Goal: Task Accomplishment & Management: Manage account settings

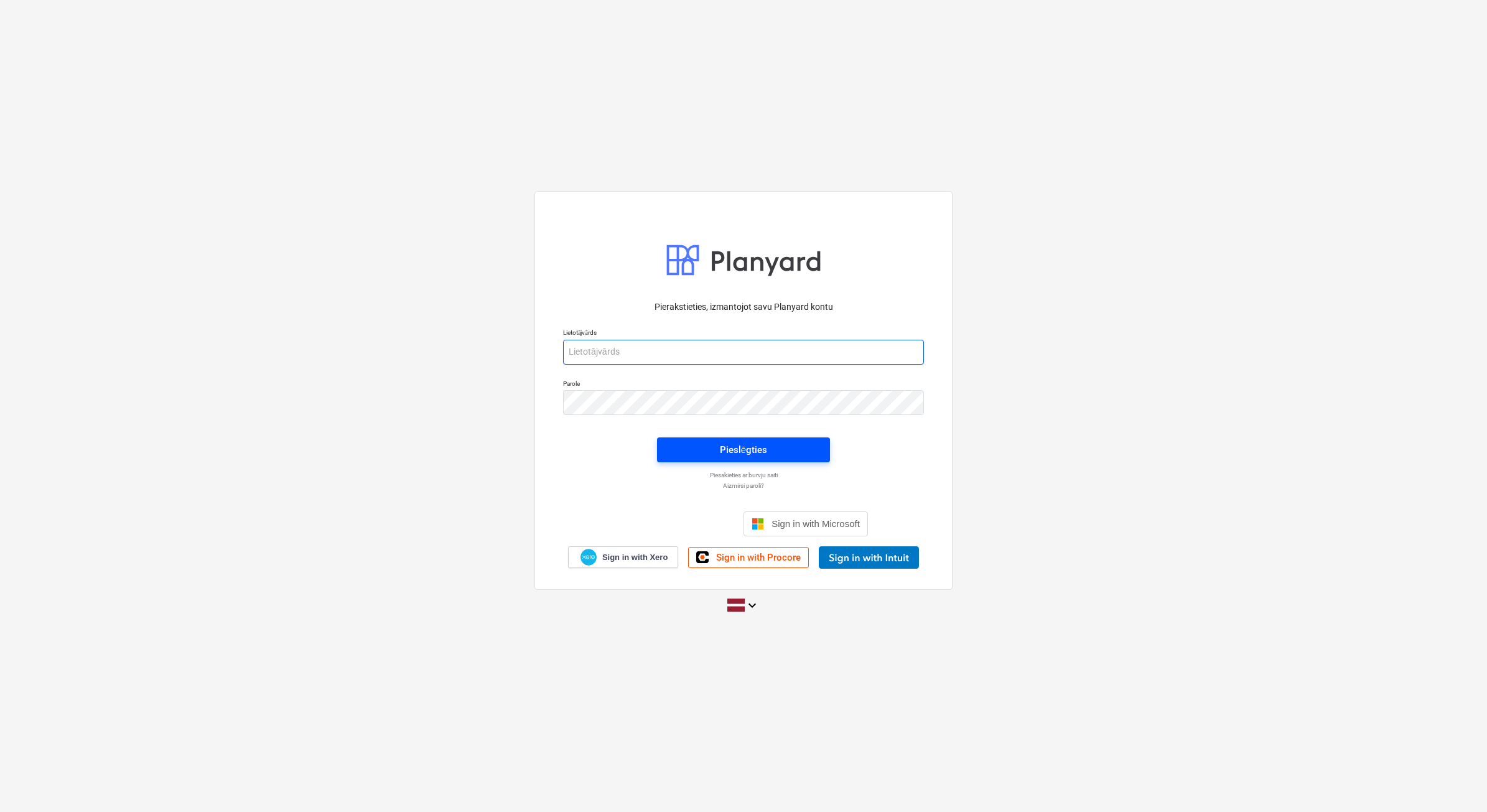
type input "[EMAIL_ADDRESS][DOMAIN_NAME]"
click at [786, 445] on span "Pieslēgties" at bounding box center [744, 449] width 143 height 16
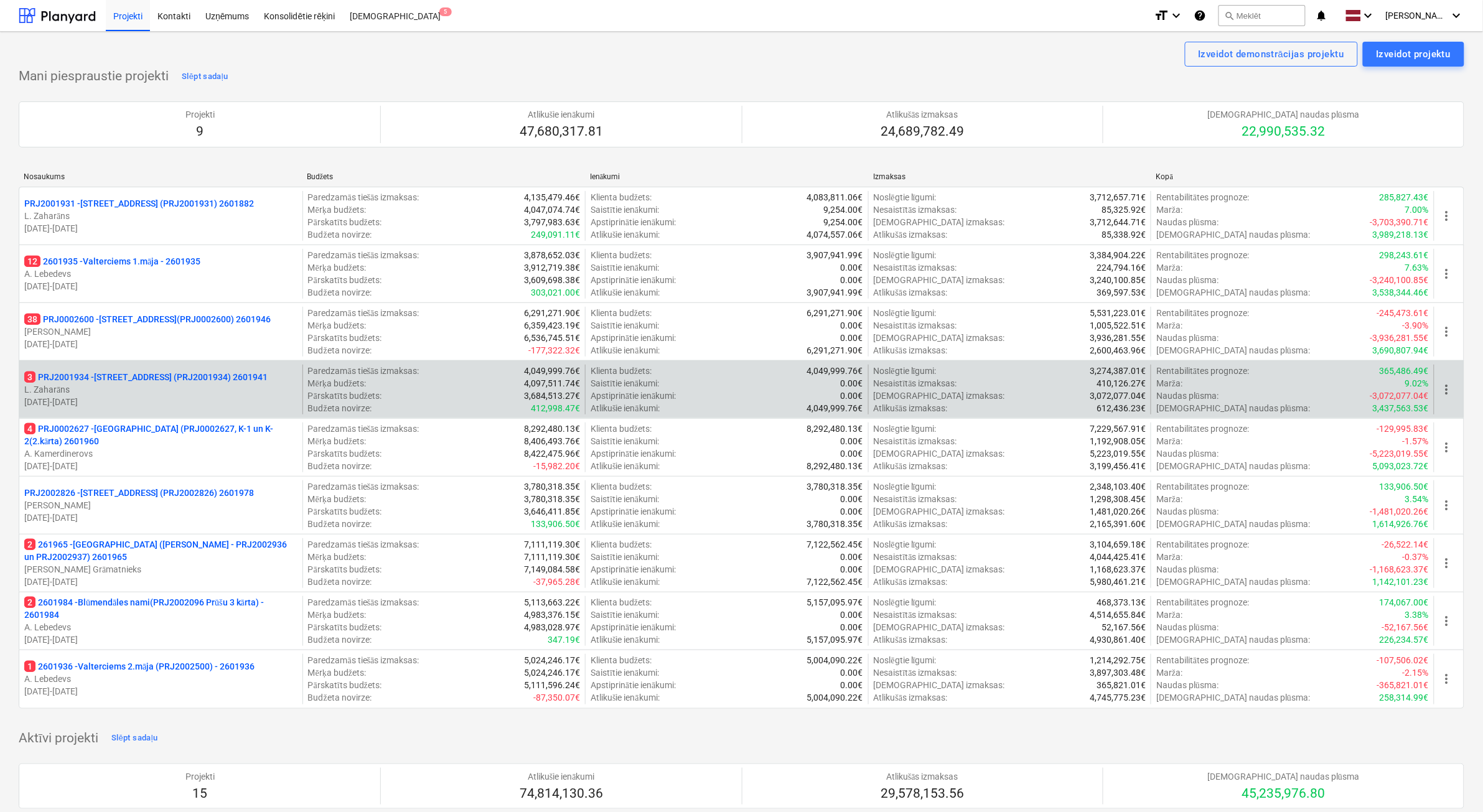
click at [175, 399] on p "[DATE] - [DATE]" at bounding box center [161, 402] width 273 height 12
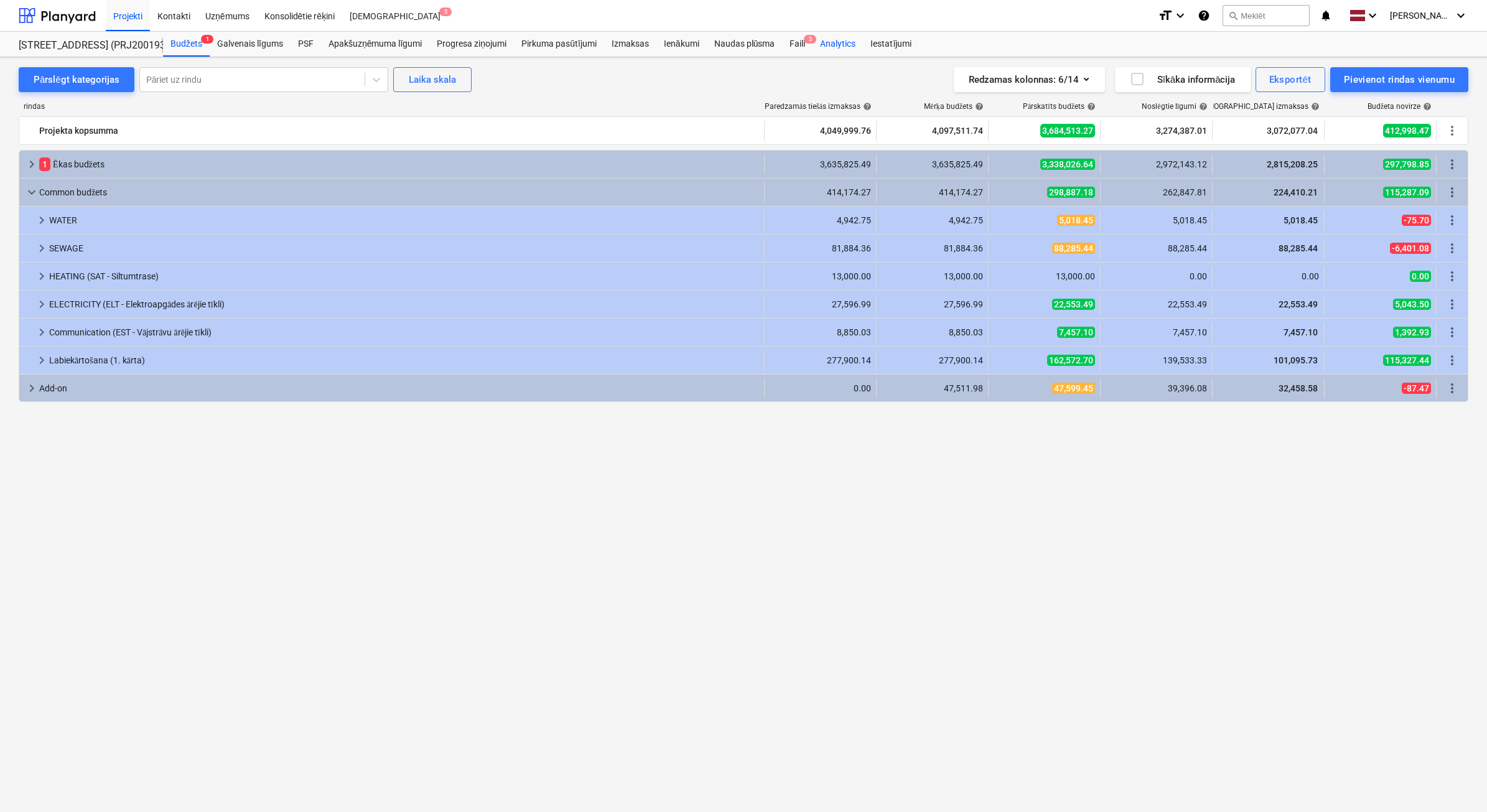
drag, startPoint x: 800, startPoint y: 50, endPoint x: 815, endPoint y: 54, distance: 15.5
click at [800, 50] on div "Faili 3" at bounding box center [796, 44] width 30 height 25
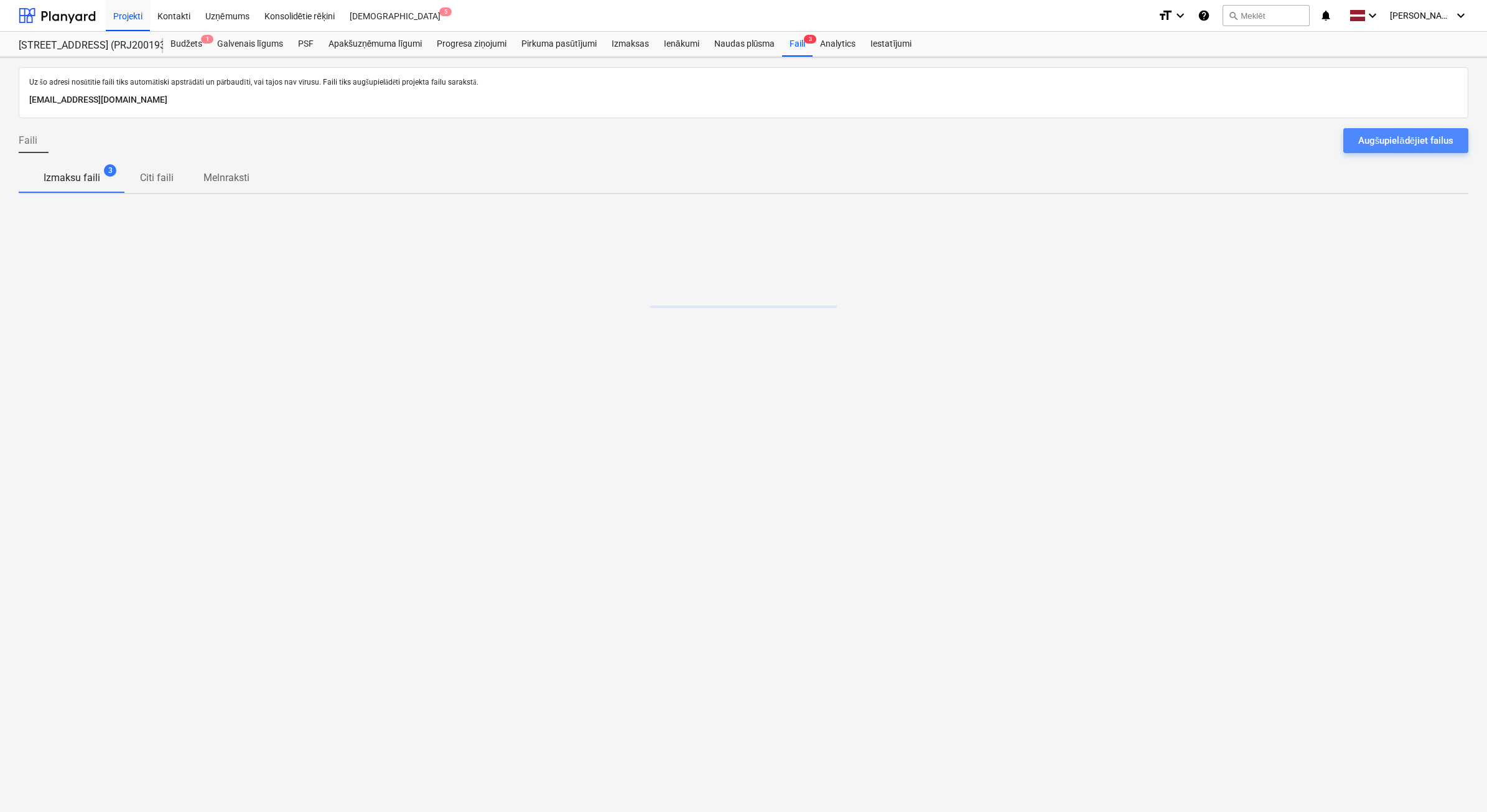
click at [1412, 141] on div "Augšupielādējiet failus" at bounding box center [1406, 141] width 95 height 16
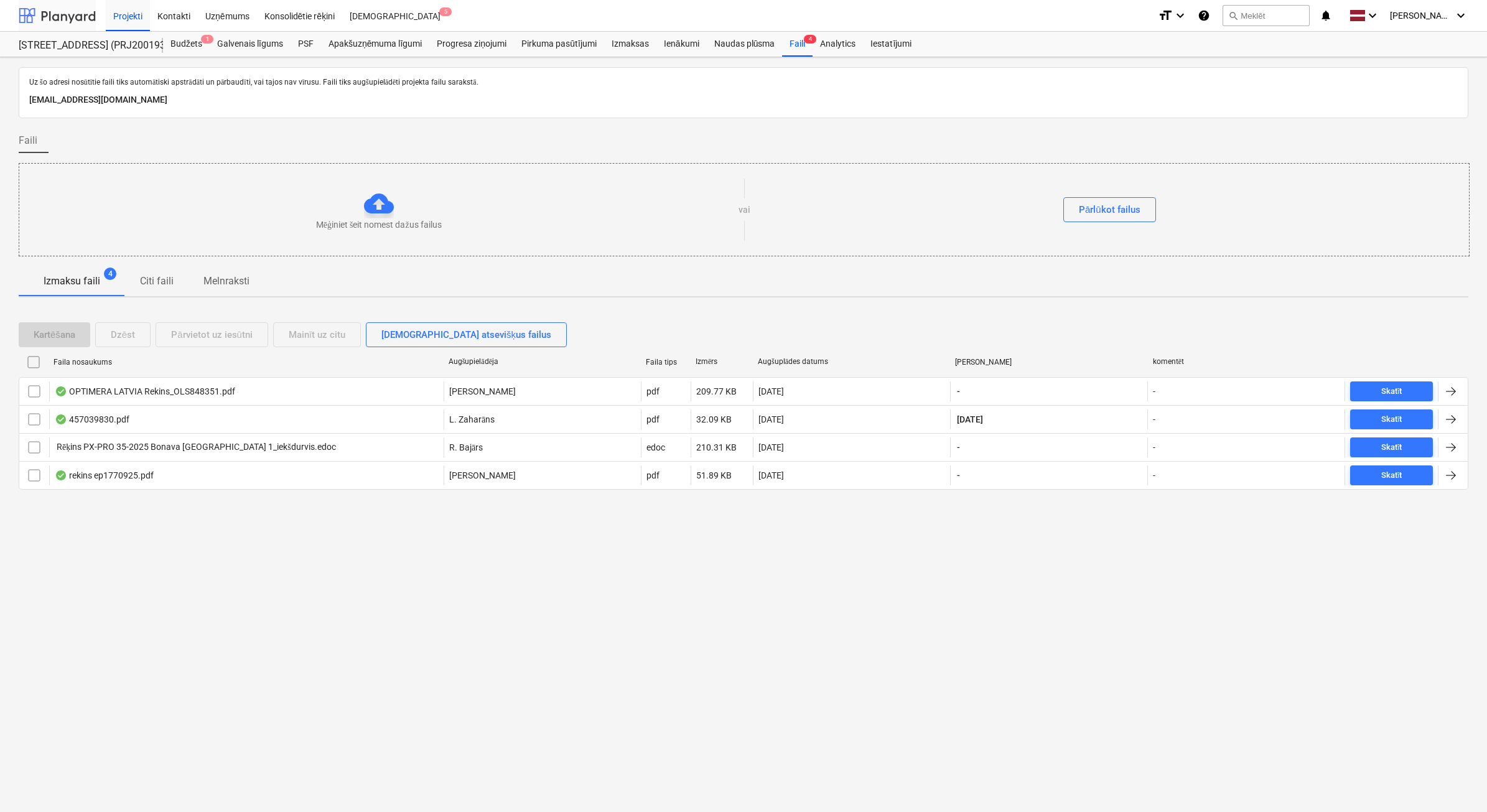
drag, startPoint x: 56, startPoint y: 14, endPoint x: 62, endPoint y: 25, distance: 12.5
click at [57, 14] on div at bounding box center [57, 16] width 77 height 31
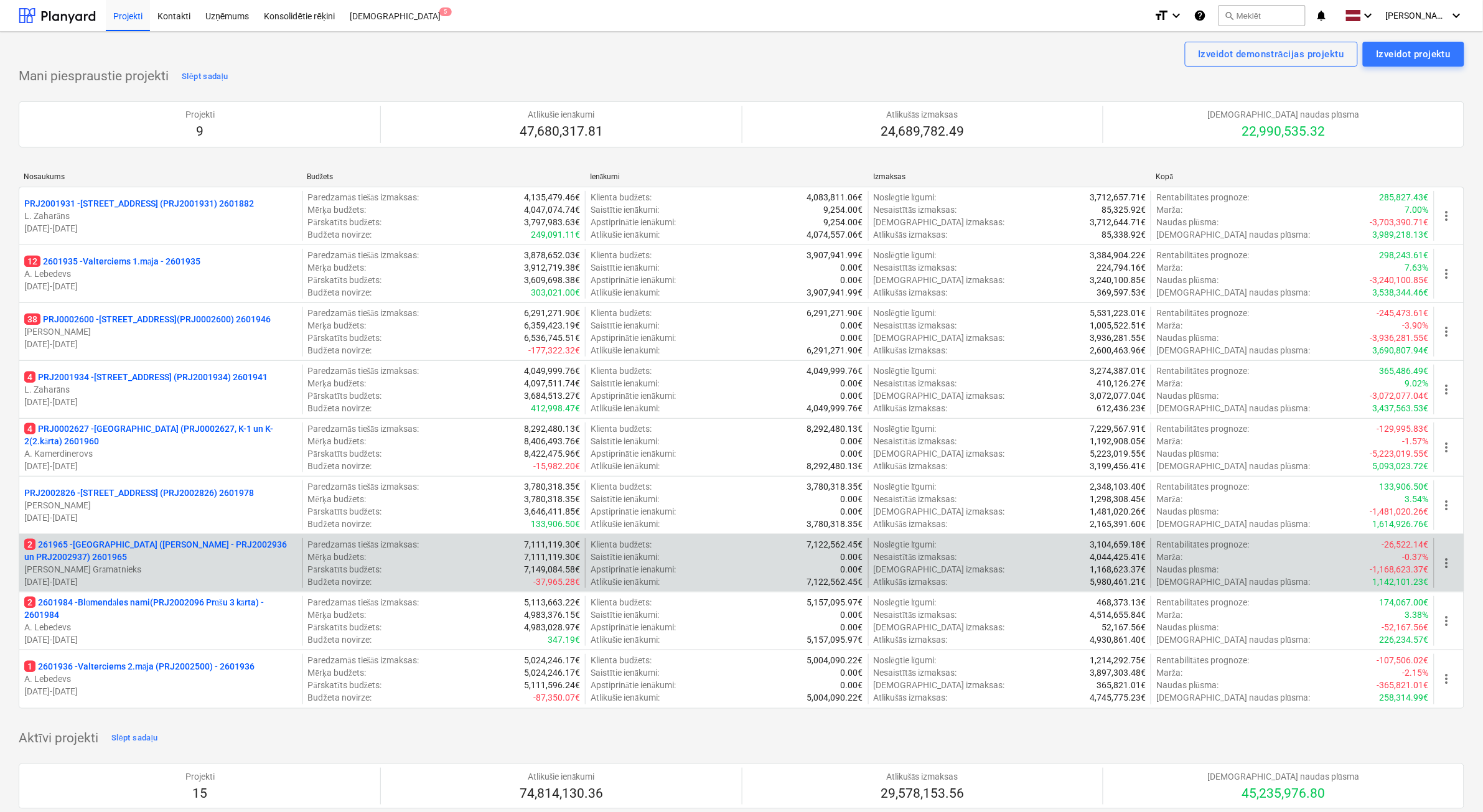
click at [112, 574] on p "[PERSON_NAME] Grāmatnieks" at bounding box center [161, 569] width 273 height 12
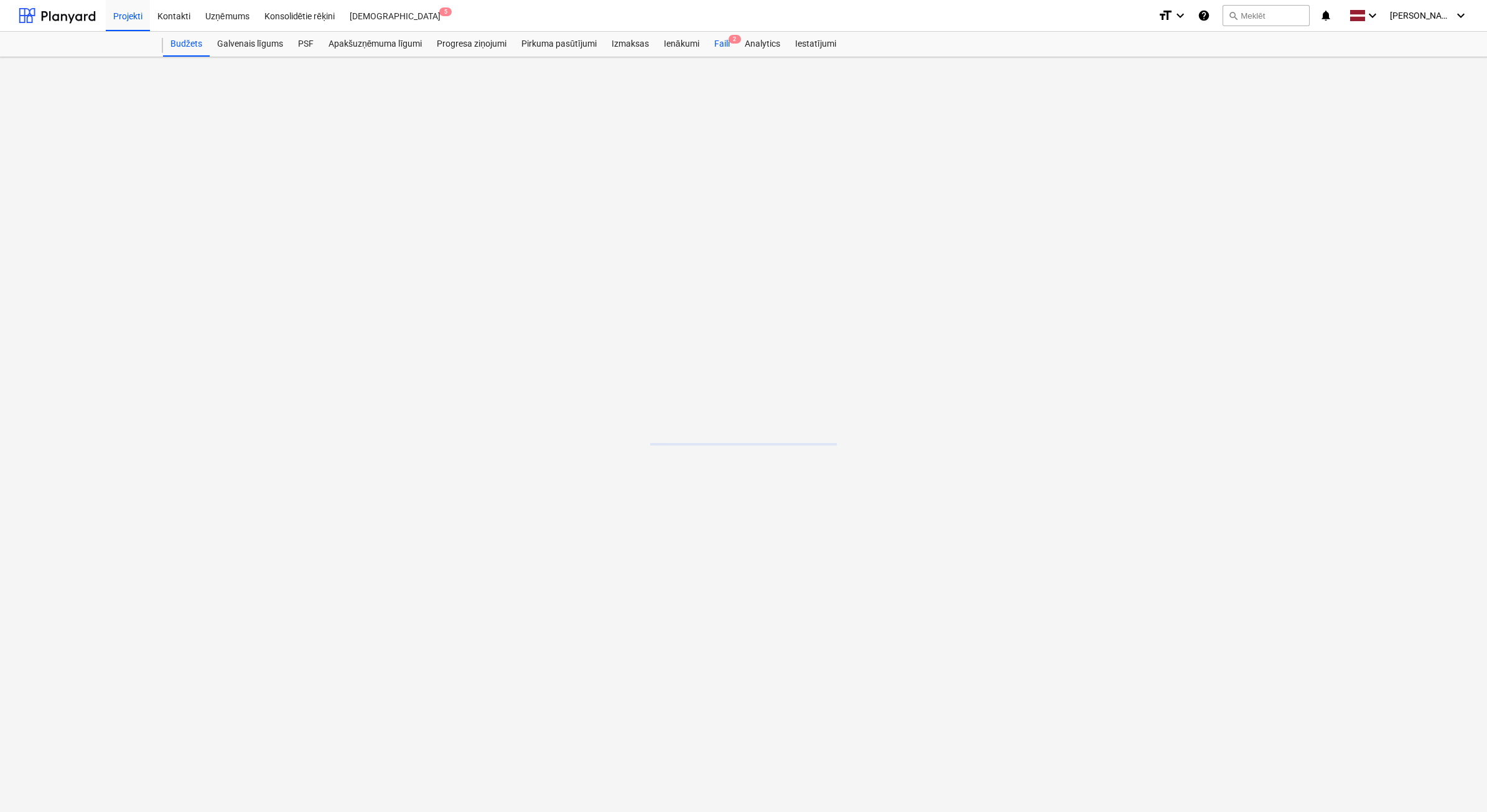
click at [720, 45] on div "Faili 2" at bounding box center [722, 44] width 30 height 25
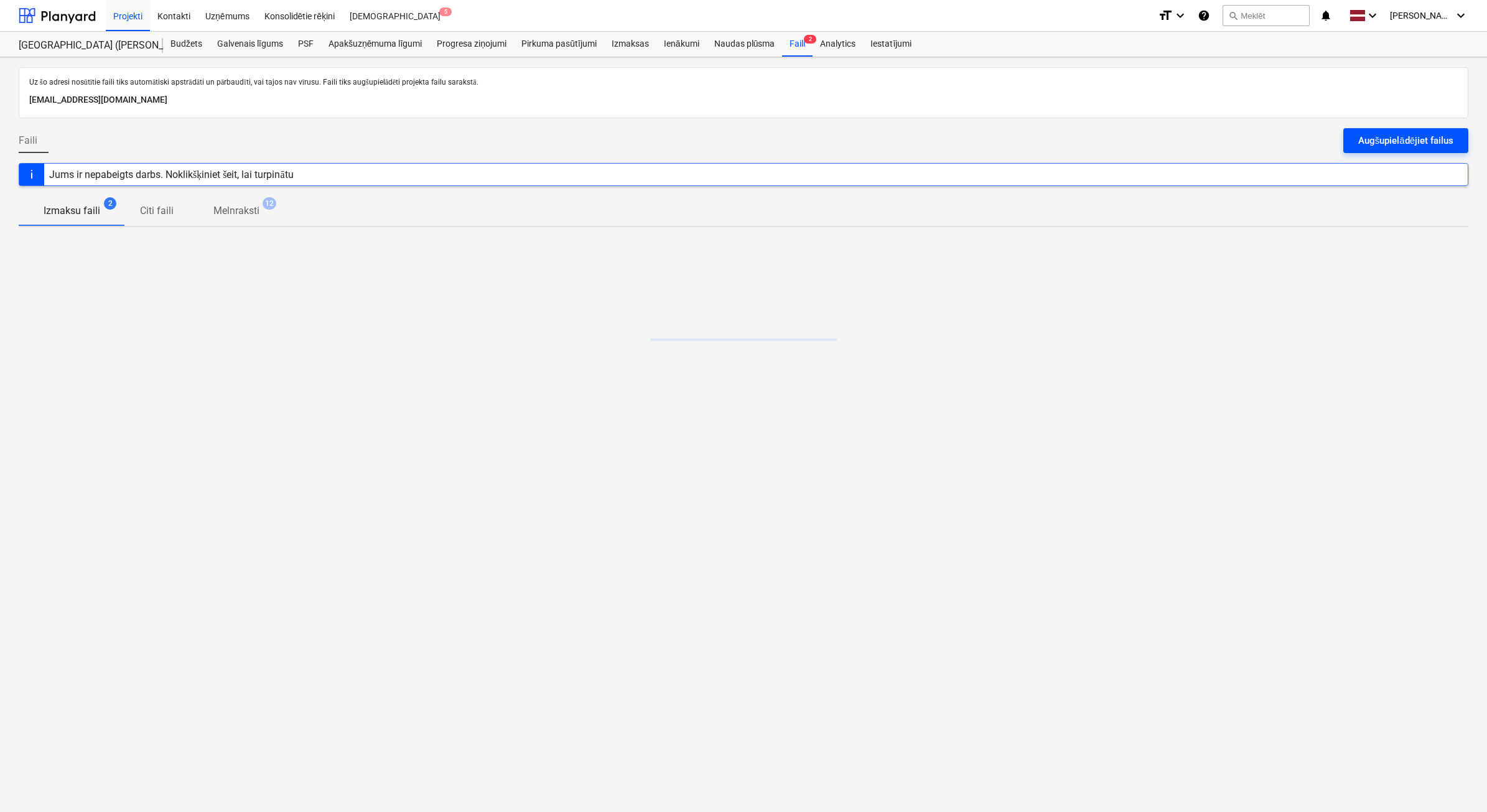
click at [1401, 145] on div "Augšupielādējiet failus" at bounding box center [1406, 141] width 95 height 16
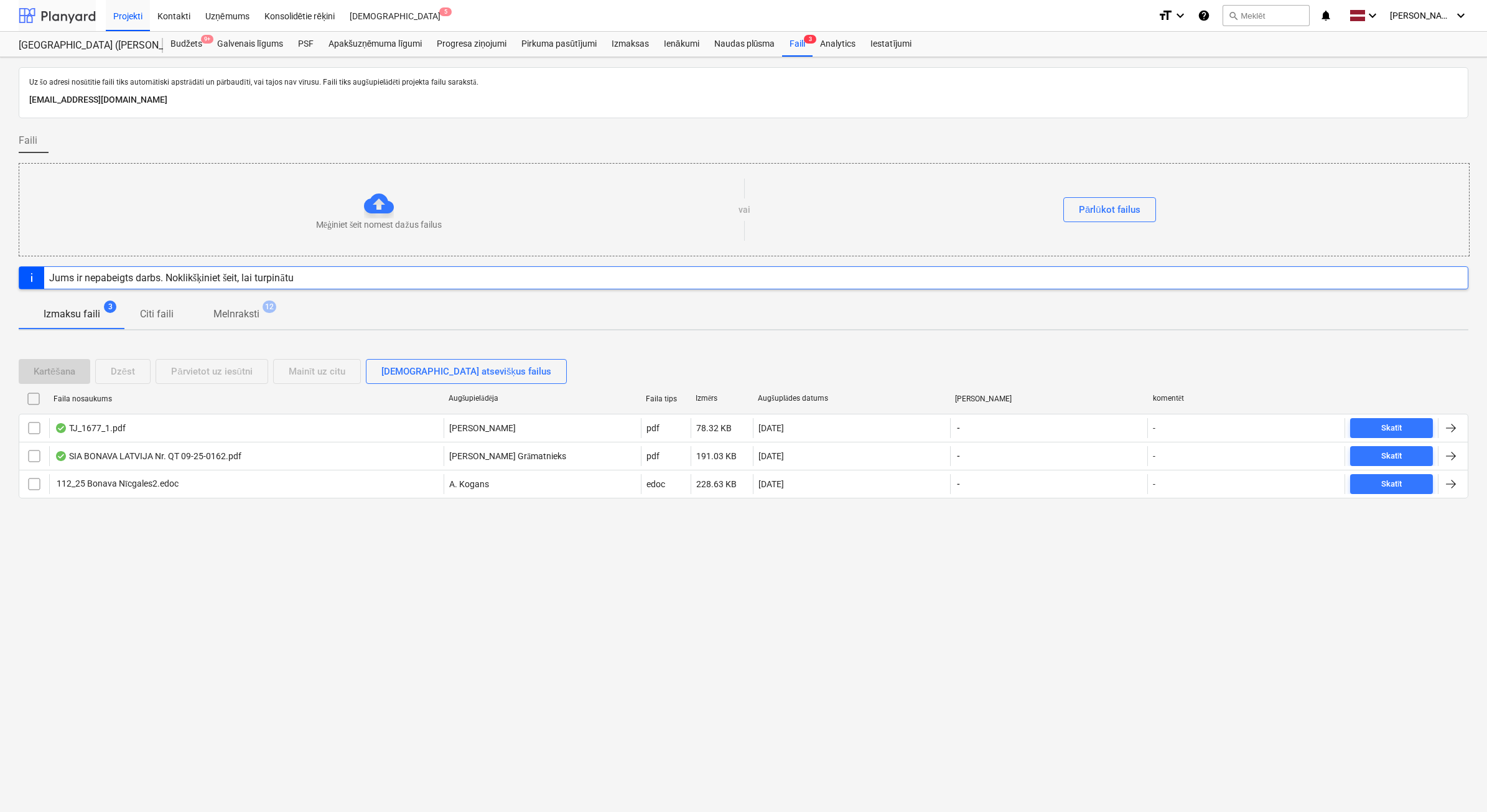
click at [79, 19] on div at bounding box center [57, 16] width 77 height 31
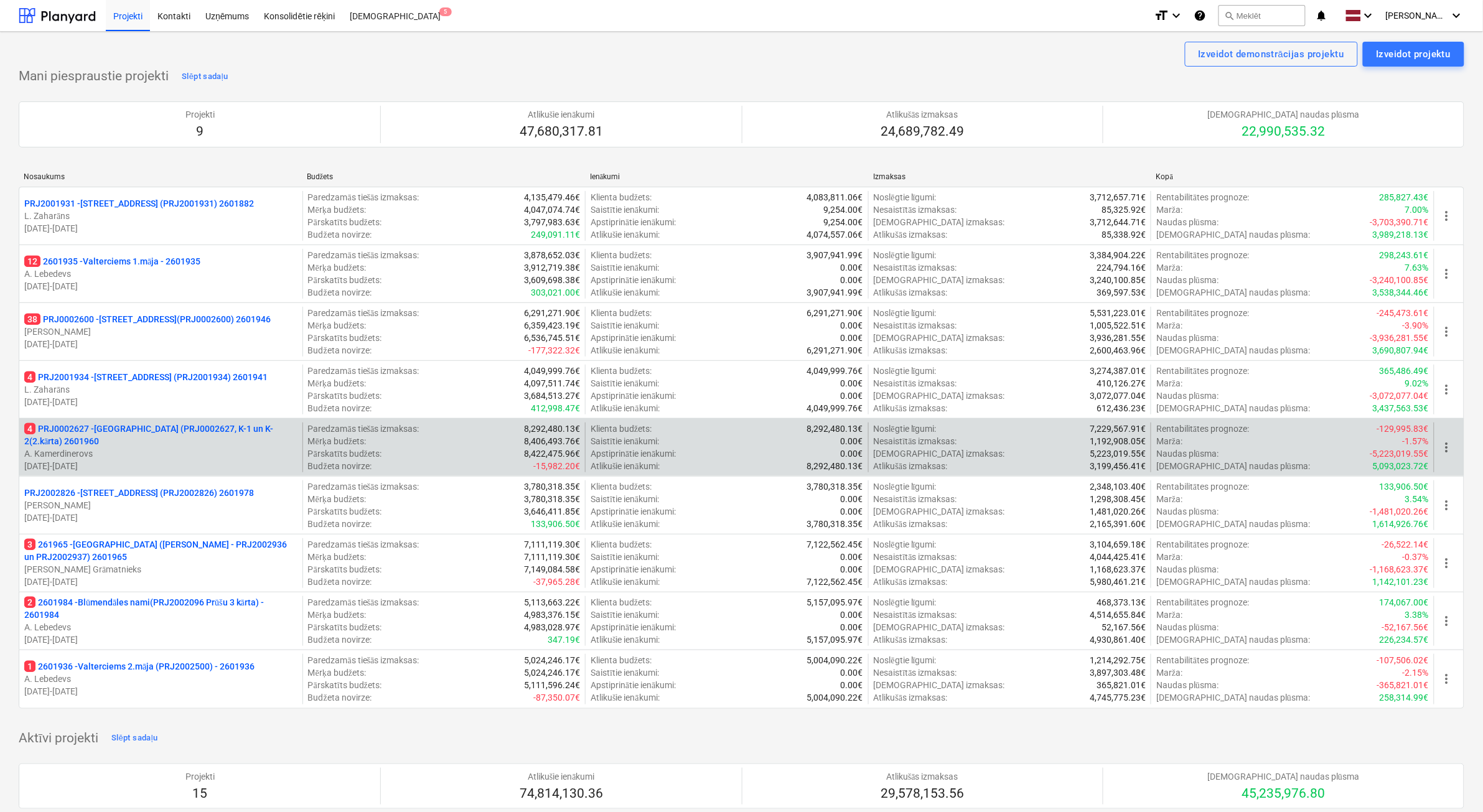
click at [213, 448] on p "A. Kamerdinerovs" at bounding box center [161, 454] width 273 height 12
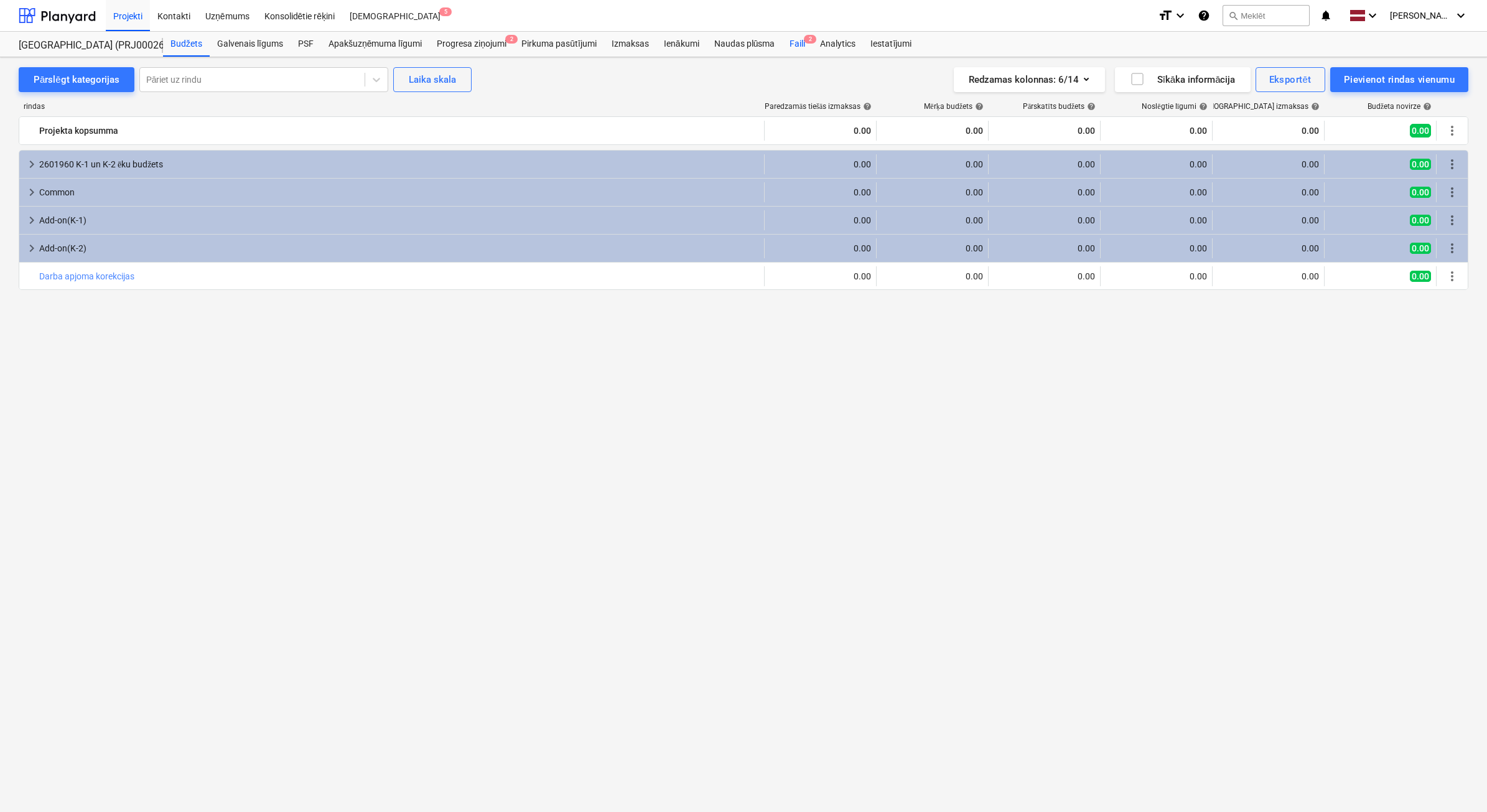
click at [800, 45] on div "Faili 2" at bounding box center [796, 44] width 30 height 25
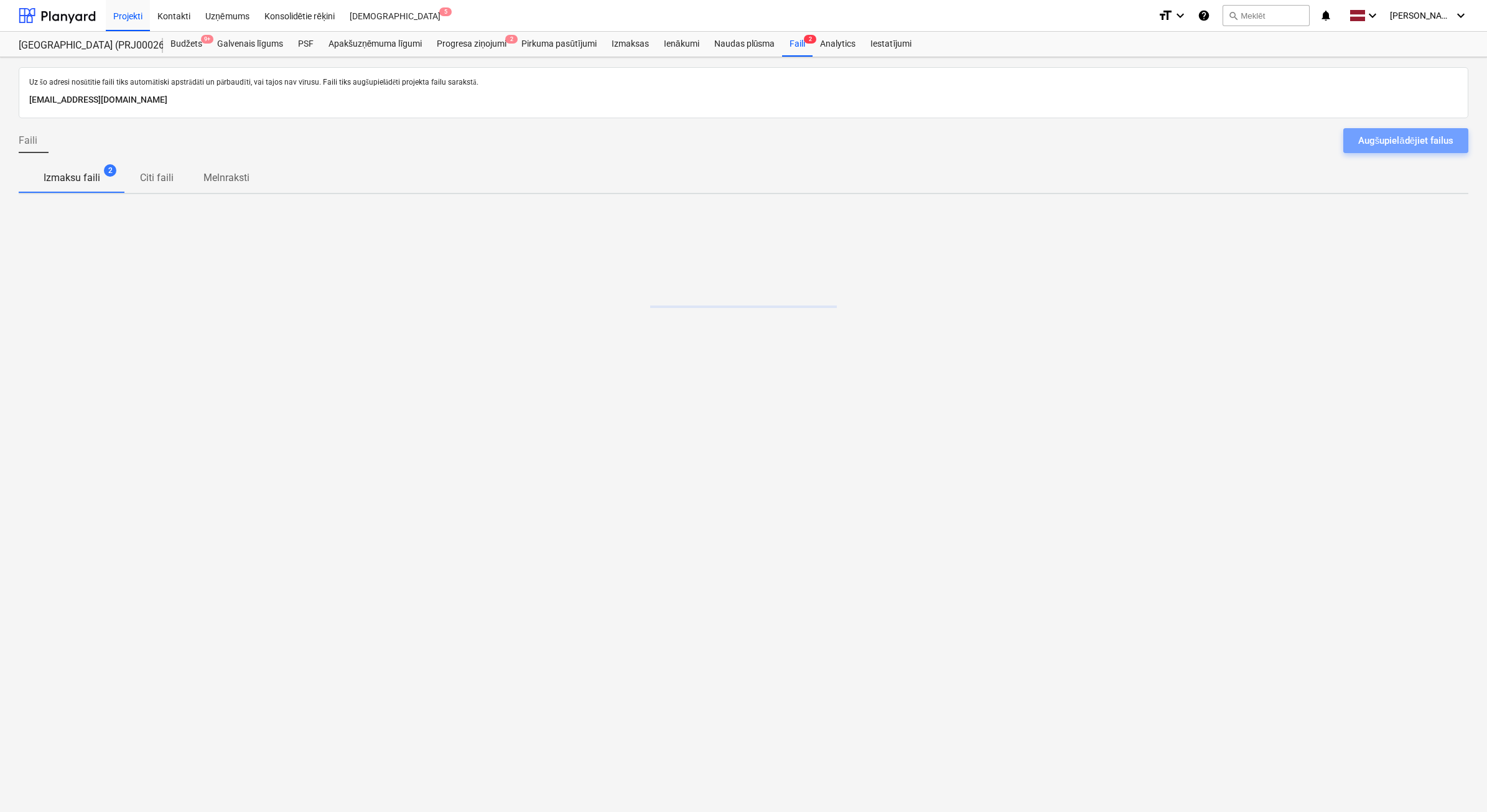
drag, startPoint x: 1360, startPoint y: 143, endPoint x: 723, endPoint y: 128, distance: 637.2
click at [1361, 143] on div "Augšupielādējiet failus" at bounding box center [1406, 141] width 95 height 16
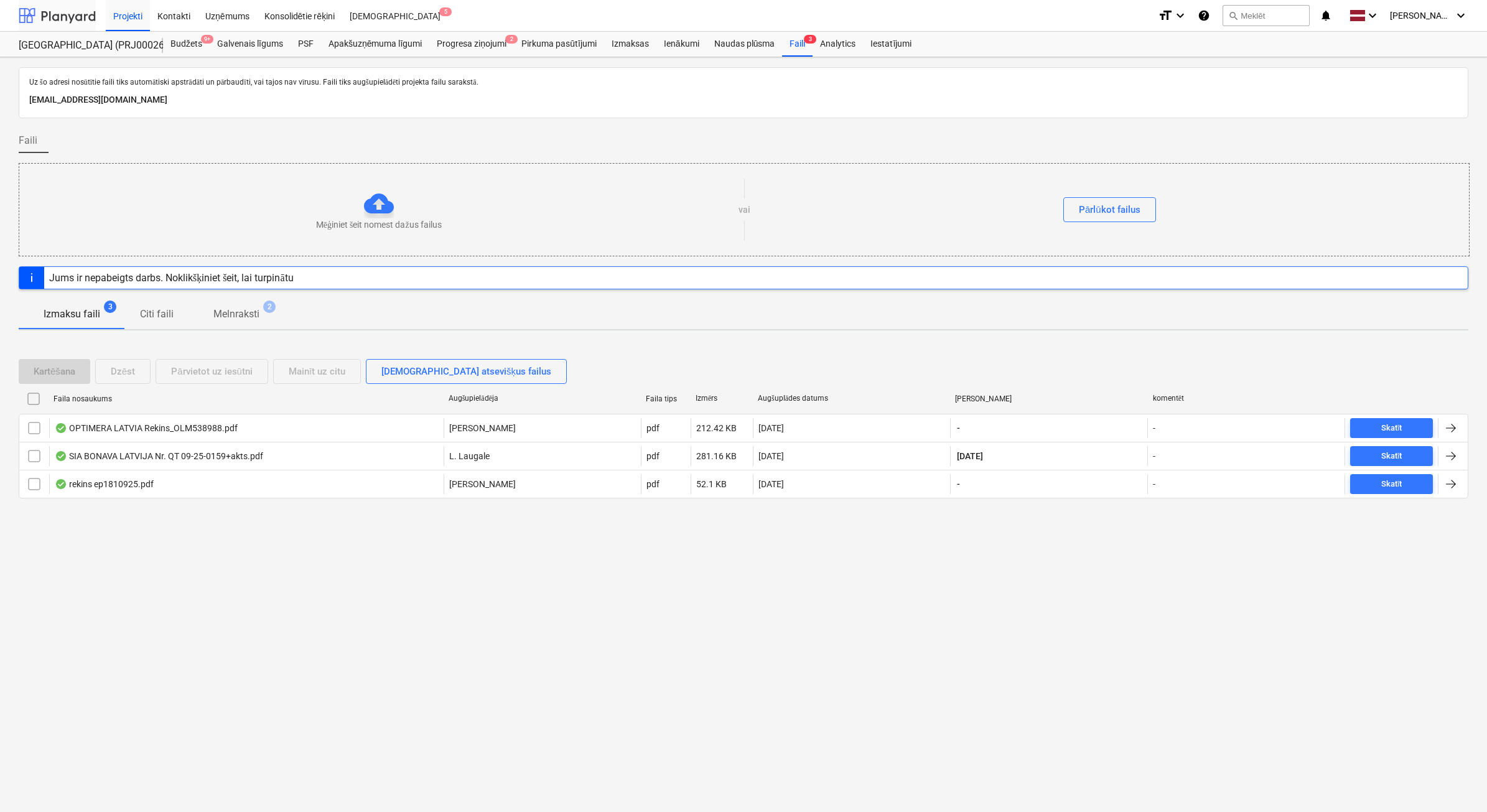
click at [72, 23] on div at bounding box center [57, 16] width 77 height 31
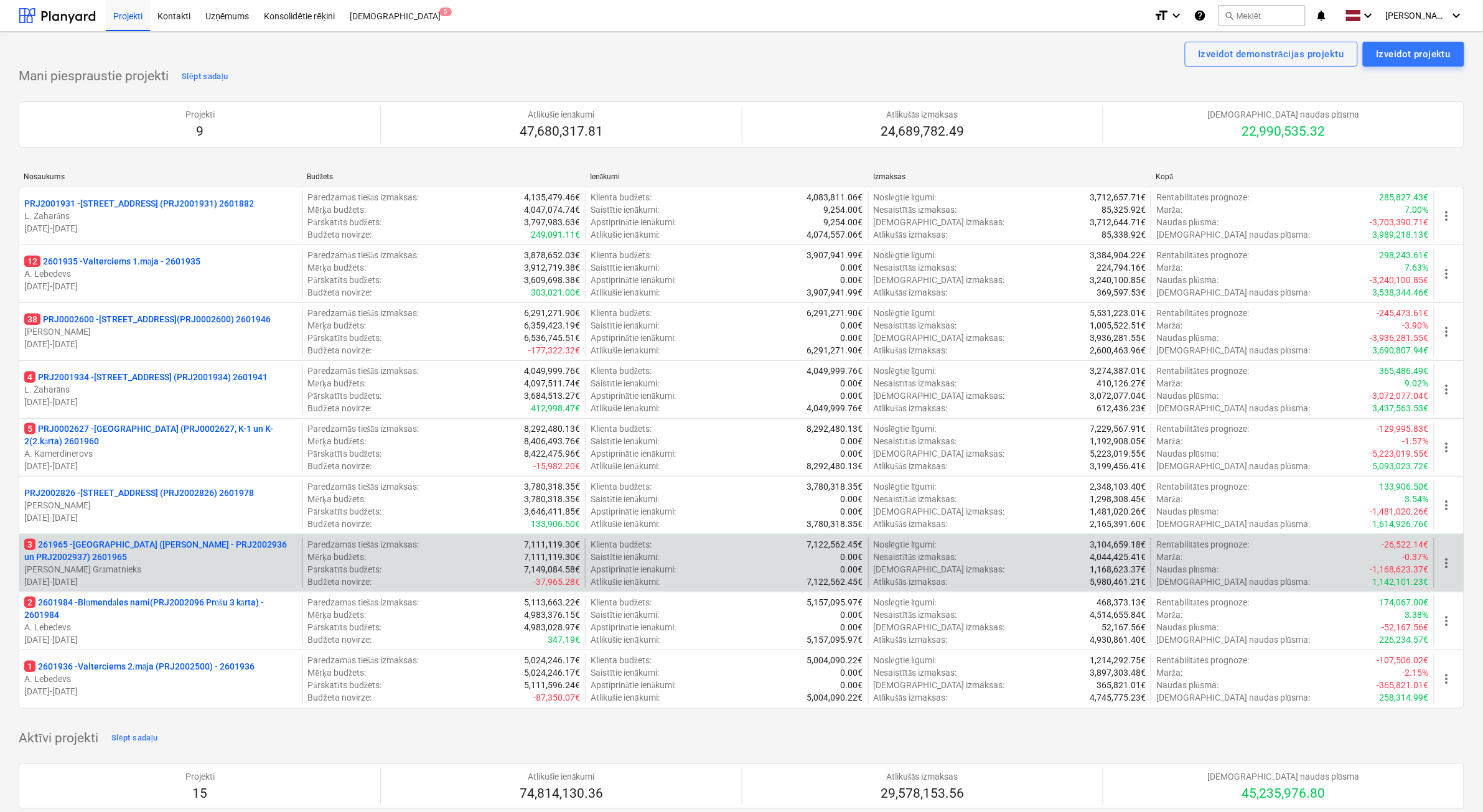
click at [233, 555] on p "3 261965 - [GEOGRAPHIC_DATA] ([PERSON_NAME] - PRJ2002936 un PRJ2002937) 2601965" at bounding box center [161, 550] width 273 height 25
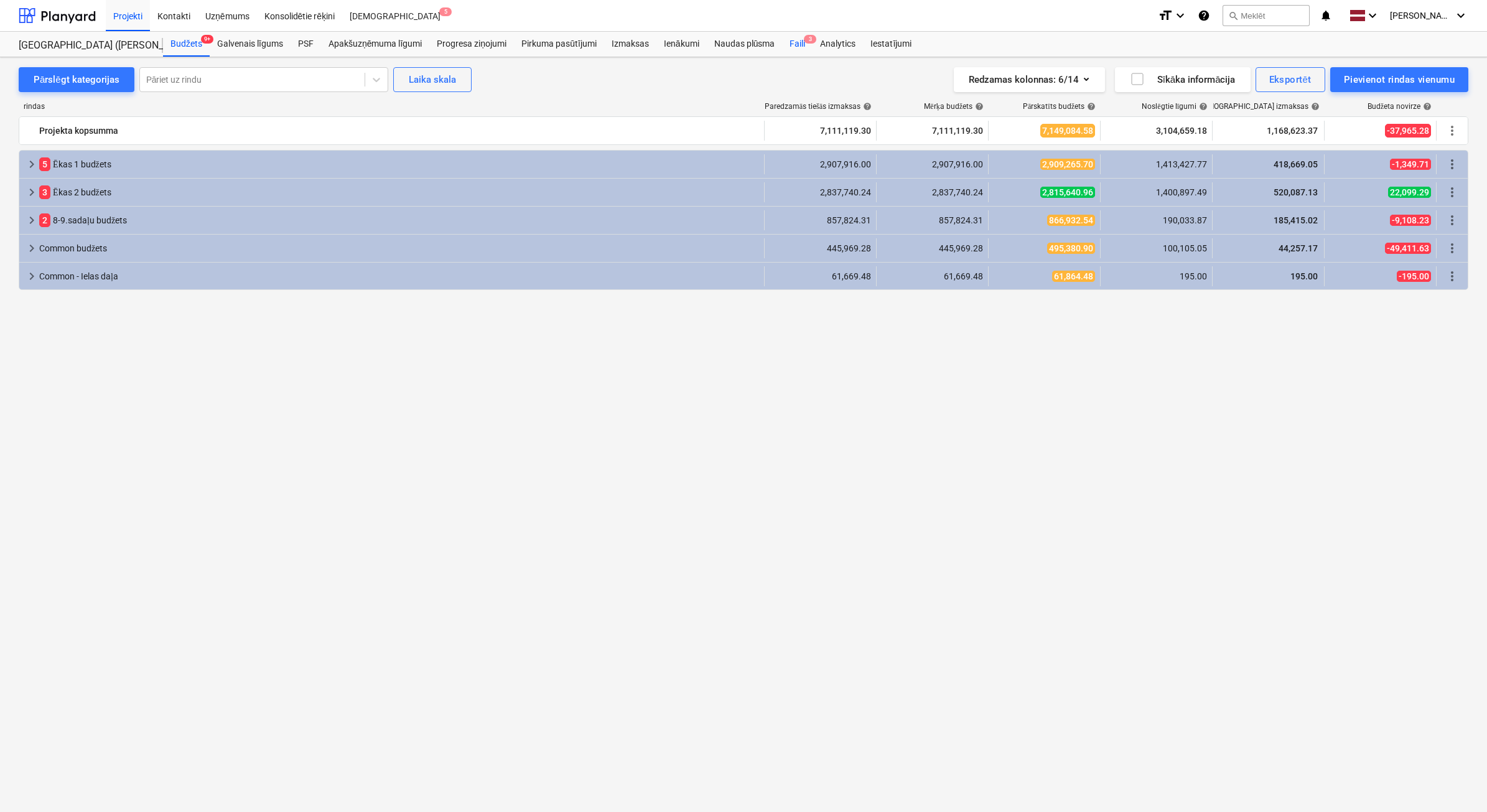
click at [802, 48] on div "Faili 3" at bounding box center [796, 44] width 30 height 25
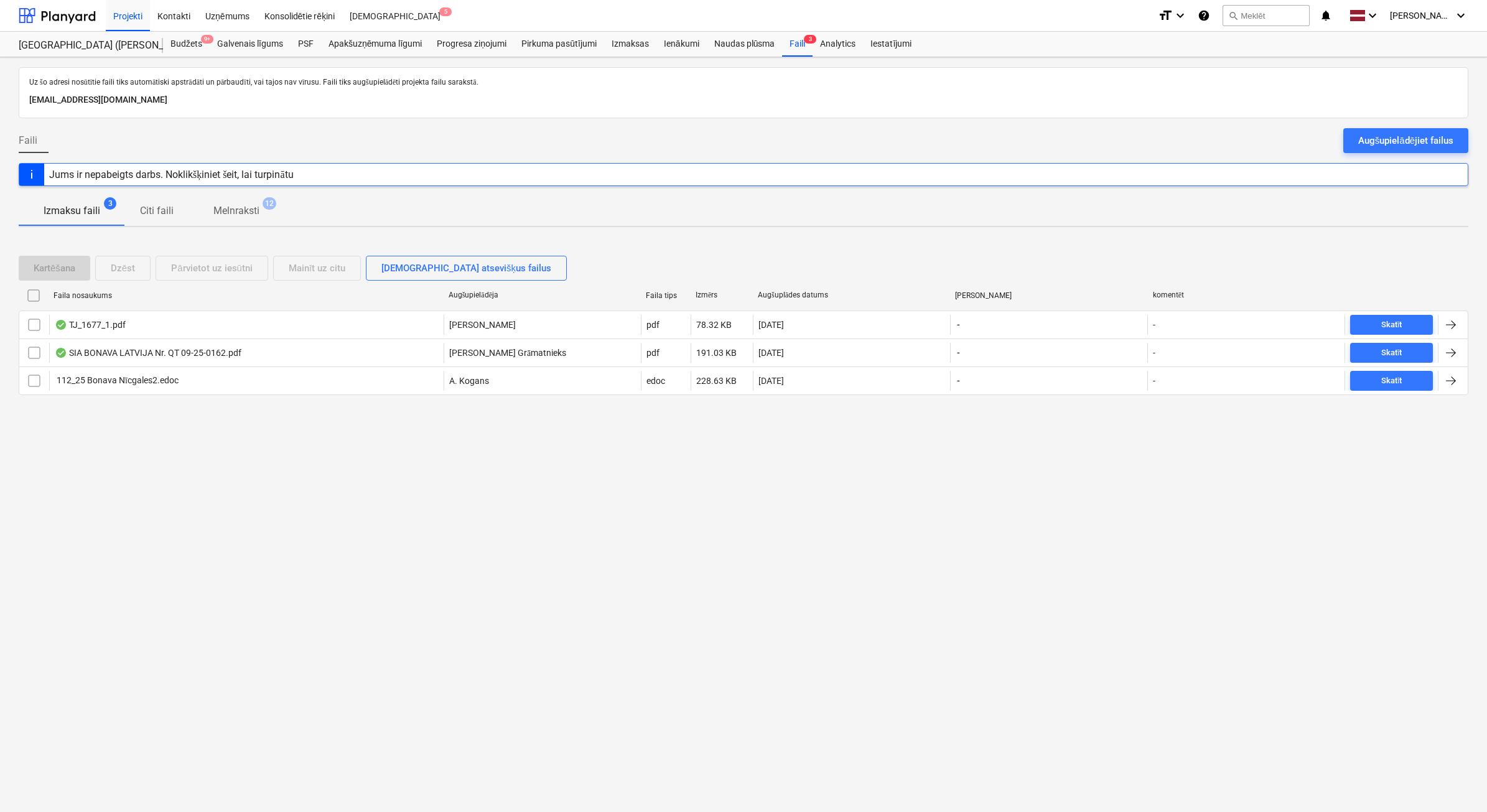
click at [1408, 147] on div "Augšupielādējiet failus" at bounding box center [1406, 141] width 95 height 16
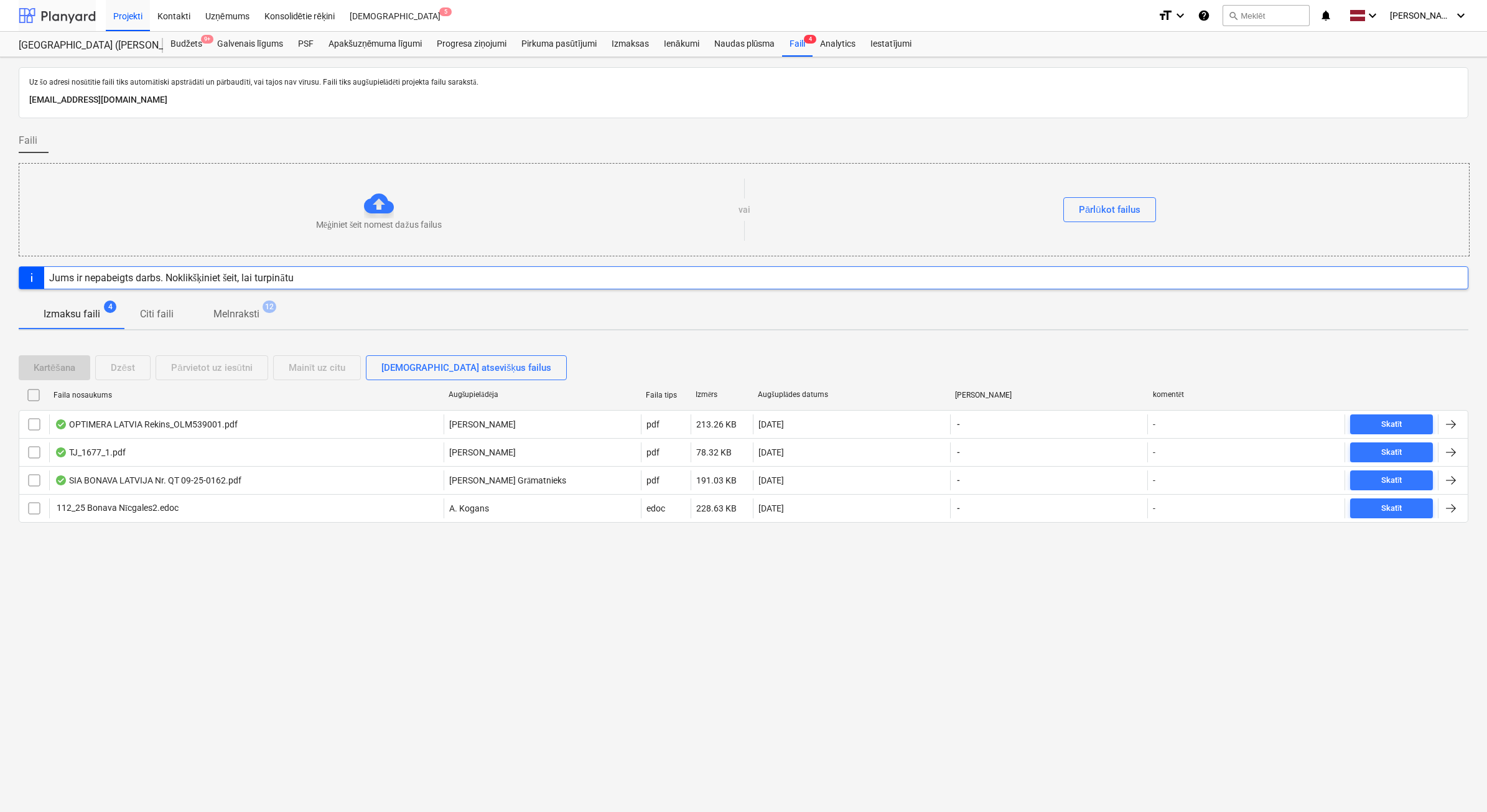
click at [73, 14] on div at bounding box center [57, 16] width 77 height 31
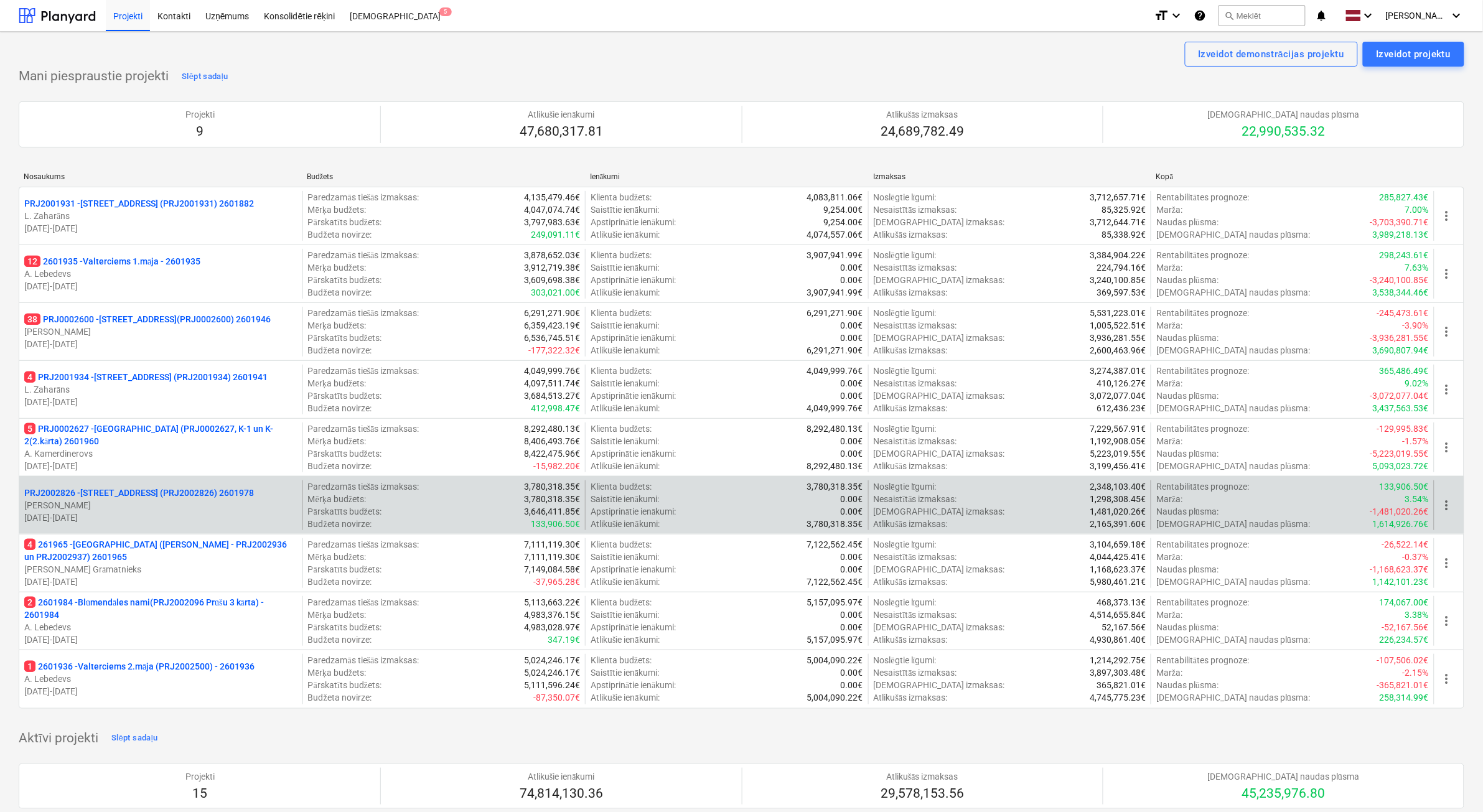
click at [241, 505] on p "[PERSON_NAME]" at bounding box center [161, 505] width 273 height 12
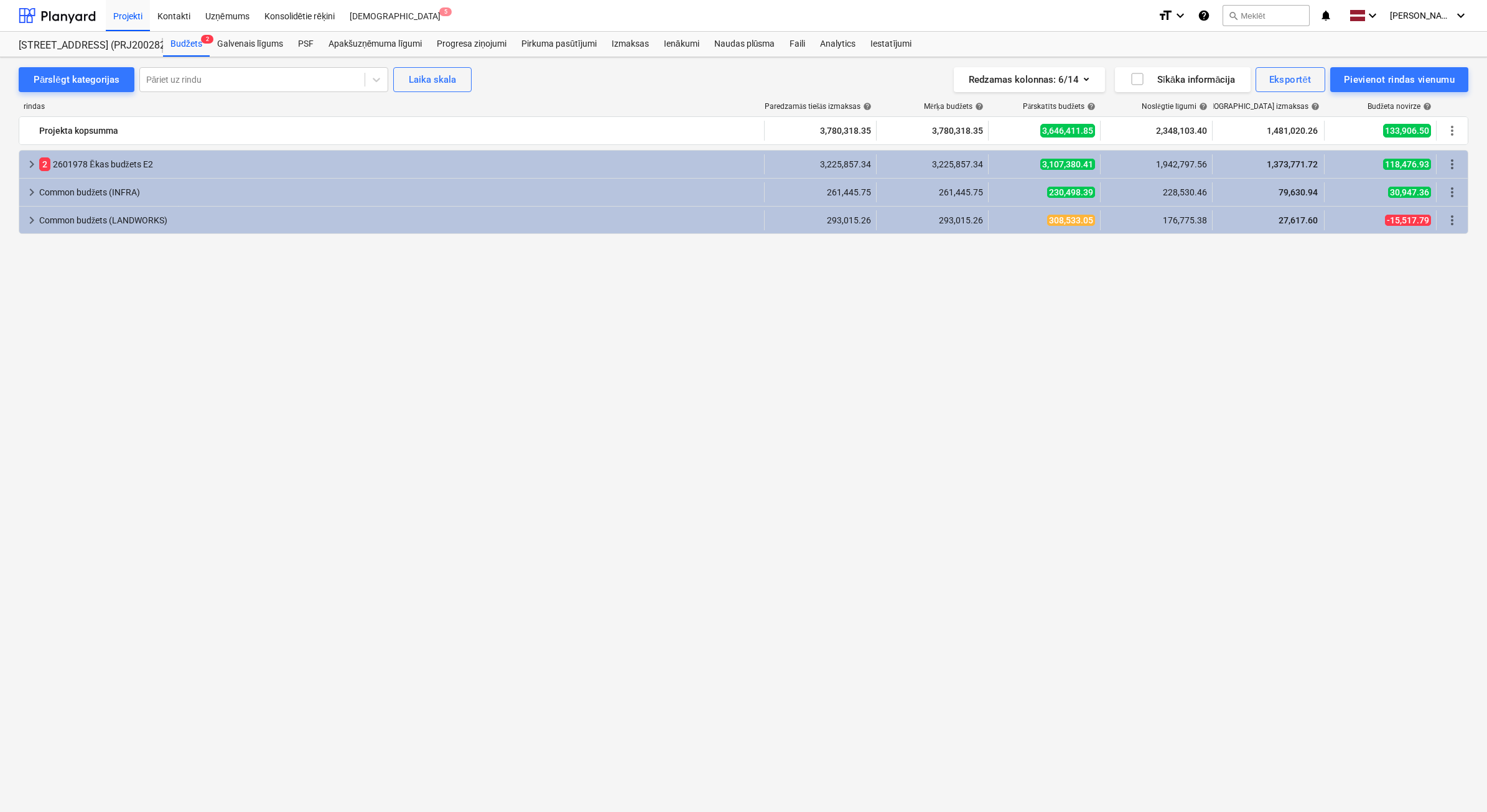
drag, startPoint x: 802, startPoint y: 47, endPoint x: 969, endPoint y: 55, distance: 167.2
click at [804, 47] on div "Faili" at bounding box center [796, 44] width 30 height 25
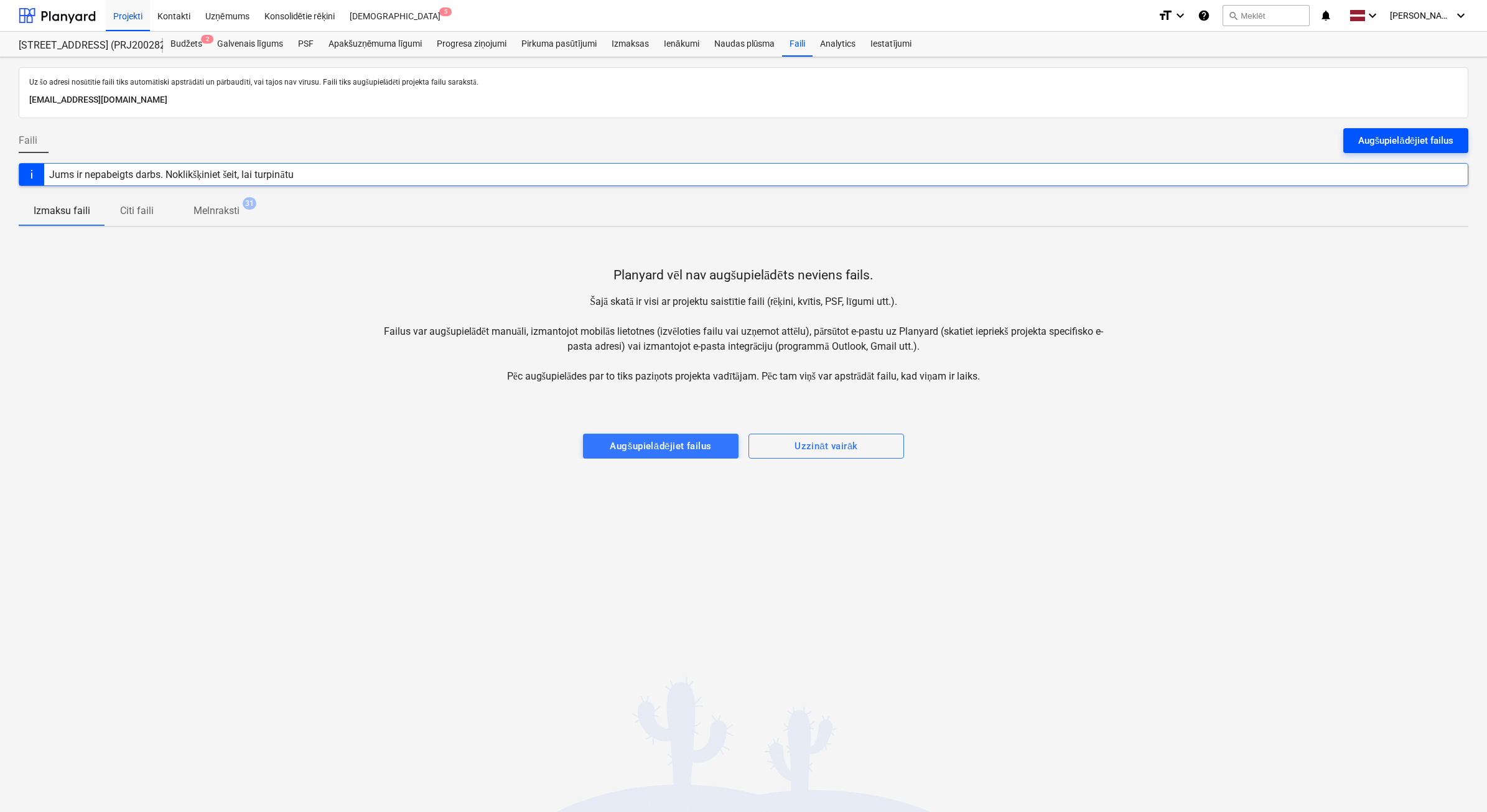
click at [1385, 143] on div "Augšupielādējiet failus" at bounding box center [1406, 141] width 95 height 16
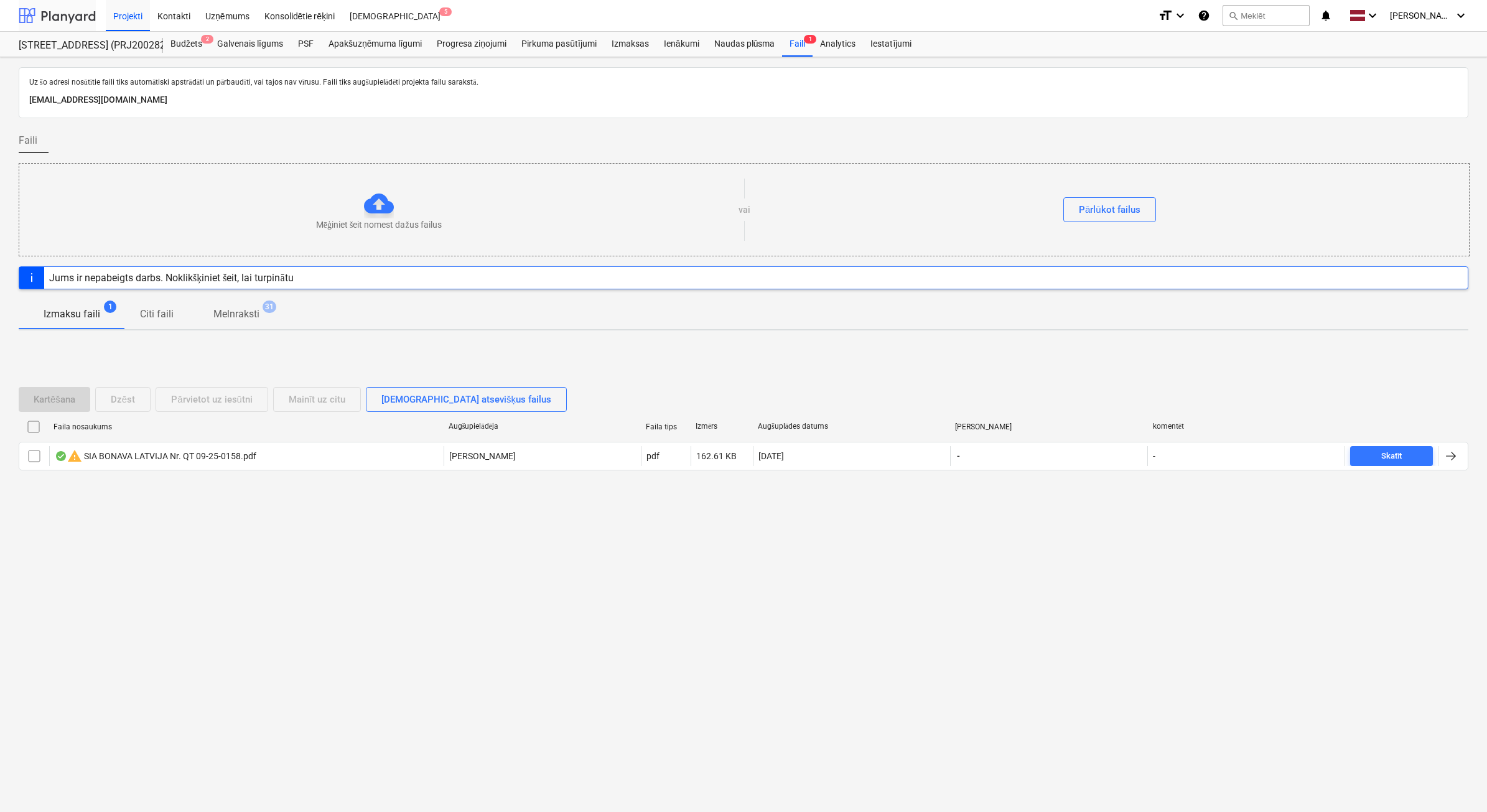
click at [67, 17] on div at bounding box center [57, 16] width 77 height 31
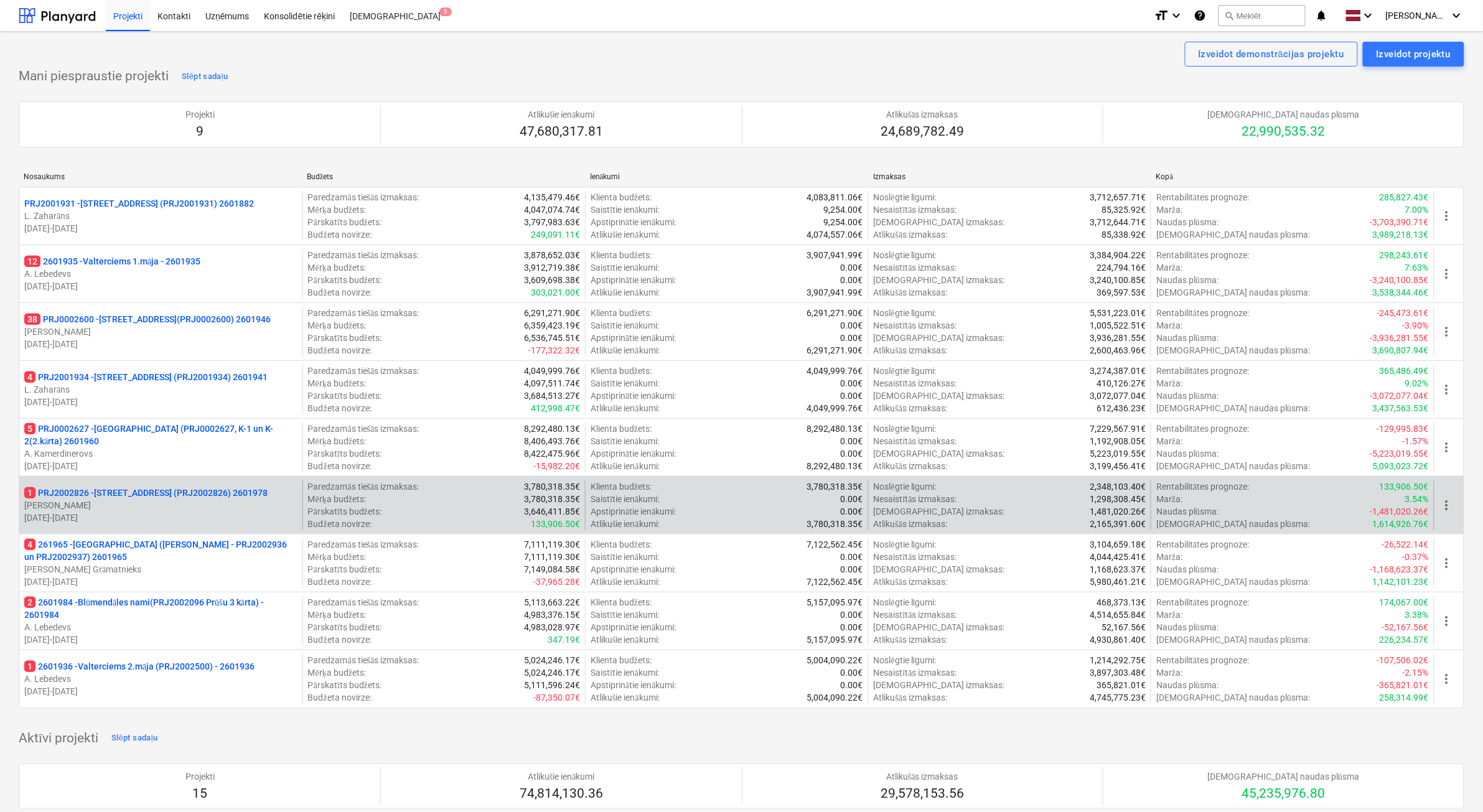
click at [257, 512] on p "[DATE] - [DATE]" at bounding box center [161, 518] width 273 height 12
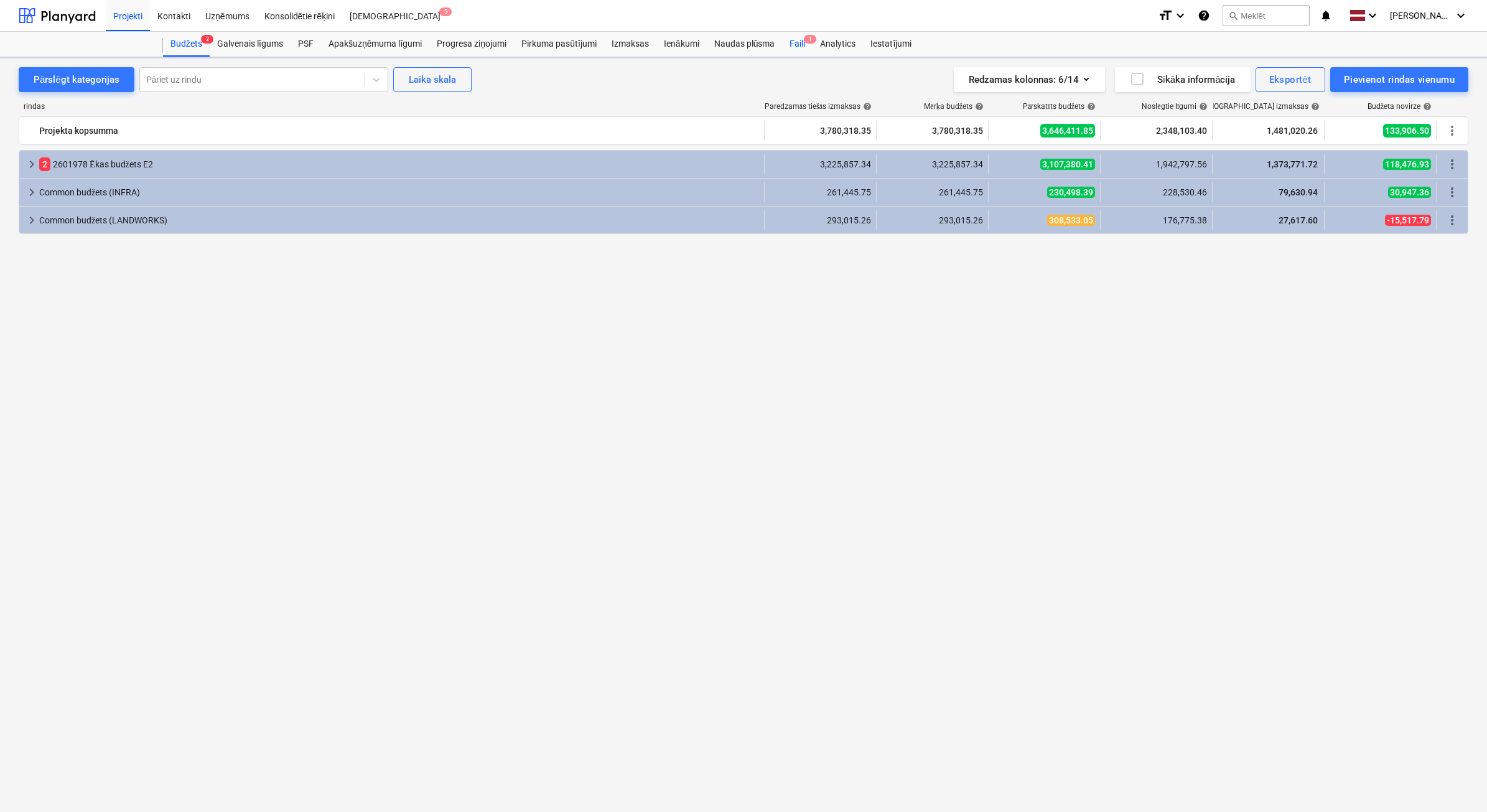
click at [791, 43] on div "Faili 1" at bounding box center [796, 44] width 30 height 25
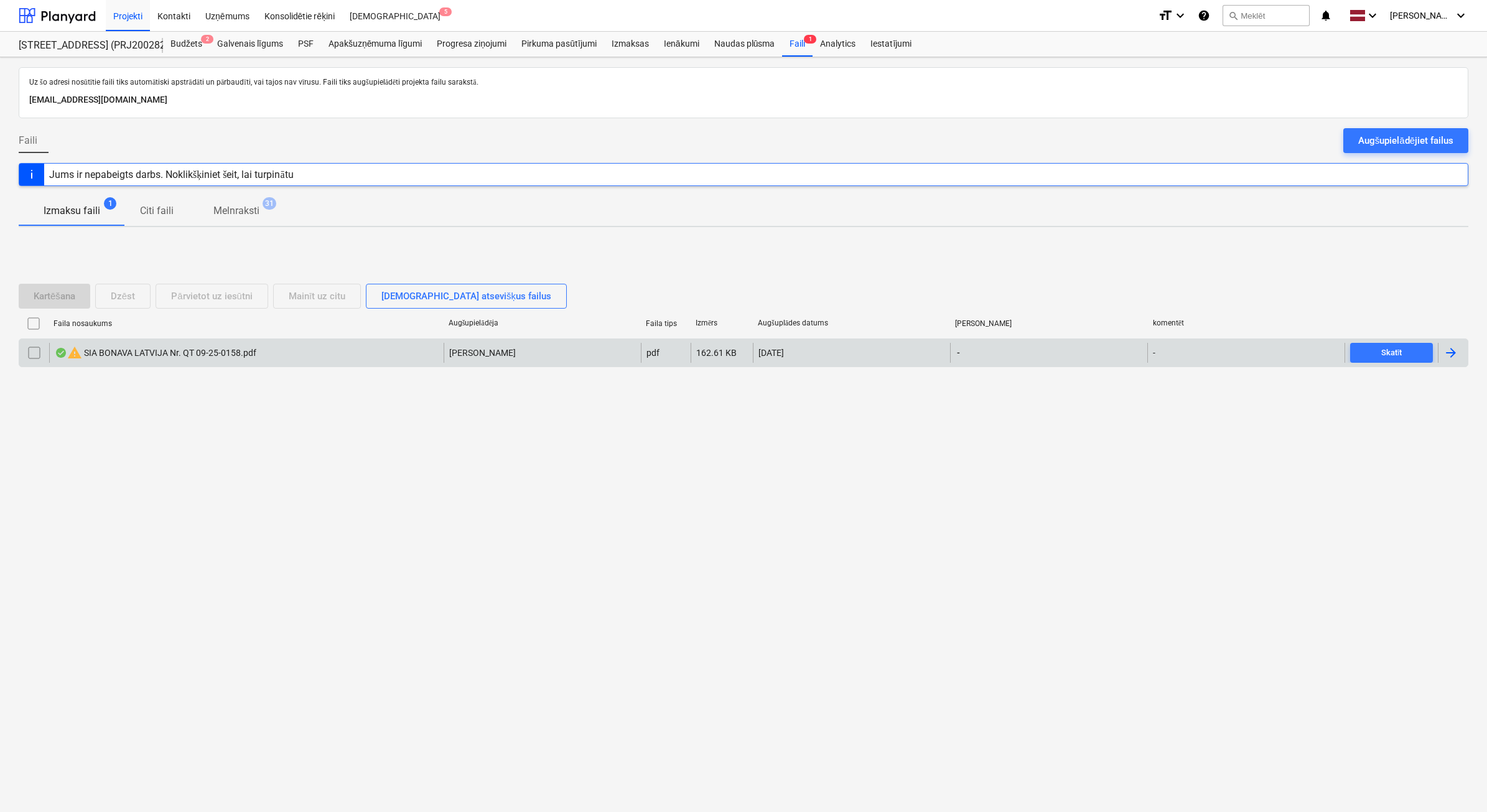
click at [29, 362] on input "checkbox" at bounding box center [34, 352] width 20 height 20
click at [134, 299] on div "Dzēst" at bounding box center [123, 296] width 24 height 16
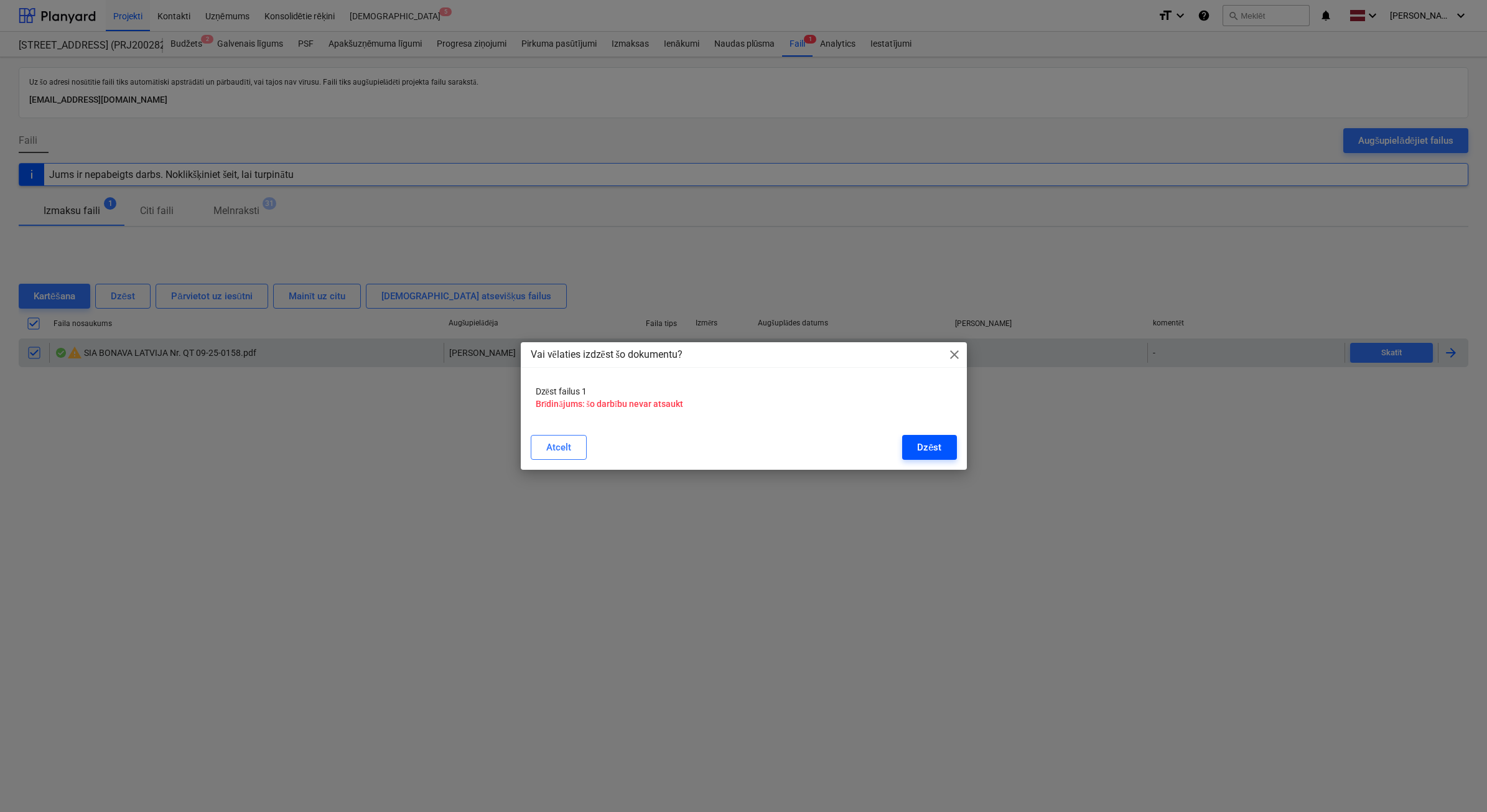
click at [926, 452] on div "Dzēst" at bounding box center [929, 447] width 24 height 16
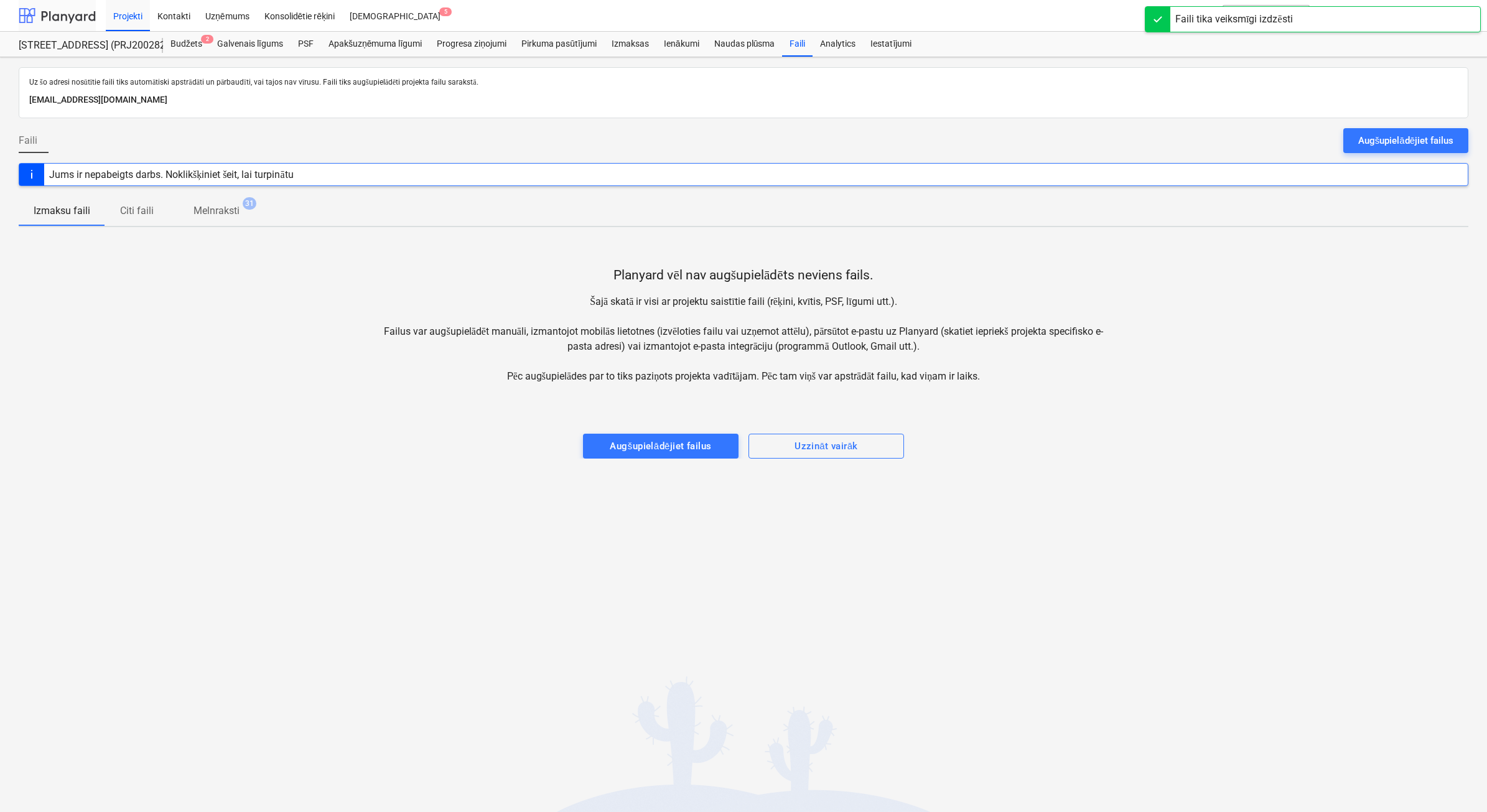
click at [59, 10] on div at bounding box center [57, 16] width 77 height 31
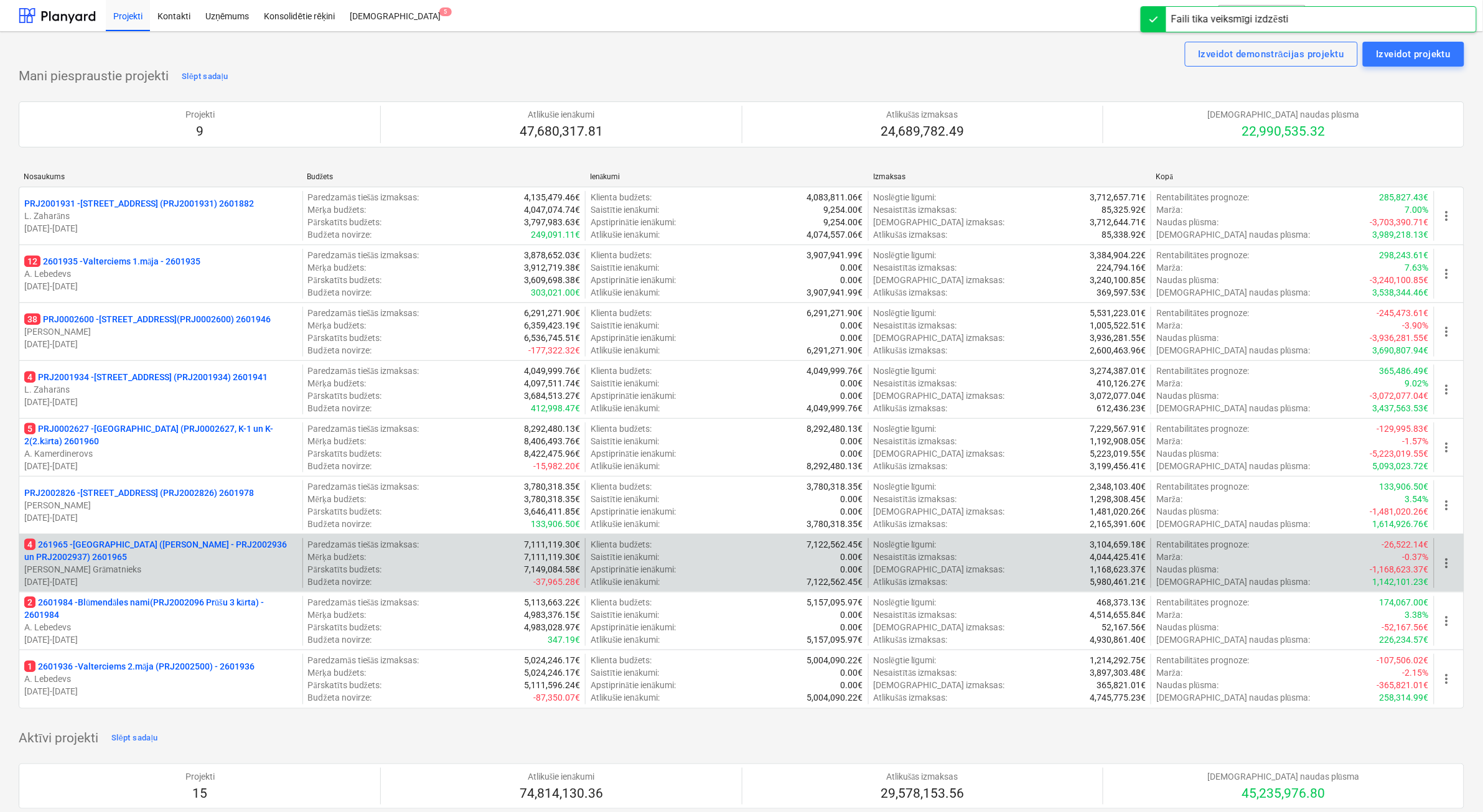
click at [209, 573] on p "[PERSON_NAME] Grāmatnieks" at bounding box center [161, 569] width 273 height 12
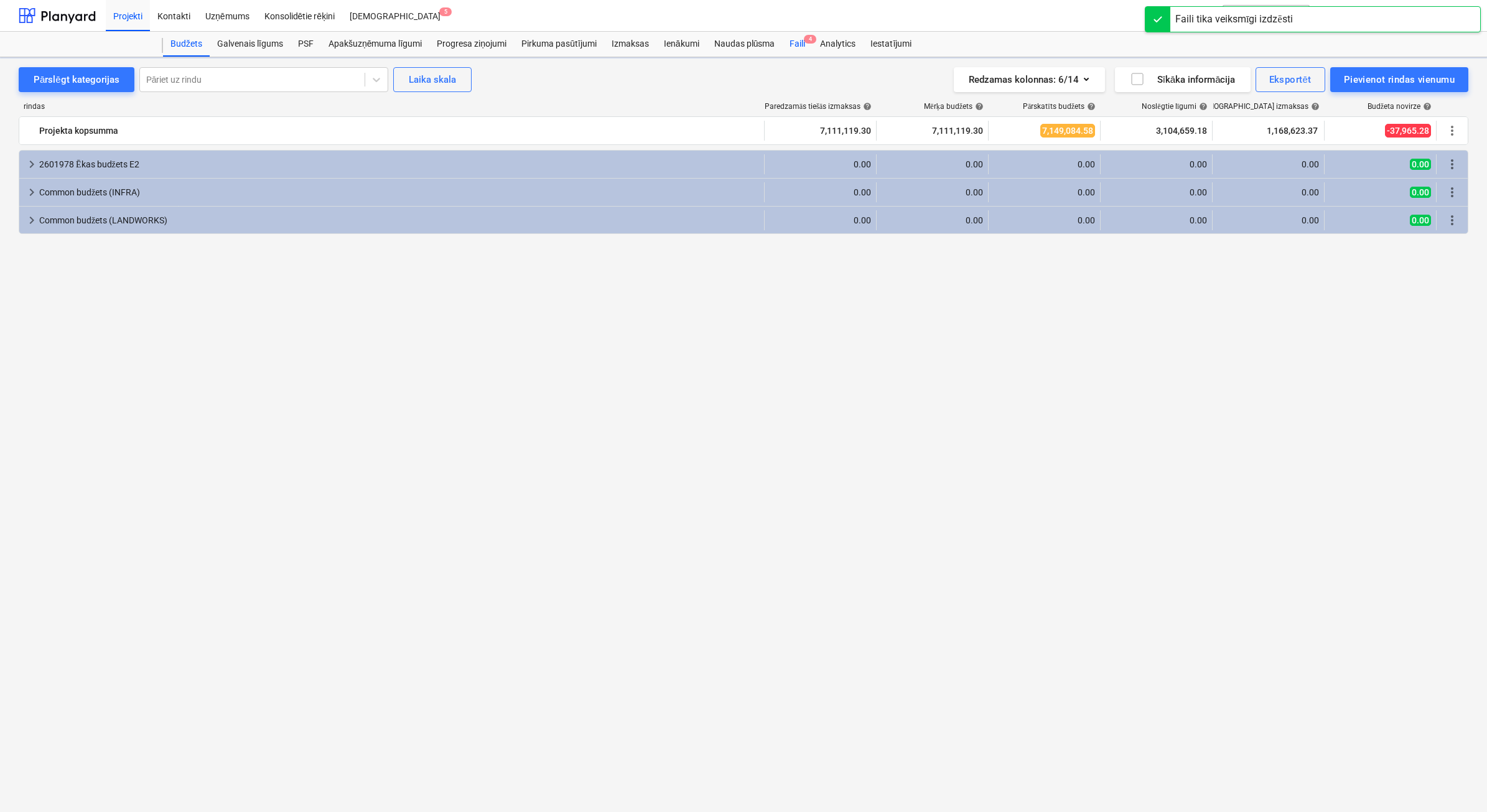
click at [789, 38] on div "Faili 4" at bounding box center [796, 44] width 30 height 25
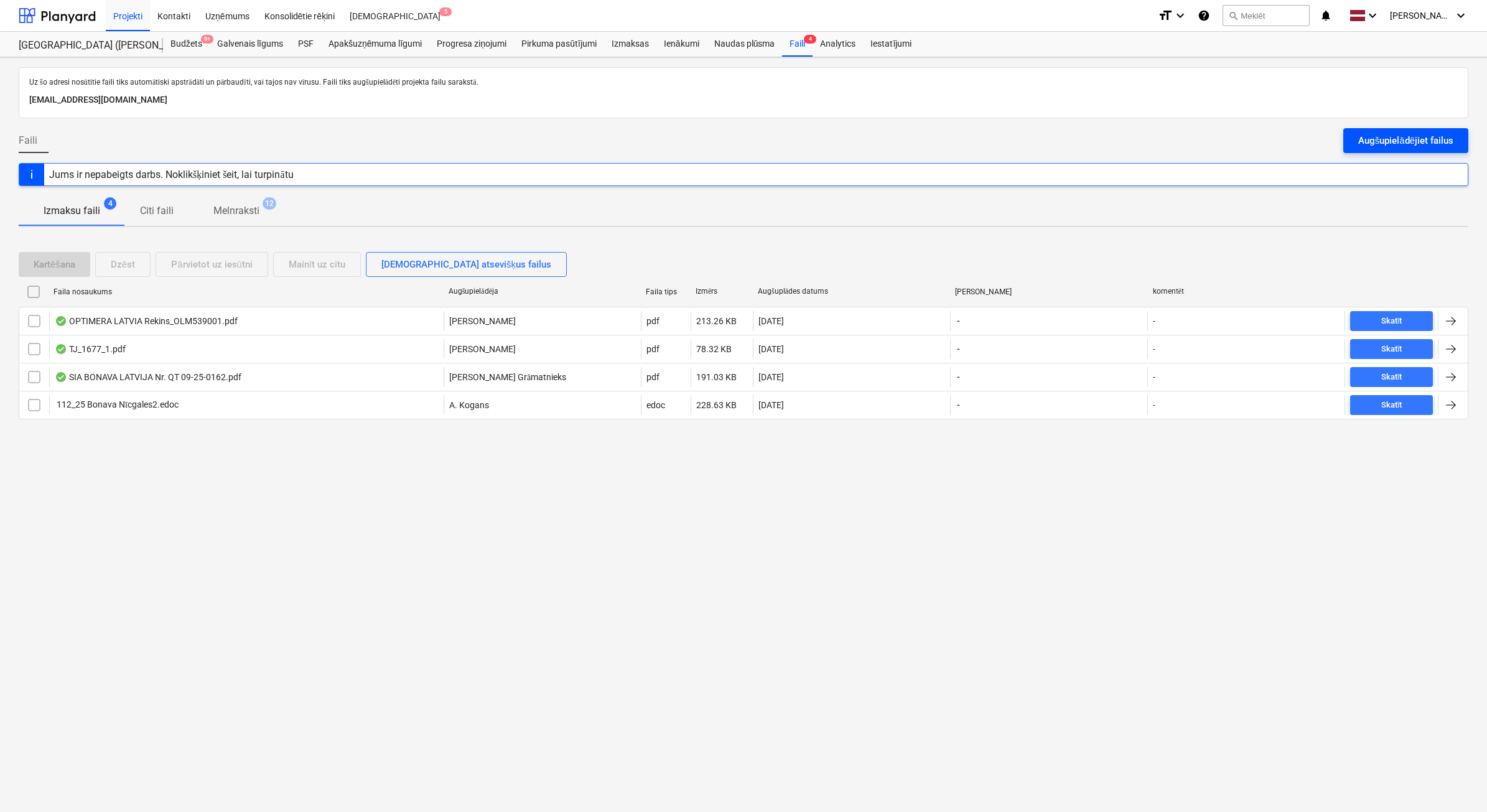
click at [1386, 139] on div "Augšupielādējiet failus" at bounding box center [1406, 141] width 95 height 16
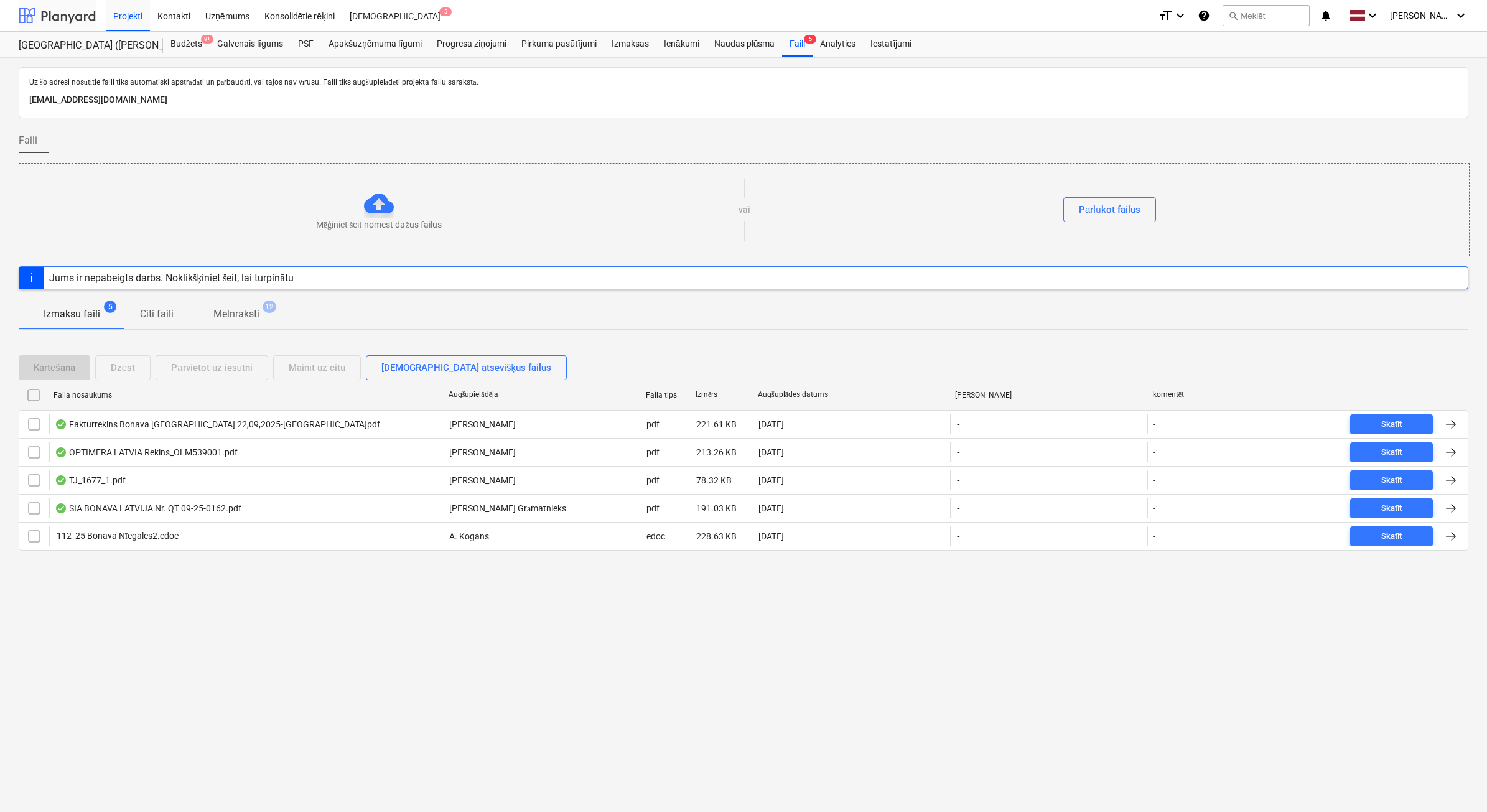
drag, startPoint x: 62, startPoint y: 17, endPoint x: 70, endPoint y: 25, distance: 11.3
click at [62, 17] on div at bounding box center [57, 16] width 77 height 31
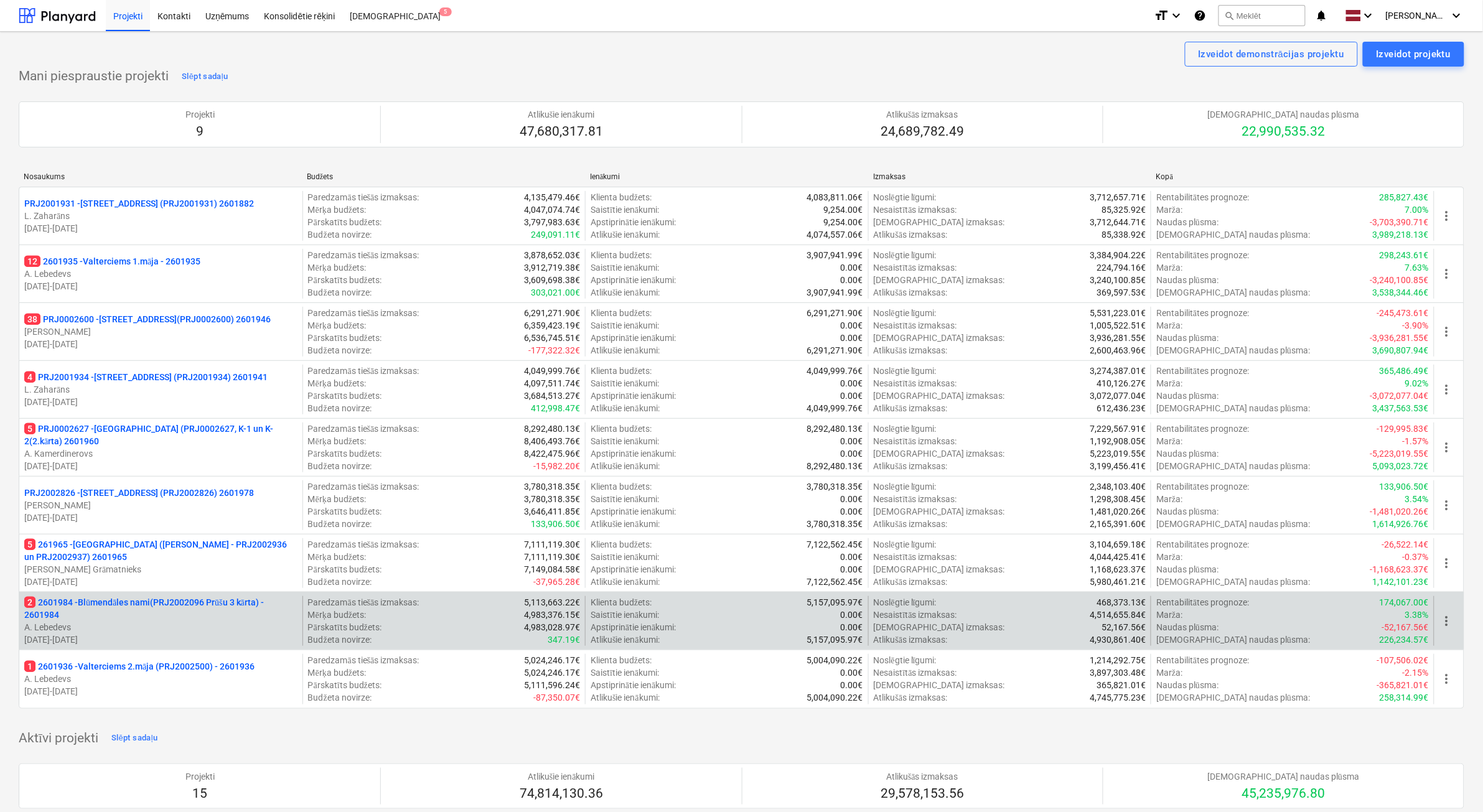
click at [215, 624] on p "A. Lebedevs" at bounding box center [161, 627] width 273 height 12
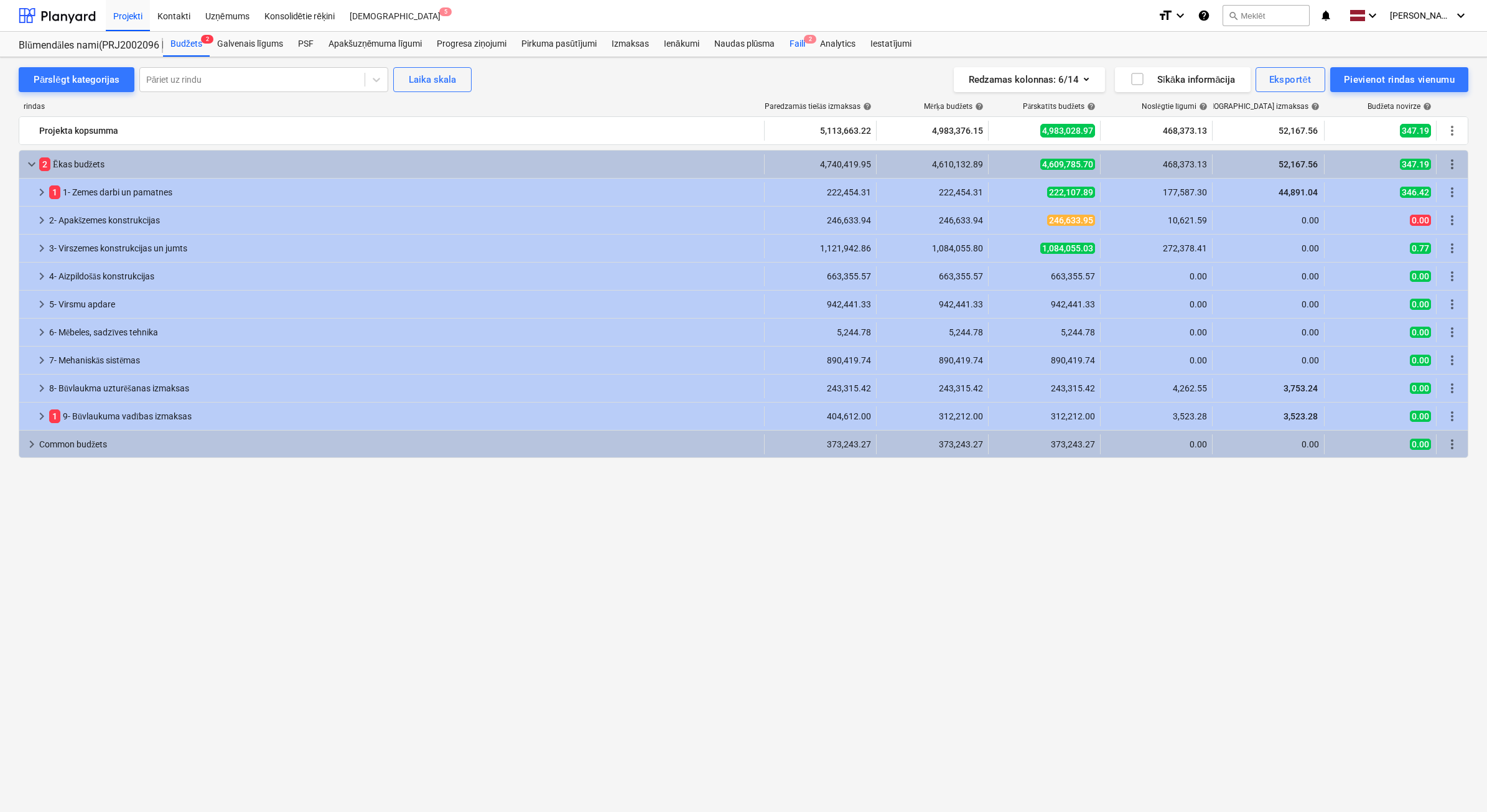
click at [802, 38] on div "Faili 2" at bounding box center [796, 44] width 30 height 25
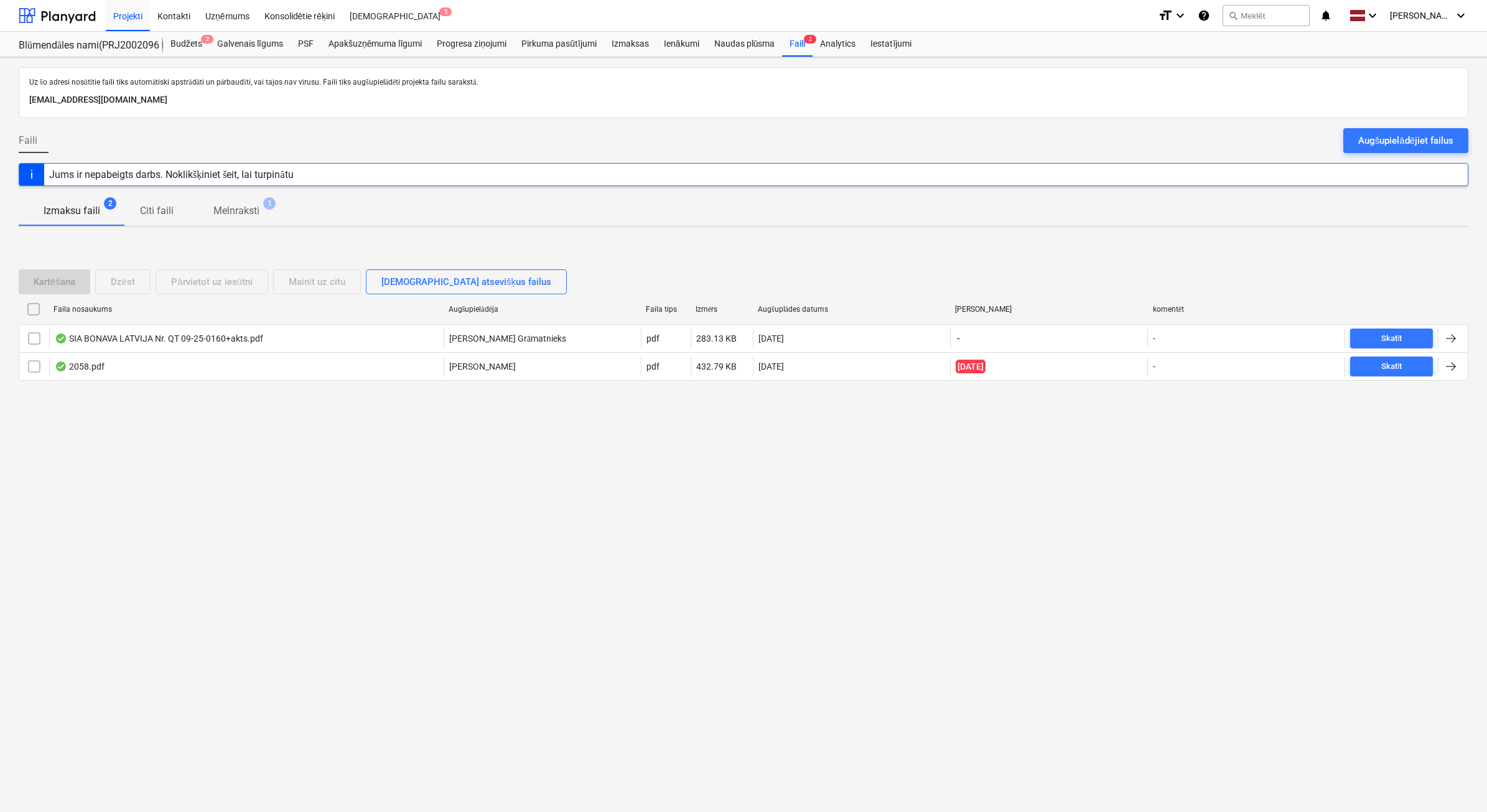
click at [1432, 157] on div "Faili Augšupielādējiet failus" at bounding box center [744, 146] width 1450 height 35
click at [1435, 142] on div "Augšupielādējiet failus" at bounding box center [1406, 141] width 95 height 16
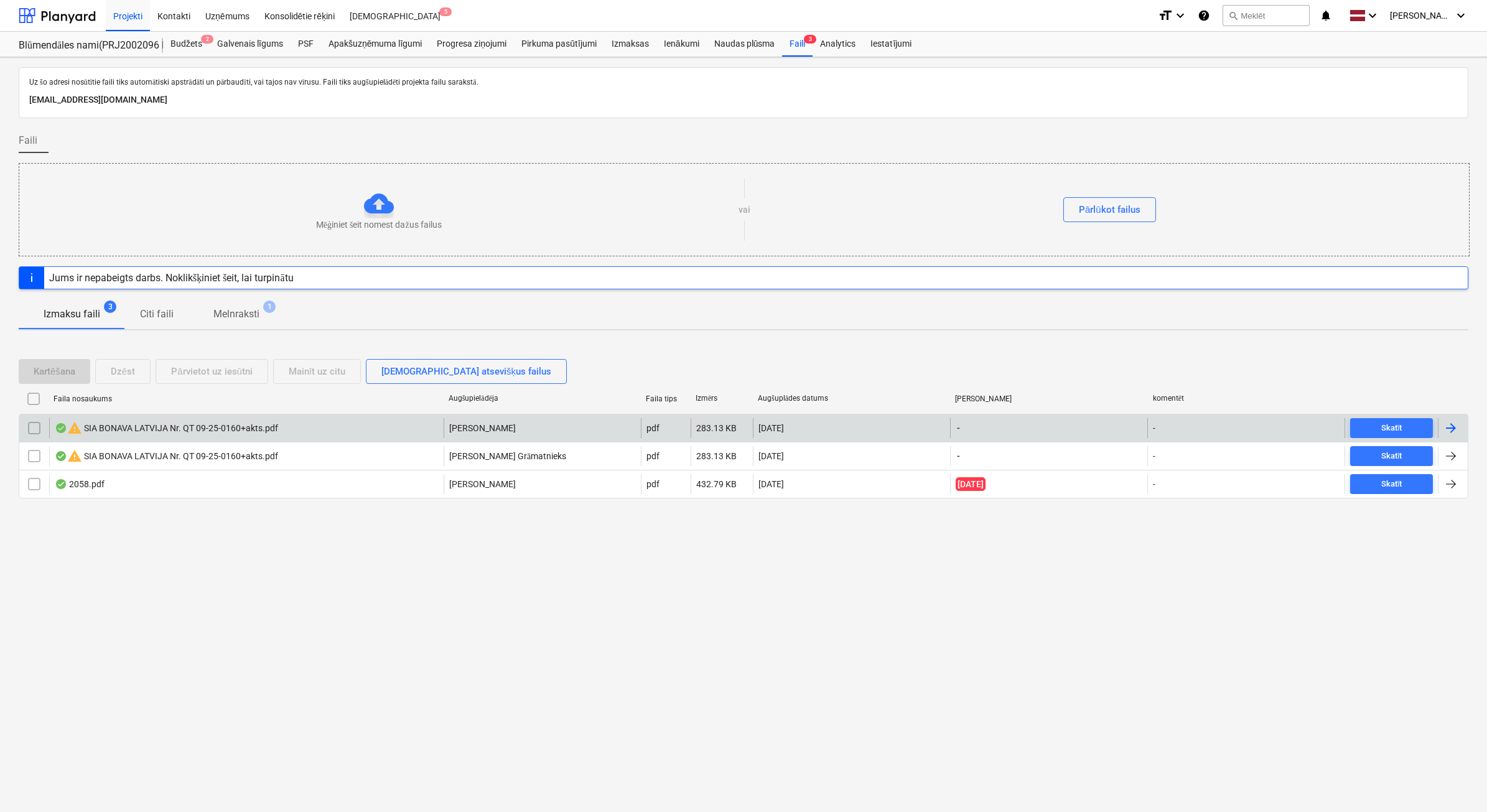
drag, startPoint x: 32, startPoint y: 428, endPoint x: 57, endPoint y: 416, distance: 27.7
click at [32, 428] on input "checkbox" at bounding box center [34, 428] width 20 height 20
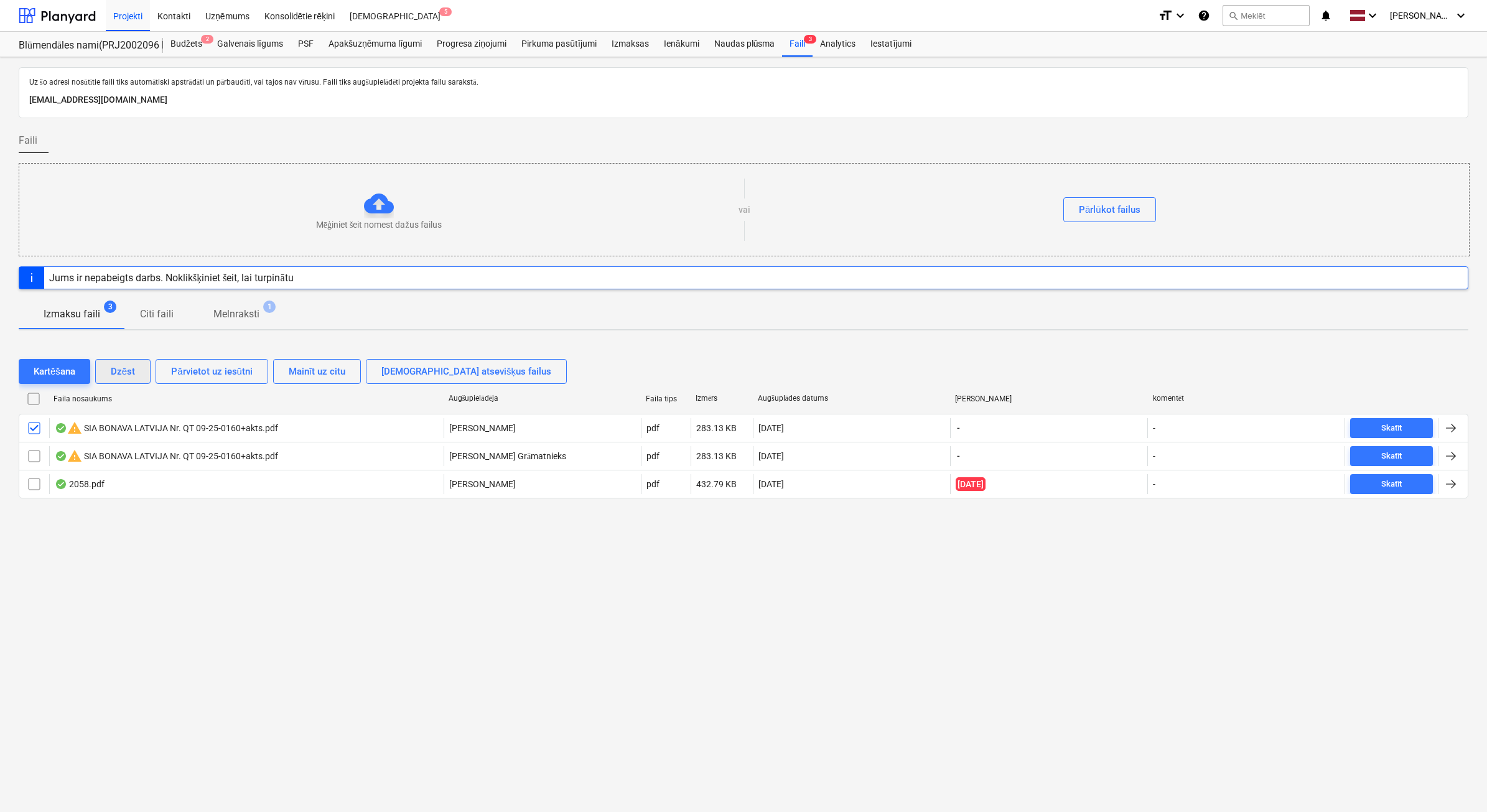
click at [144, 373] on button "Dzēst" at bounding box center [123, 371] width 56 height 25
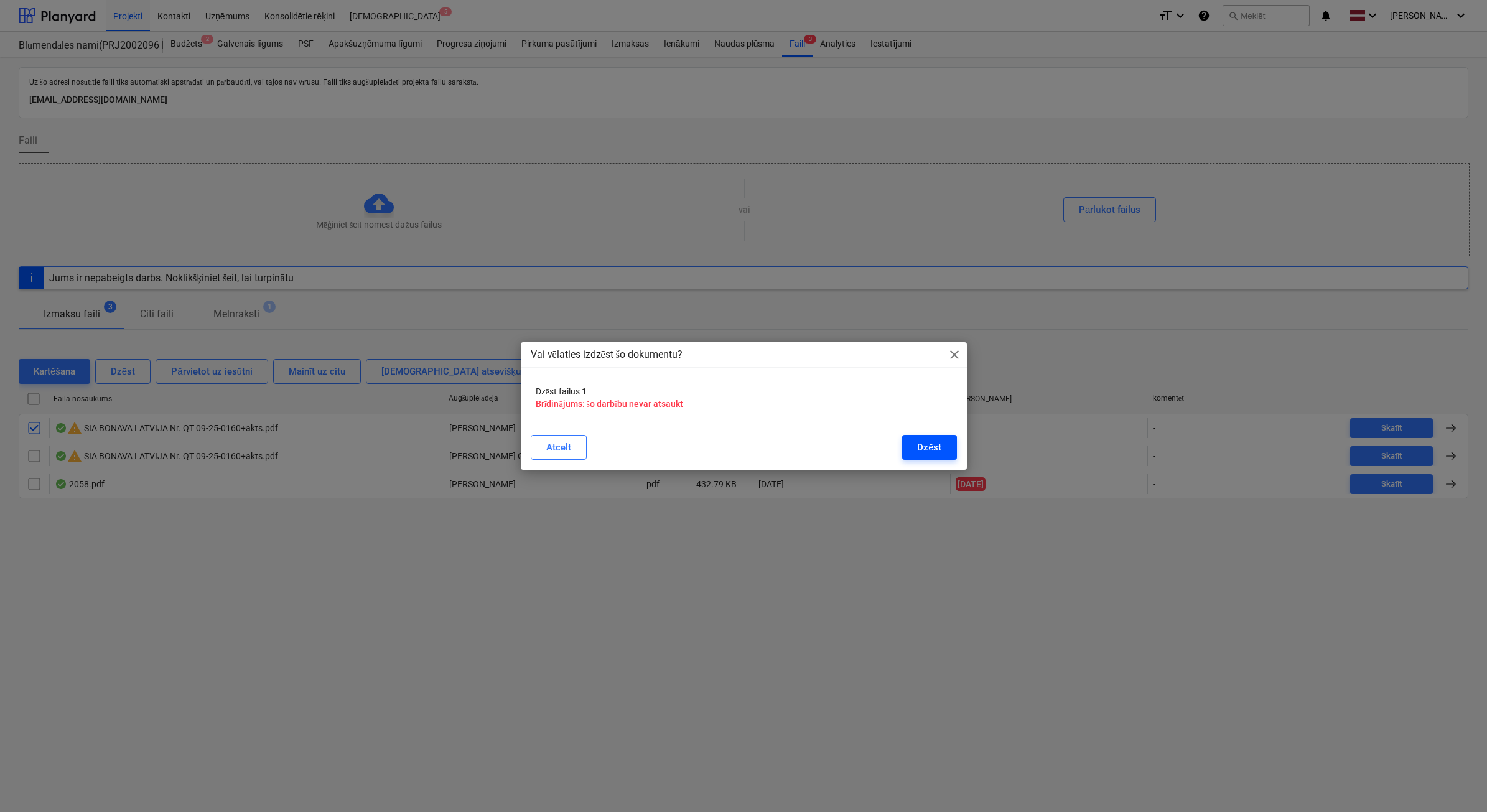
click at [914, 445] on button "Dzēst" at bounding box center [929, 447] width 54 height 25
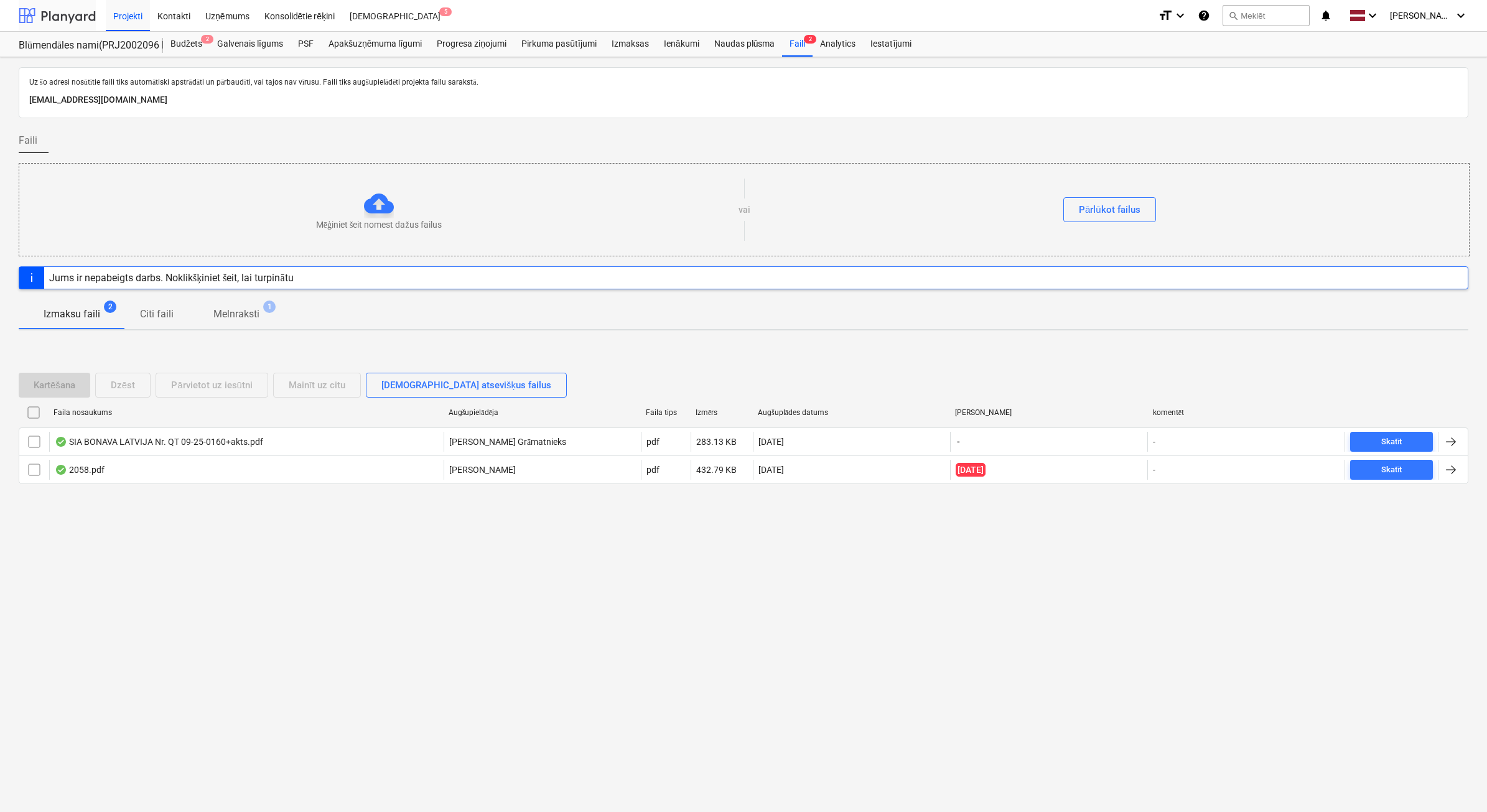
click at [54, 19] on div at bounding box center [57, 16] width 77 height 31
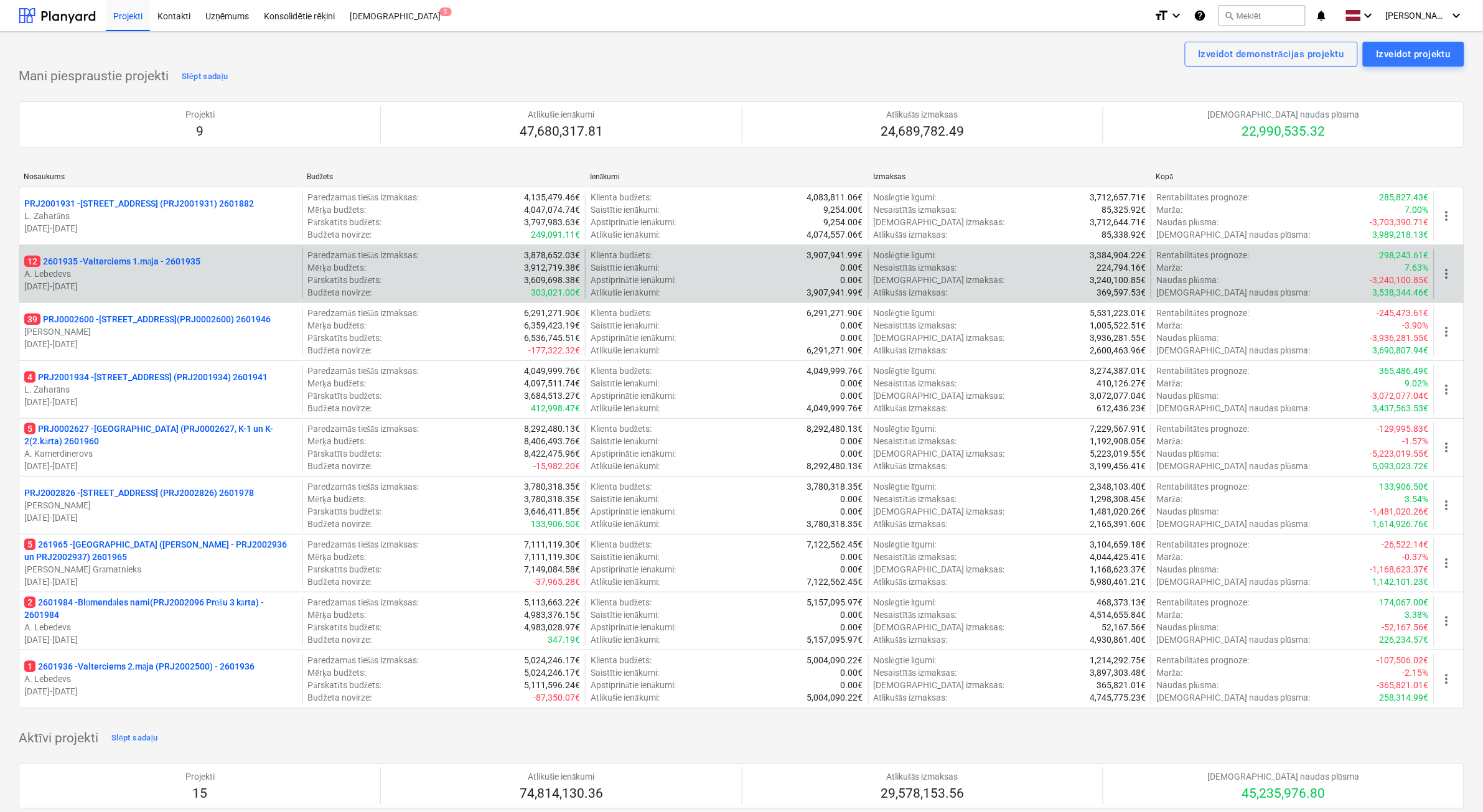
click at [229, 280] on p "[DATE] - [DATE]" at bounding box center [161, 286] width 273 height 12
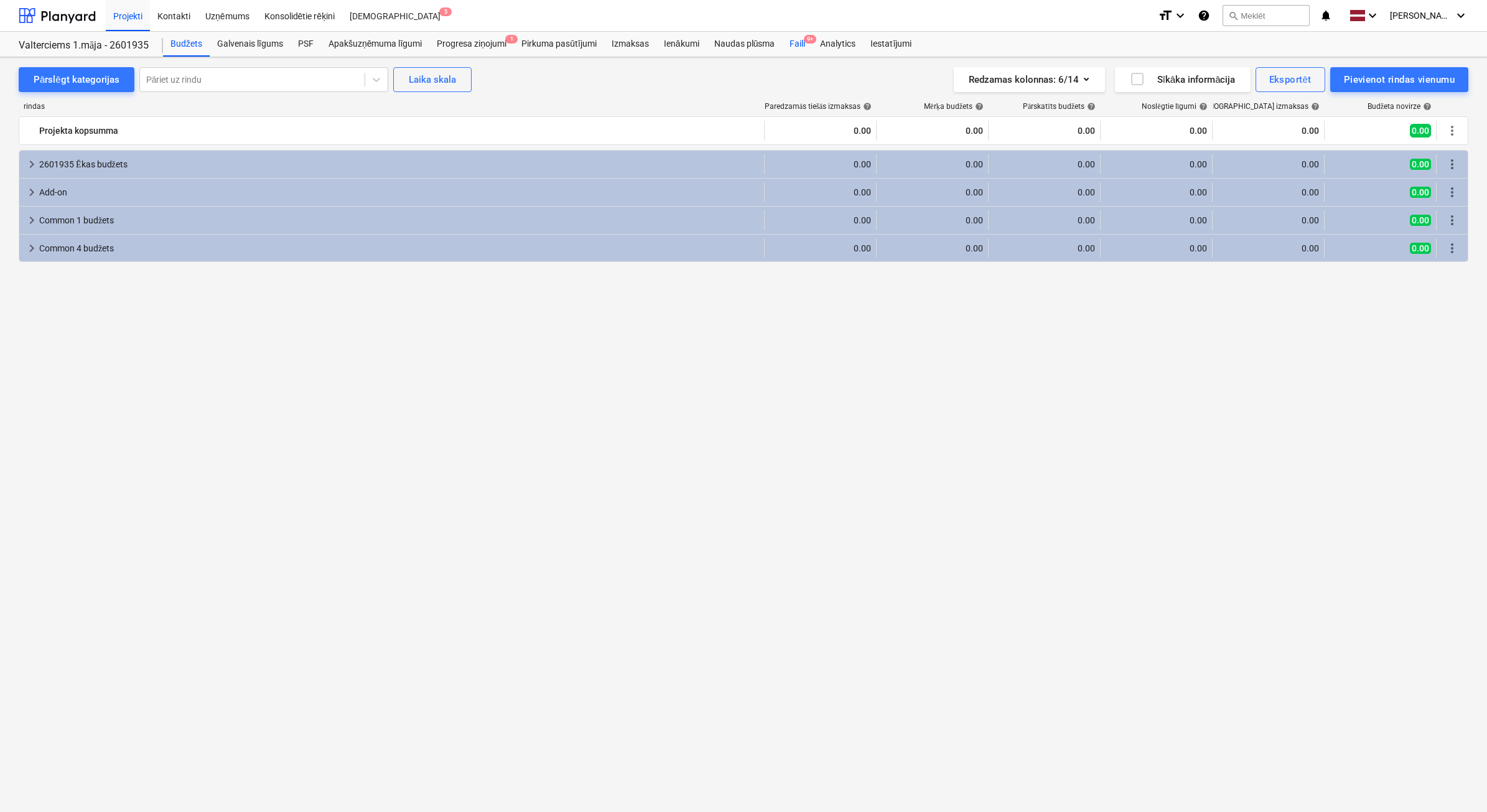
click at [801, 43] on div "Faili 9+" at bounding box center [796, 44] width 30 height 25
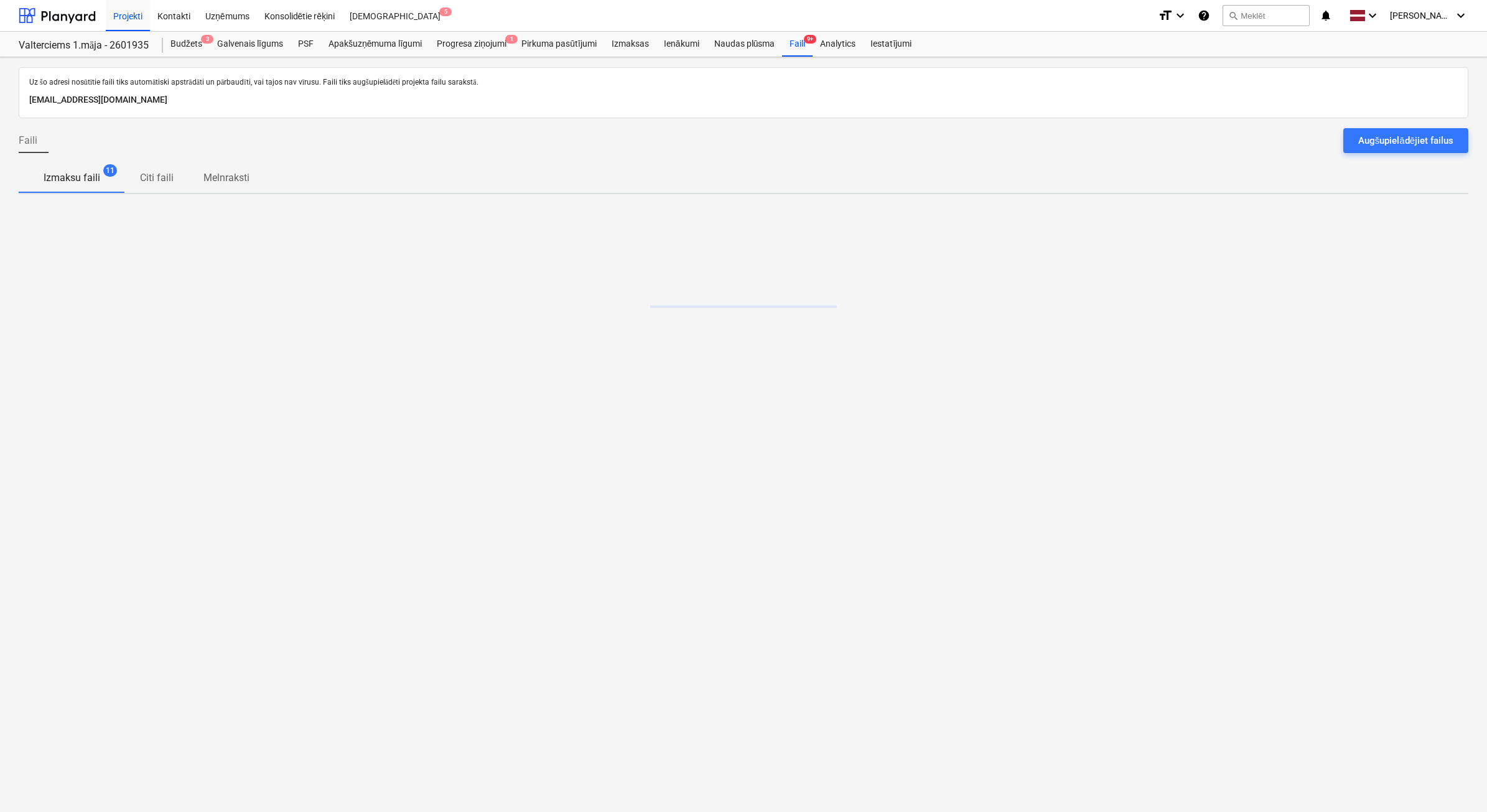
click at [1433, 138] on div "Augšupielādējiet failus" at bounding box center [1406, 141] width 95 height 16
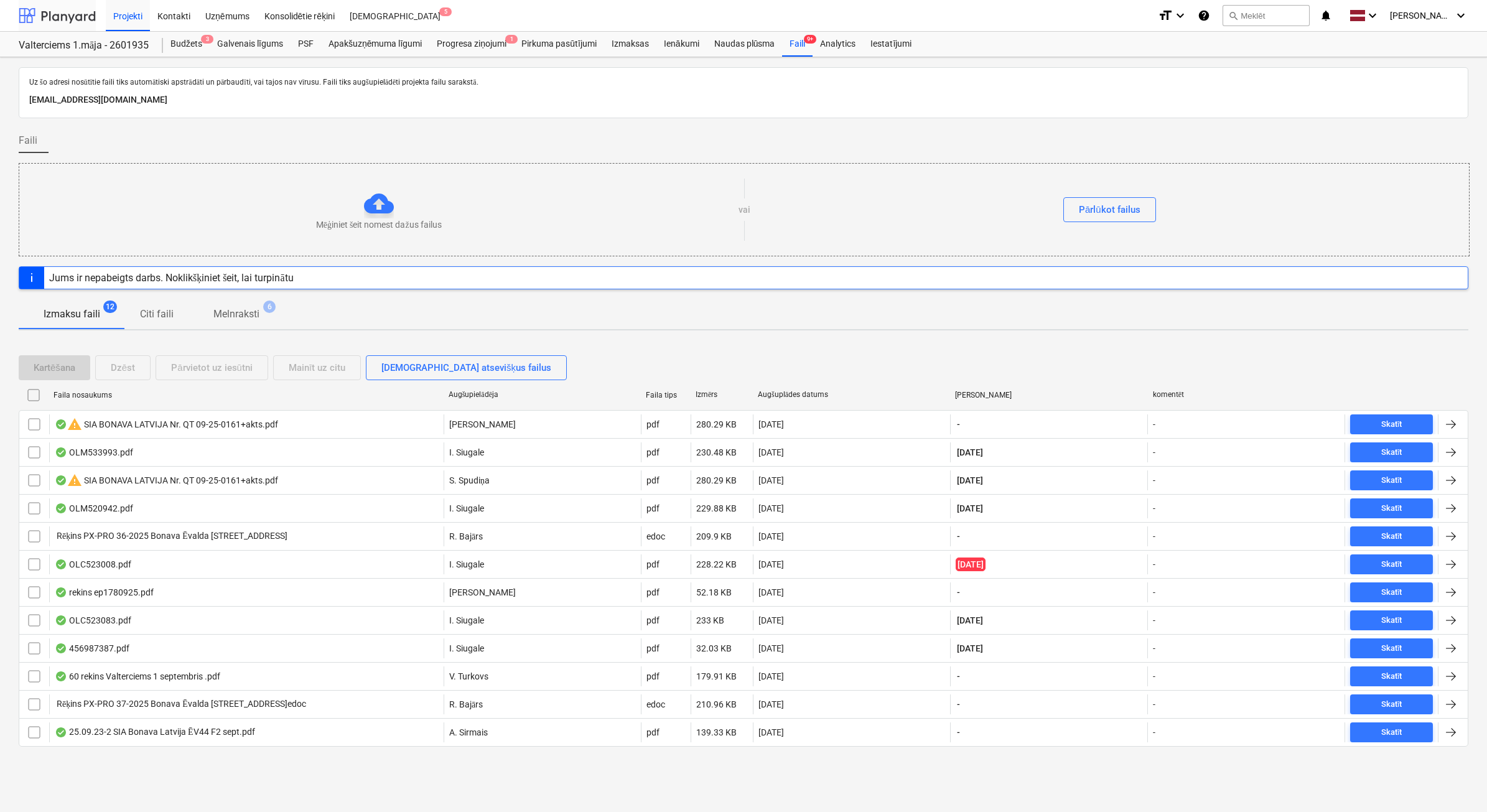
click at [60, 16] on div at bounding box center [57, 16] width 77 height 31
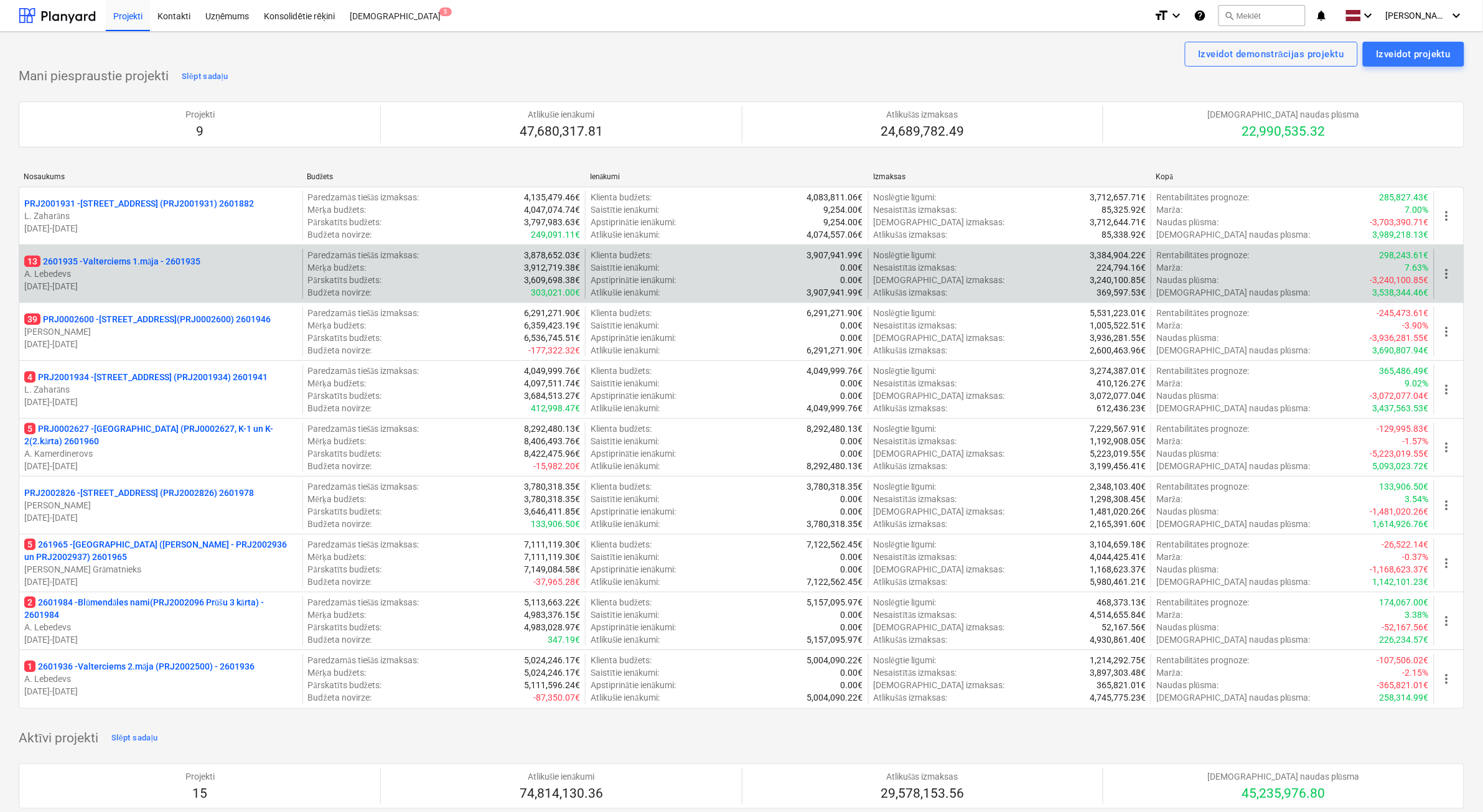
click at [116, 271] on p "A. Lebedevs" at bounding box center [161, 273] width 273 height 12
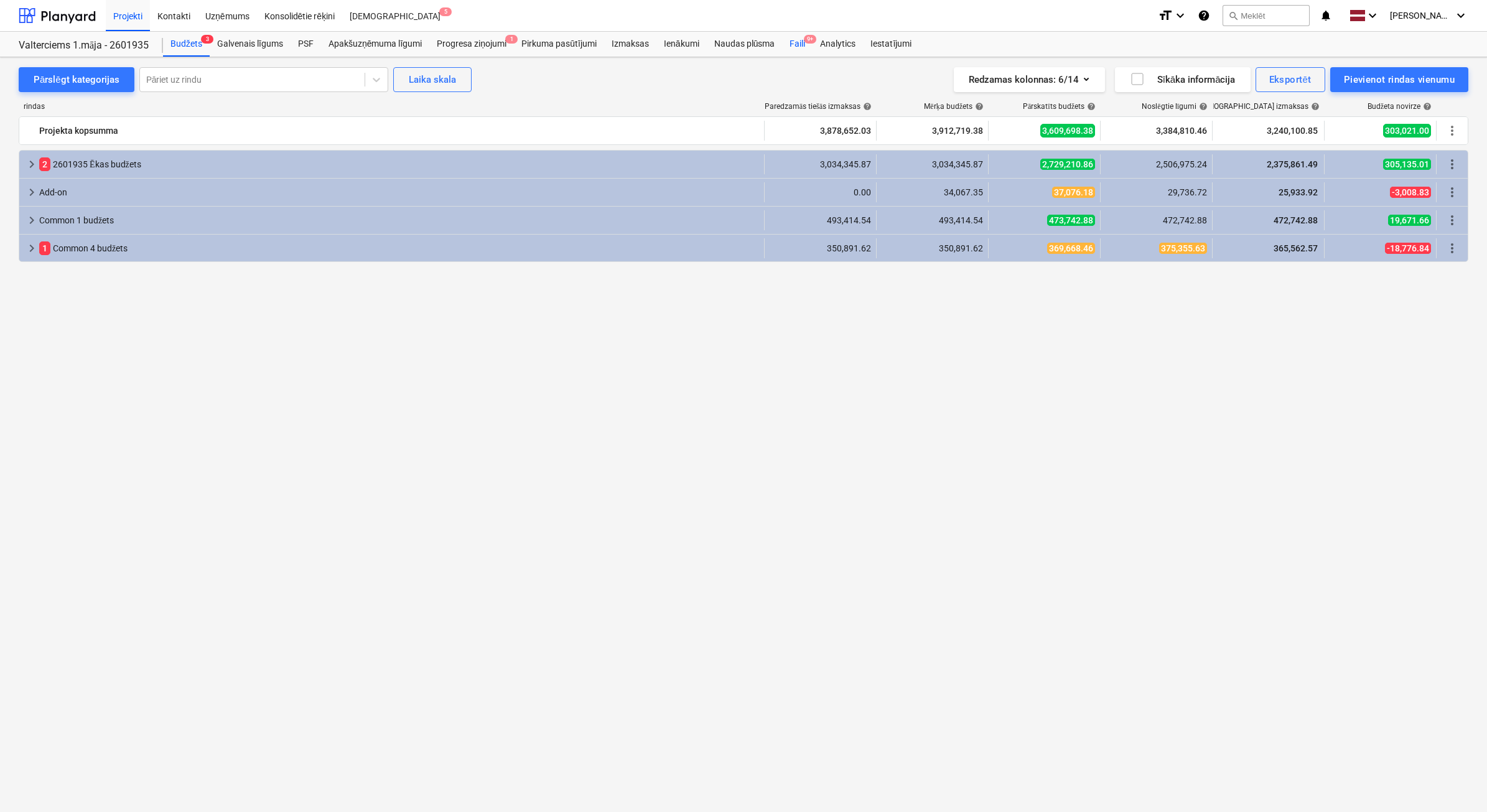
click at [800, 41] on div "Faili 9+" at bounding box center [796, 44] width 30 height 25
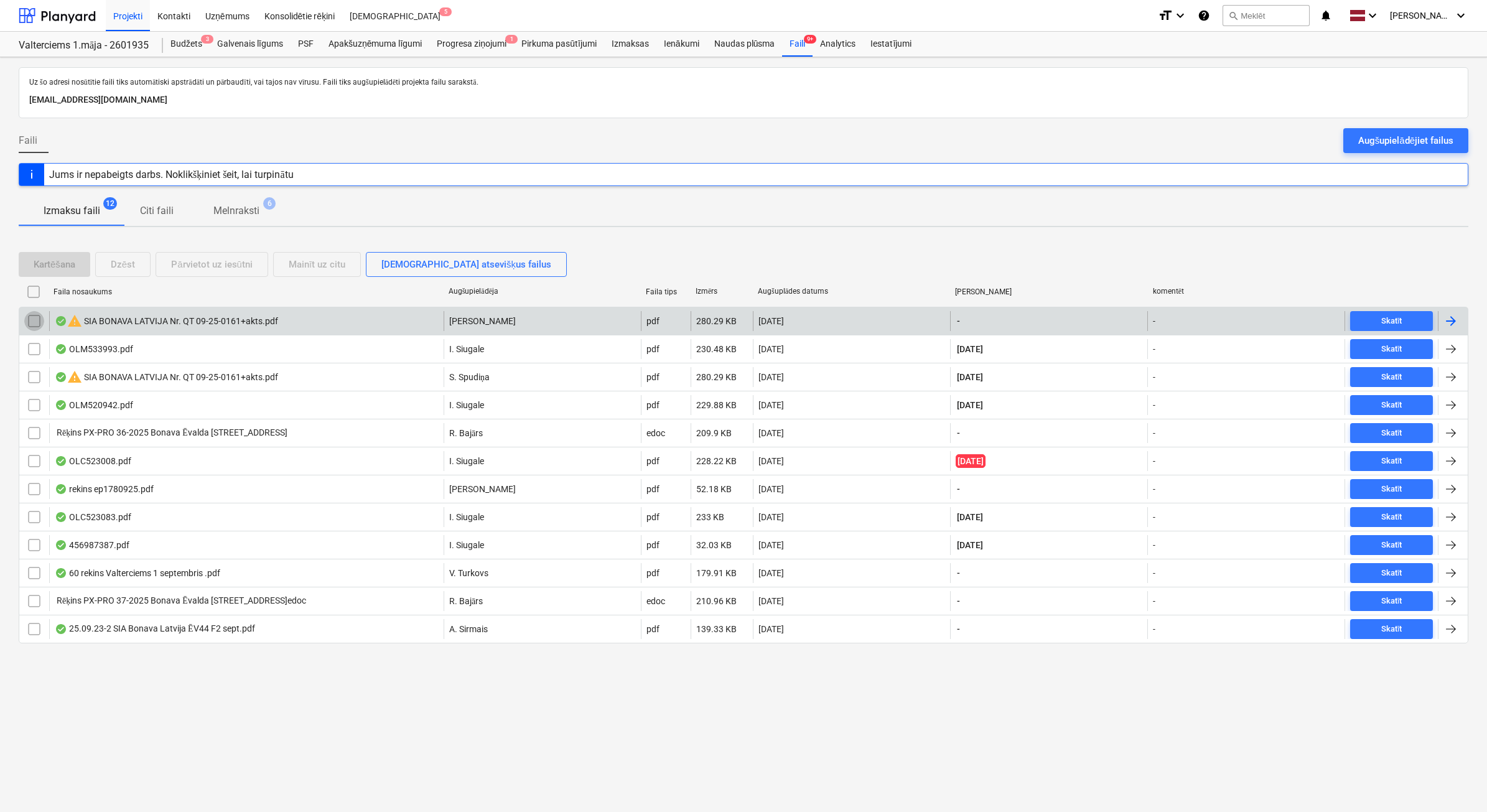
click at [34, 322] on input "checkbox" at bounding box center [34, 321] width 20 height 20
click at [128, 265] on div "Dzēst" at bounding box center [123, 264] width 24 height 16
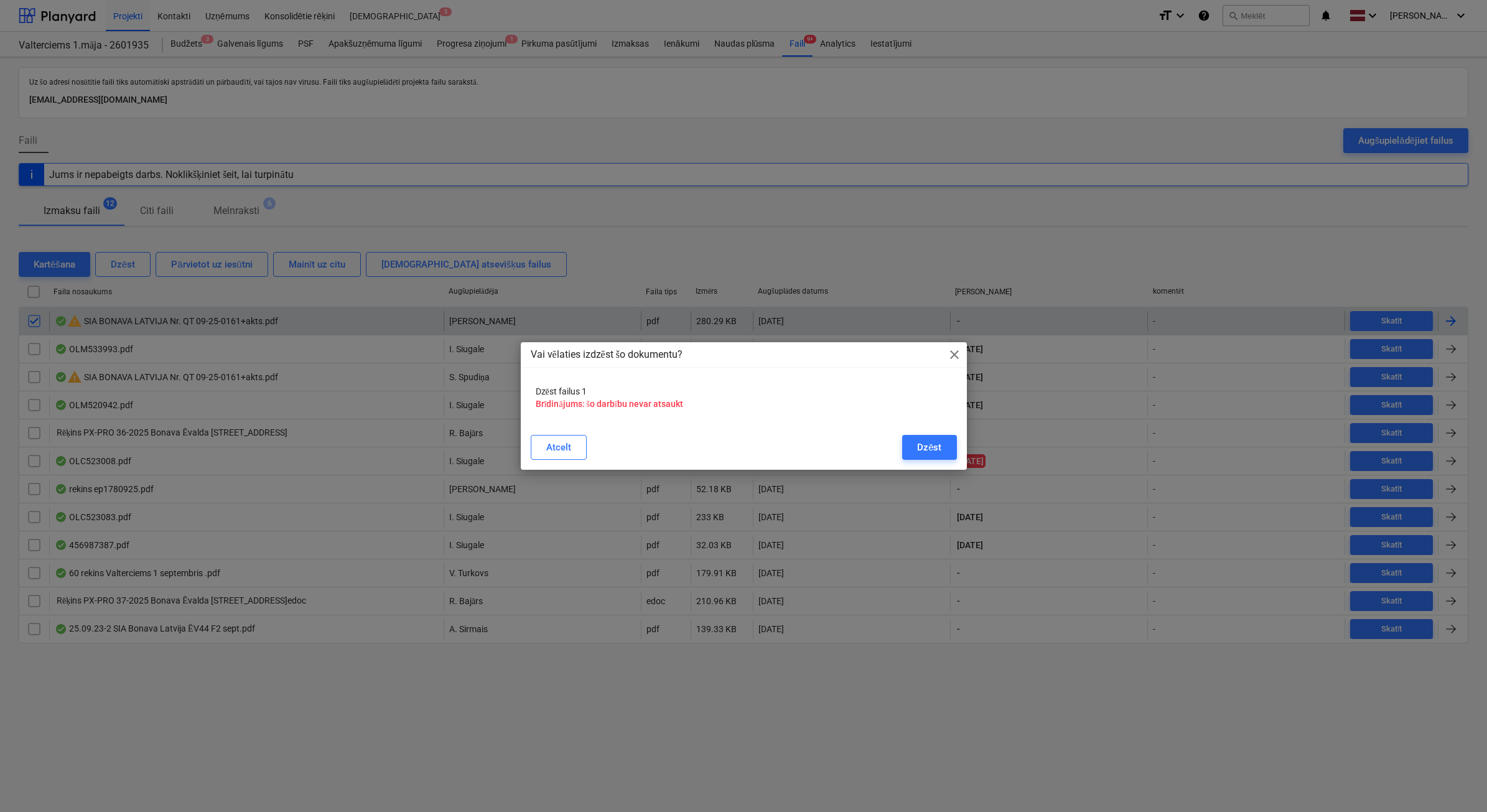
click at [966, 442] on div "Vai vēlaties izdzēst šo dokumentu? close Dzēst failus 1 Brīdinājums: šo darbību…" at bounding box center [744, 405] width 446 height 128
click at [950, 443] on button "Dzēst" at bounding box center [929, 447] width 54 height 25
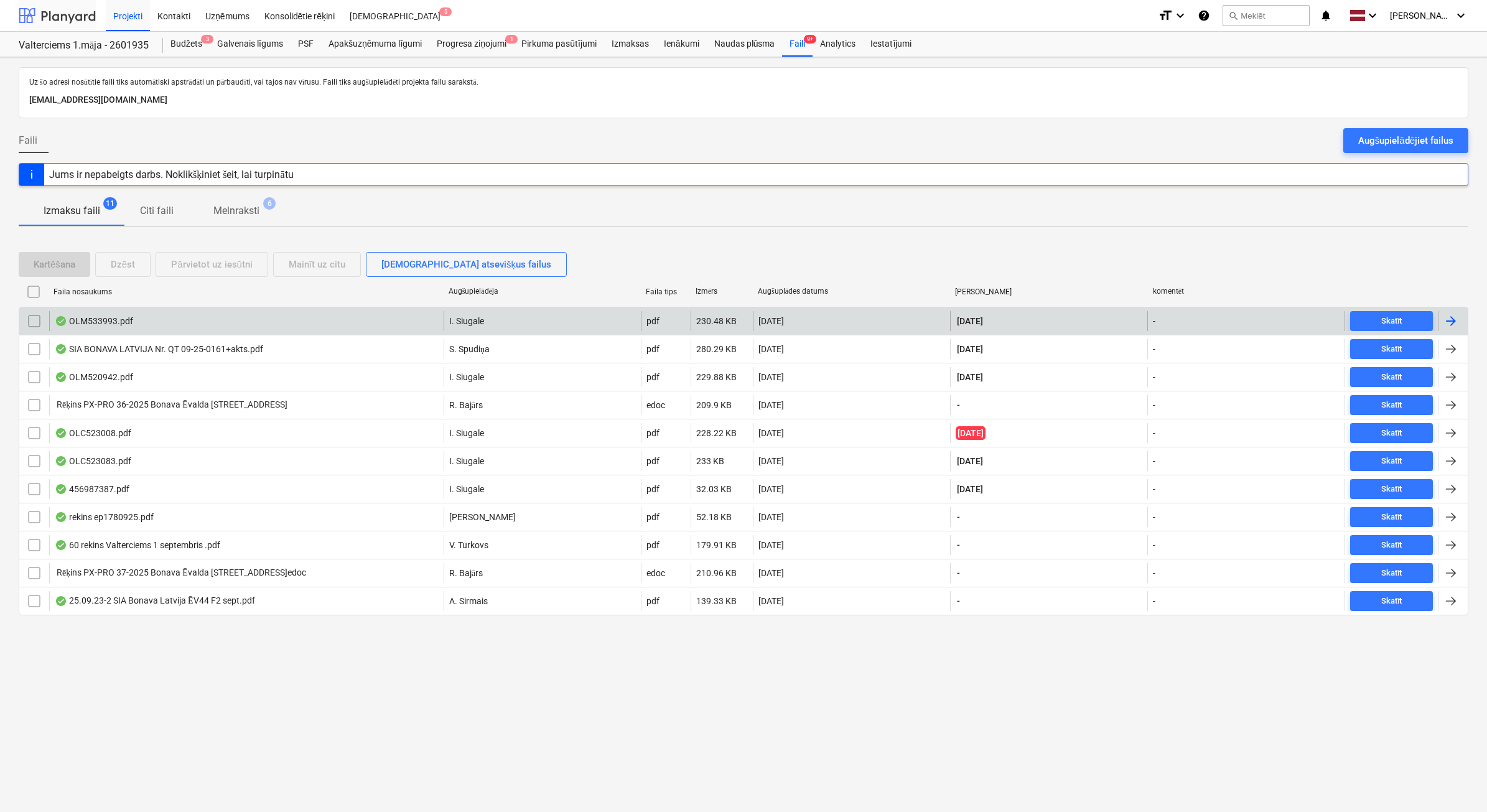
click at [75, 16] on div at bounding box center [57, 16] width 77 height 31
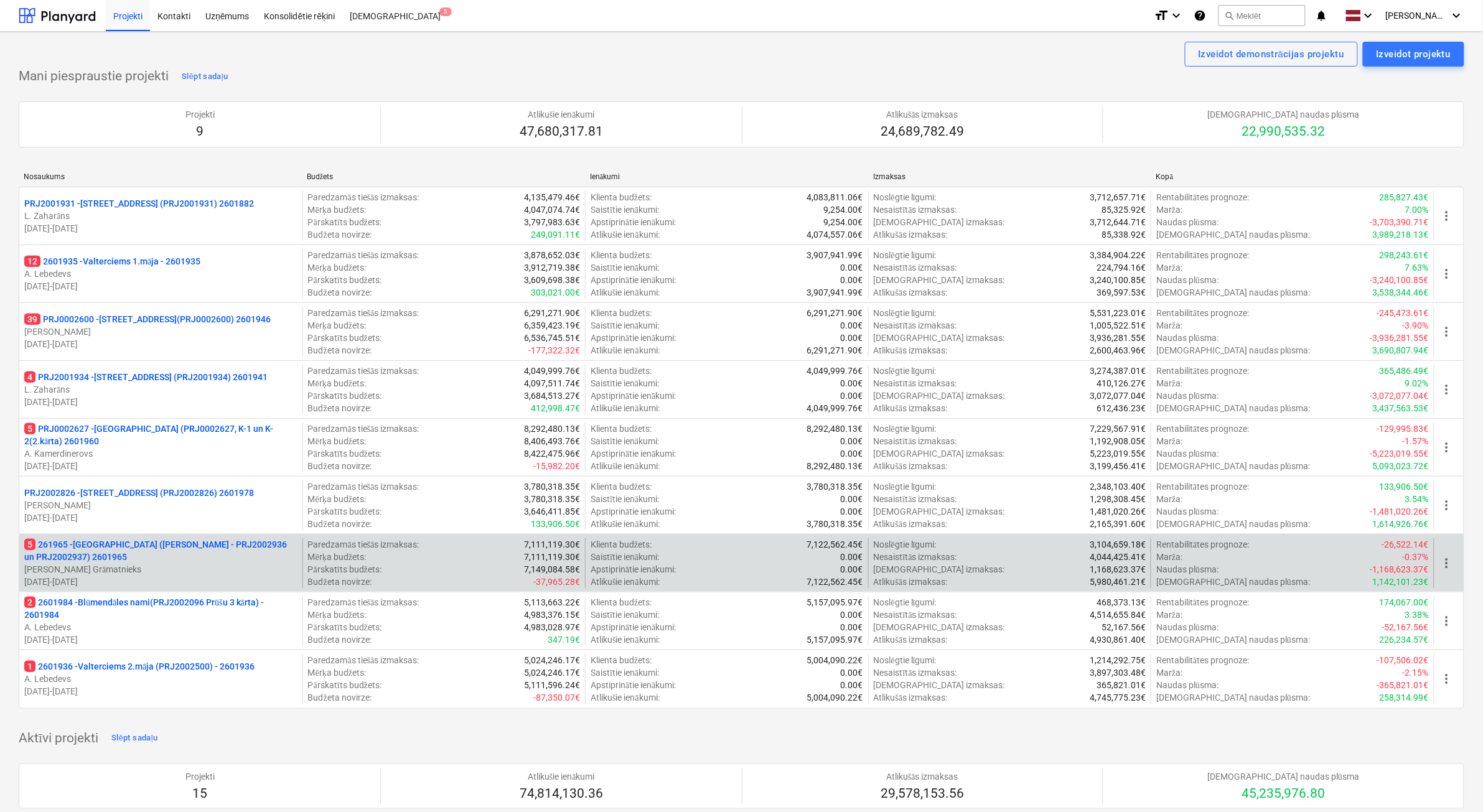
click at [232, 566] on p "[PERSON_NAME] Grāmatnieks" at bounding box center [161, 569] width 273 height 12
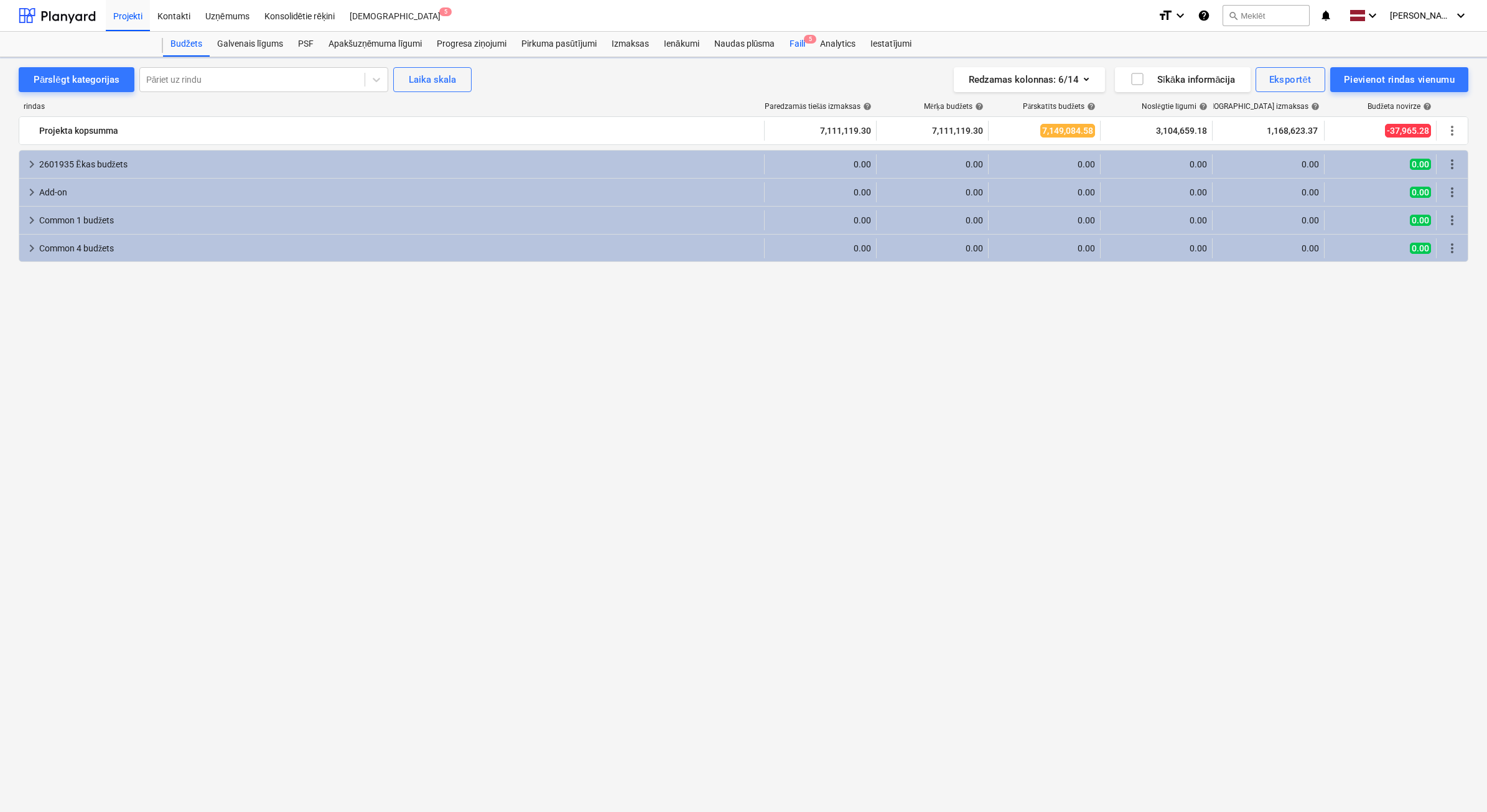
click at [803, 49] on div "Faili 5" at bounding box center [796, 44] width 30 height 25
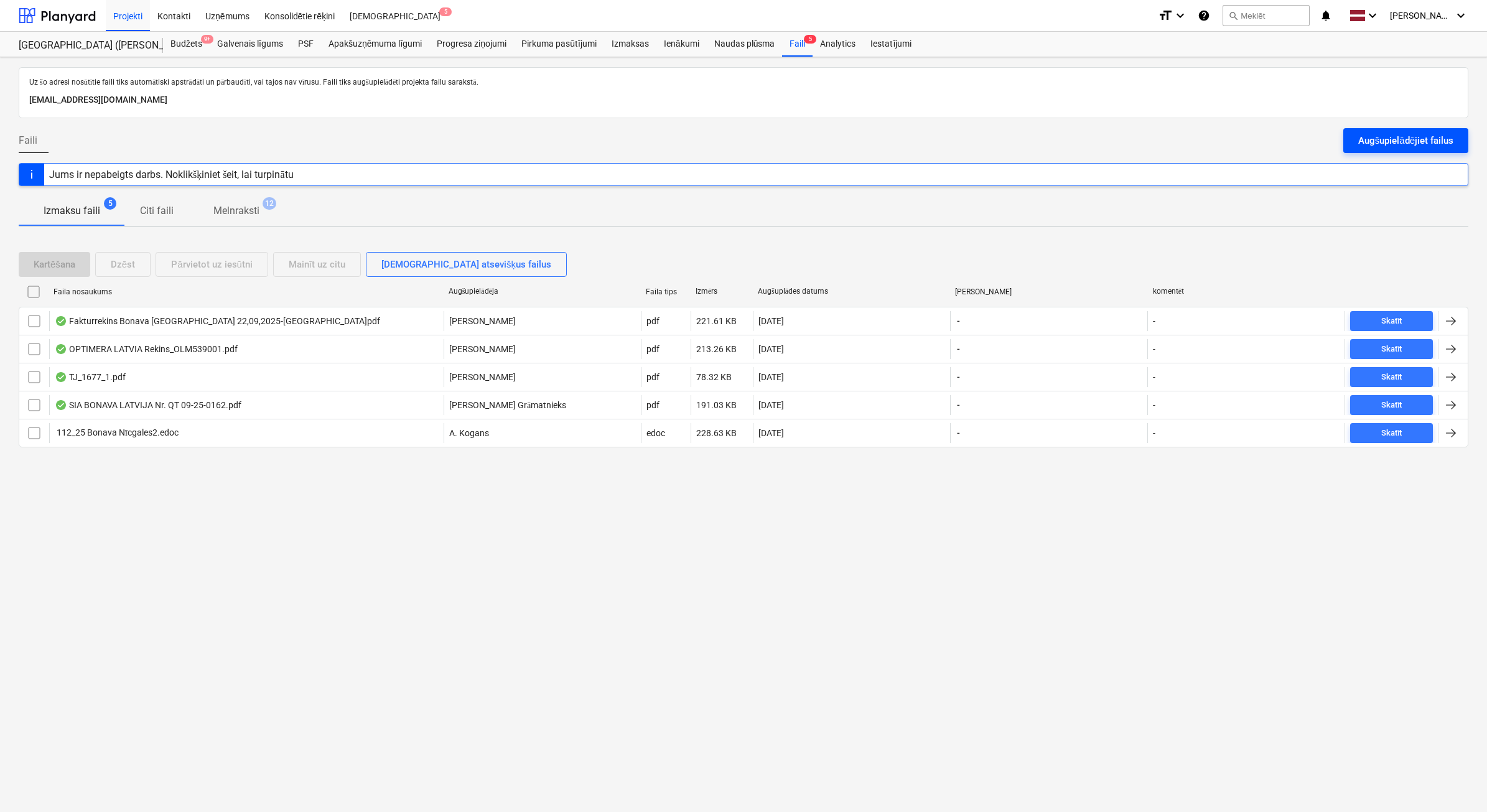
click at [1410, 137] on div "Augšupielādējiet failus" at bounding box center [1406, 141] width 95 height 16
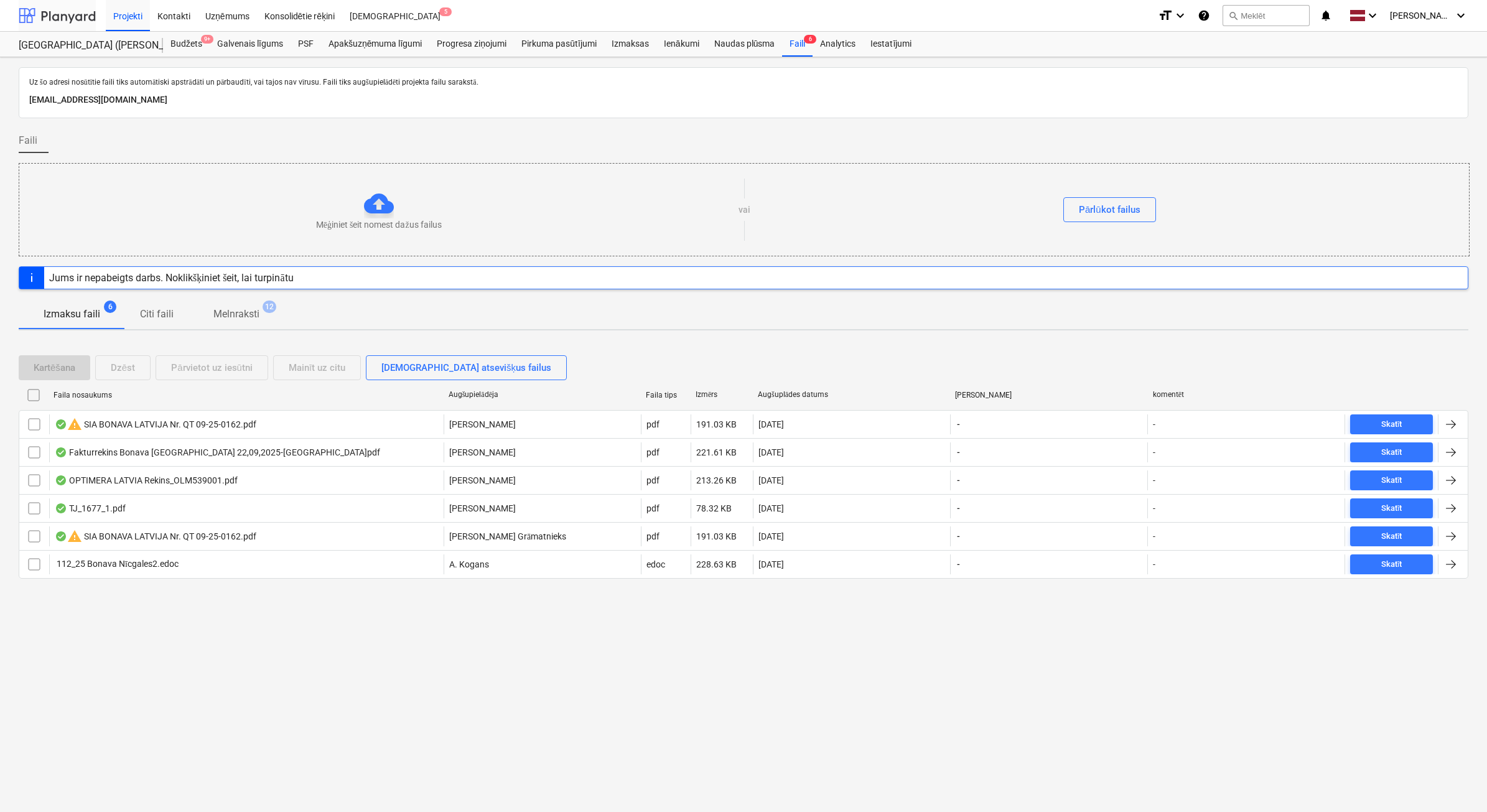
click at [70, 16] on div at bounding box center [57, 16] width 77 height 31
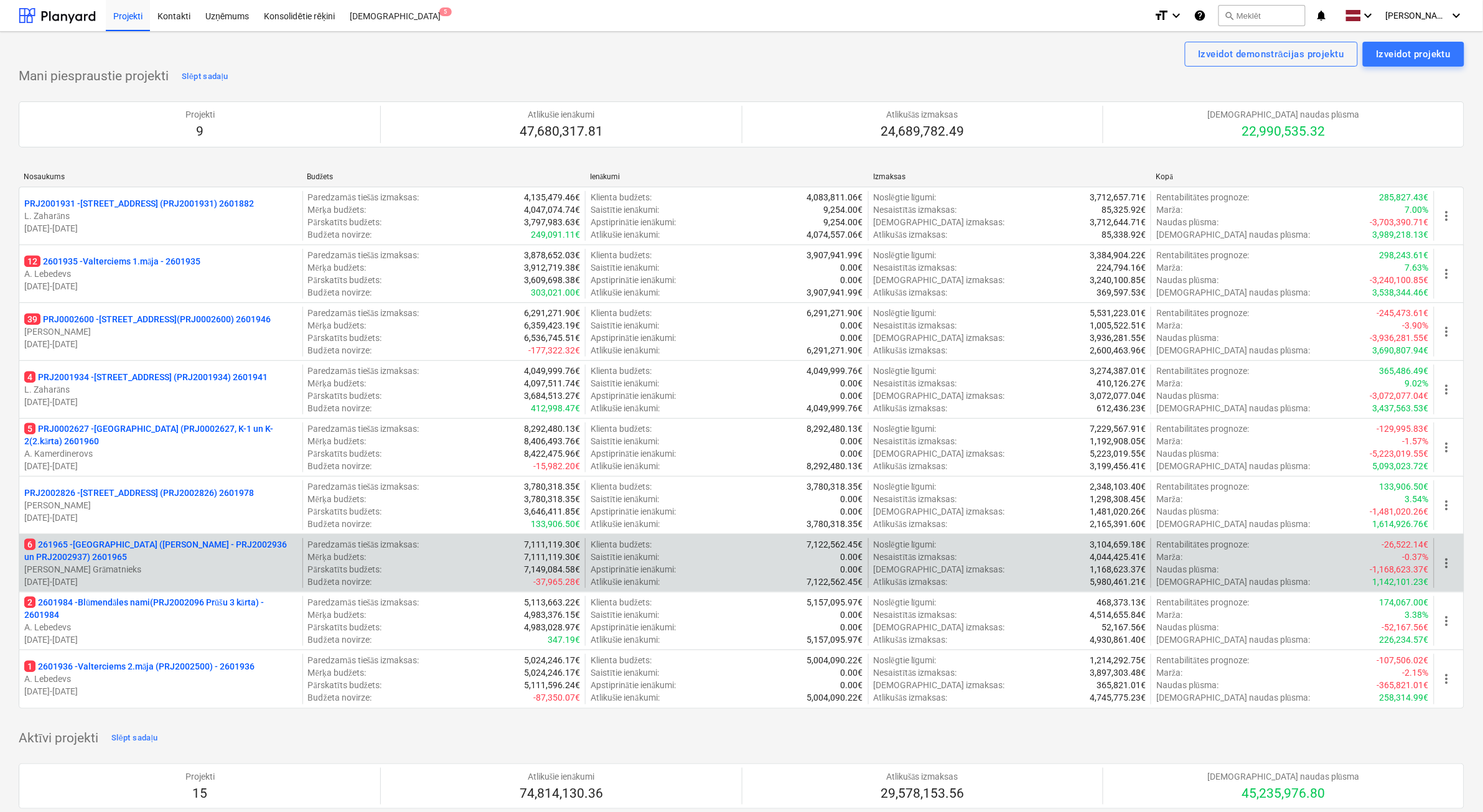
click at [226, 573] on p "[PERSON_NAME] Grāmatnieks" at bounding box center [161, 569] width 273 height 12
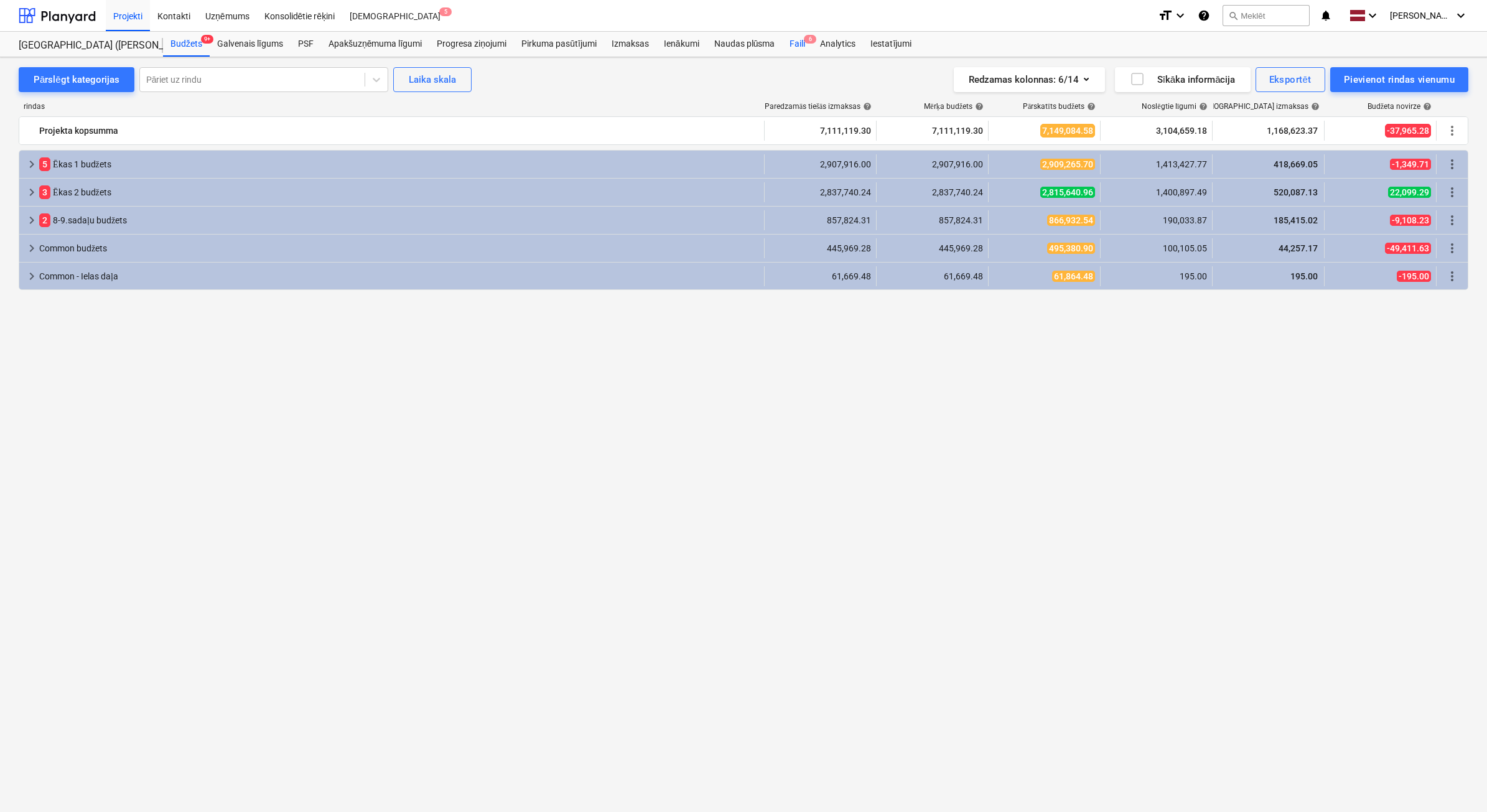
click at [800, 45] on div "Faili 6" at bounding box center [796, 44] width 30 height 25
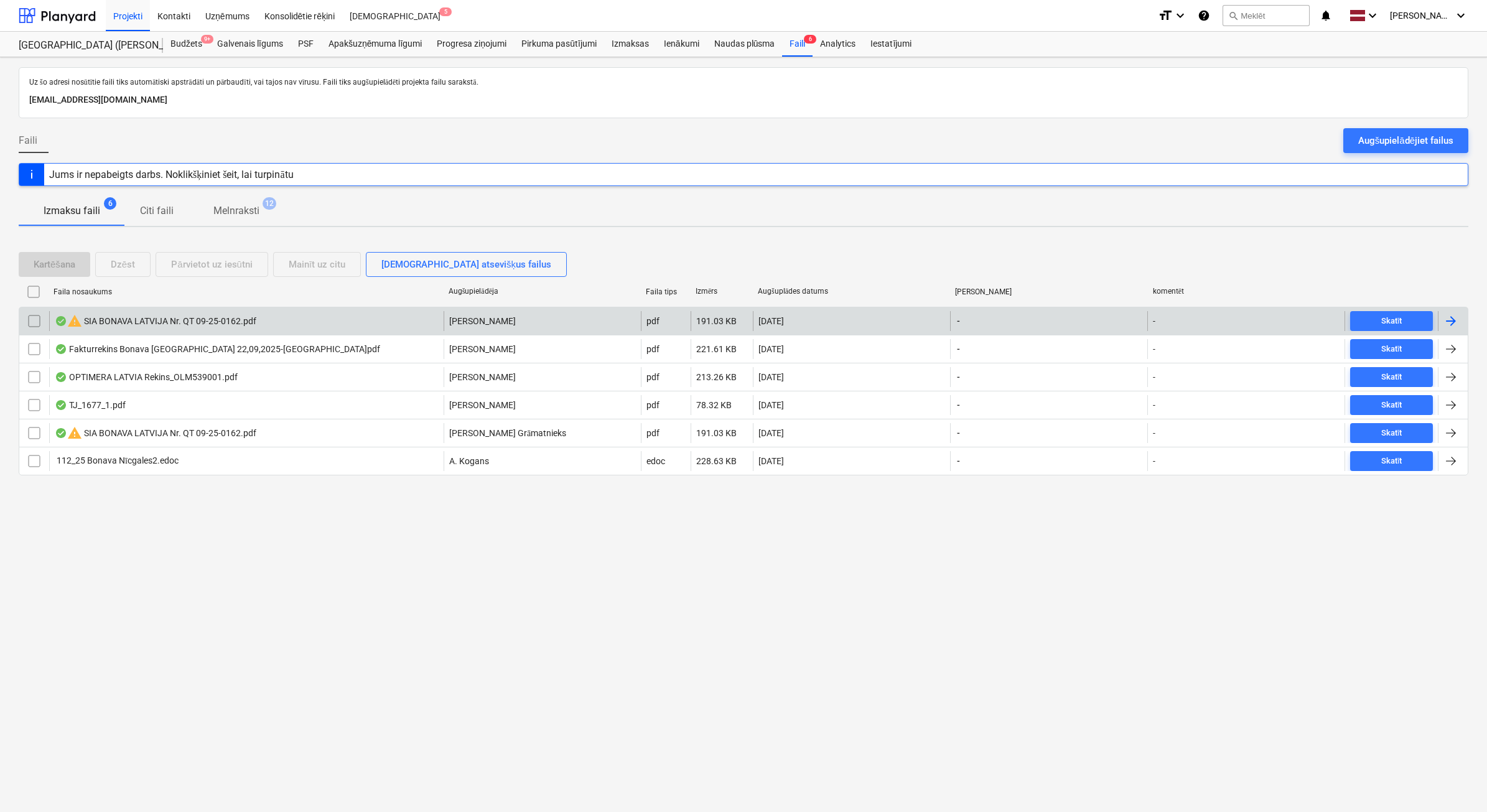
click at [29, 328] on input "checkbox" at bounding box center [34, 321] width 20 height 20
click at [128, 265] on div "Dzēst" at bounding box center [123, 264] width 24 height 16
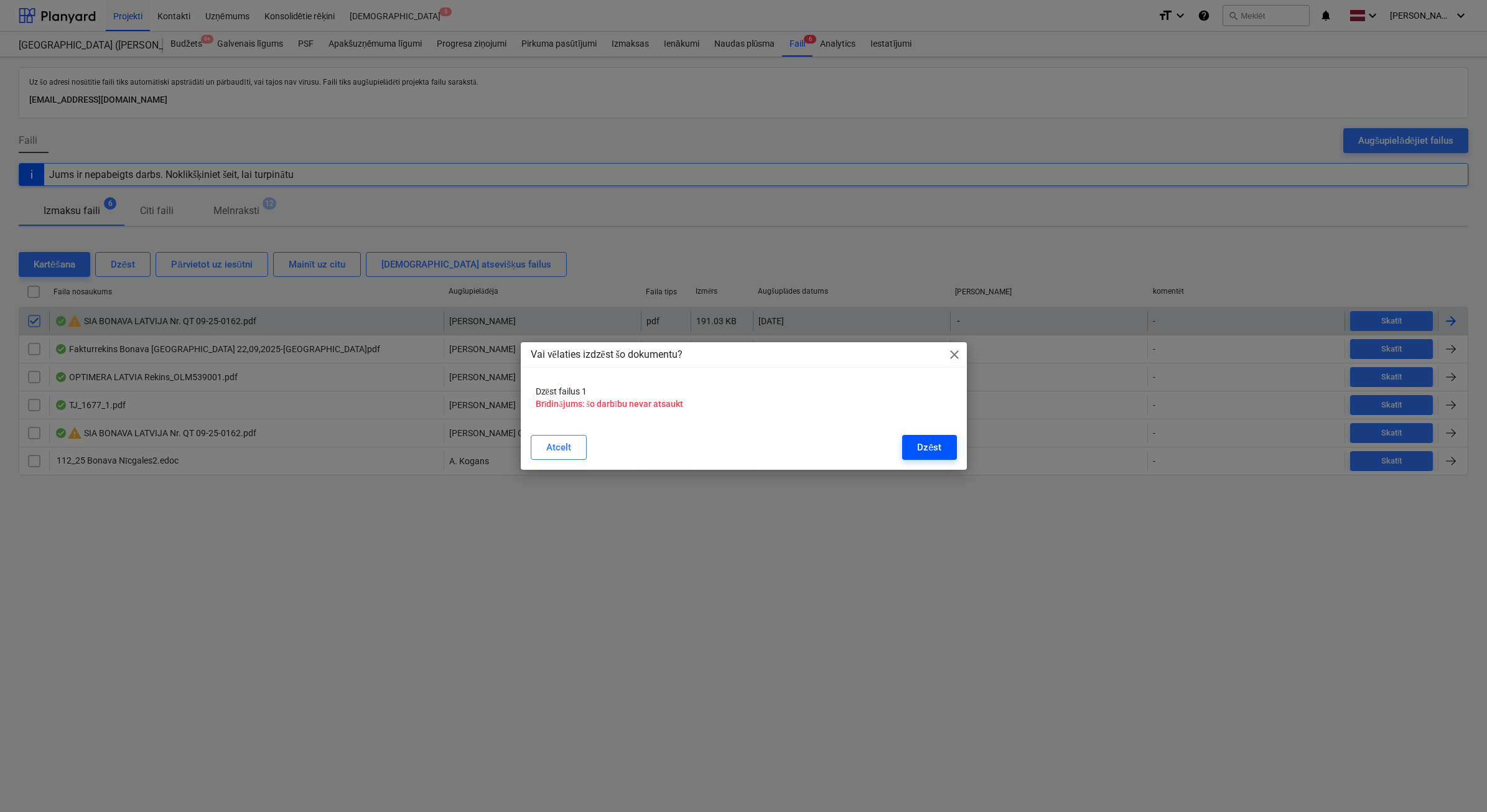
click at [927, 455] on div "Dzēst" at bounding box center [929, 447] width 24 height 16
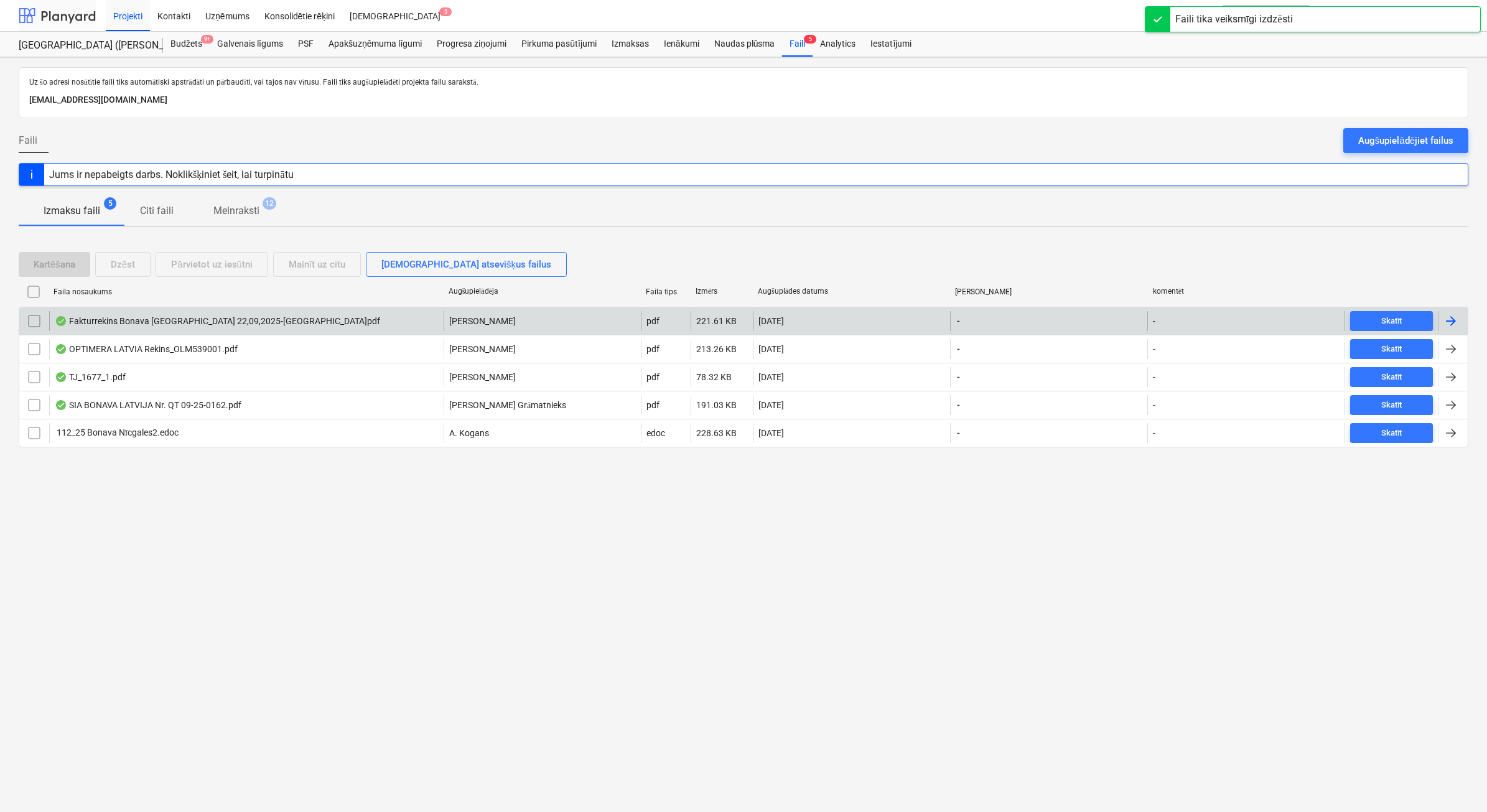
click at [48, 11] on div at bounding box center [57, 16] width 77 height 31
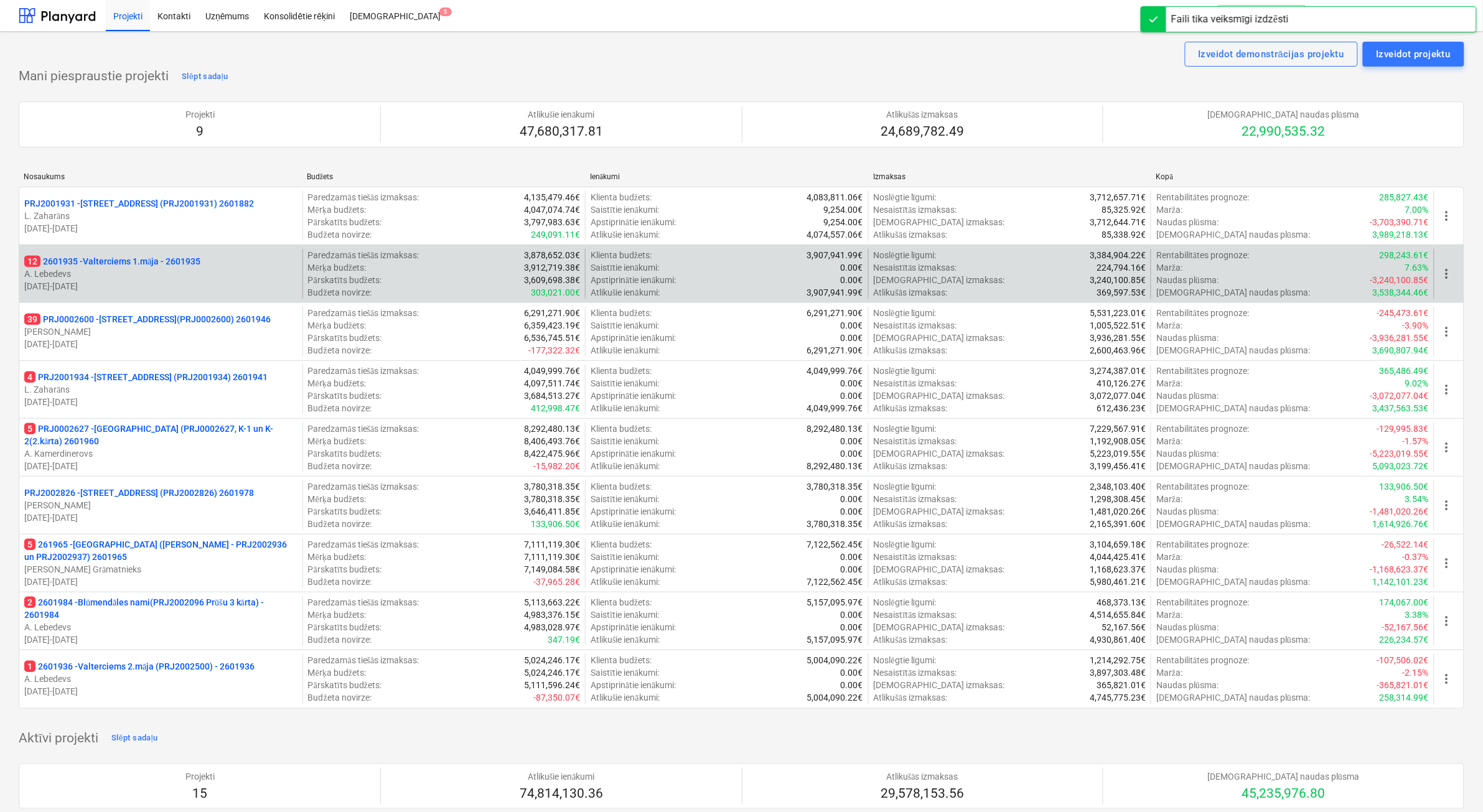
click at [159, 288] on p "[DATE] - [DATE]" at bounding box center [161, 286] width 273 height 12
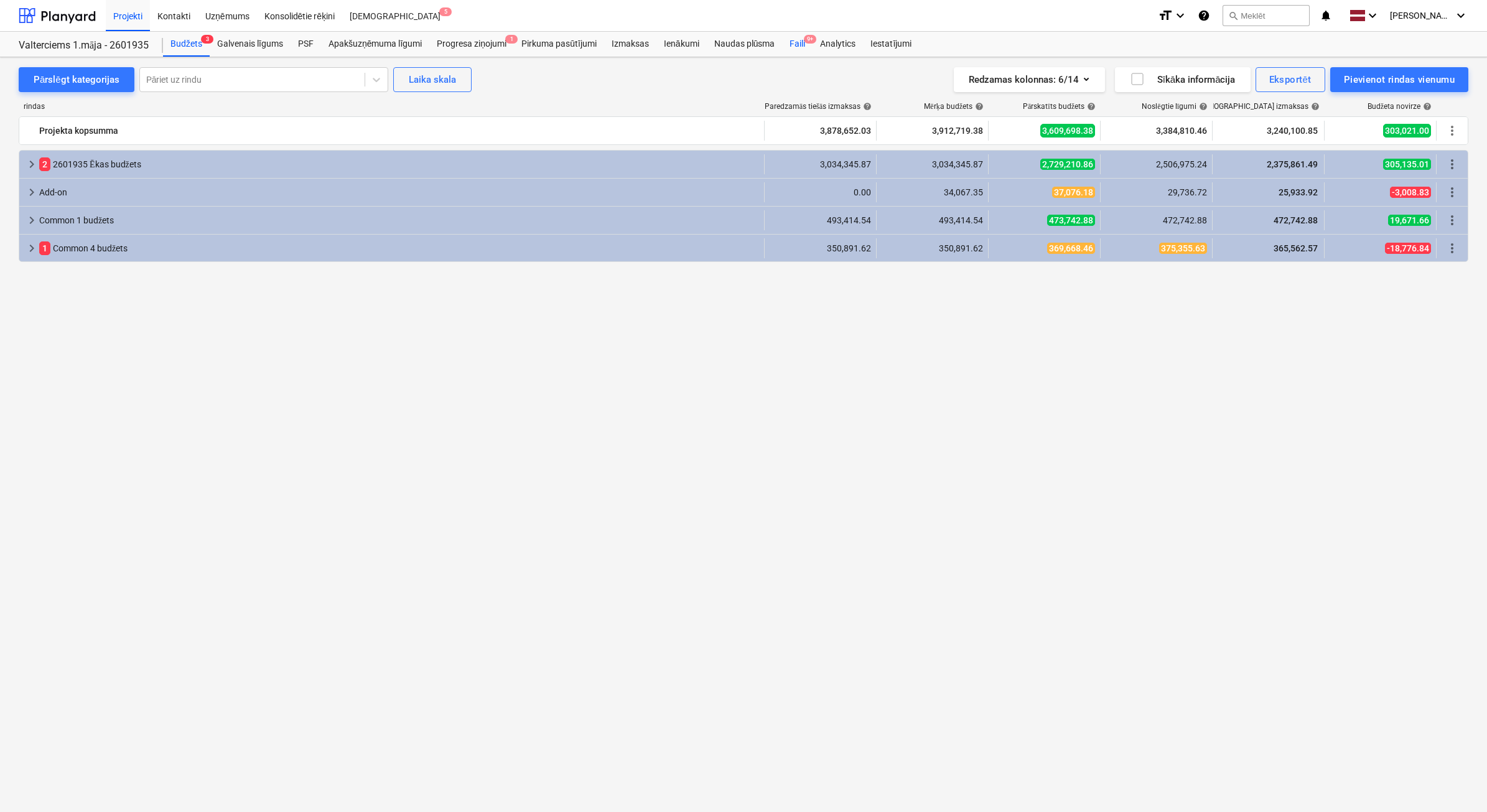
click at [802, 41] on div "Faili 9+" at bounding box center [796, 44] width 30 height 25
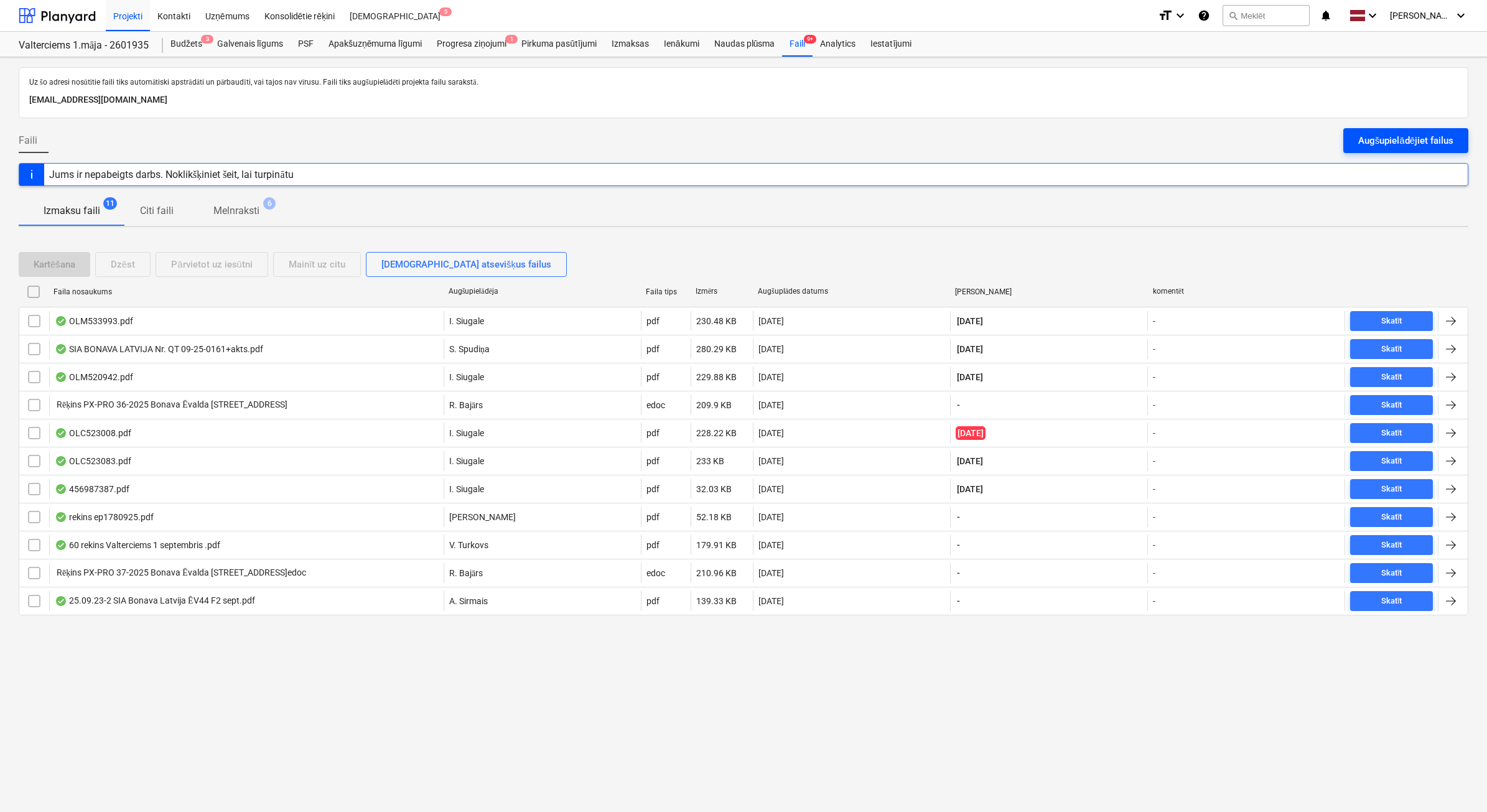
click at [1379, 151] on button "Augšupielādējiet failus" at bounding box center [1405, 141] width 125 height 25
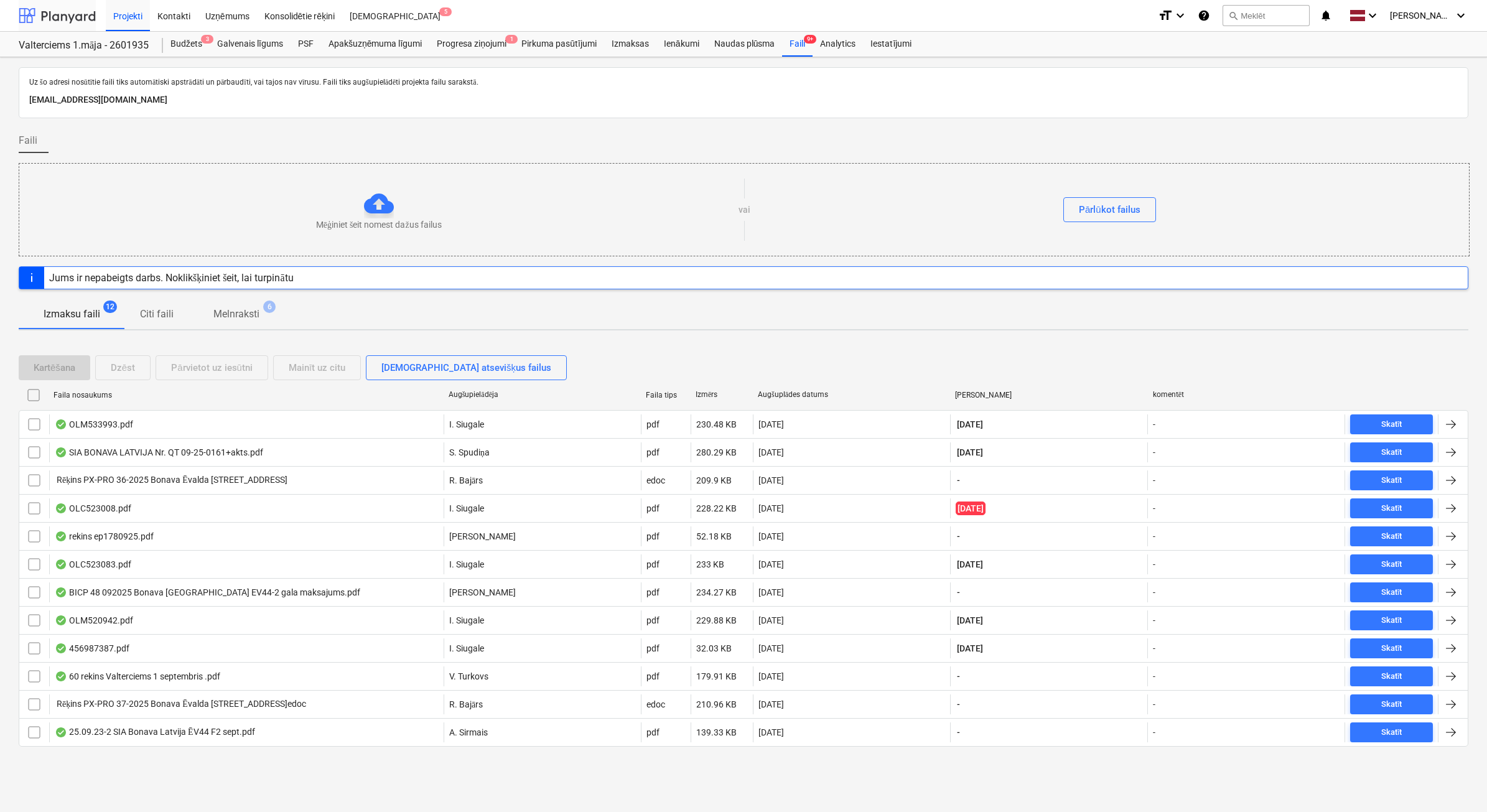
click at [59, 16] on div at bounding box center [57, 16] width 77 height 31
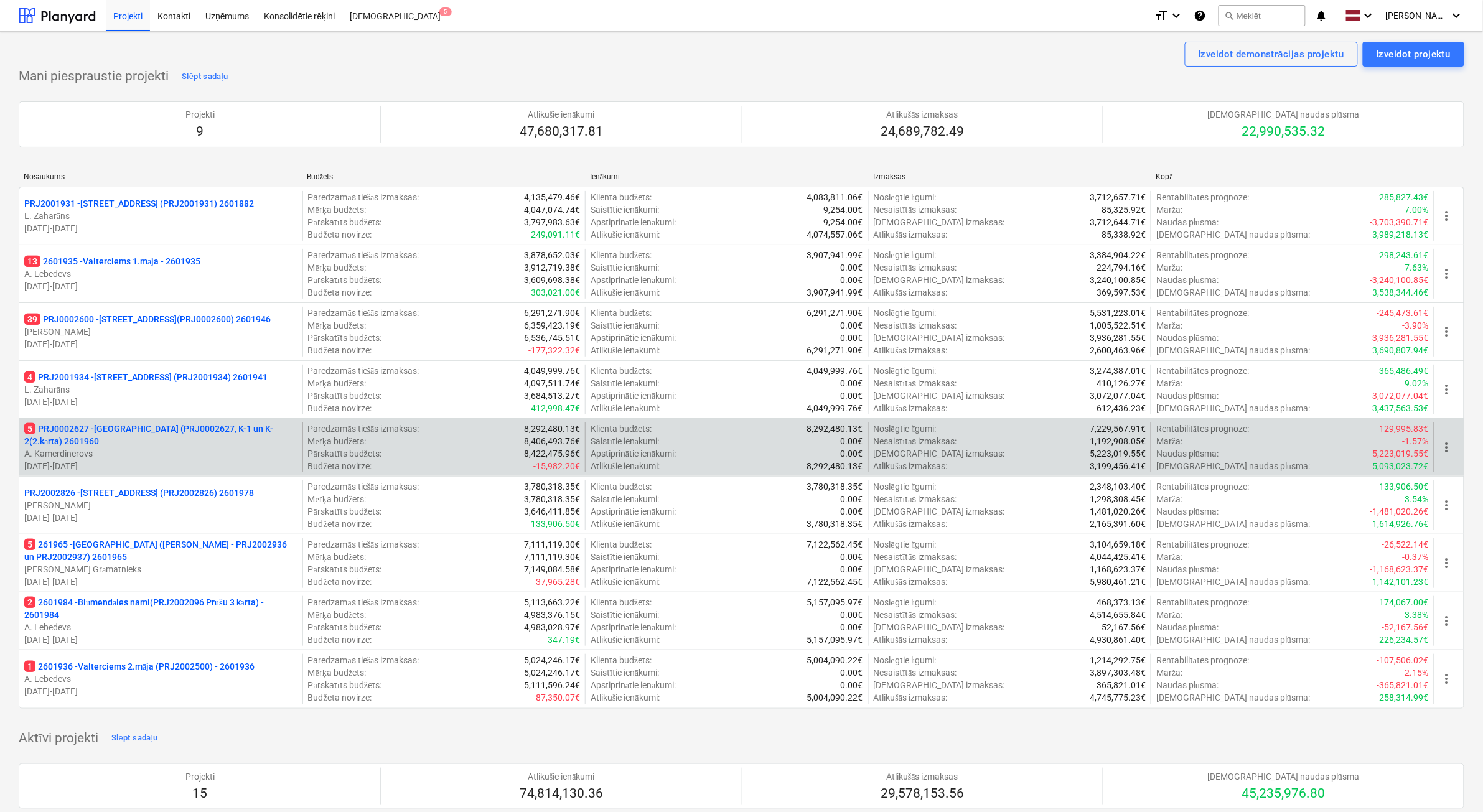
click at [220, 448] on p "A. Kamerdinerovs" at bounding box center [161, 454] width 273 height 12
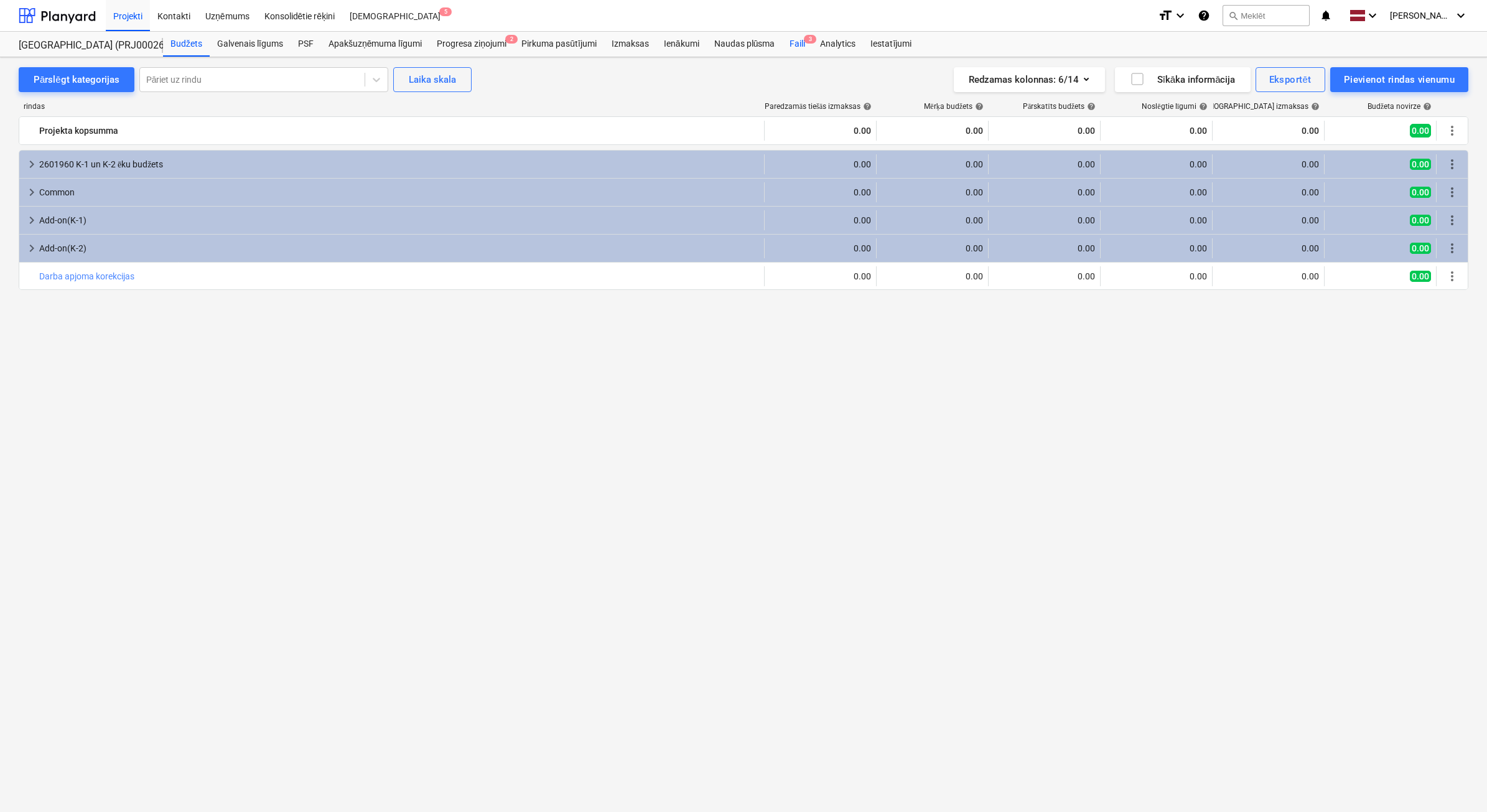
click at [792, 43] on div "Faili 3" at bounding box center [796, 44] width 30 height 25
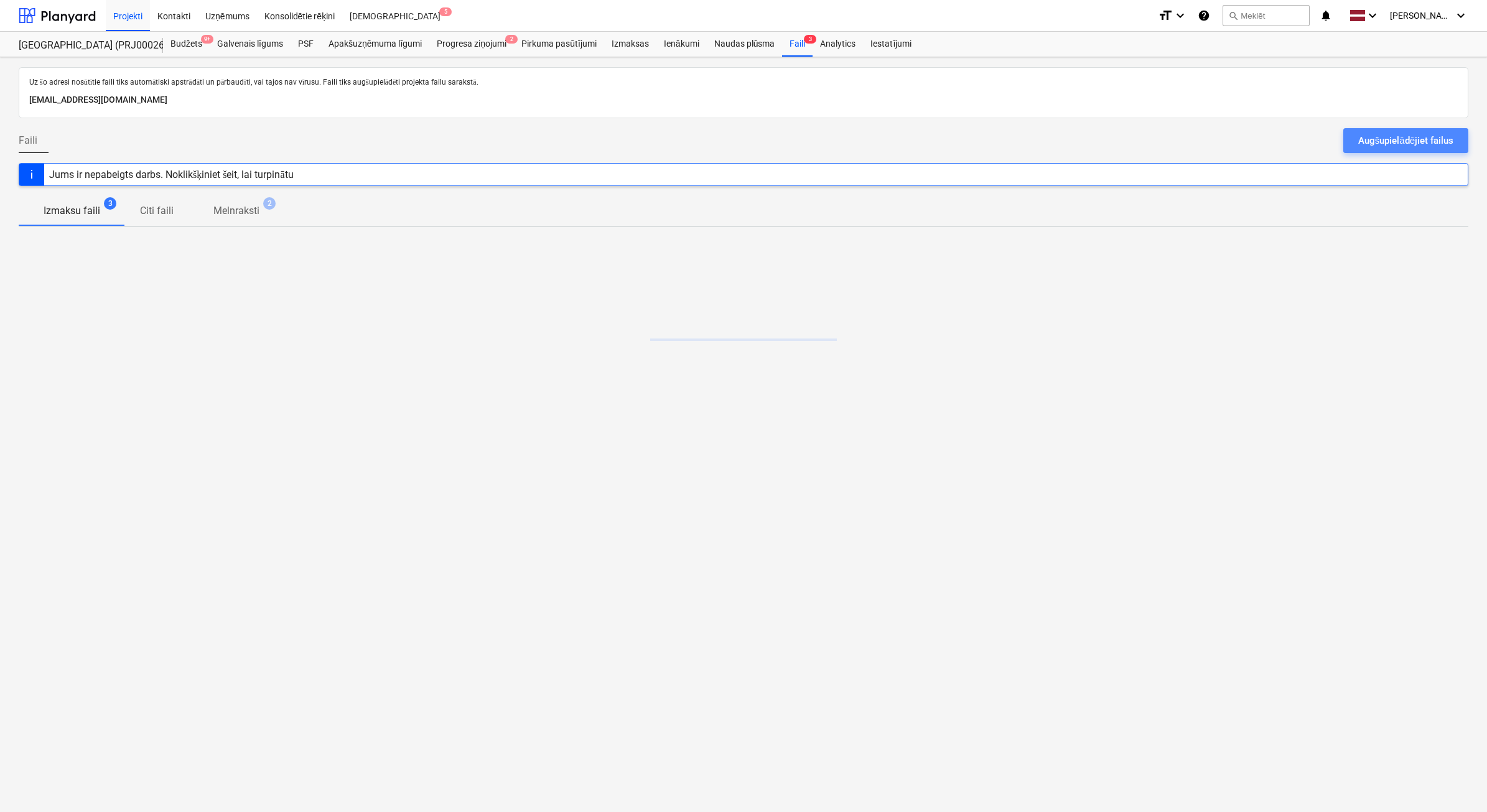
click at [1399, 141] on div "Augšupielādējiet failus" at bounding box center [1406, 141] width 95 height 16
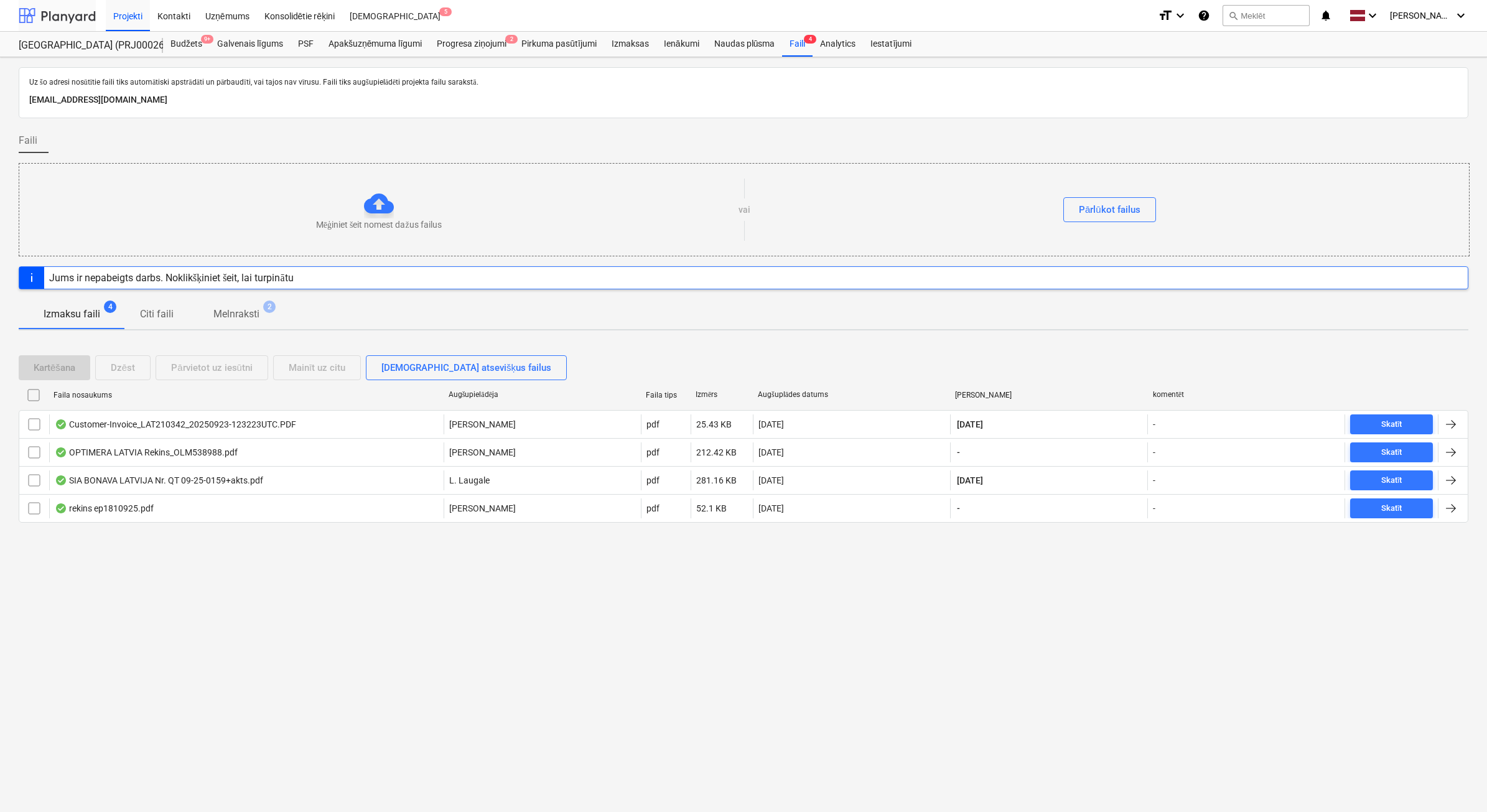
click at [75, 10] on div at bounding box center [57, 16] width 77 height 31
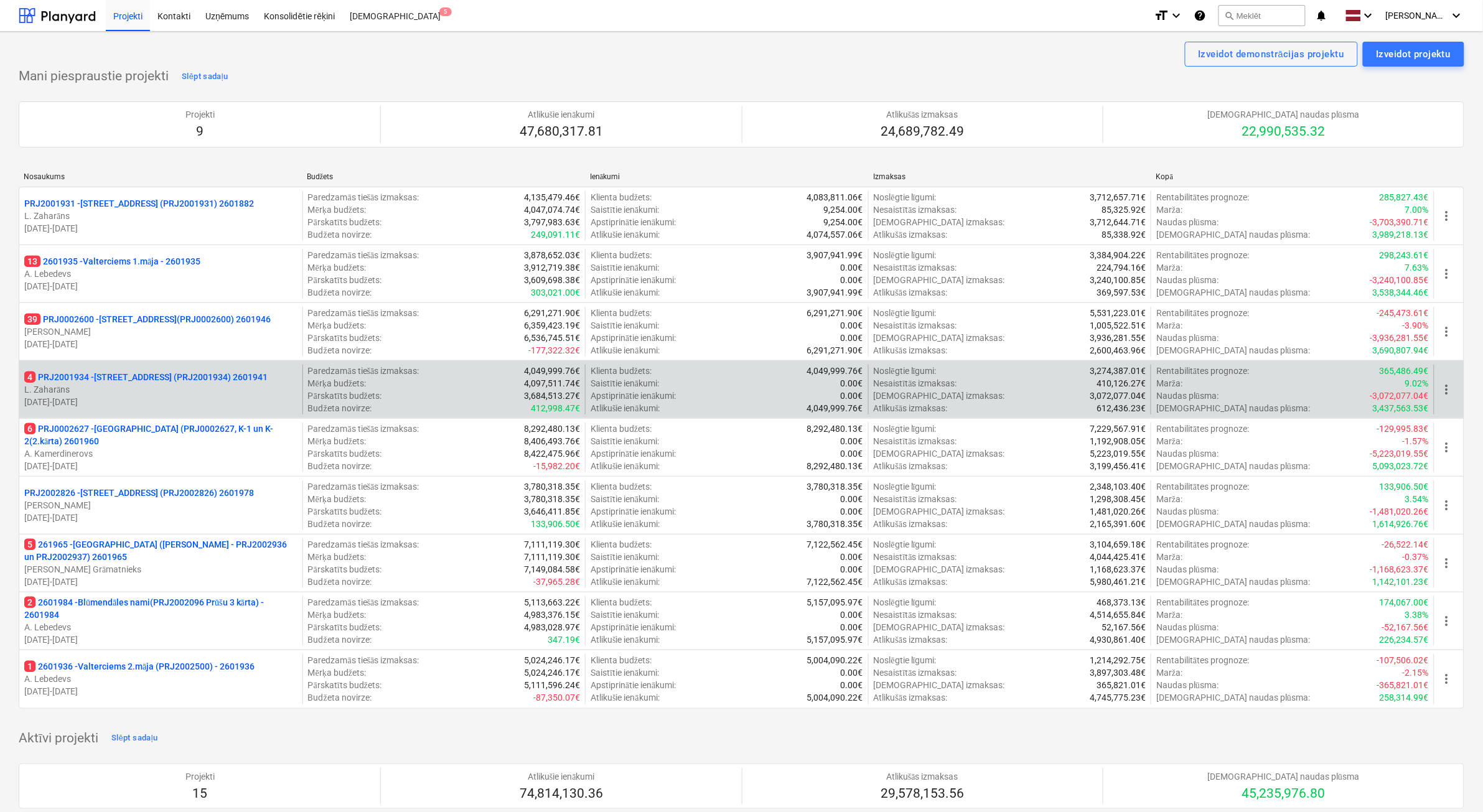
click at [257, 396] on p "[DATE] - [DATE]" at bounding box center [161, 402] width 273 height 12
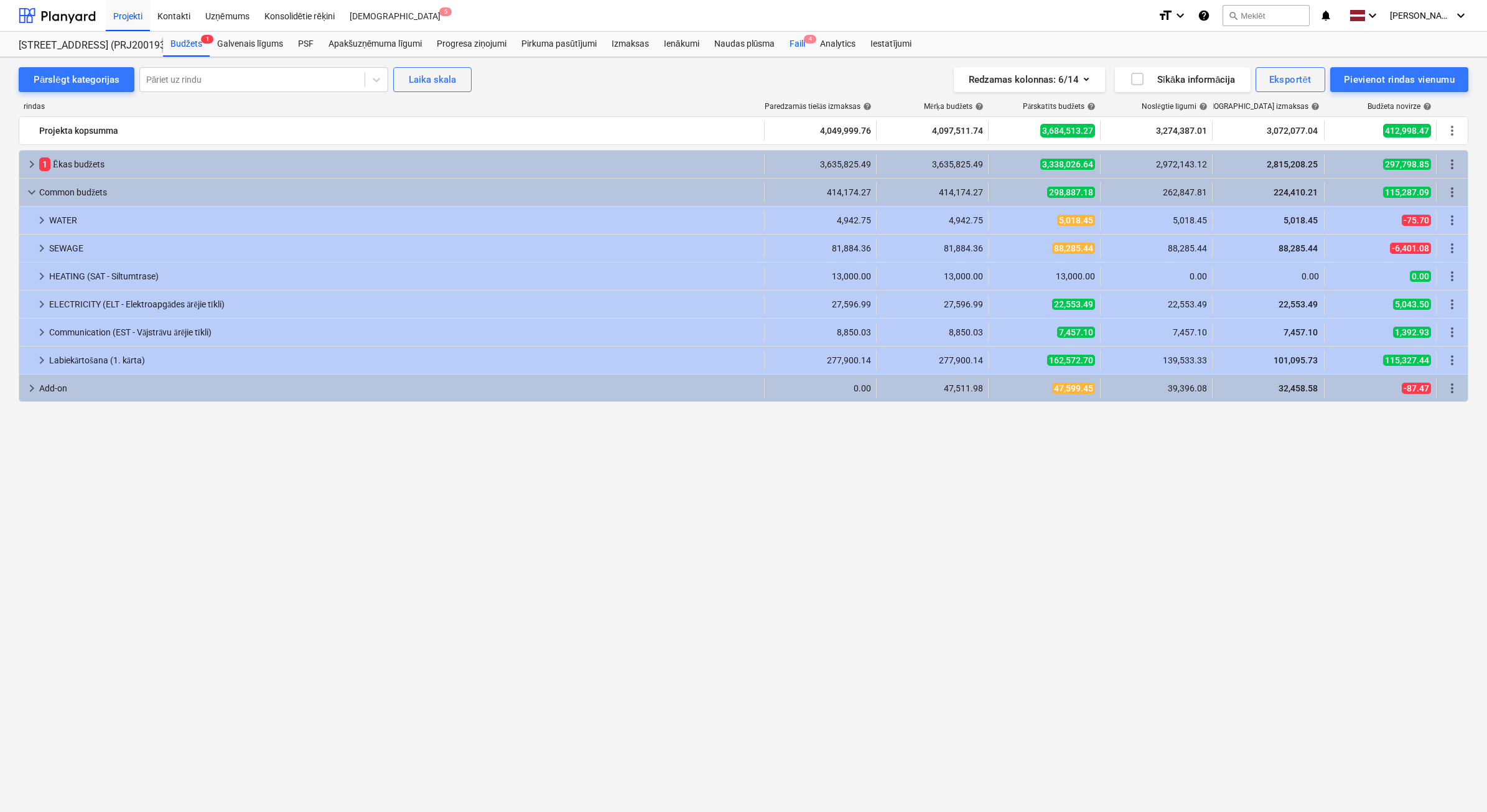
click at [796, 50] on div "Faili 4" at bounding box center [796, 44] width 30 height 25
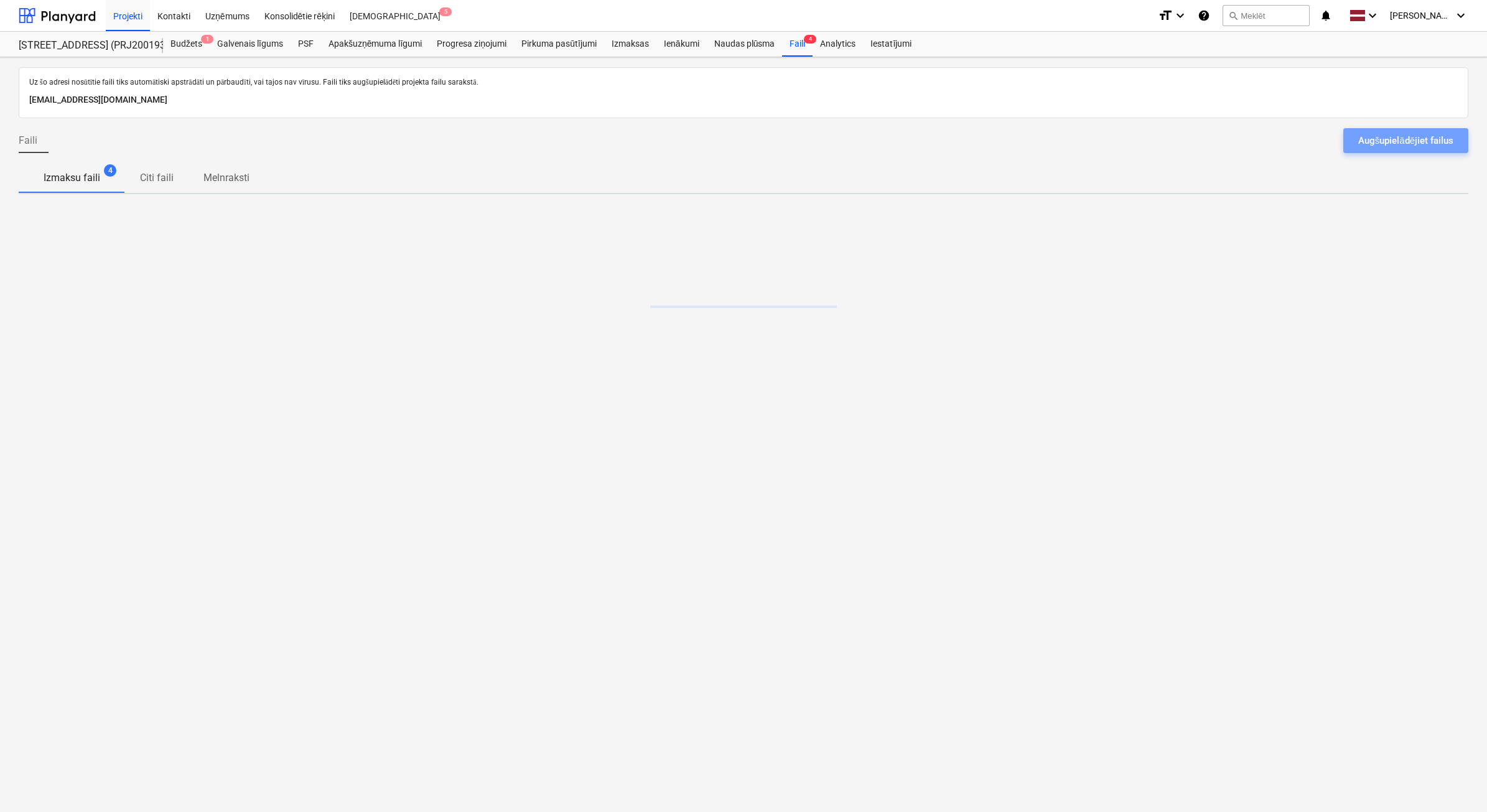
drag, startPoint x: 1416, startPoint y: 145, endPoint x: 1409, endPoint y: 144, distance: 7.1
click at [1416, 145] on div "Augšupielādējiet failus" at bounding box center [1406, 141] width 95 height 16
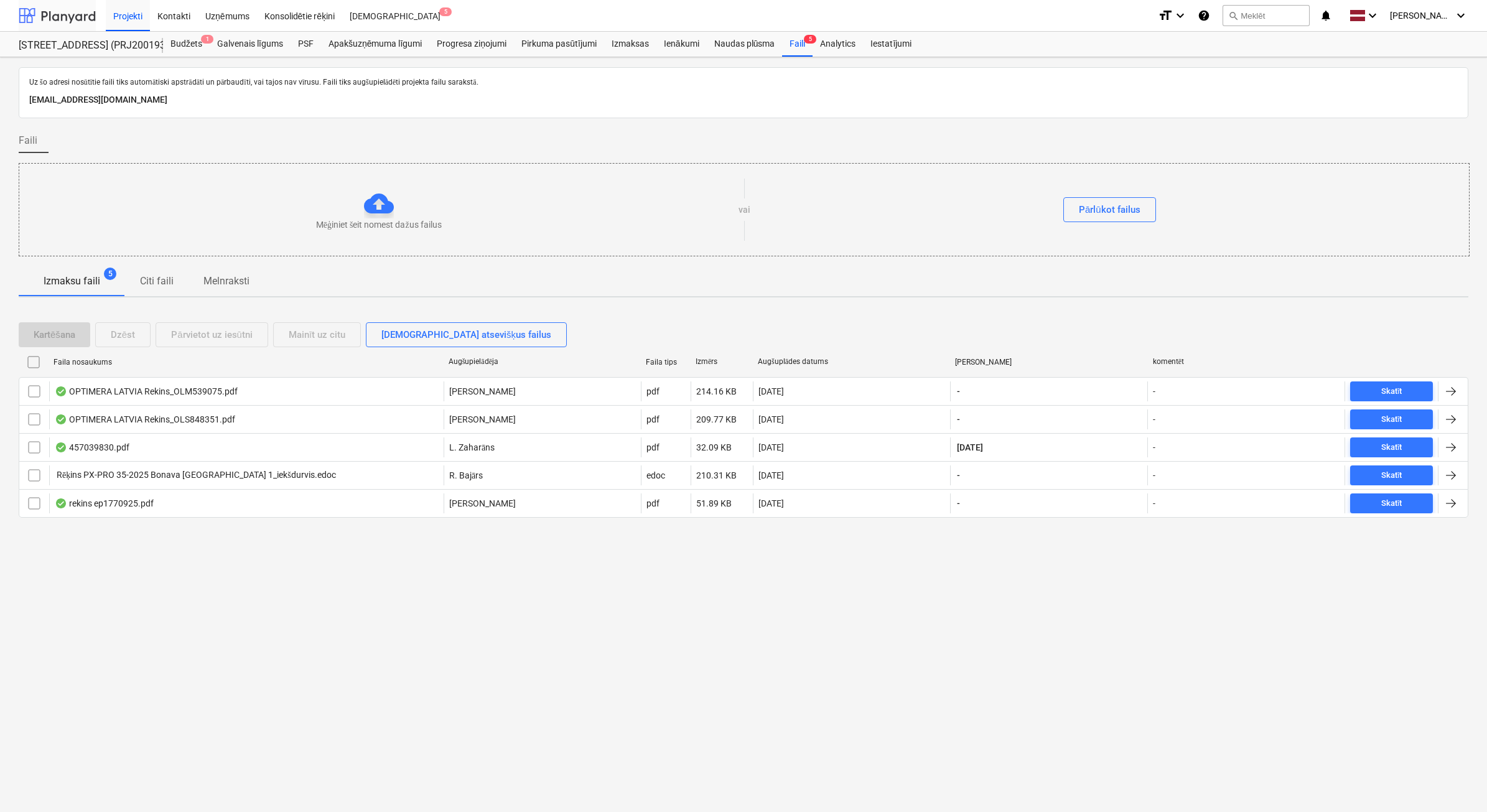
click at [62, 20] on div at bounding box center [57, 16] width 77 height 31
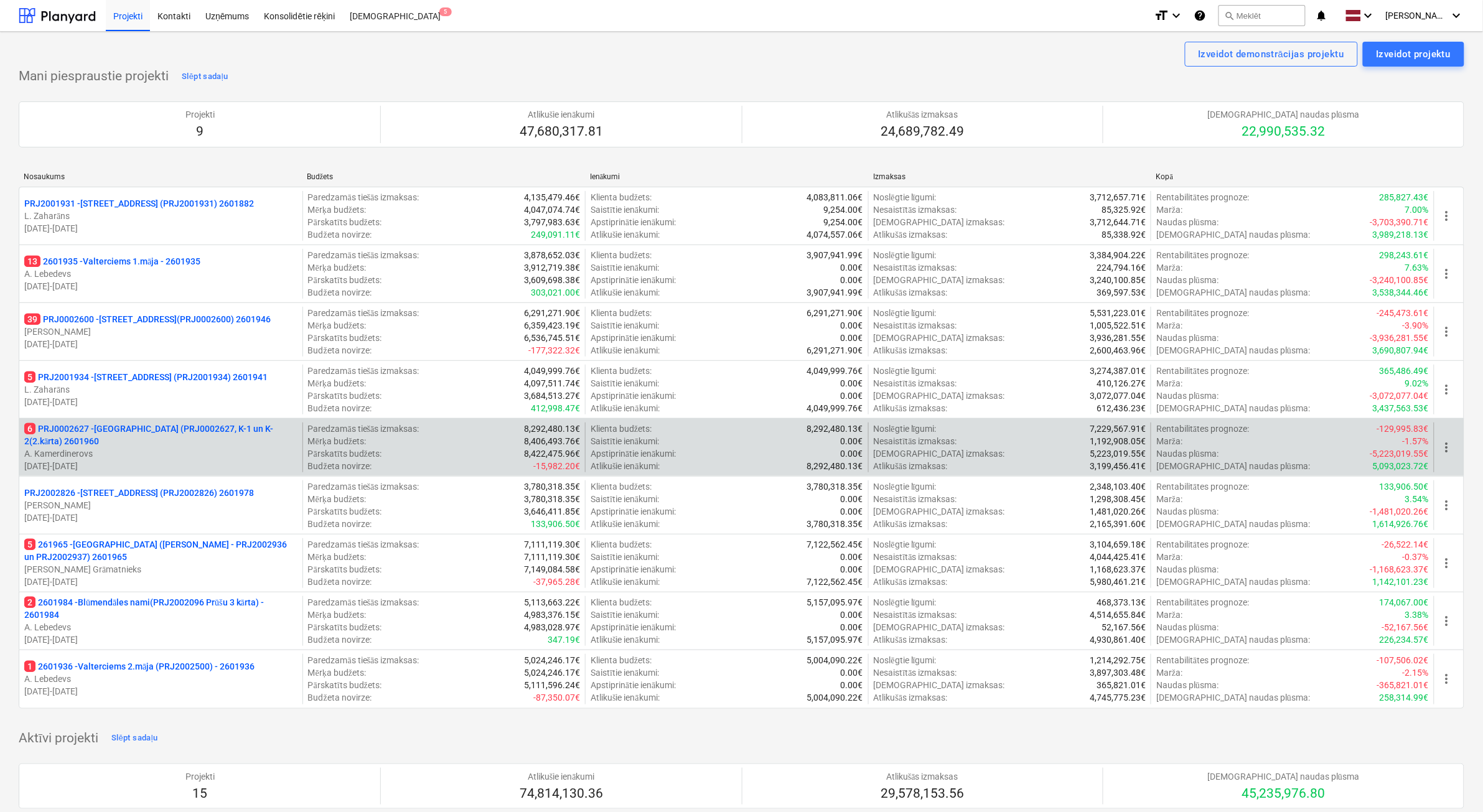
click at [171, 455] on p "A. Kamerdinerovs" at bounding box center [161, 454] width 273 height 12
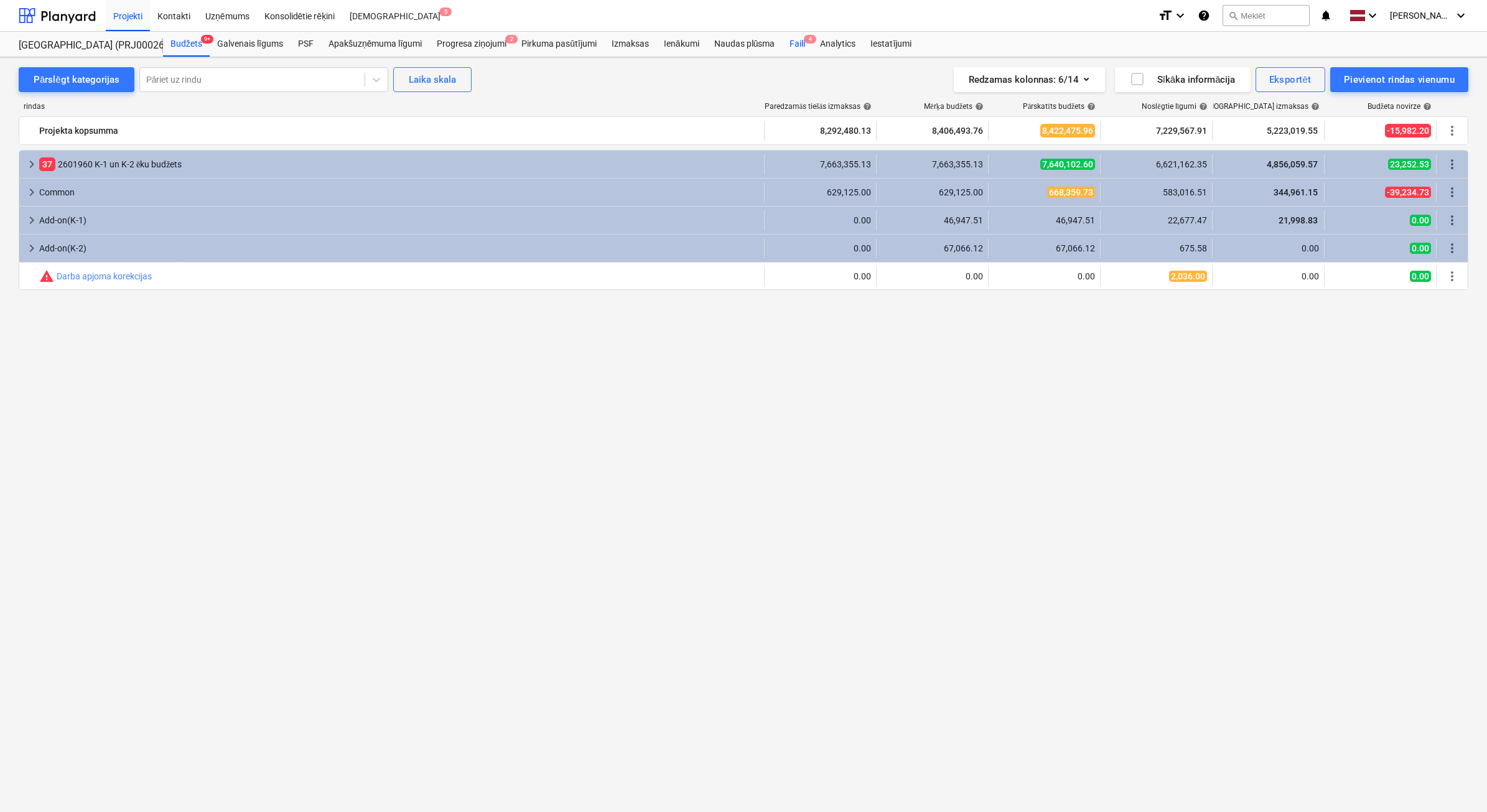
click at [792, 37] on div "Faili 4" at bounding box center [796, 44] width 30 height 25
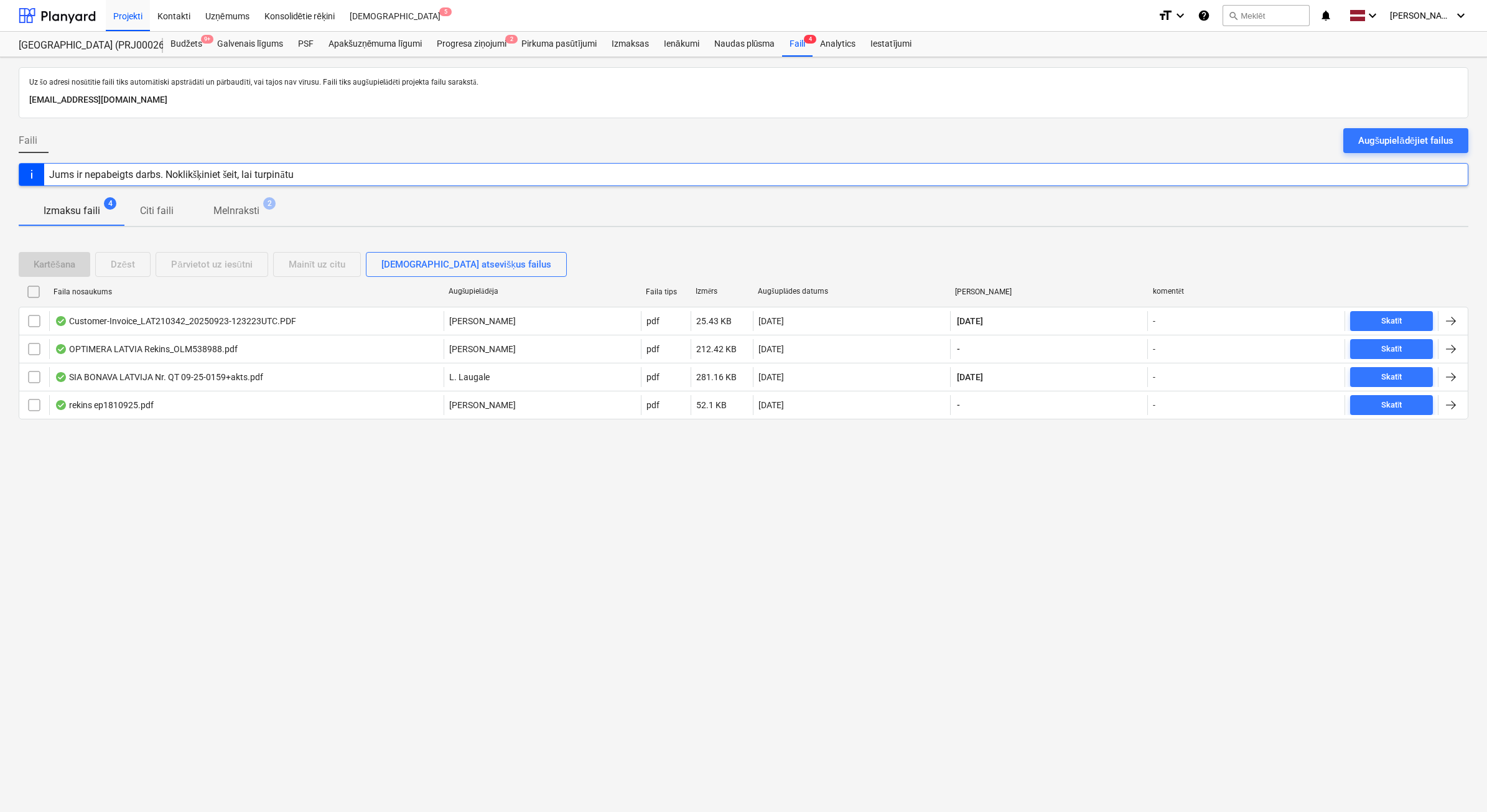
click at [1438, 131] on button "Augšupielādējiet failus" at bounding box center [1405, 141] width 125 height 25
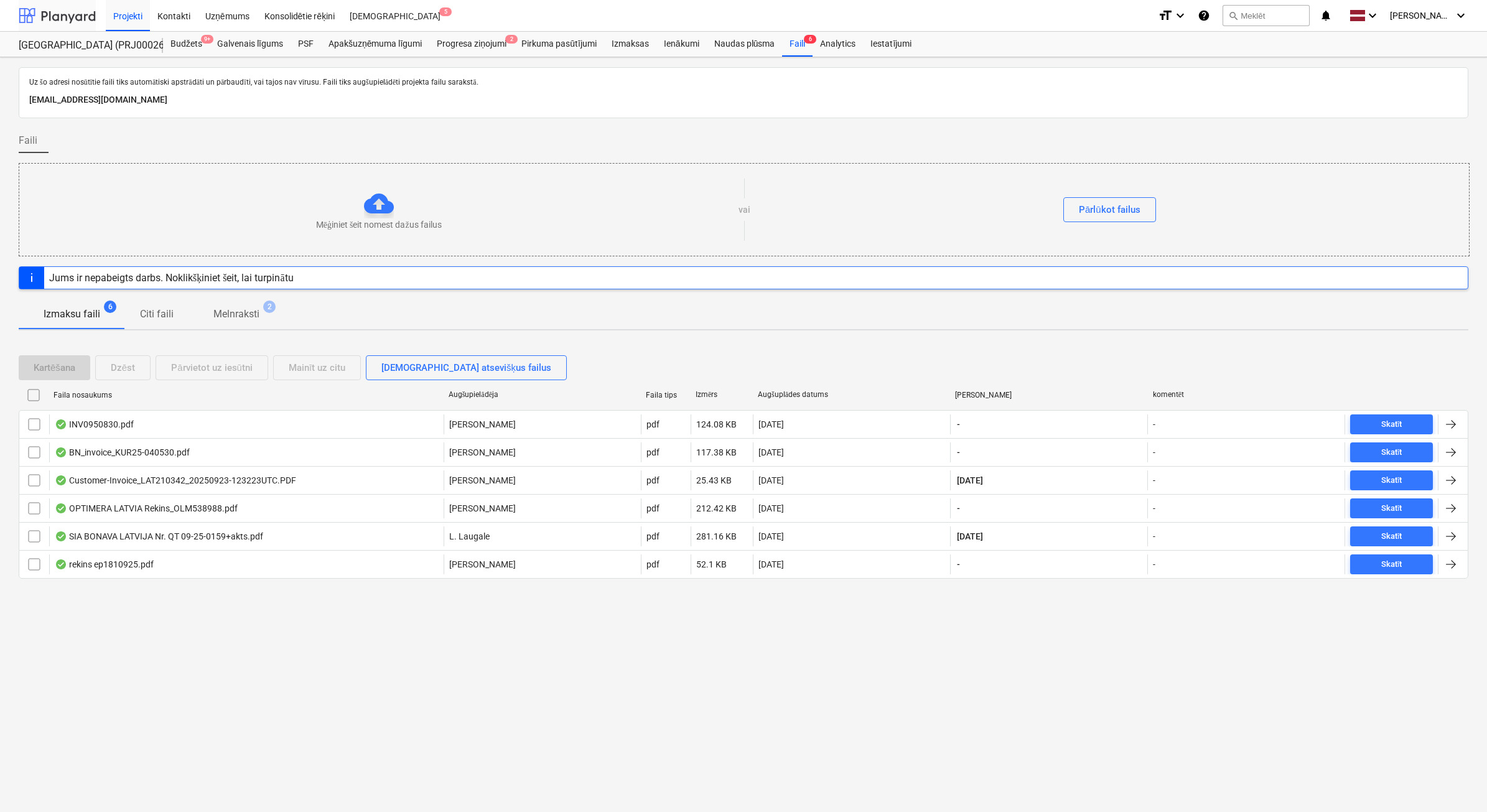
click at [75, 10] on div at bounding box center [57, 16] width 77 height 31
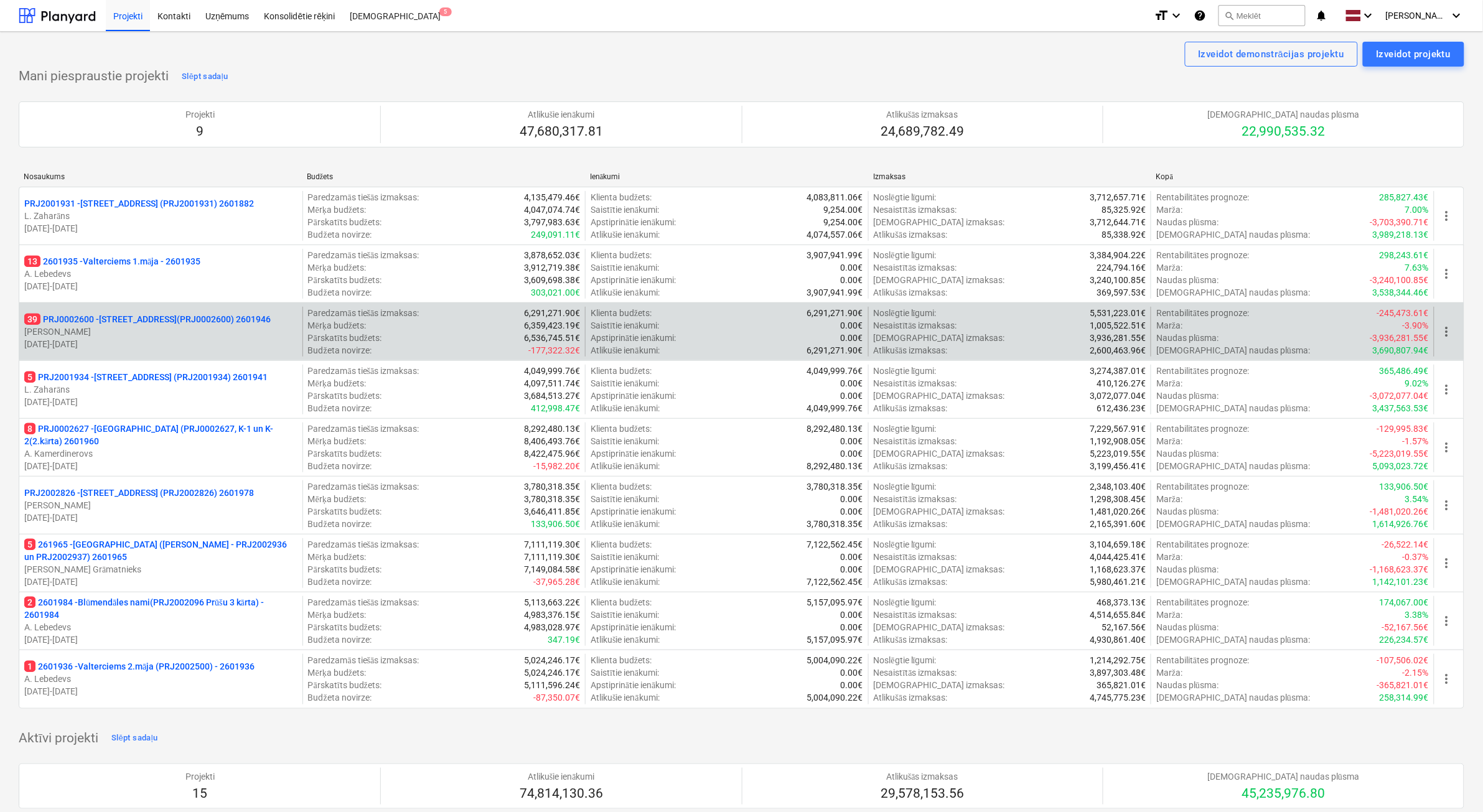
click at [154, 333] on p "[PERSON_NAME]" at bounding box center [161, 331] width 273 height 12
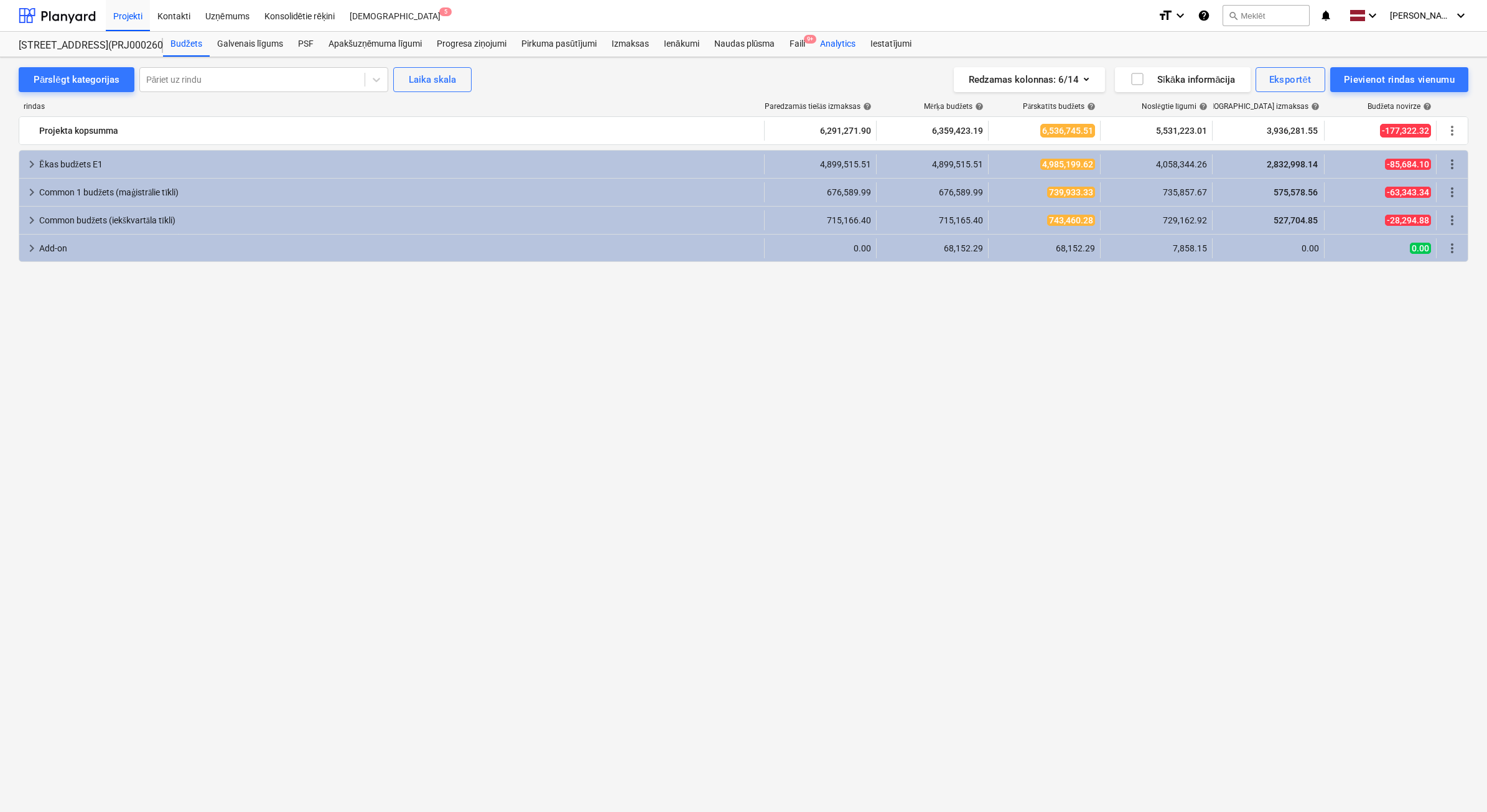
drag, startPoint x: 810, startPoint y: 45, endPoint x: 822, endPoint y: 42, distance: 12.4
click at [810, 45] on div "Faili 9+" at bounding box center [796, 44] width 30 height 25
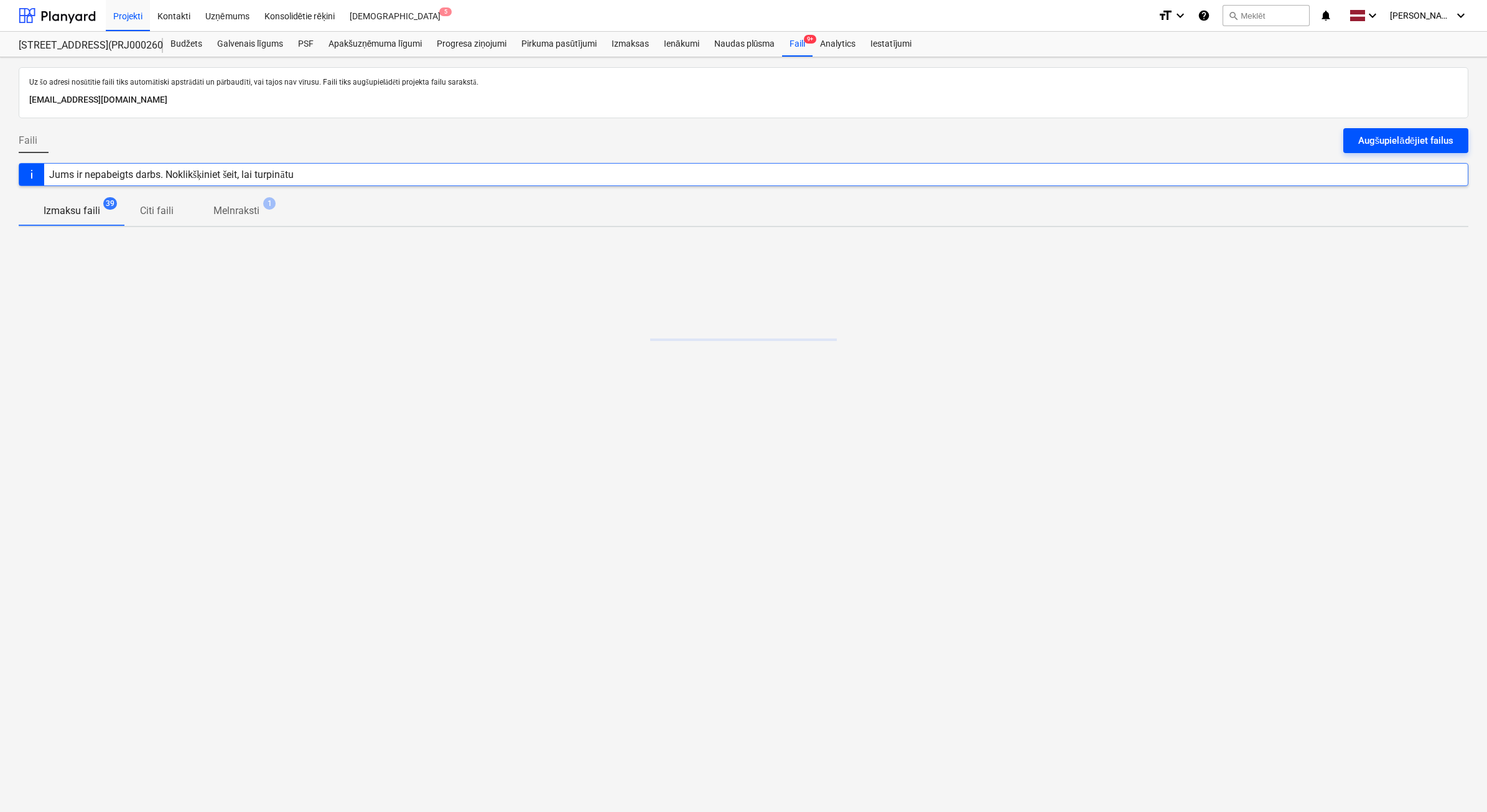
click at [1410, 143] on div "Augšupielādējiet failus" at bounding box center [1406, 141] width 95 height 16
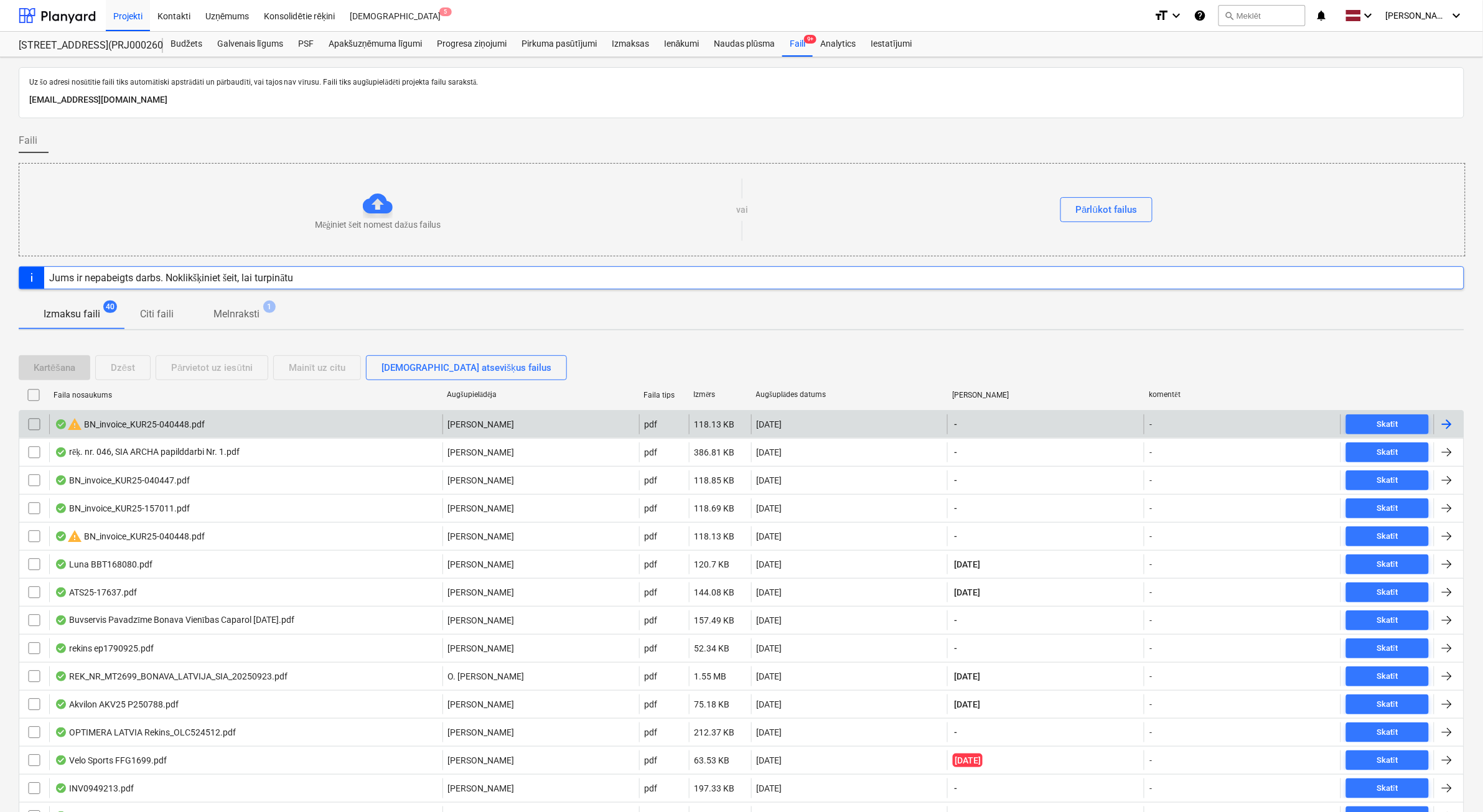
click at [38, 423] on input "checkbox" at bounding box center [34, 424] width 20 height 20
click at [131, 373] on div "Dzēst" at bounding box center [123, 368] width 24 height 16
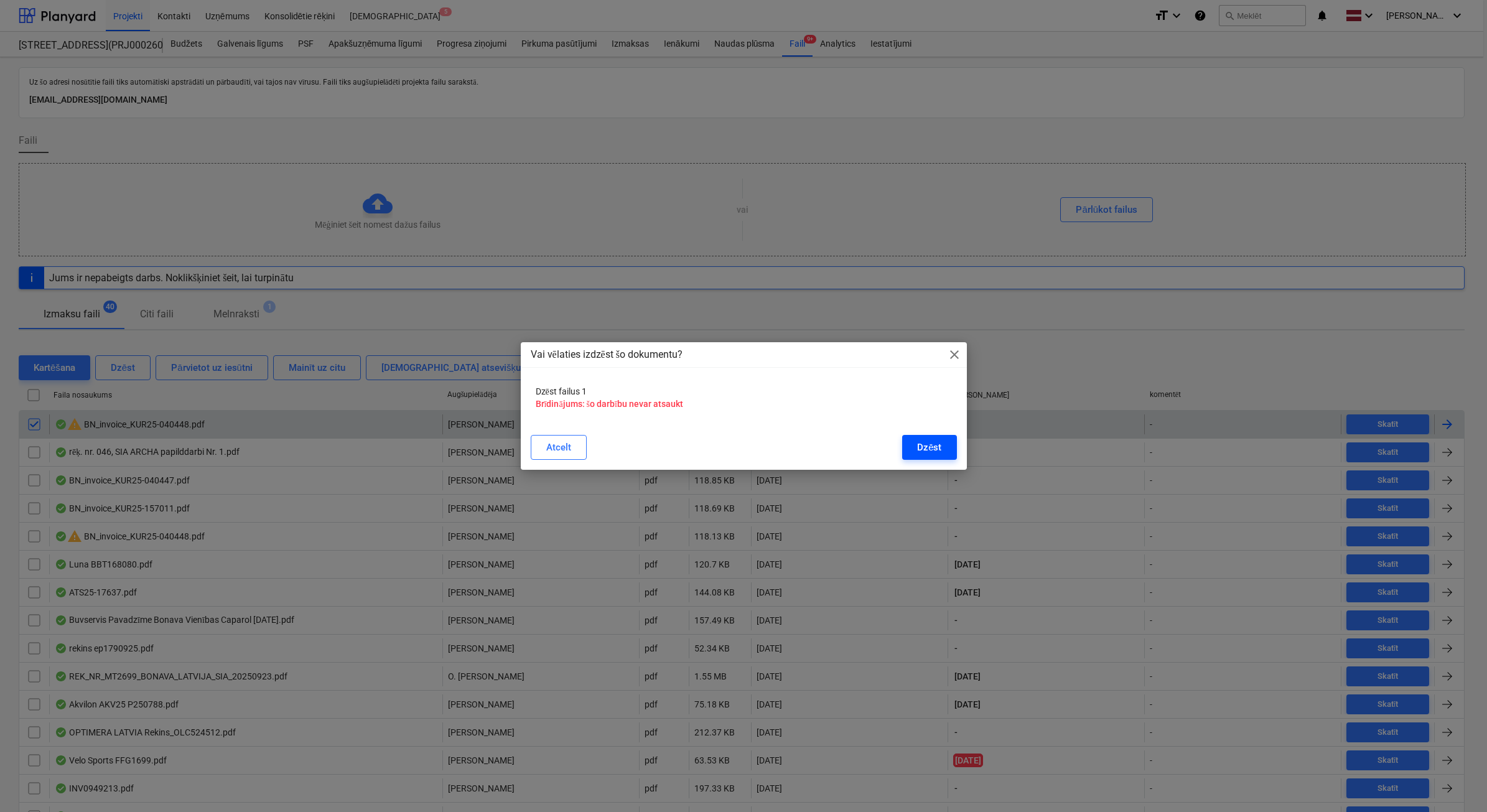
click at [916, 455] on button "Dzēst" at bounding box center [929, 447] width 54 height 25
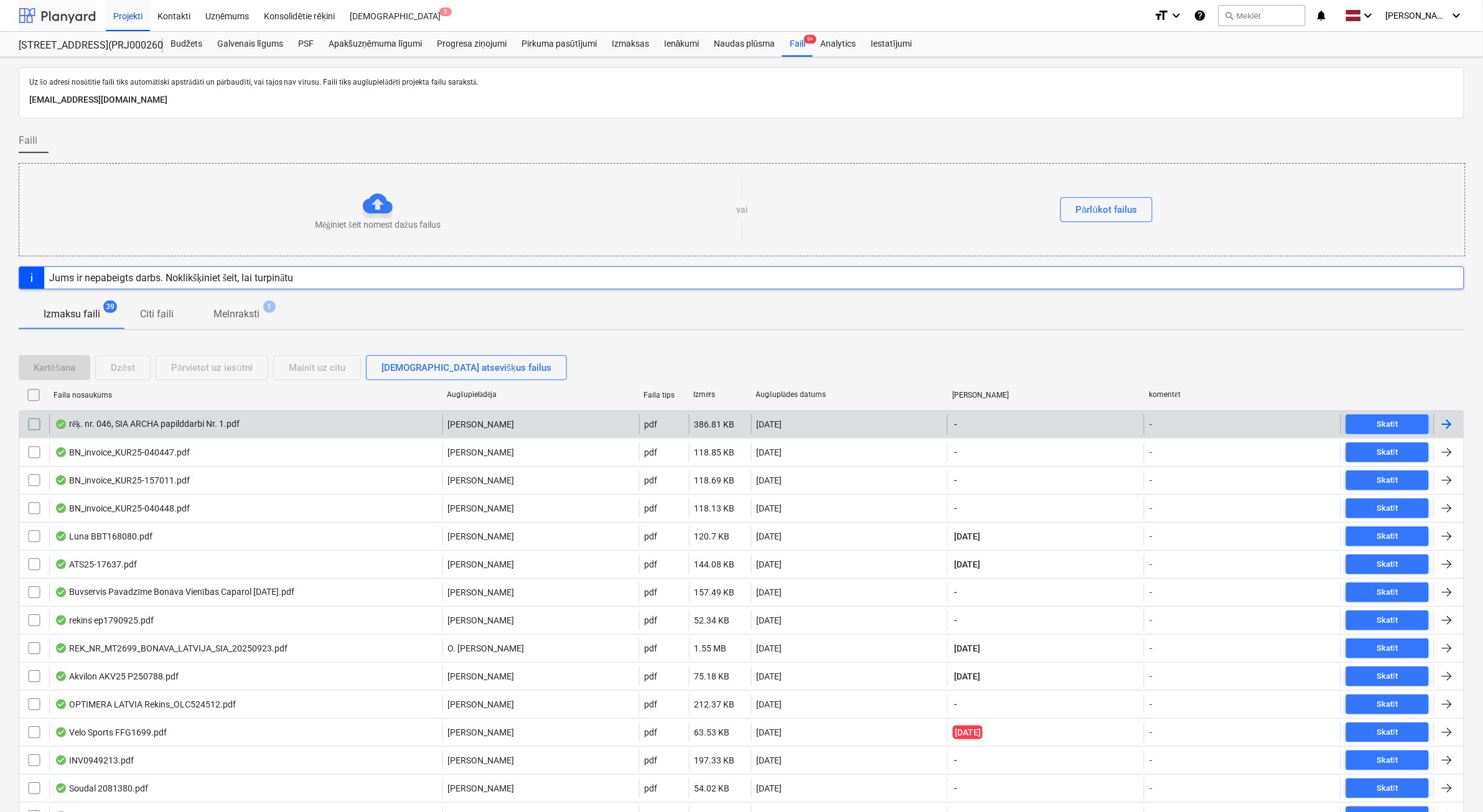
click at [70, 13] on div at bounding box center [57, 16] width 77 height 31
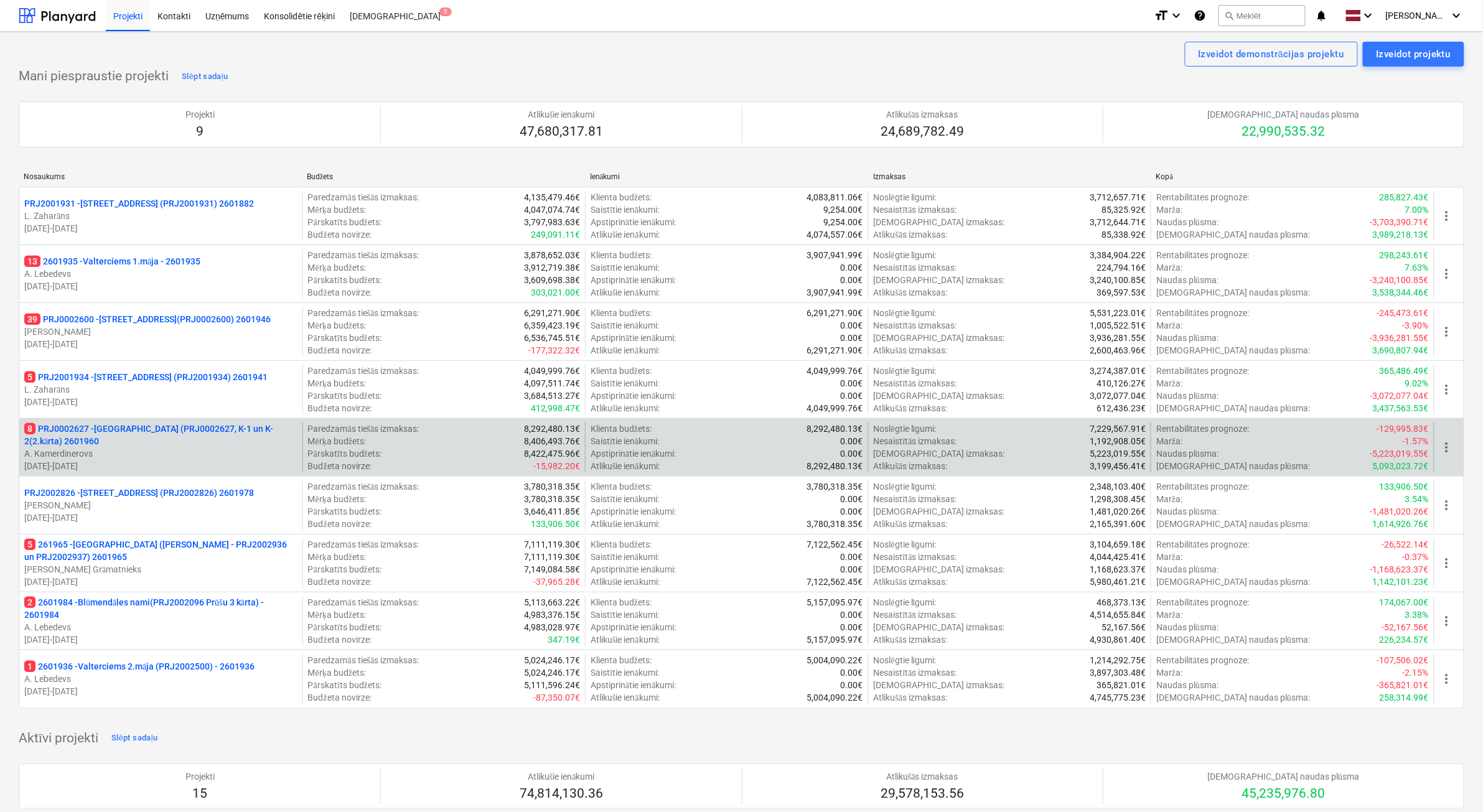
click at [179, 452] on p "A. Kamerdinerovs" at bounding box center [161, 454] width 273 height 12
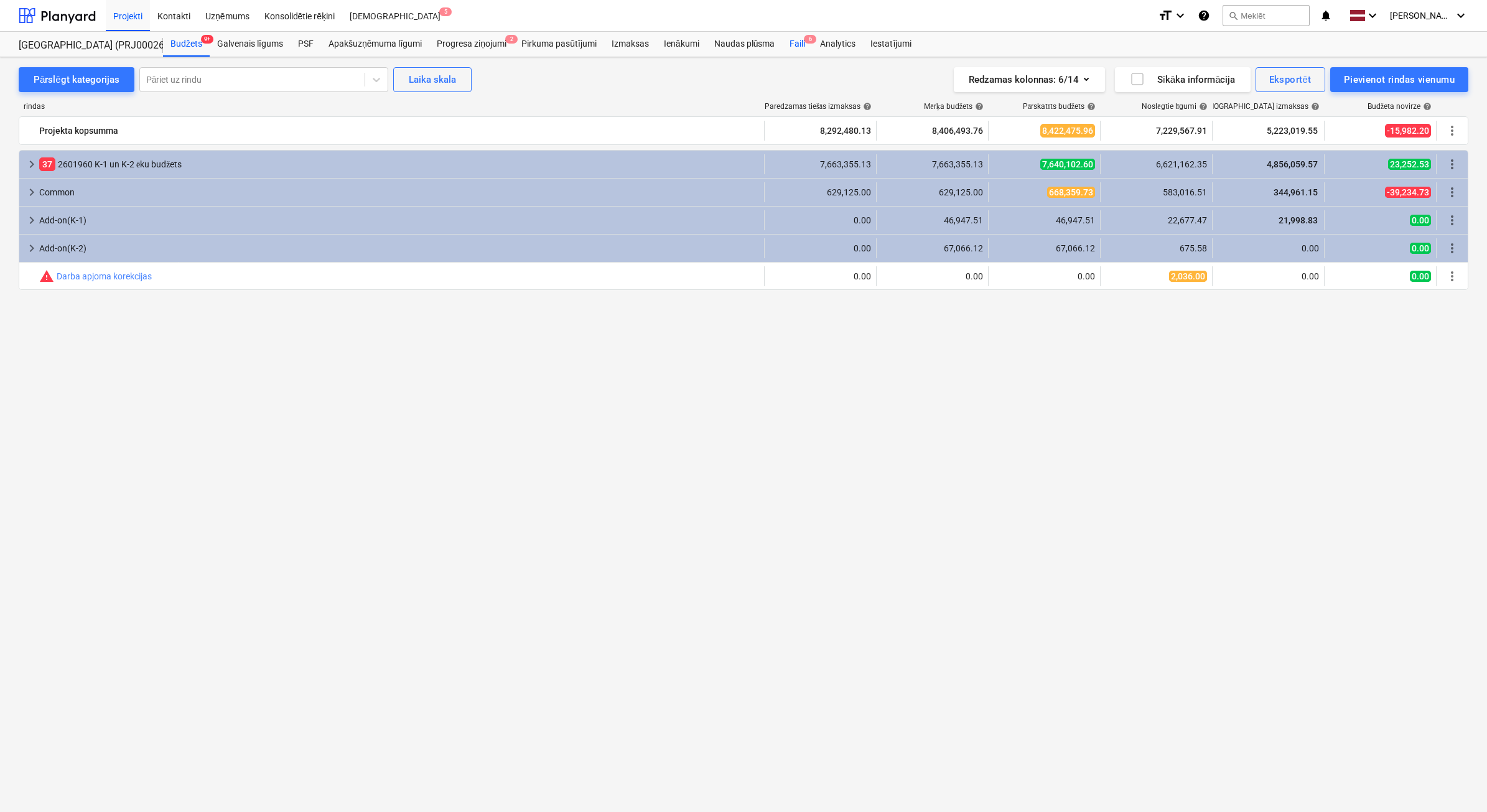
click at [798, 43] on div "Faili 6" at bounding box center [796, 44] width 30 height 25
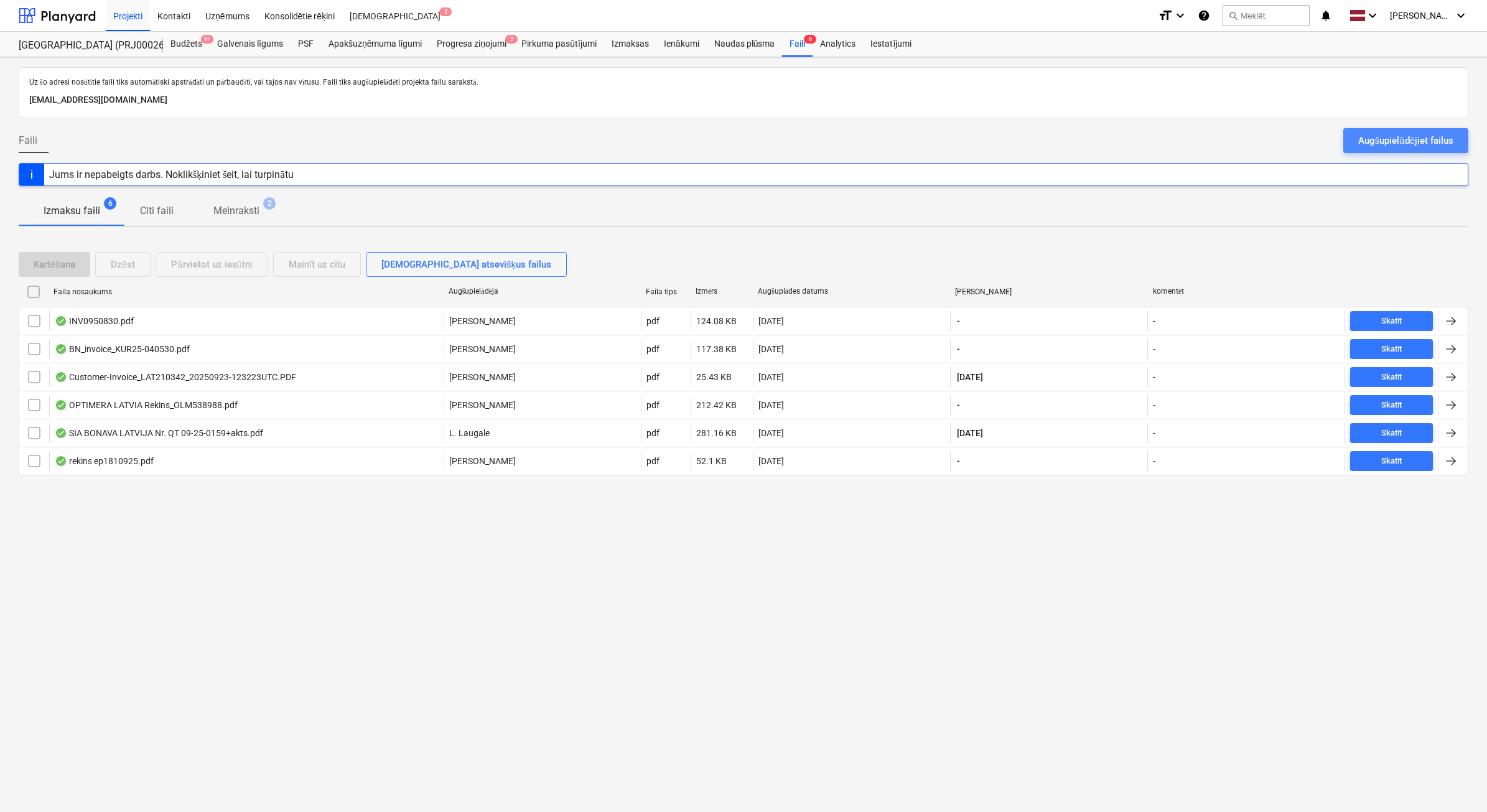
click at [1407, 137] on div "Augšupielādējiet failus" at bounding box center [1406, 141] width 95 height 16
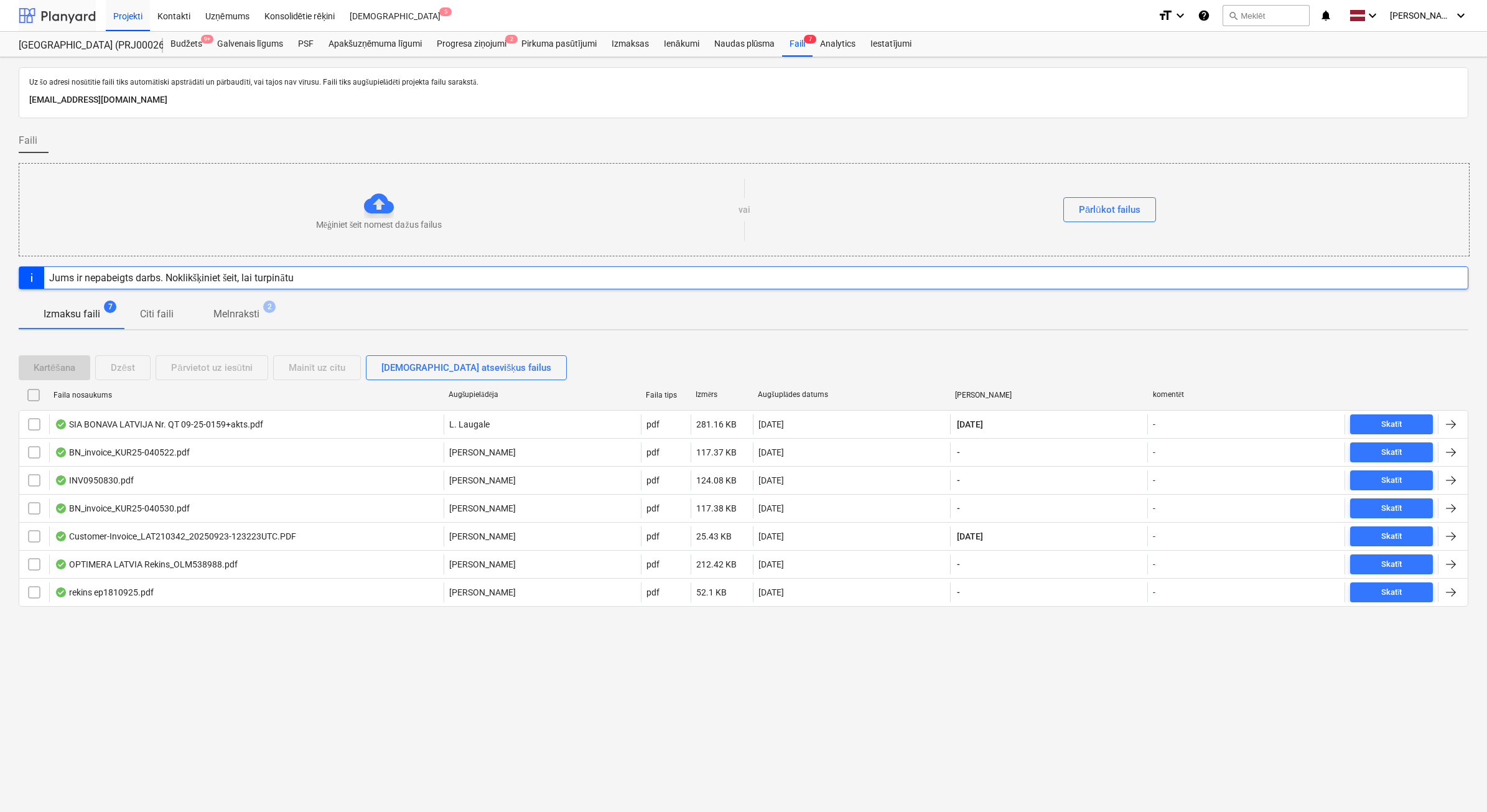
drag, startPoint x: 75, startPoint y: 16, endPoint x: 82, endPoint y: 26, distance: 12.2
click at [75, 16] on div at bounding box center [57, 16] width 77 height 31
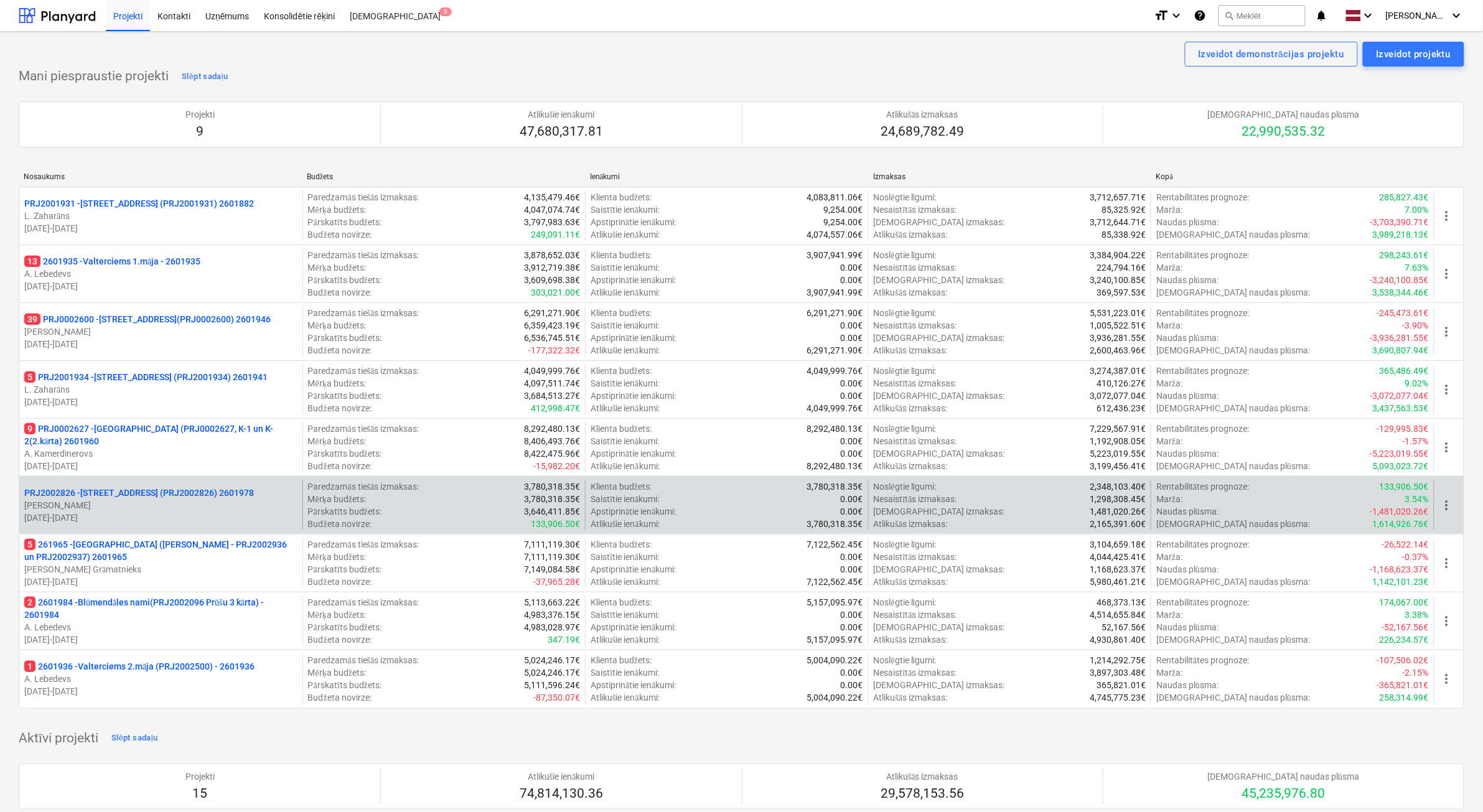
click at [221, 507] on p "[PERSON_NAME]" at bounding box center [161, 505] width 273 height 12
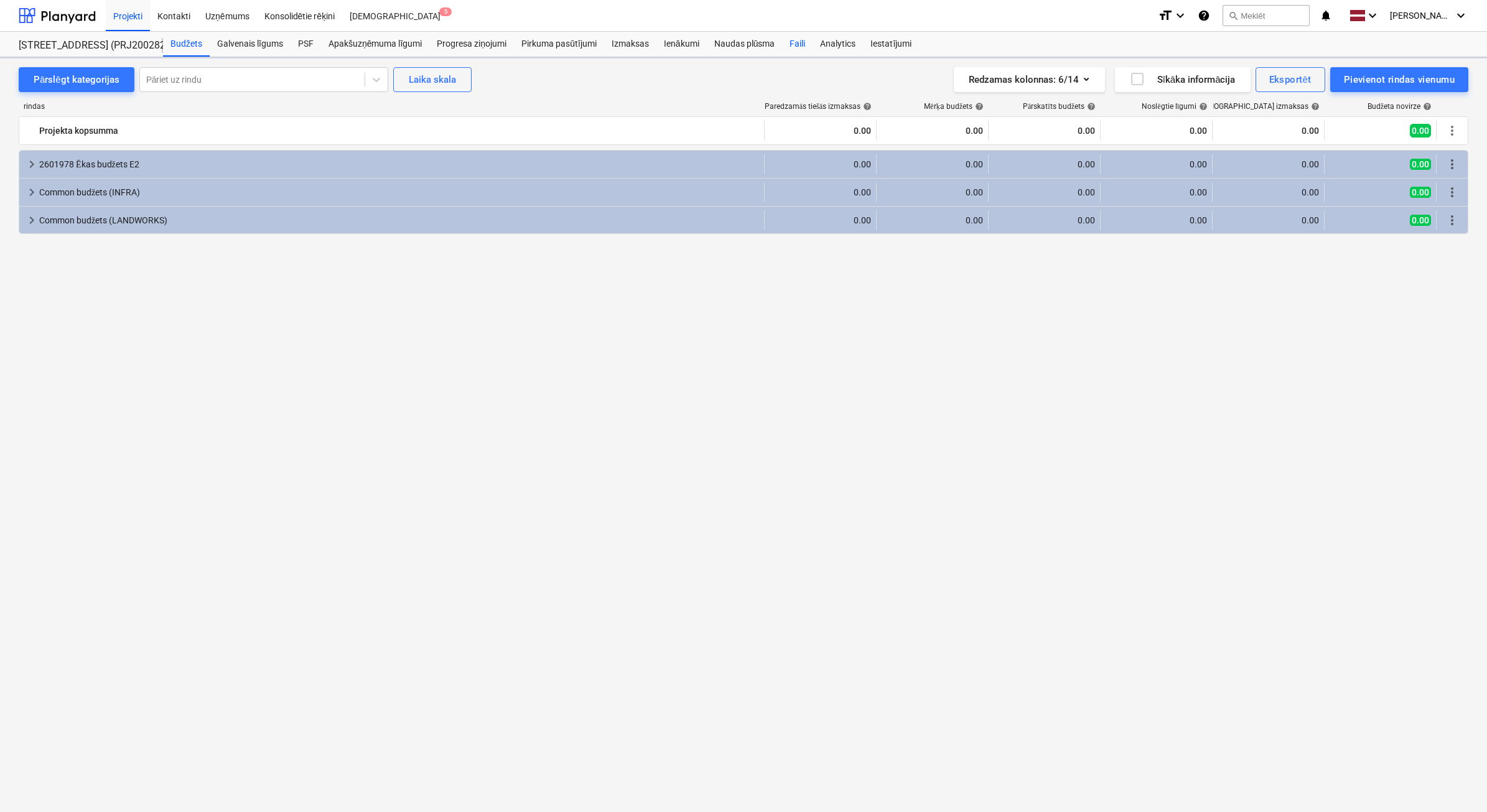
click at [809, 53] on div "Faili" at bounding box center [796, 44] width 30 height 25
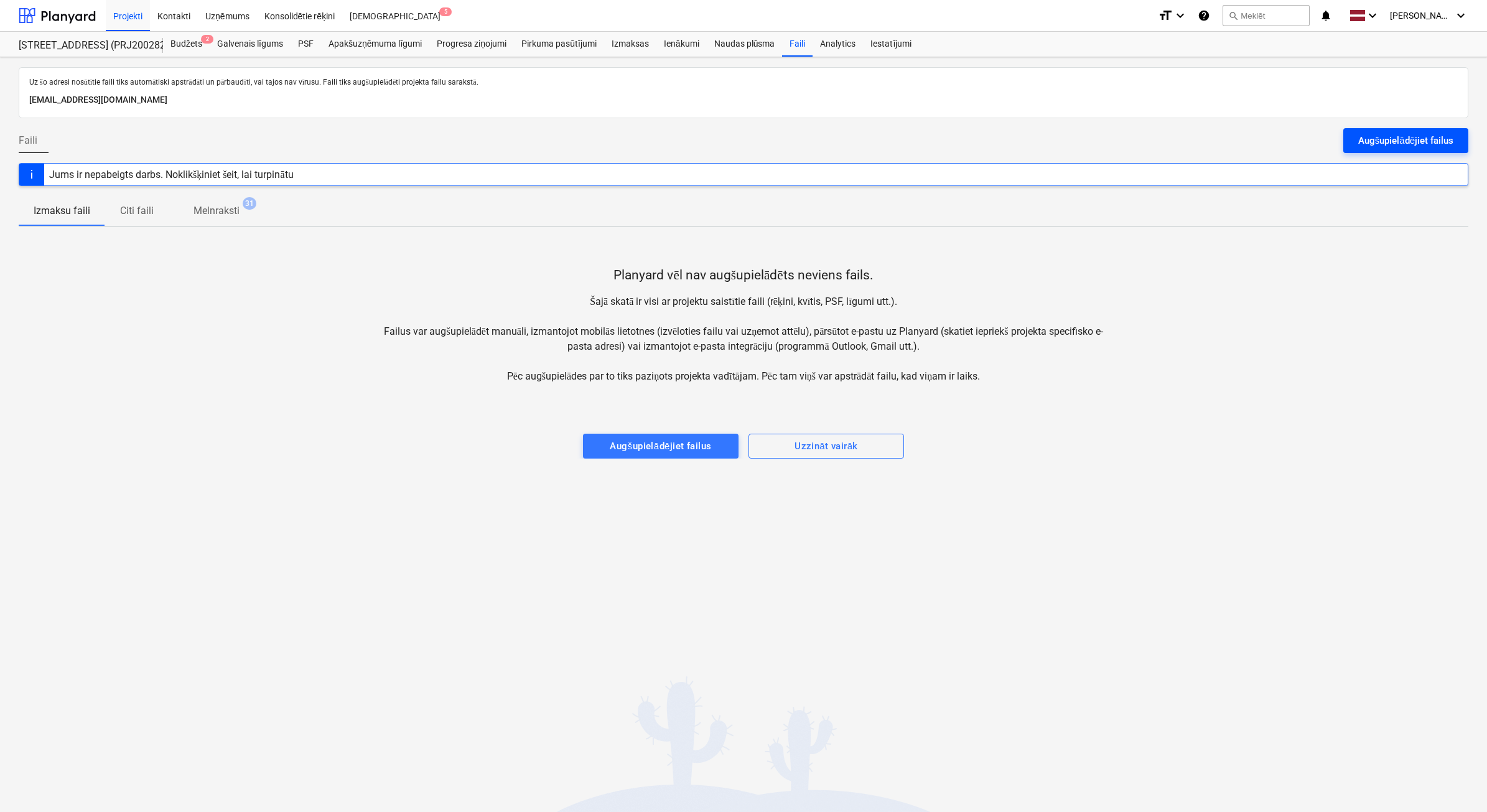
click at [1430, 145] on div "Augšupielādējiet failus" at bounding box center [1406, 141] width 95 height 16
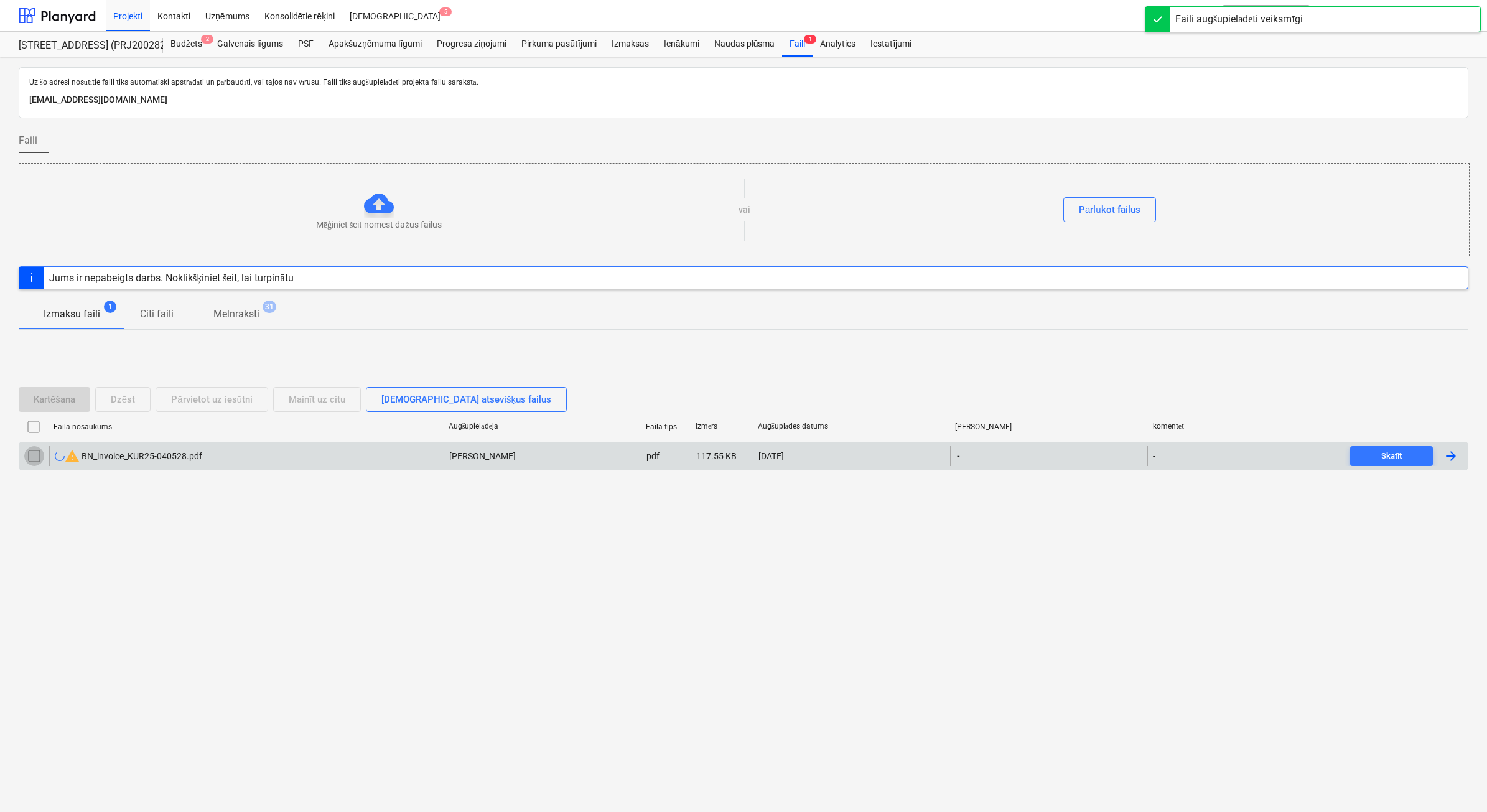
click at [37, 455] on input "checkbox" at bounding box center [34, 455] width 20 height 20
click at [117, 403] on div "Dzēst" at bounding box center [123, 399] width 24 height 16
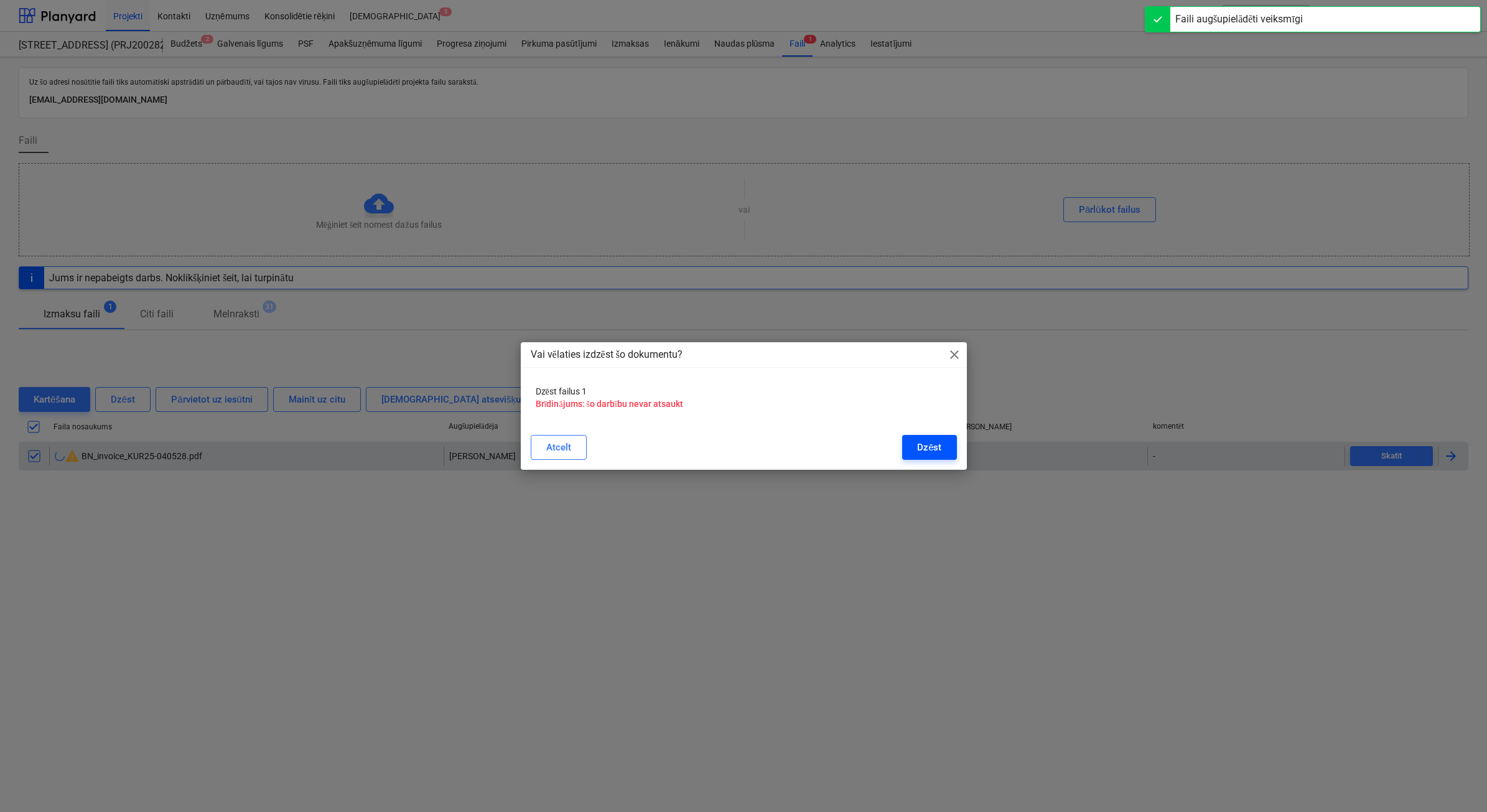
click at [927, 455] on button "Dzēst" at bounding box center [929, 447] width 54 height 25
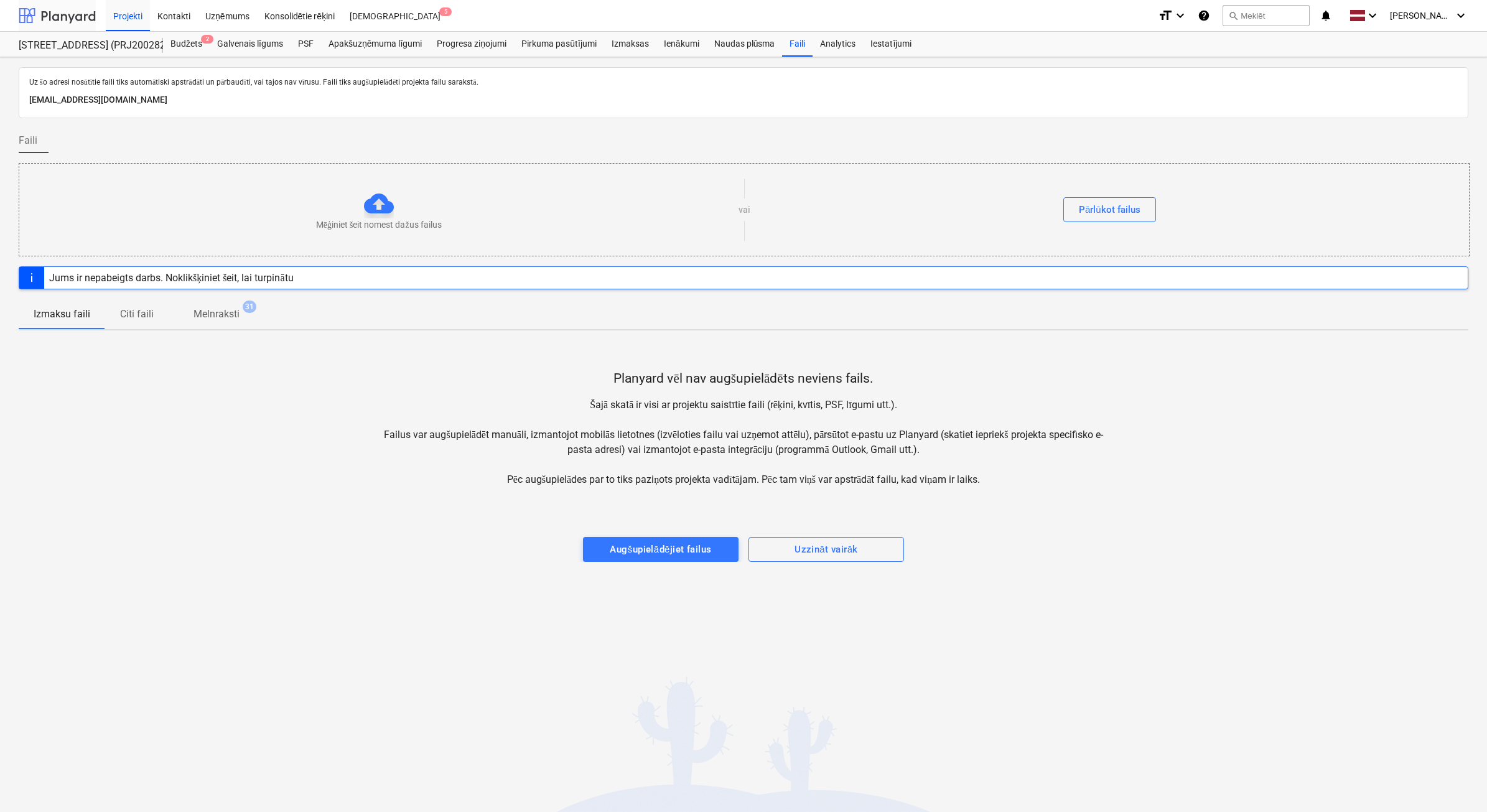
drag, startPoint x: 54, startPoint y: 11, endPoint x: 61, endPoint y: 21, distance: 12.2
click at [54, 12] on div at bounding box center [57, 16] width 77 height 31
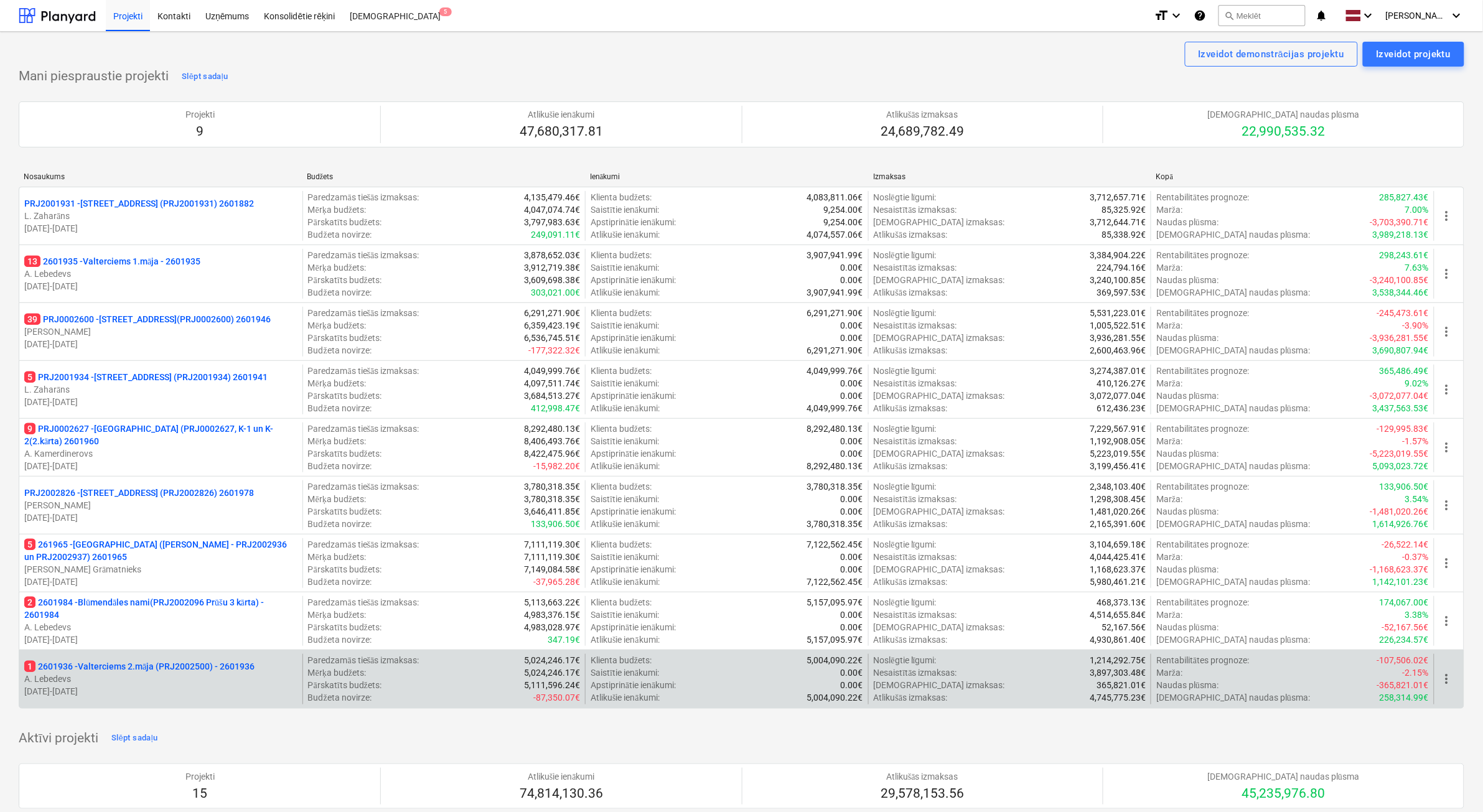
click at [187, 682] on p "A. Lebedevs" at bounding box center [161, 678] width 273 height 12
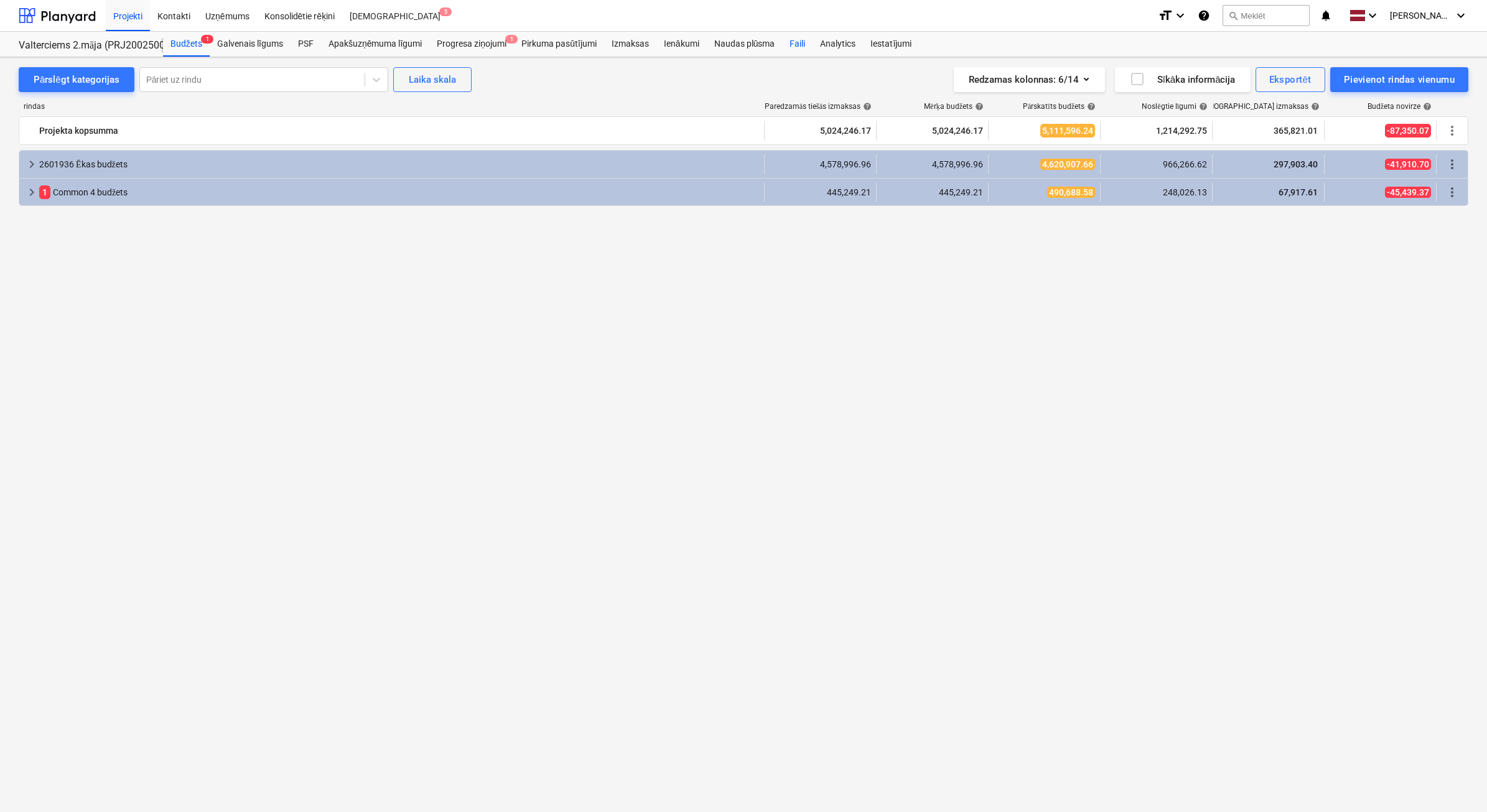
click at [803, 45] on div "Faili" at bounding box center [796, 44] width 30 height 25
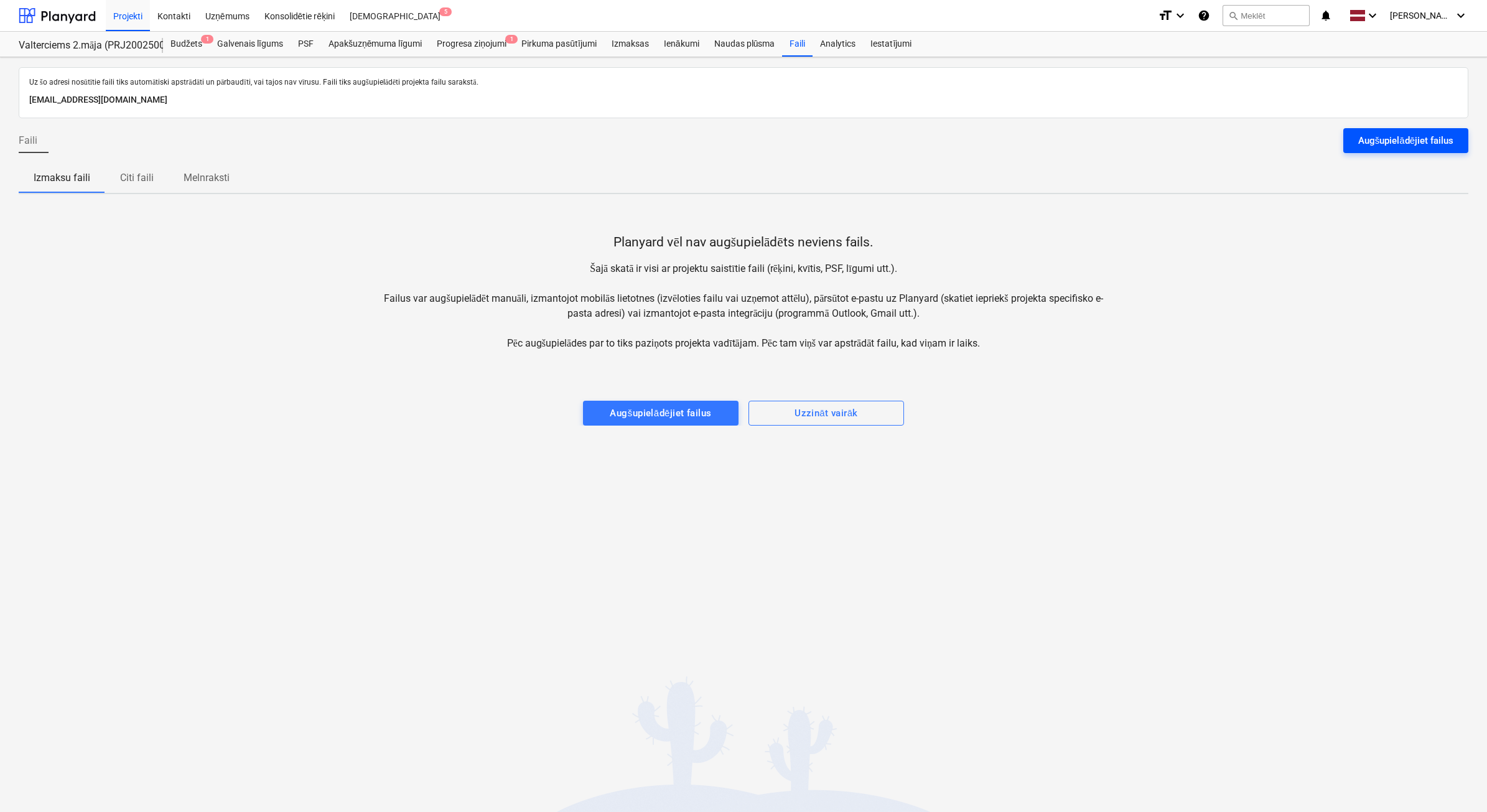
click at [1408, 141] on div "Augšupielādējiet failus" at bounding box center [1406, 141] width 95 height 16
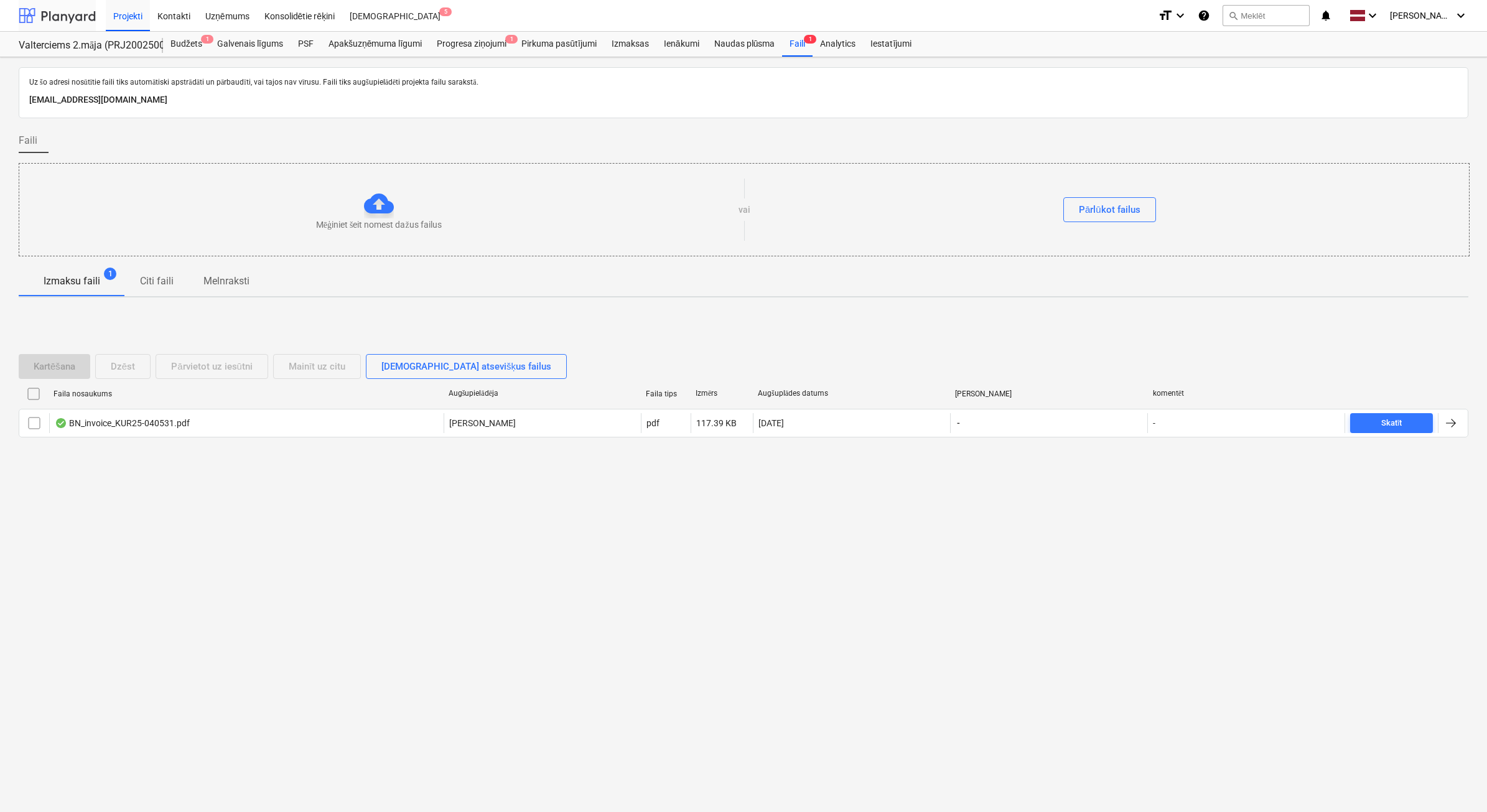
click at [56, 10] on div at bounding box center [57, 16] width 77 height 31
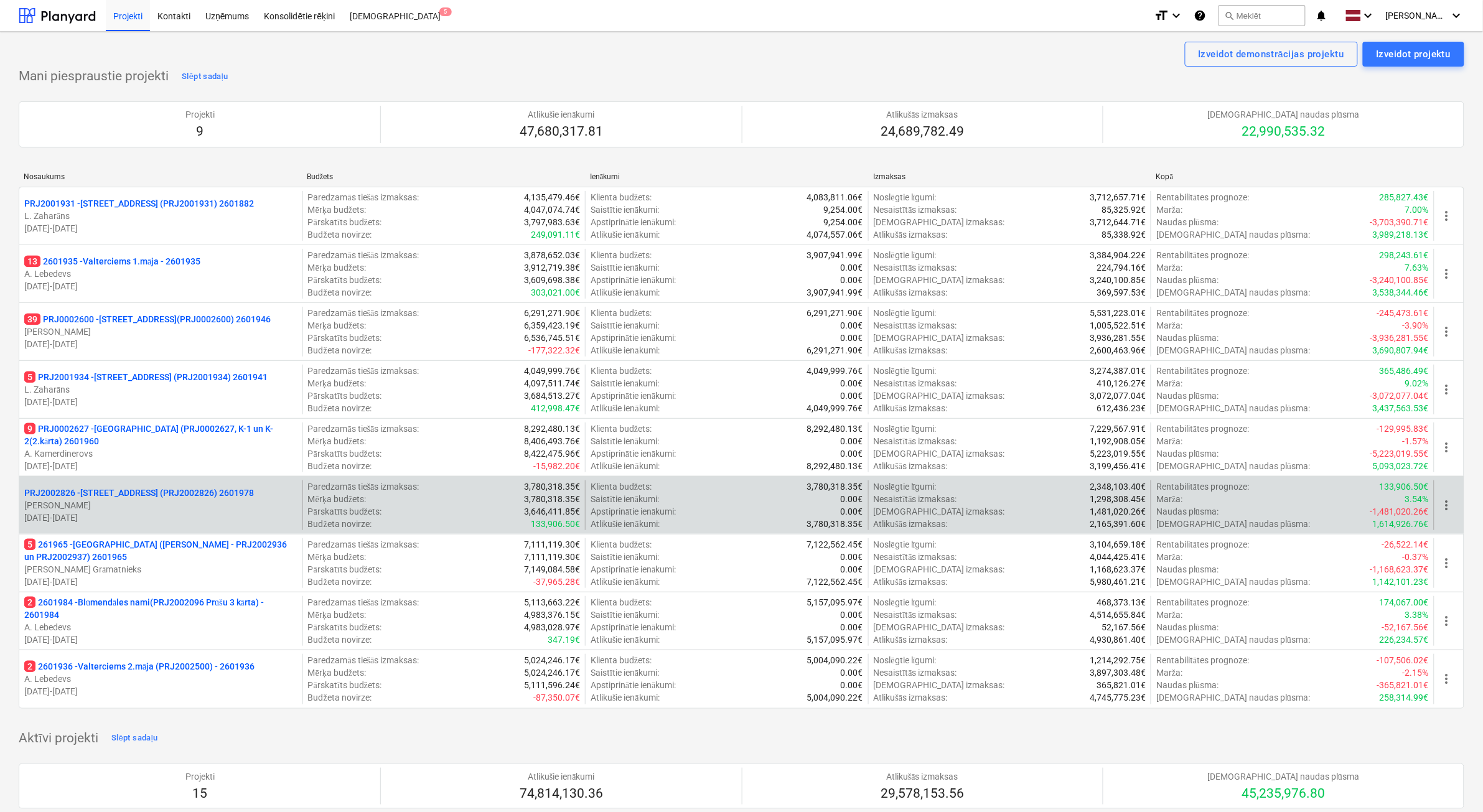
click at [197, 512] on p "[DATE] - [DATE]" at bounding box center [161, 518] width 273 height 12
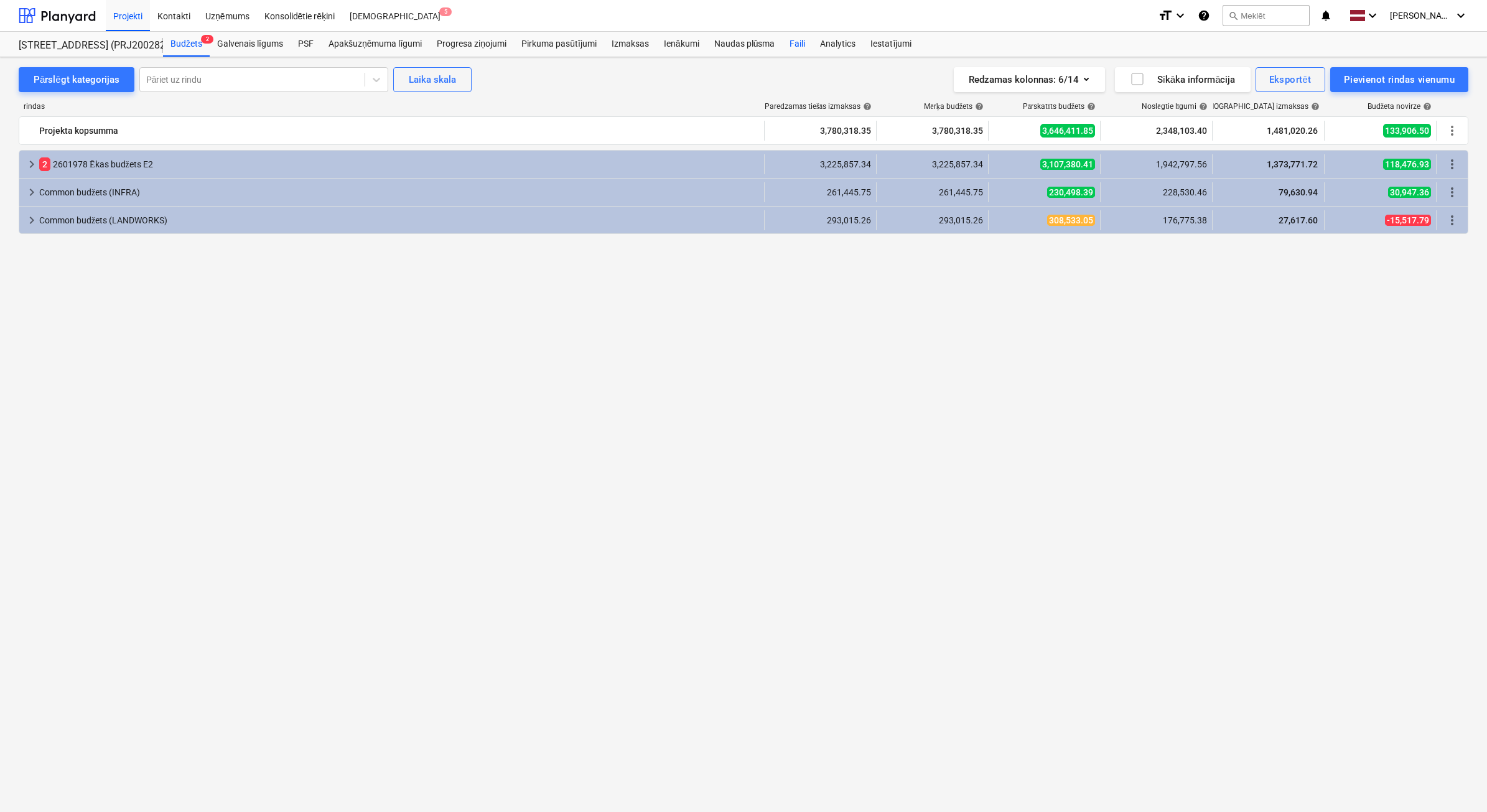
click at [797, 47] on div "Faili" at bounding box center [796, 44] width 30 height 25
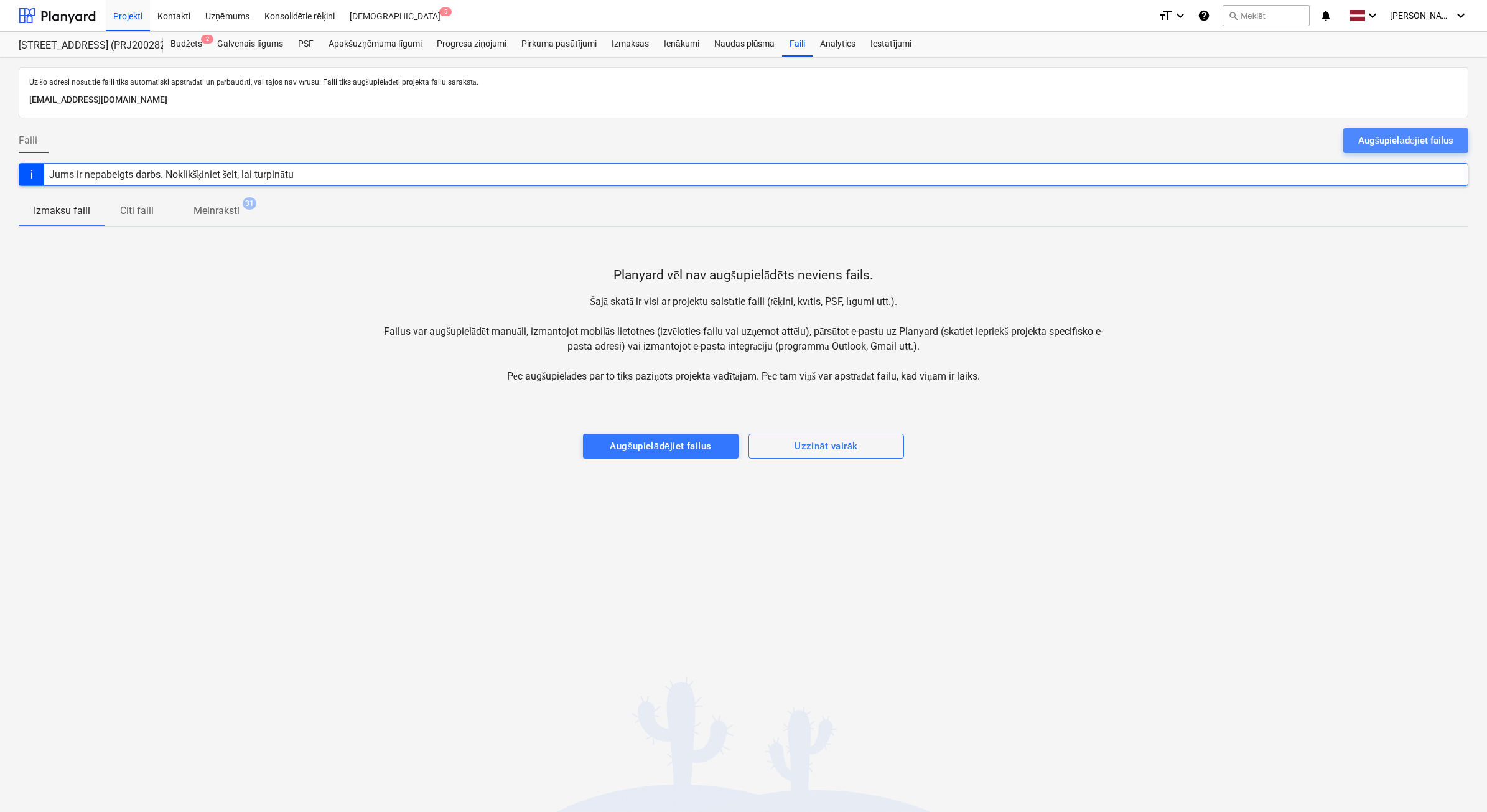
click at [1423, 134] on div "Augšupielādējiet failus" at bounding box center [1406, 141] width 95 height 16
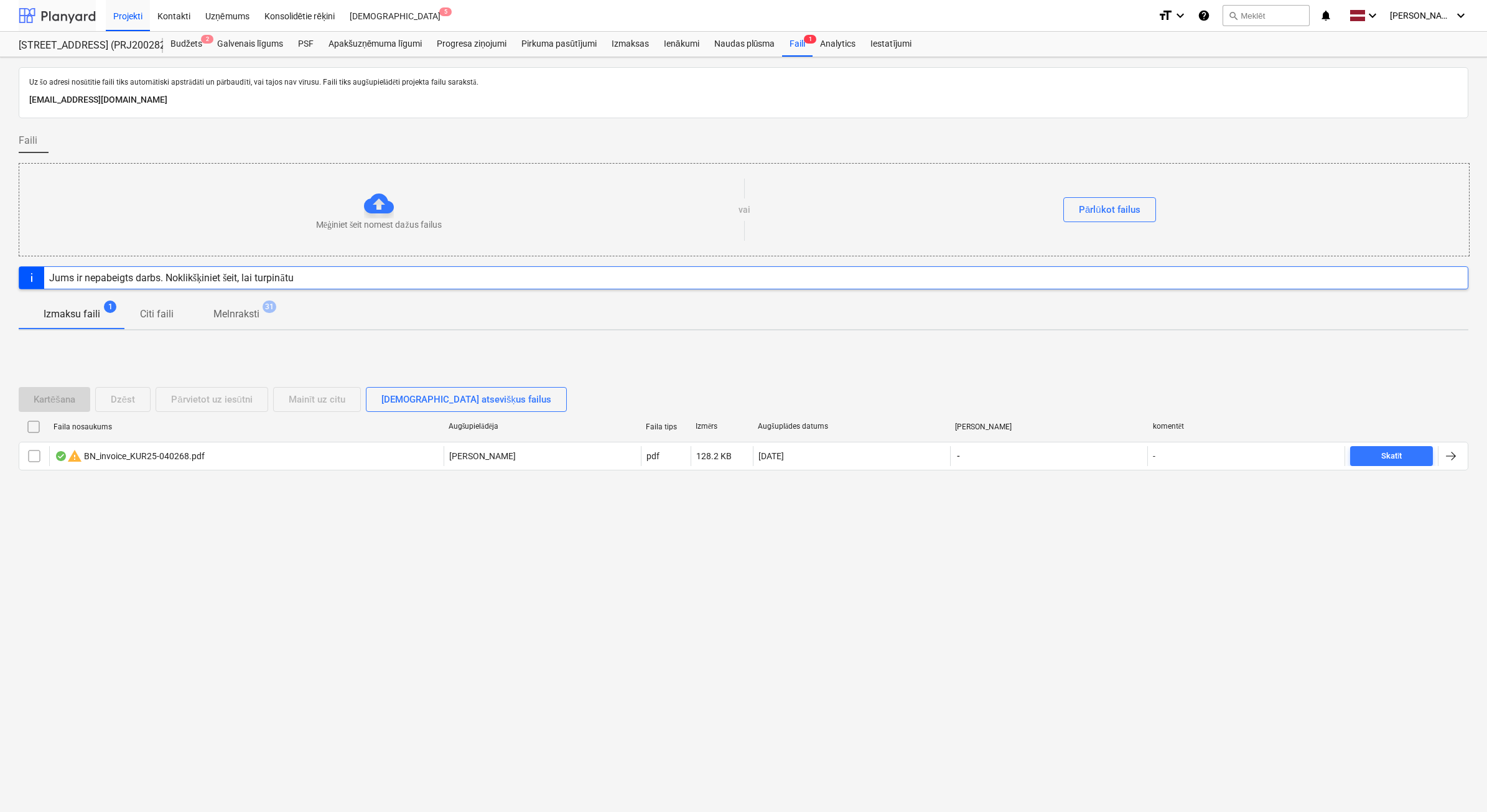
click at [62, 17] on div at bounding box center [57, 16] width 77 height 31
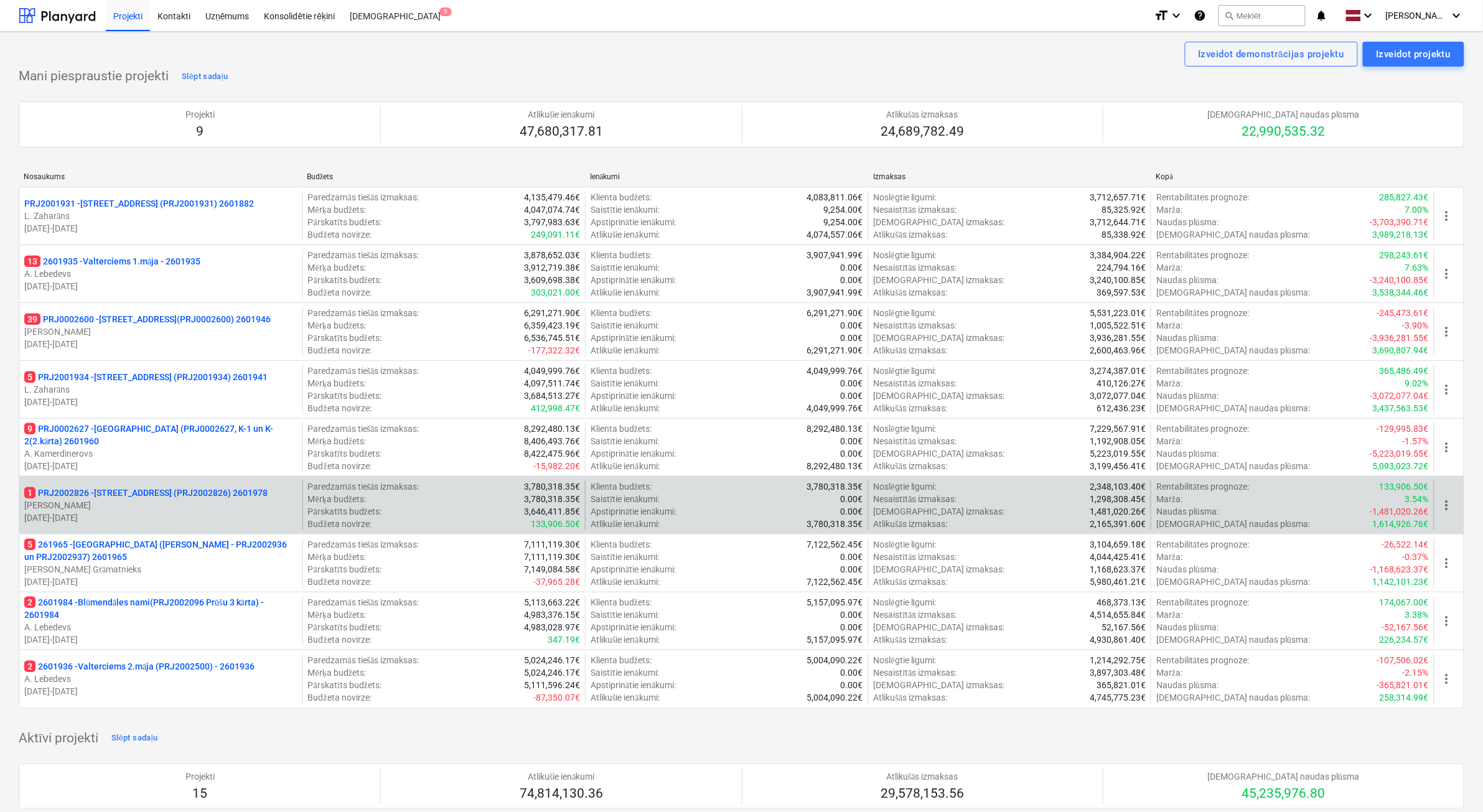
click at [180, 505] on p "[PERSON_NAME]" at bounding box center [161, 505] width 273 height 12
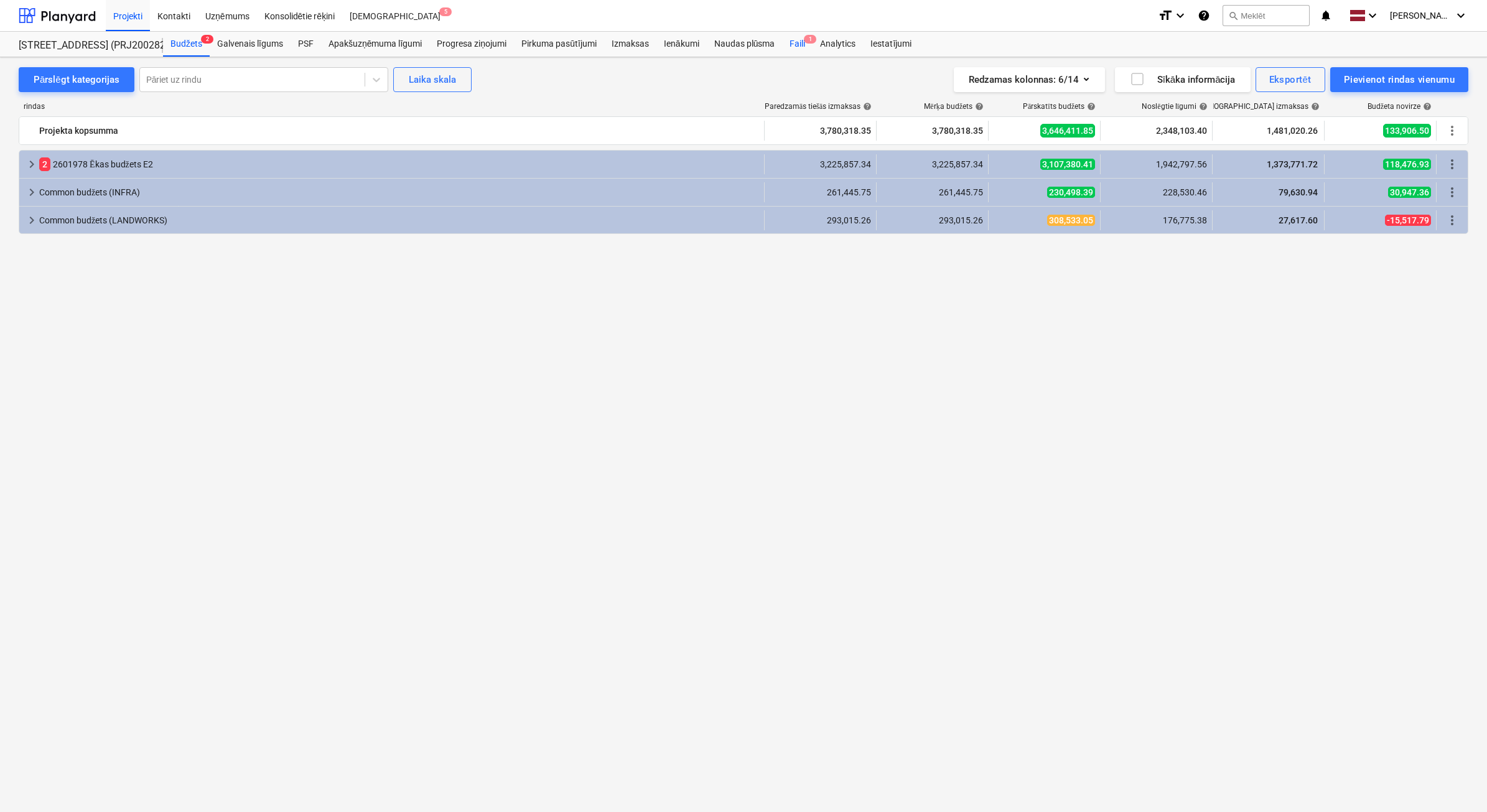
click at [806, 47] on div "Faili 1" at bounding box center [796, 44] width 30 height 25
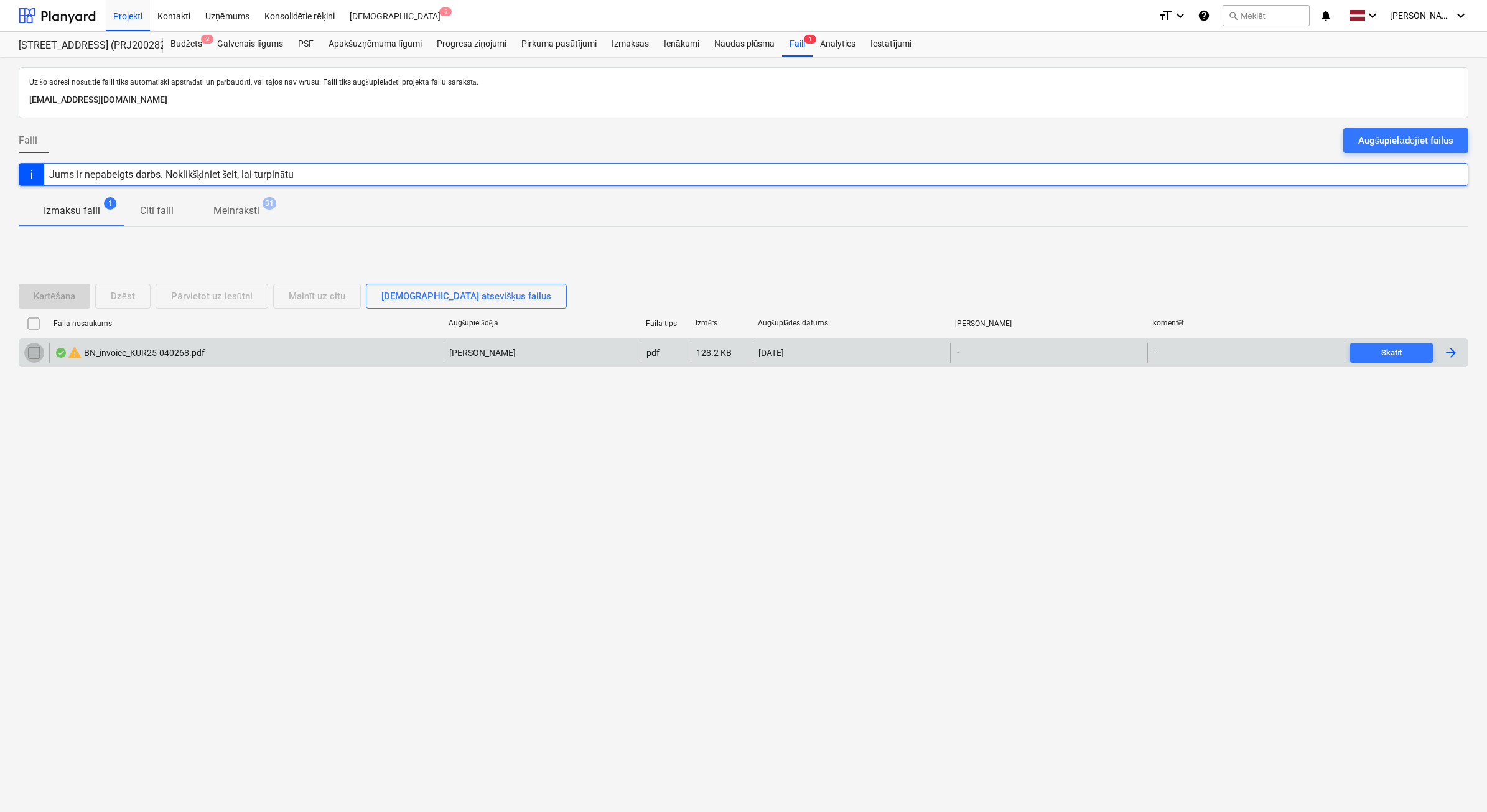
click at [33, 349] on input "checkbox" at bounding box center [34, 352] width 20 height 20
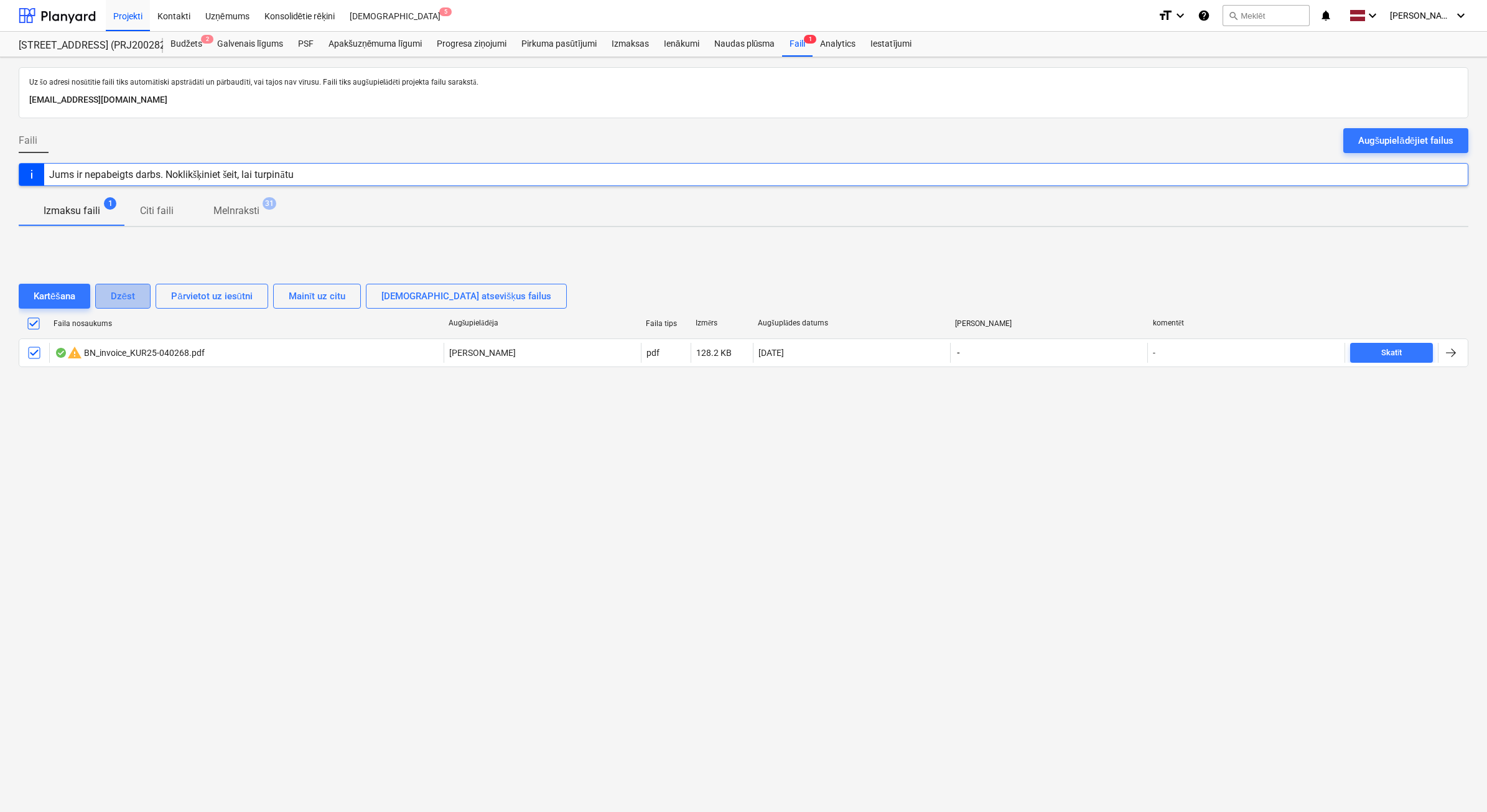
click at [128, 291] on div "Dzēst" at bounding box center [123, 296] width 24 height 16
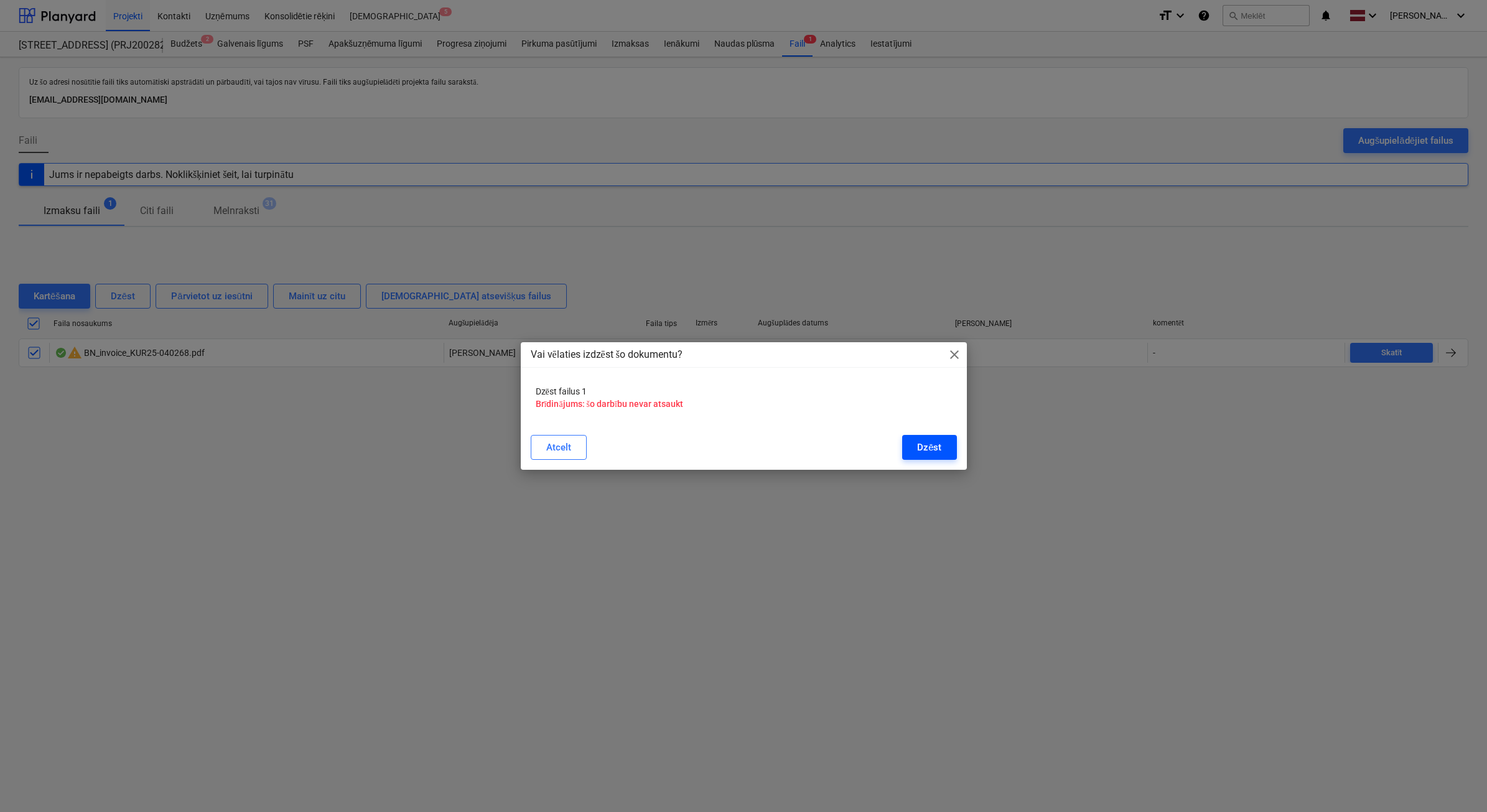
click at [920, 448] on div "Dzēst" at bounding box center [929, 447] width 24 height 16
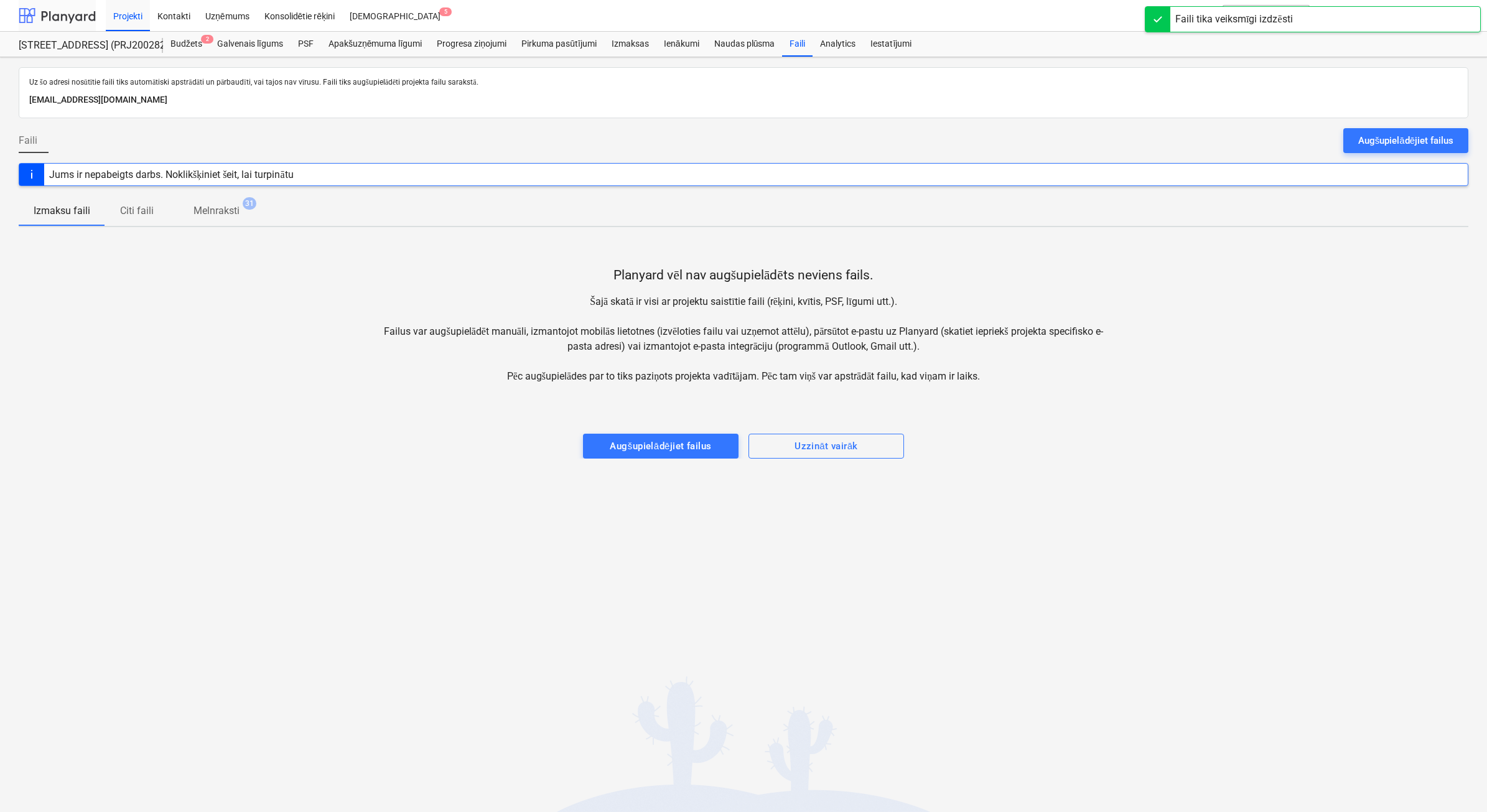
click at [60, 12] on div at bounding box center [57, 16] width 77 height 31
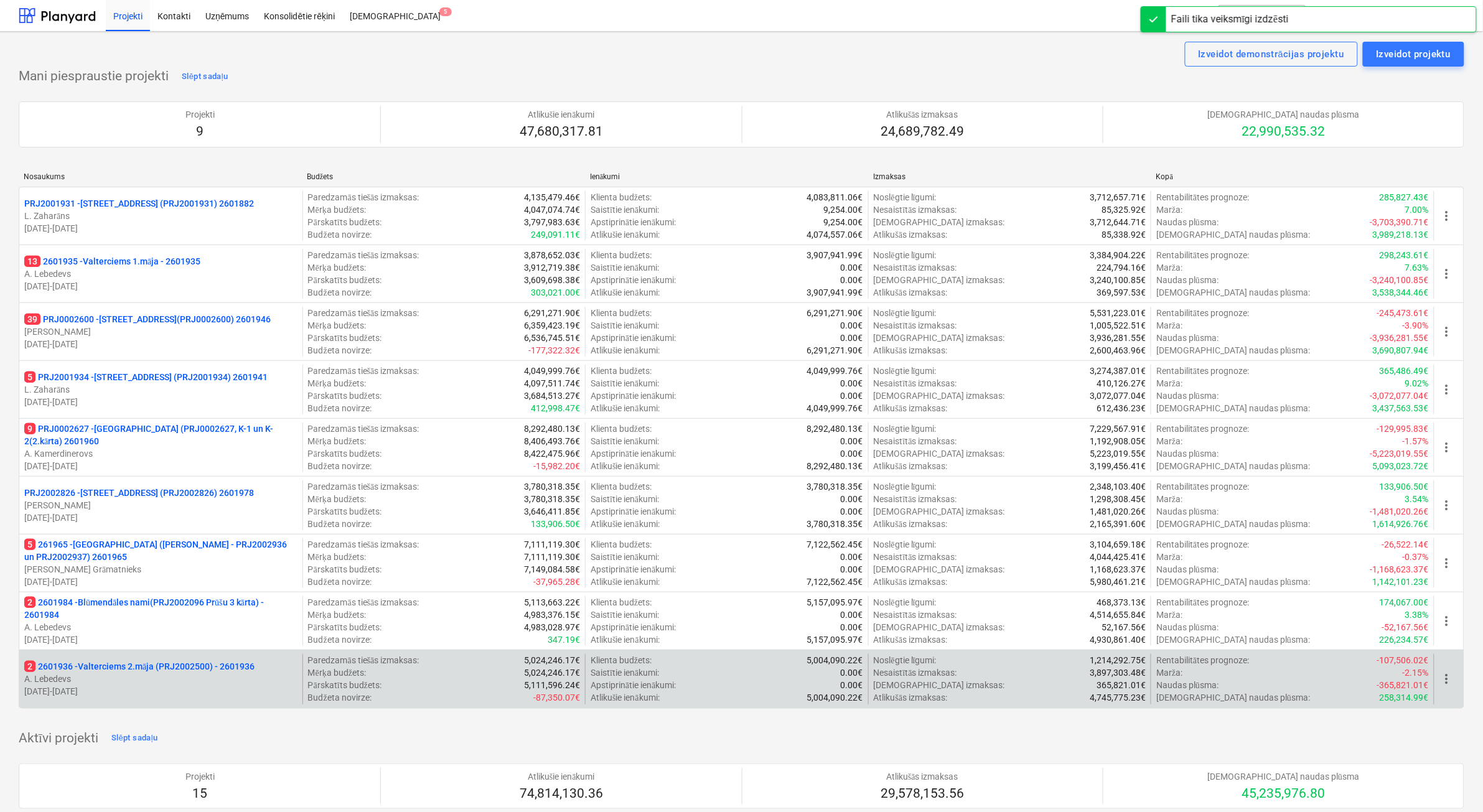
click at [188, 678] on p "A. Lebedevs" at bounding box center [161, 678] width 273 height 12
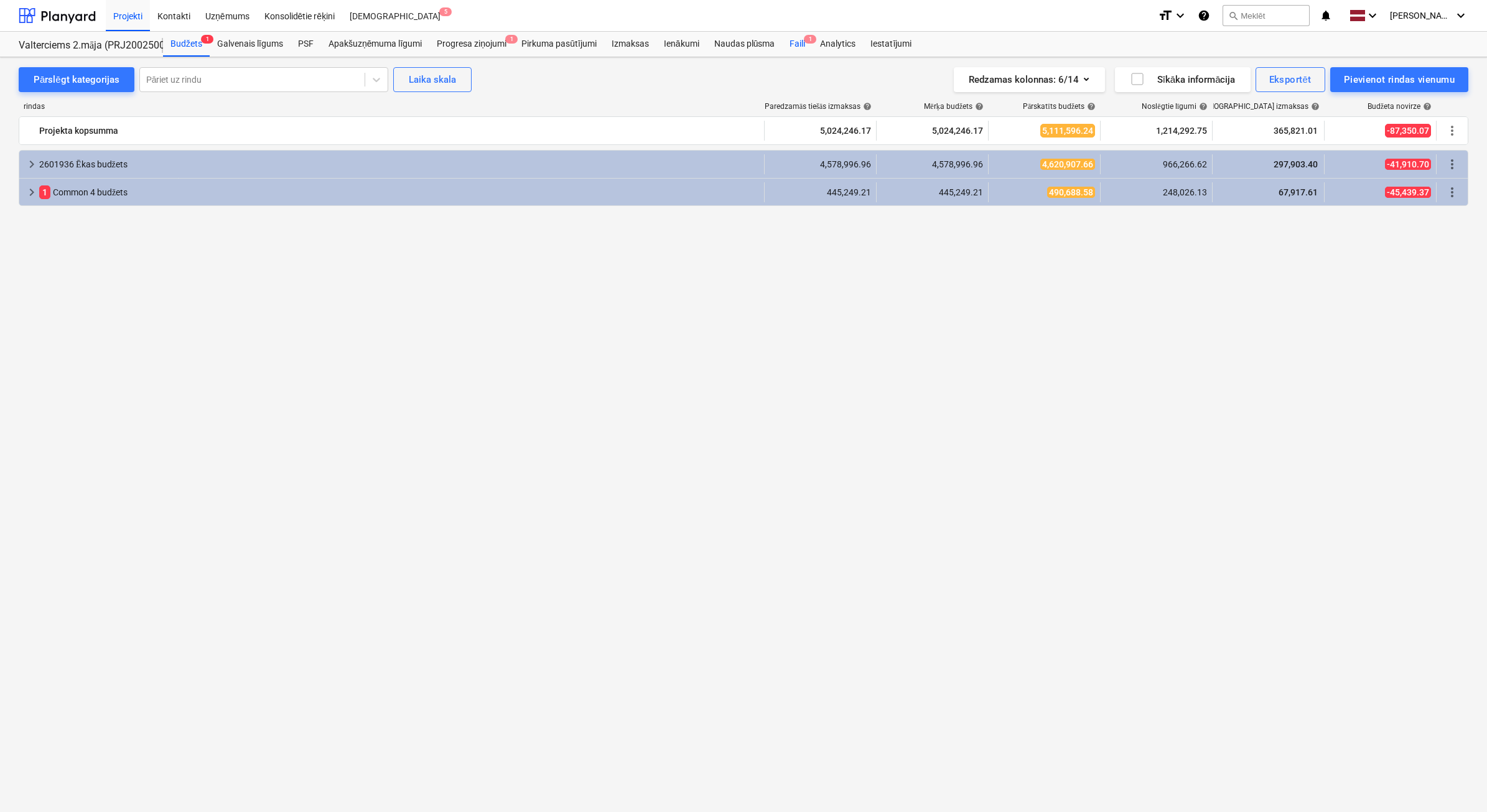
click at [802, 45] on div "Faili 1" at bounding box center [796, 44] width 30 height 25
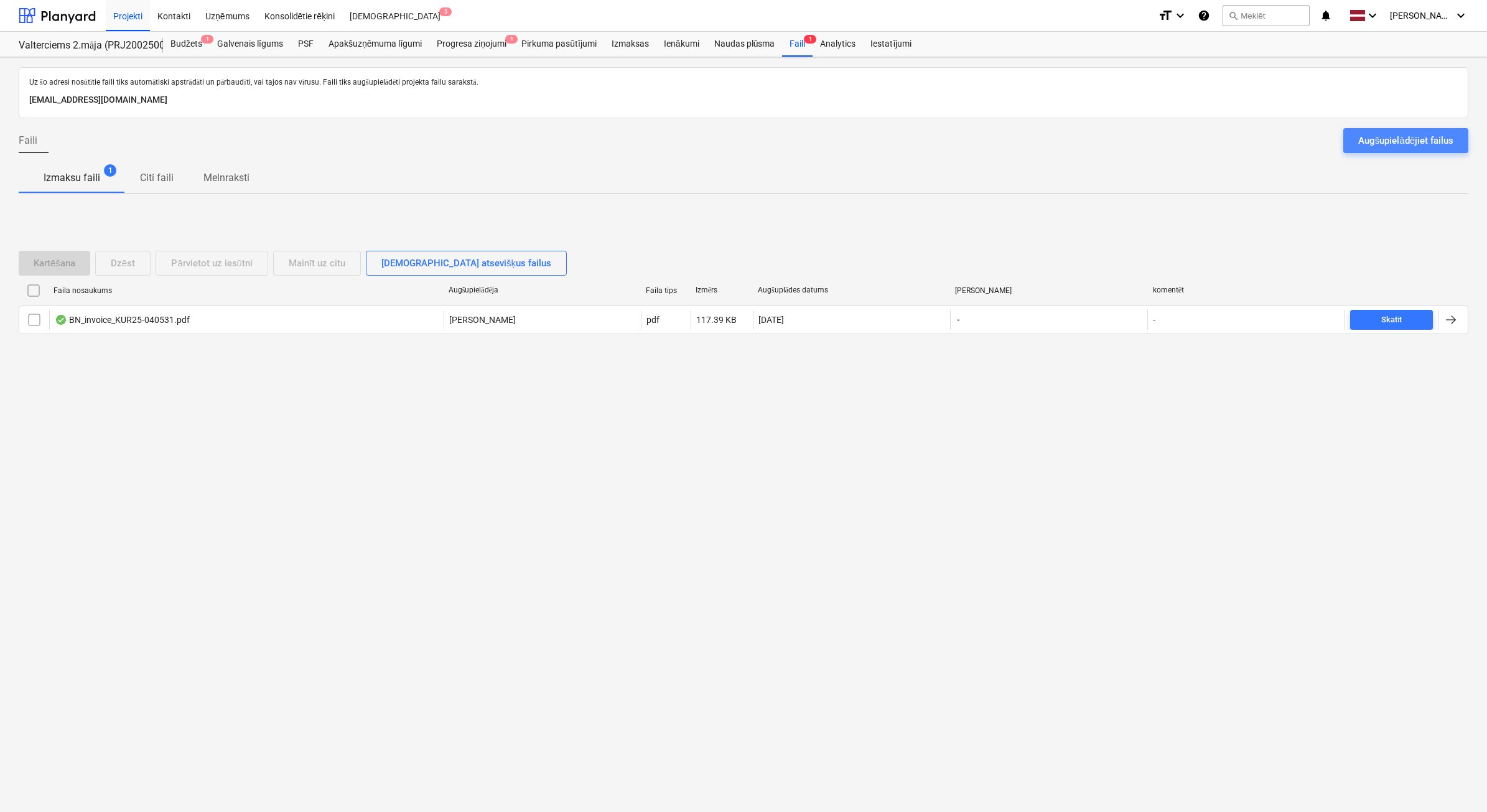
click at [1379, 151] on button "Augšupielādējiet failus" at bounding box center [1405, 141] width 125 height 25
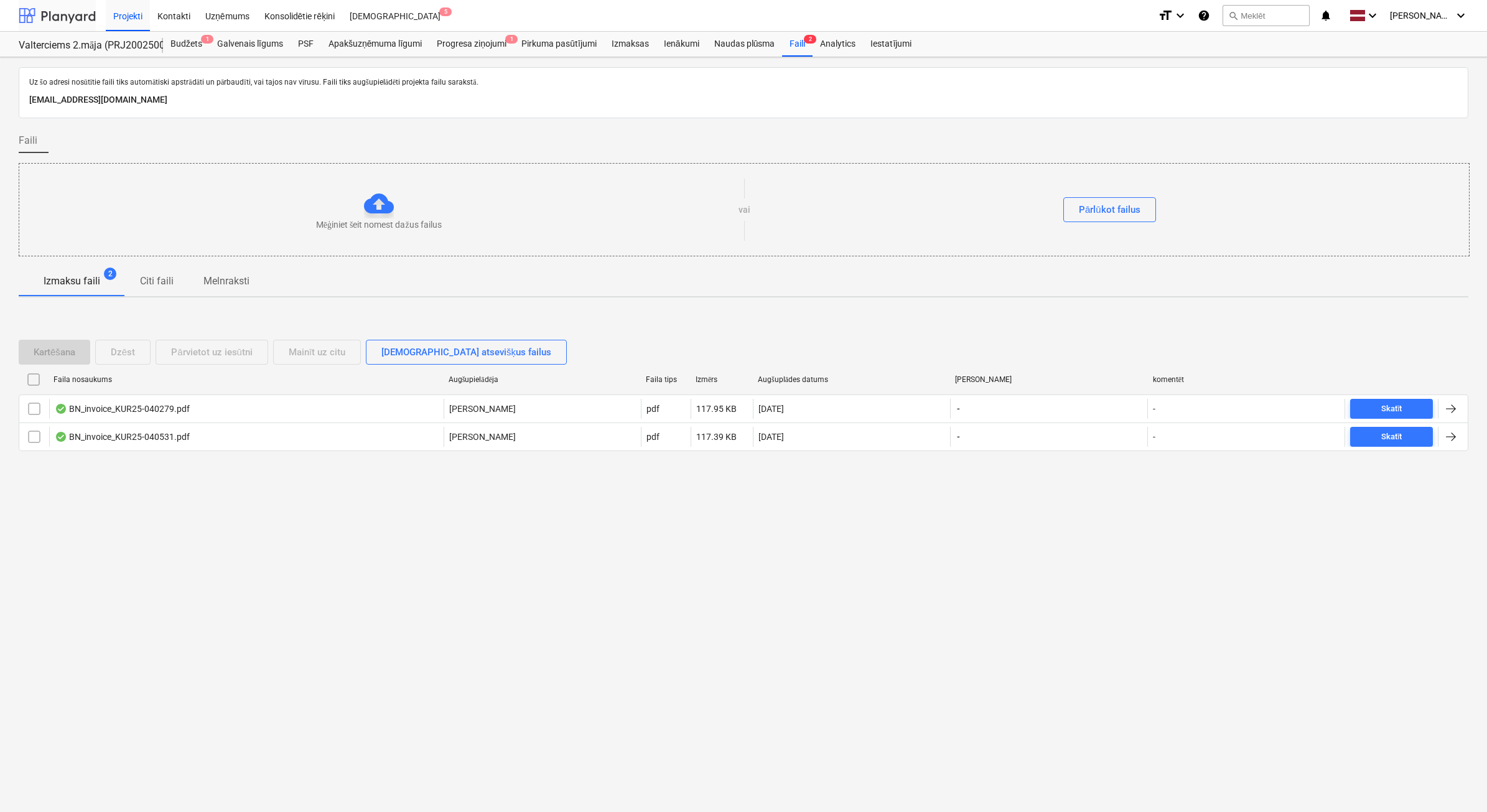
click at [65, 19] on div at bounding box center [57, 16] width 77 height 31
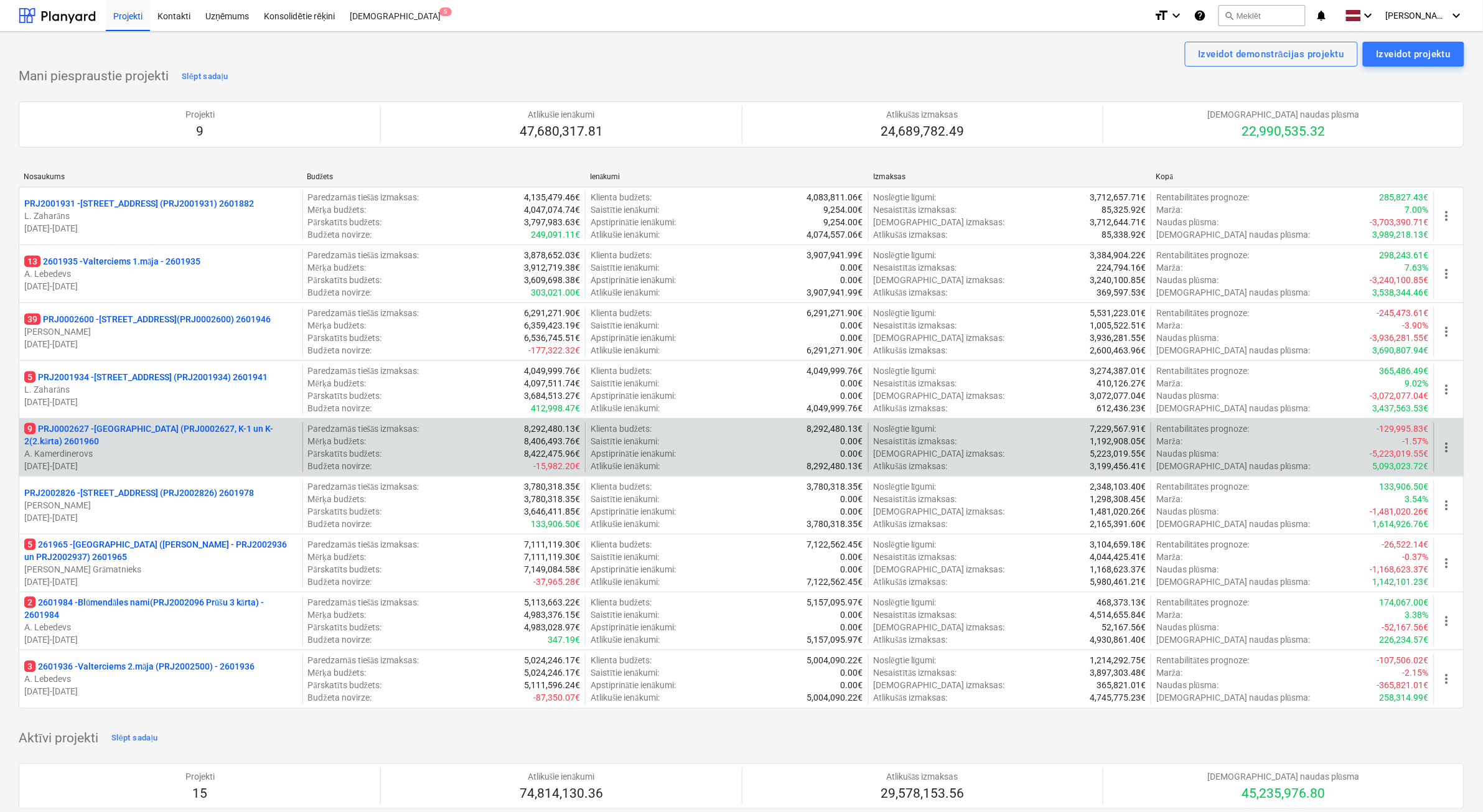
click at [163, 448] on p "A. Kamerdinerovs" at bounding box center [161, 454] width 273 height 12
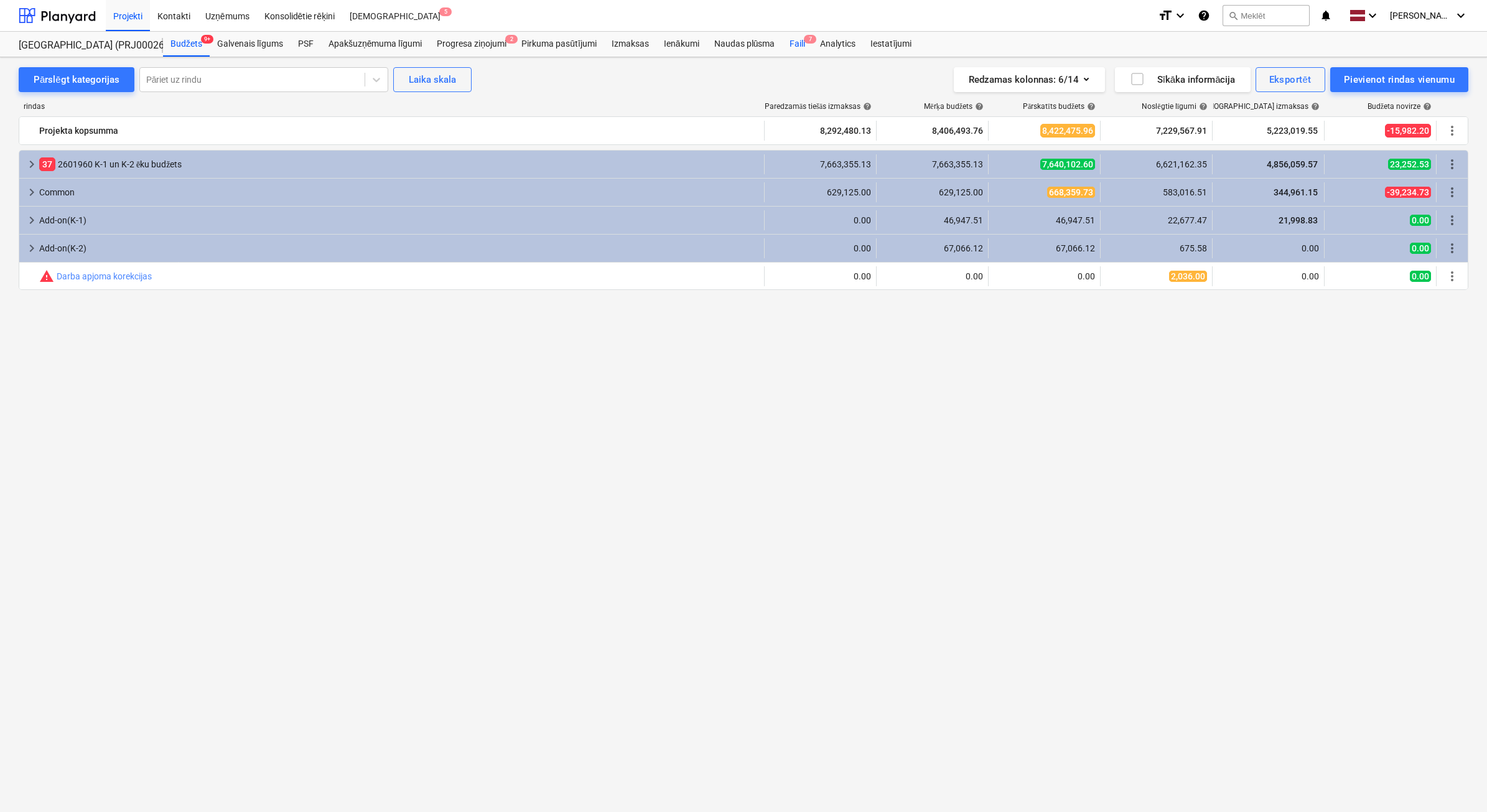
click at [802, 47] on div "Faili 7" at bounding box center [796, 44] width 30 height 25
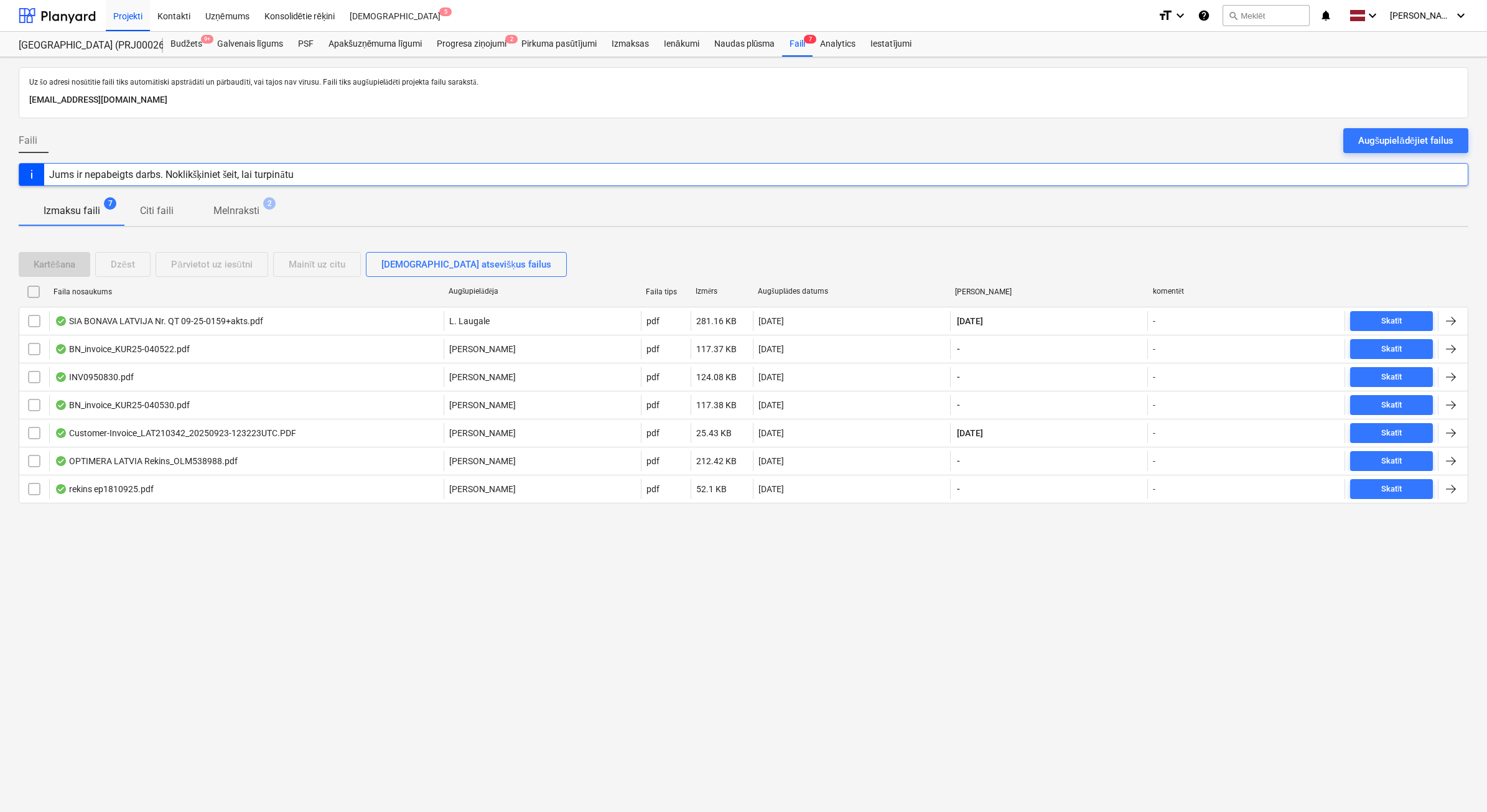
drag, startPoint x: 1418, startPoint y: 147, endPoint x: 1354, endPoint y: 142, distance: 64.2
click at [1417, 145] on div "Augšupielādējiet failus" at bounding box center [1406, 141] width 95 height 16
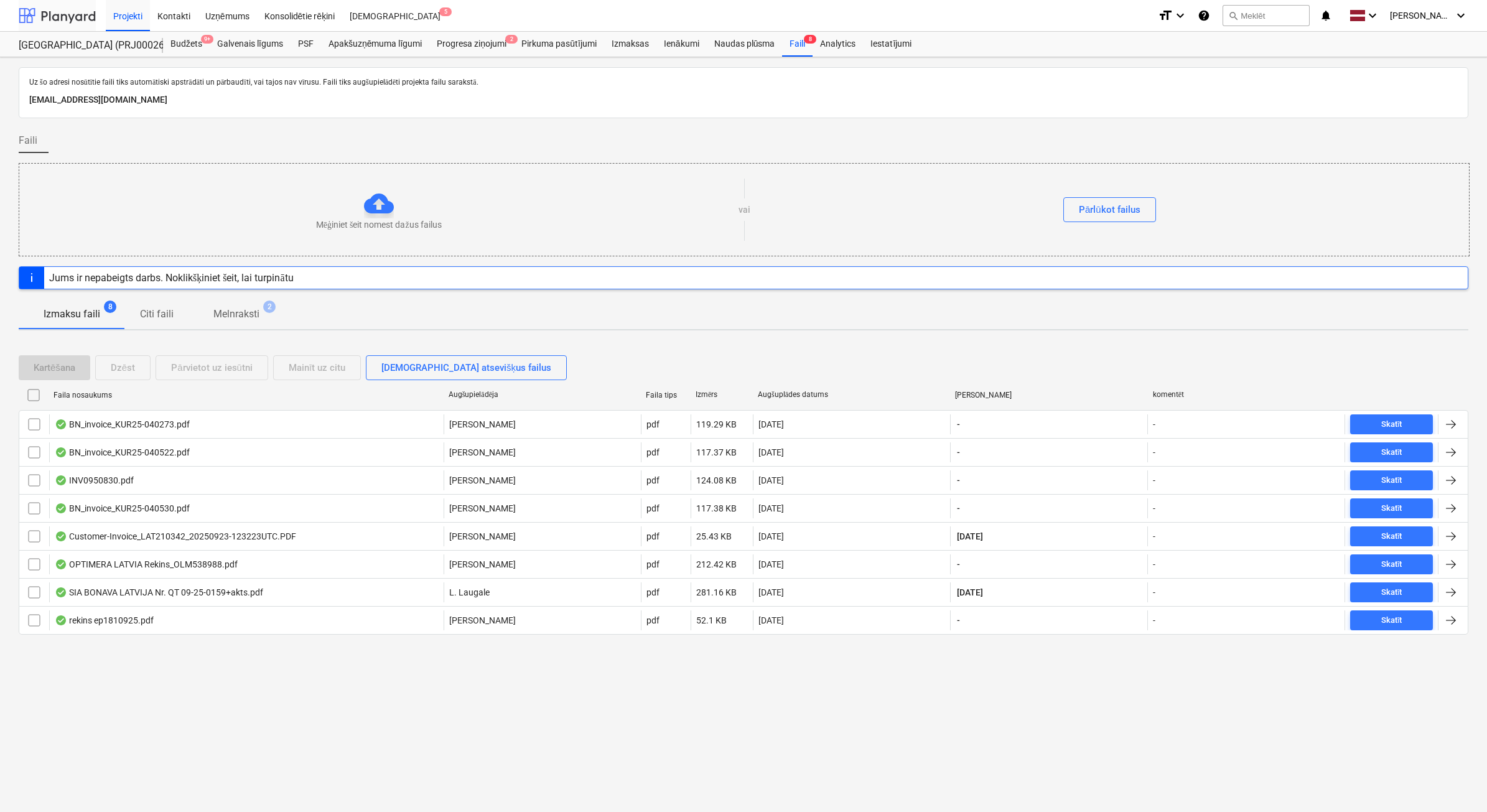
click at [34, 16] on div at bounding box center [57, 16] width 77 height 31
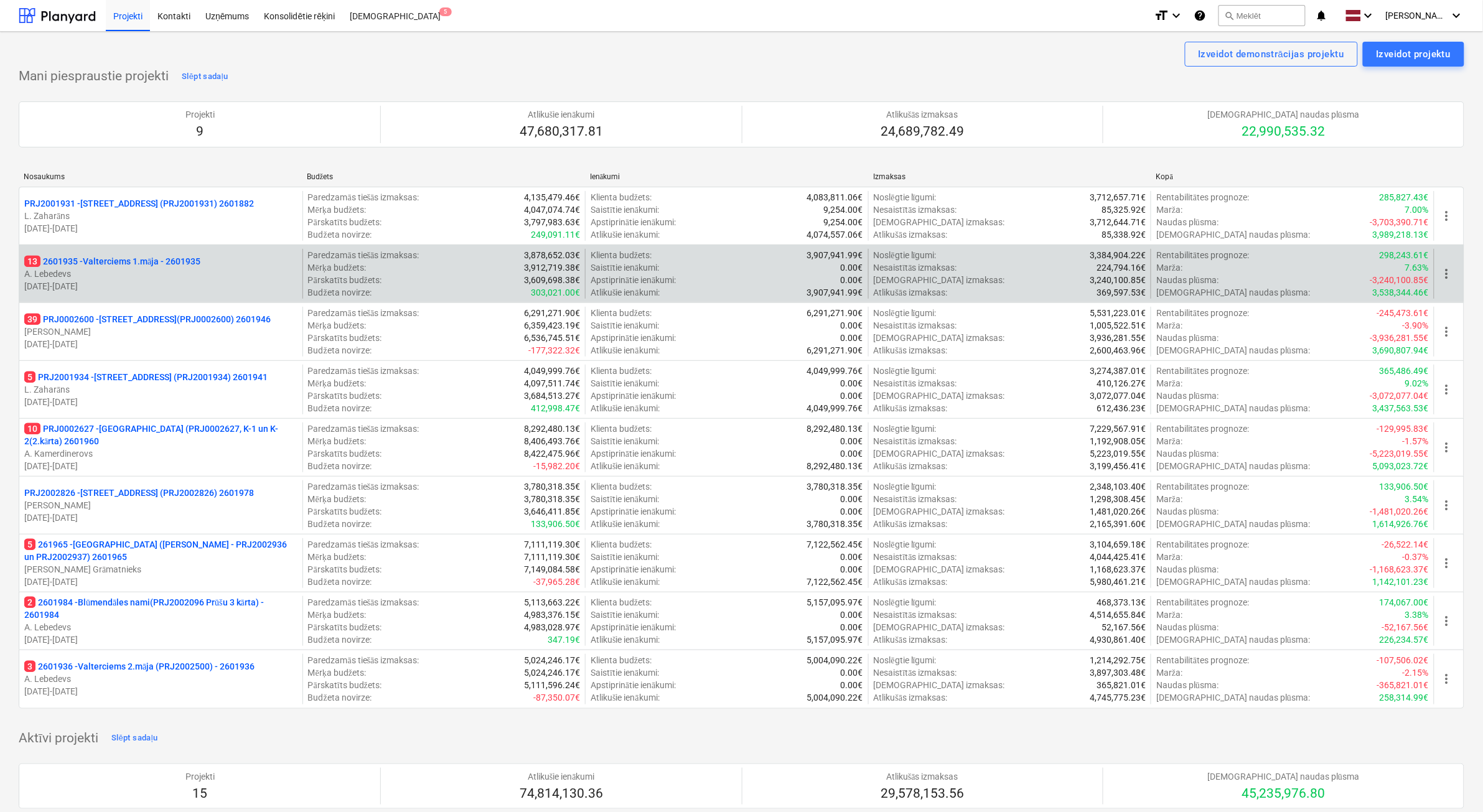
click at [117, 280] on p "[DATE] - [DATE]" at bounding box center [161, 286] width 273 height 12
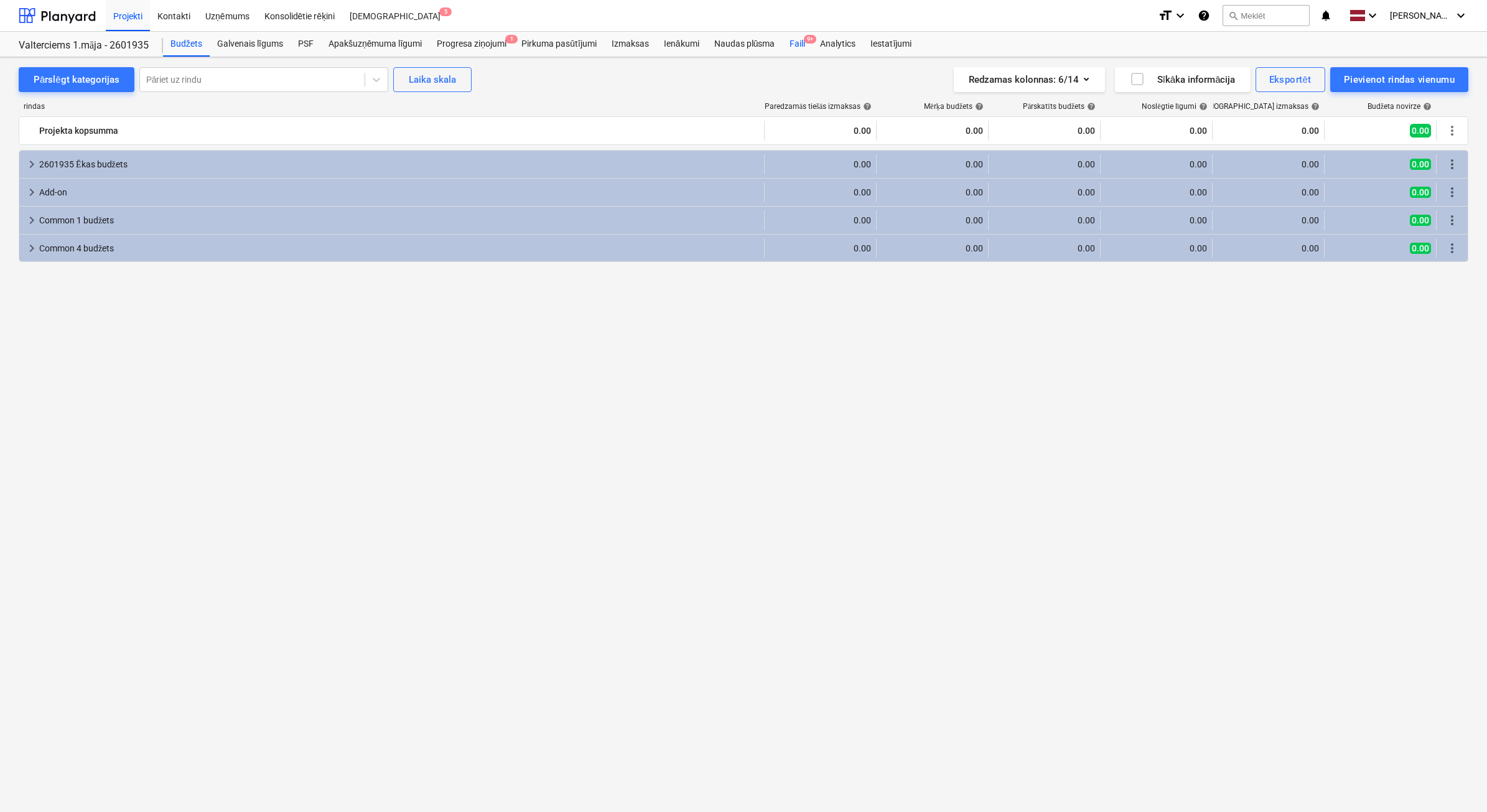
click at [796, 41] on div "Faili 9+" at bounding box center [796, 44] width 30 height 25
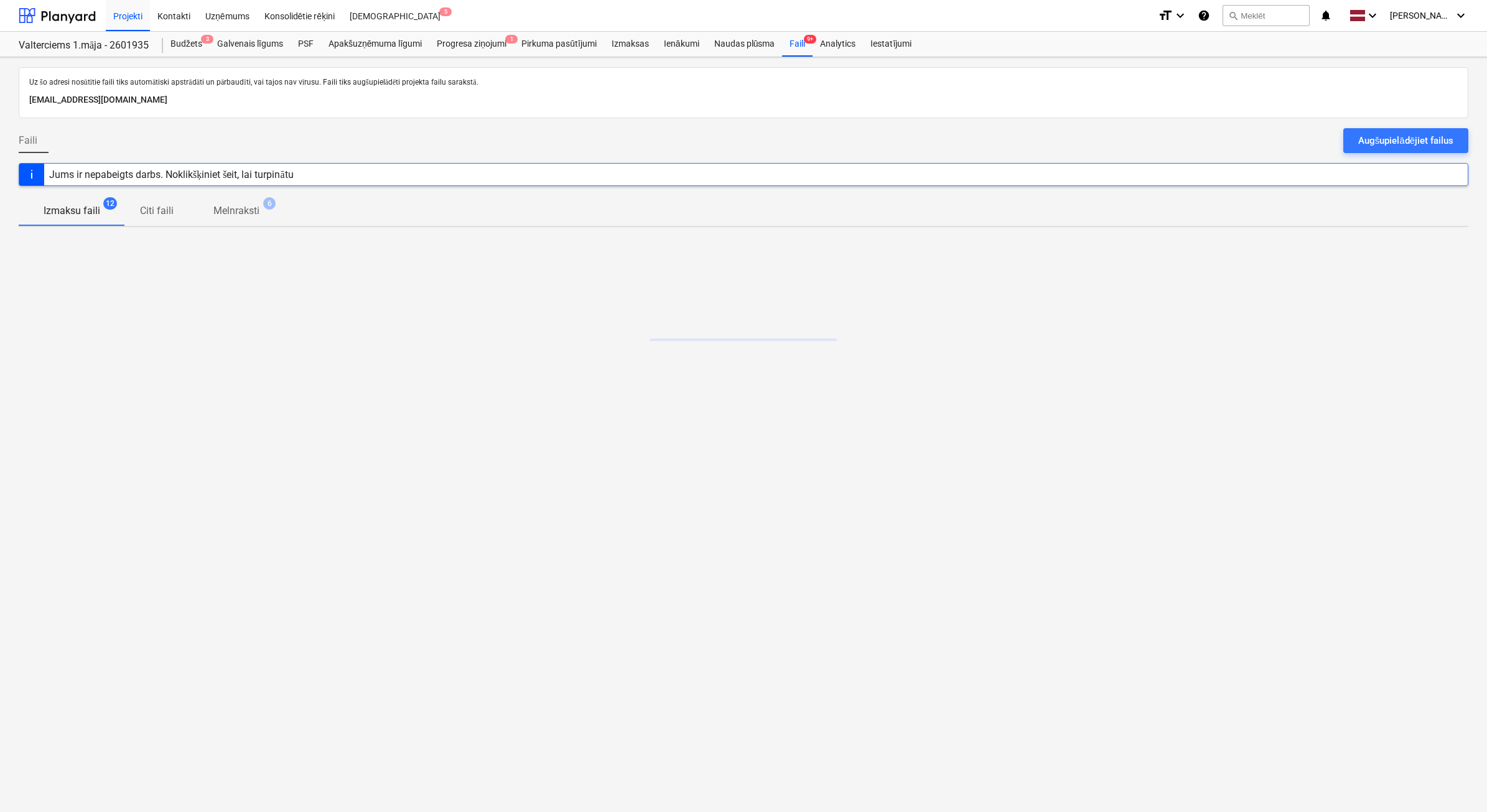
click at [1367, 135] on div "Augšupielādējiet failus" at bounding box center [1406, 141] width 95 height 16
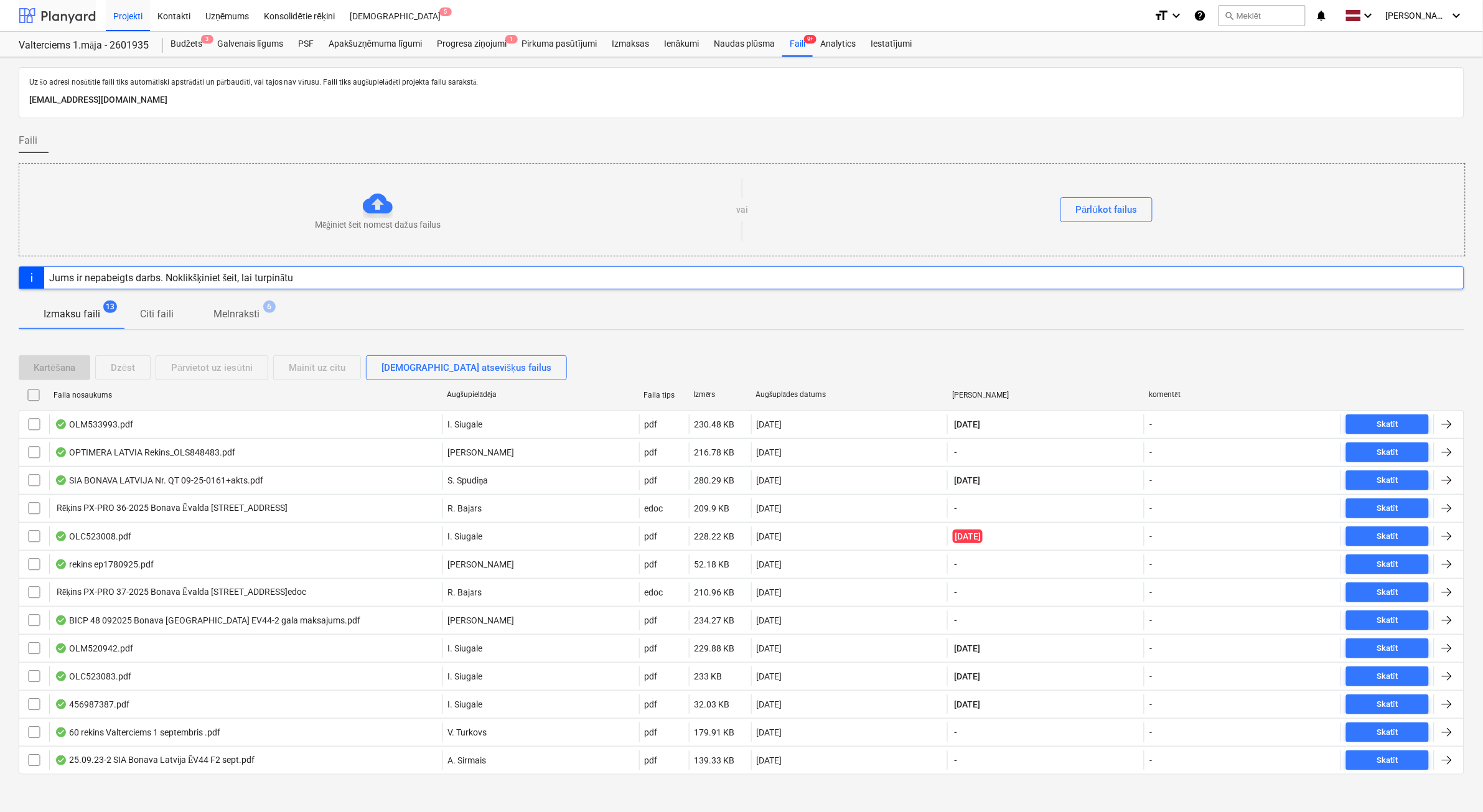
click at [71, 12] on div at bounding box center [57, 16] width 77 height 31
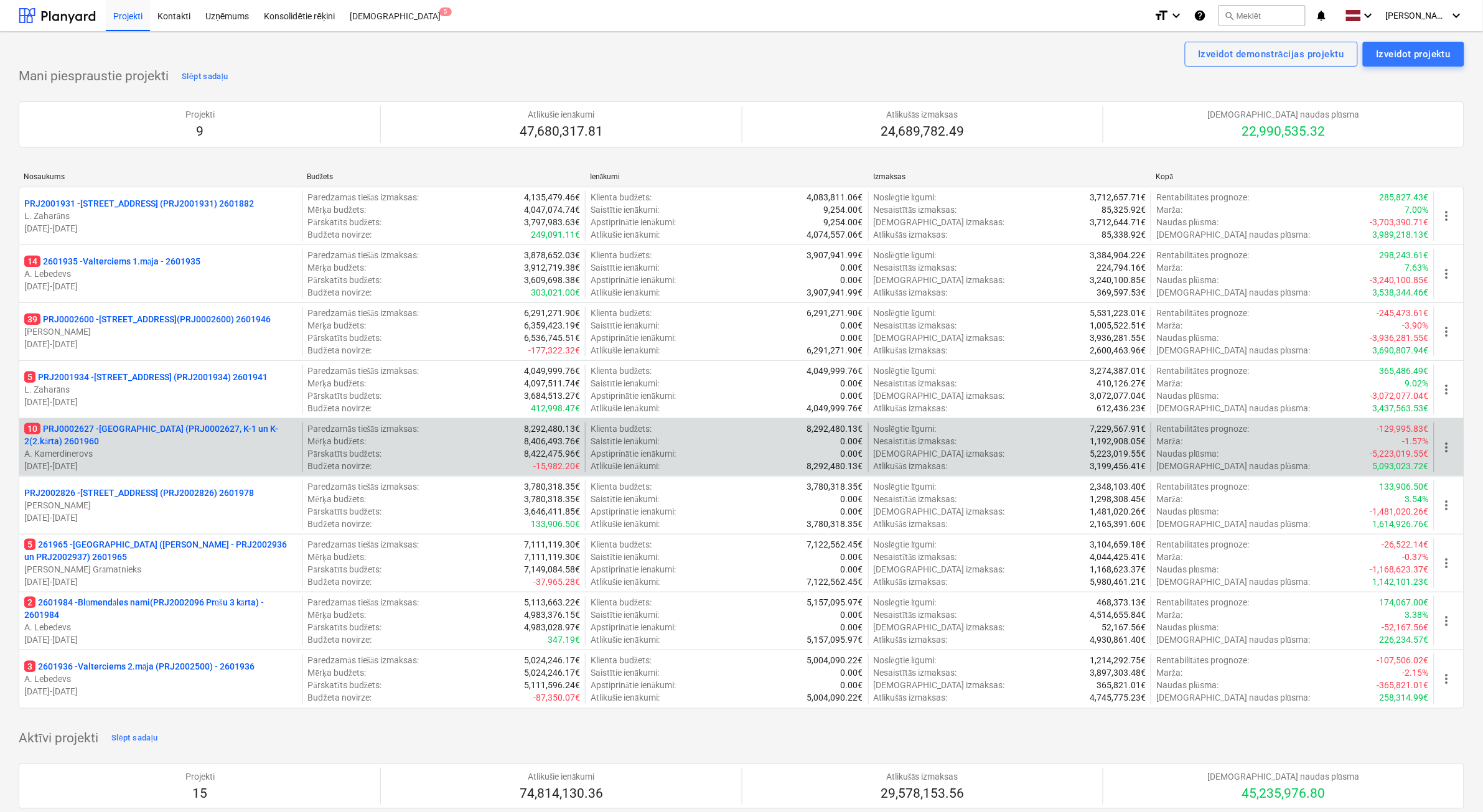
click at [225, 459] on p "A. Kamerdinerovs" at bounding box center [161, 454] width 273 height 12
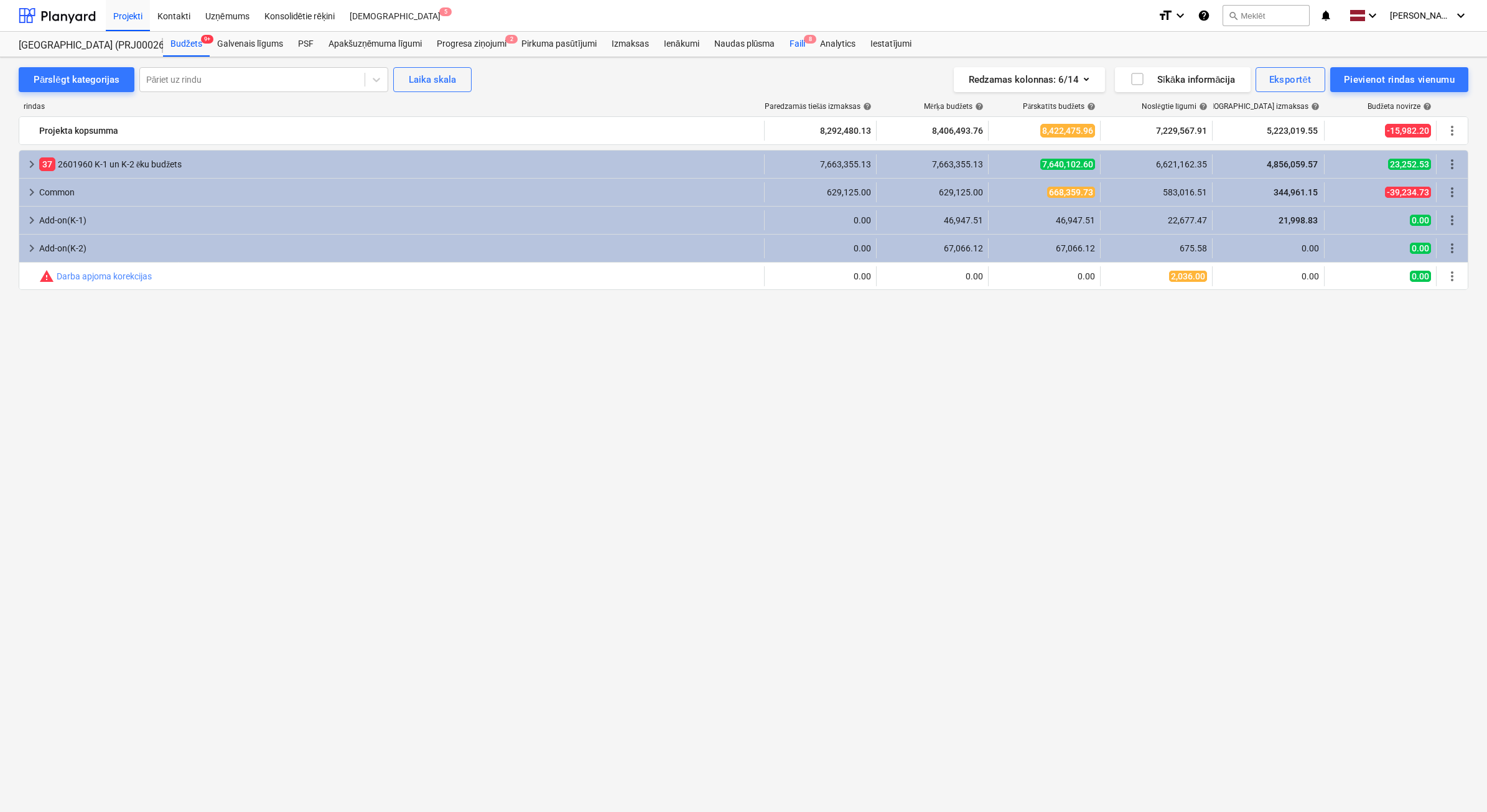
click at [809, 48] on div "Faili 8" at bounding box center [796, 44] width 30 height 25
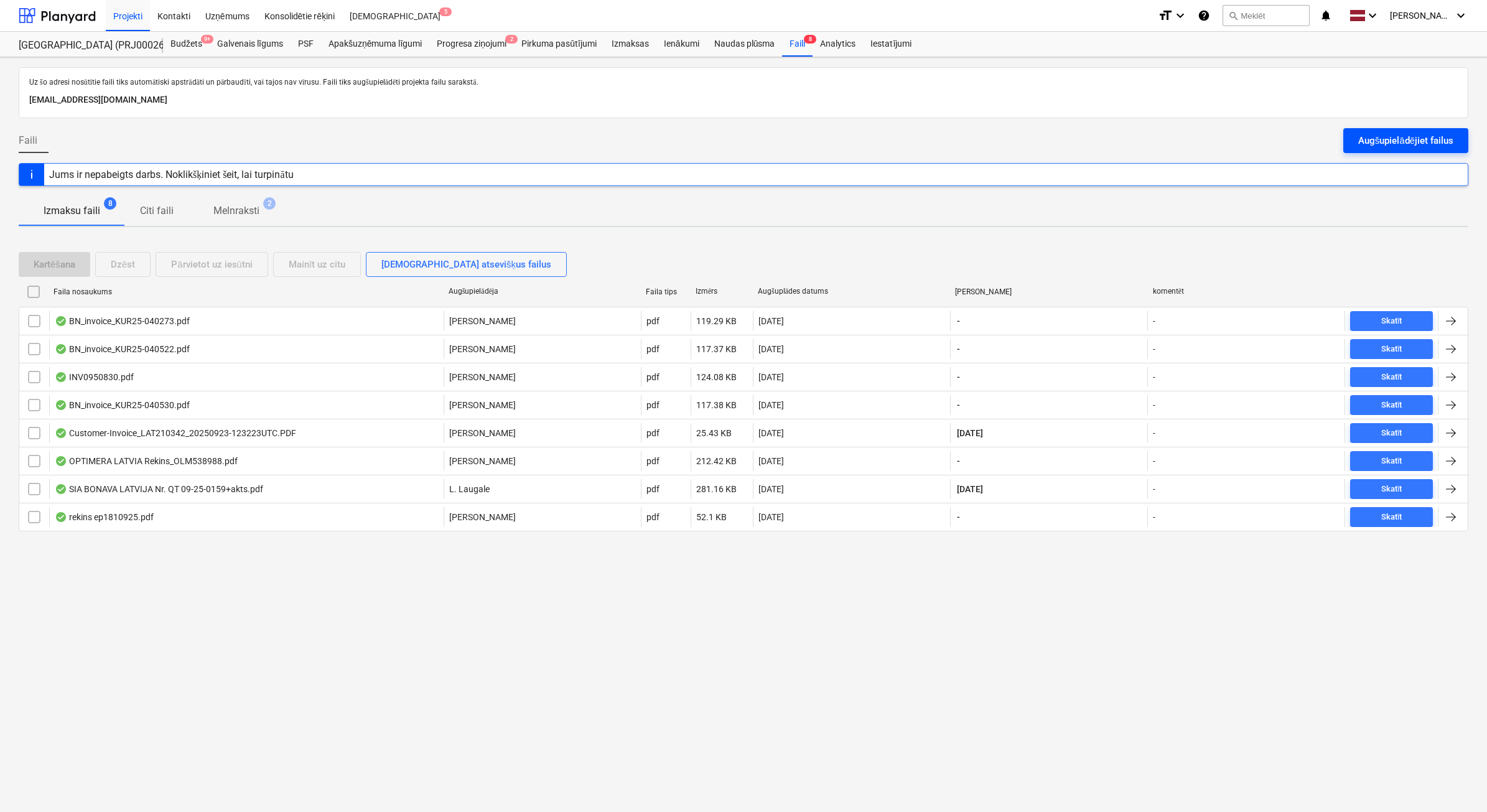
click at [1343, 140] on div "Augšupielādējiet failus" at bounding box center [1404, 141] width 130 height 25
click at [1373, 138] on div "Augšupielādējiet failus" at bounding box center [1406, 141] width 95 height 16
